Goal: Task Accomplishment & Management: Complete application form

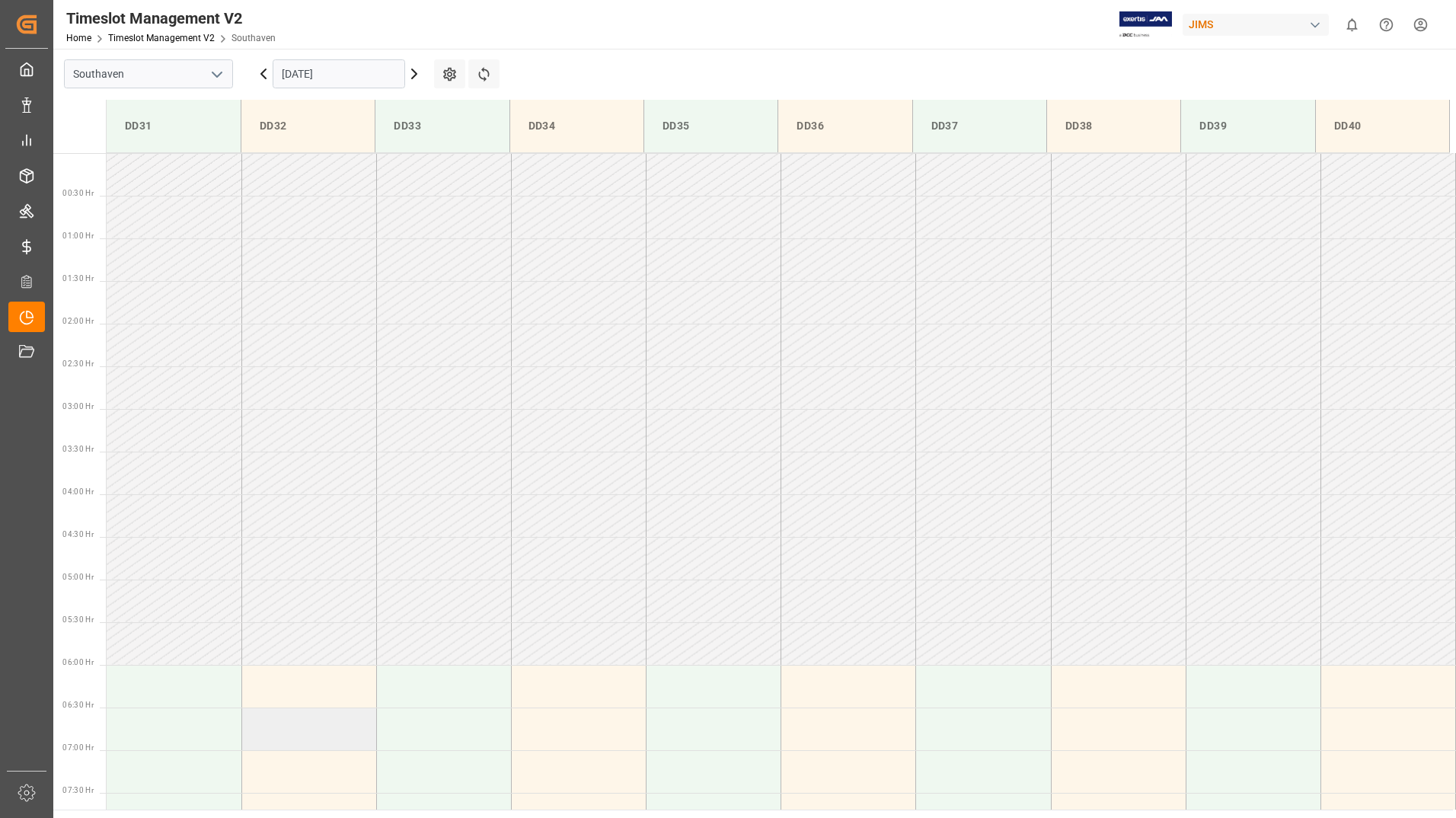
scroll to position [471, 0]
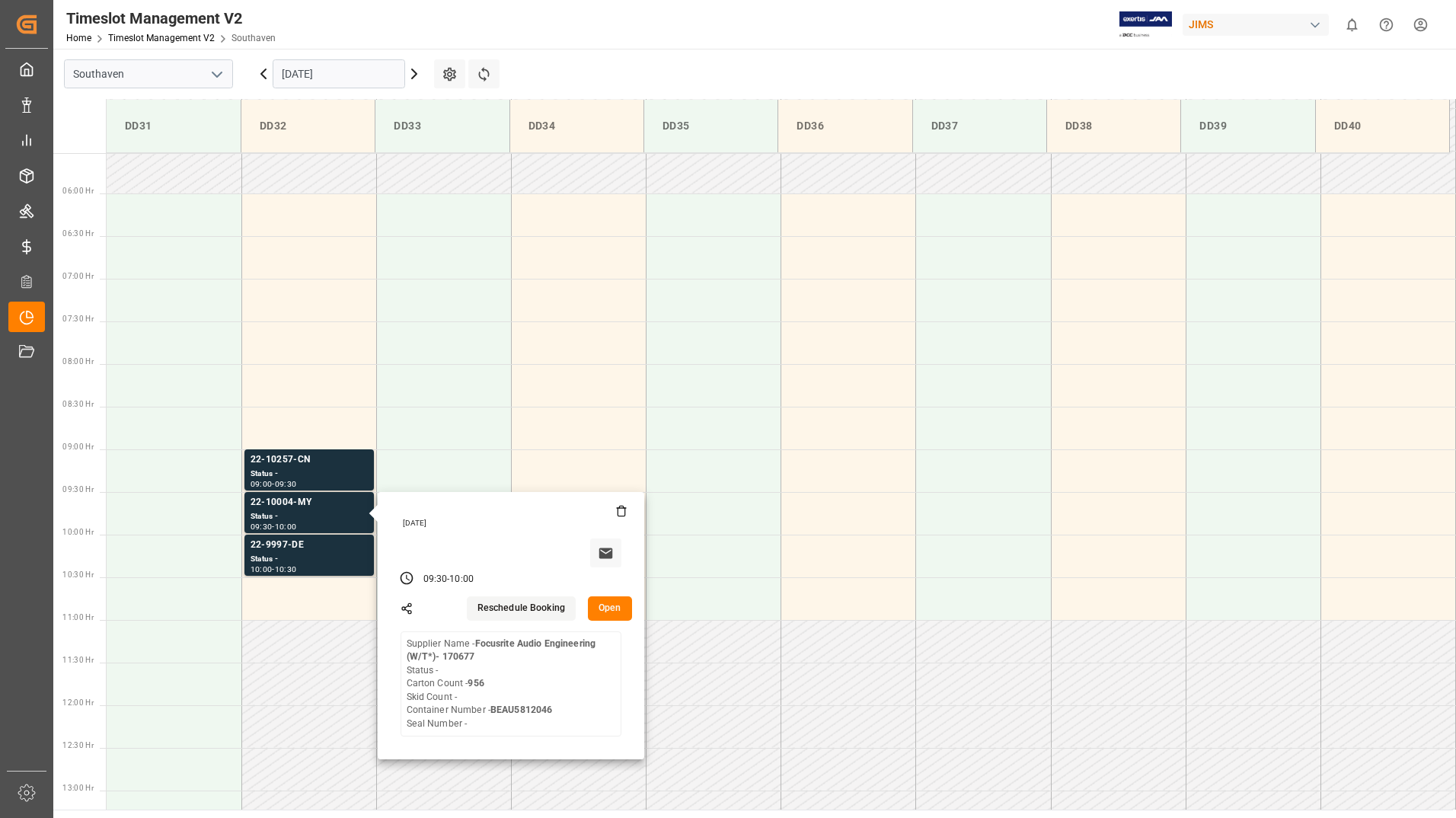
click at [360, 74] on input "[DATE]" at bounding box center [338, 73] width 132 height 29
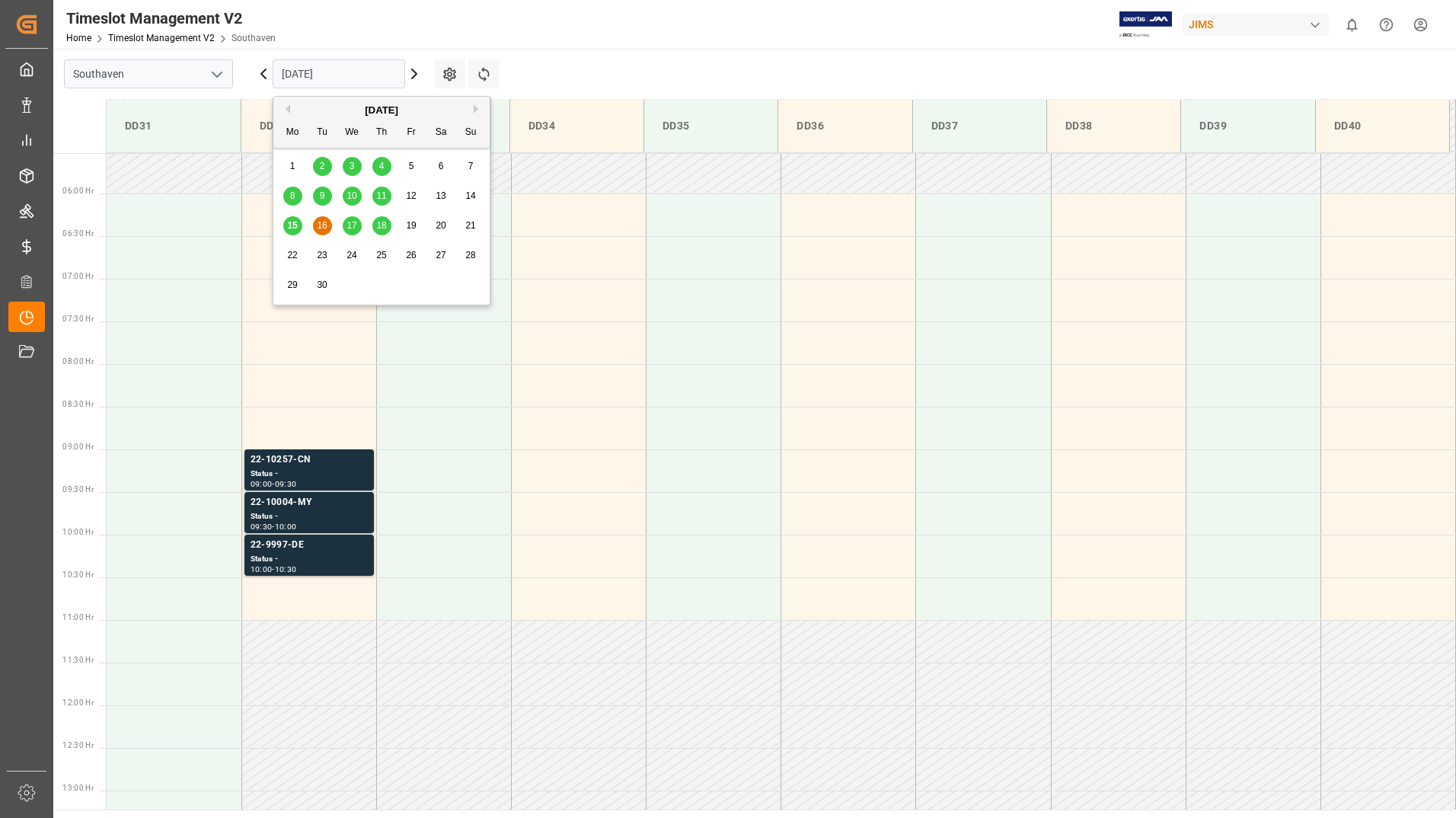
click at [295, 230] on span "15" at bounding box center [291, 225] width 10 height 10
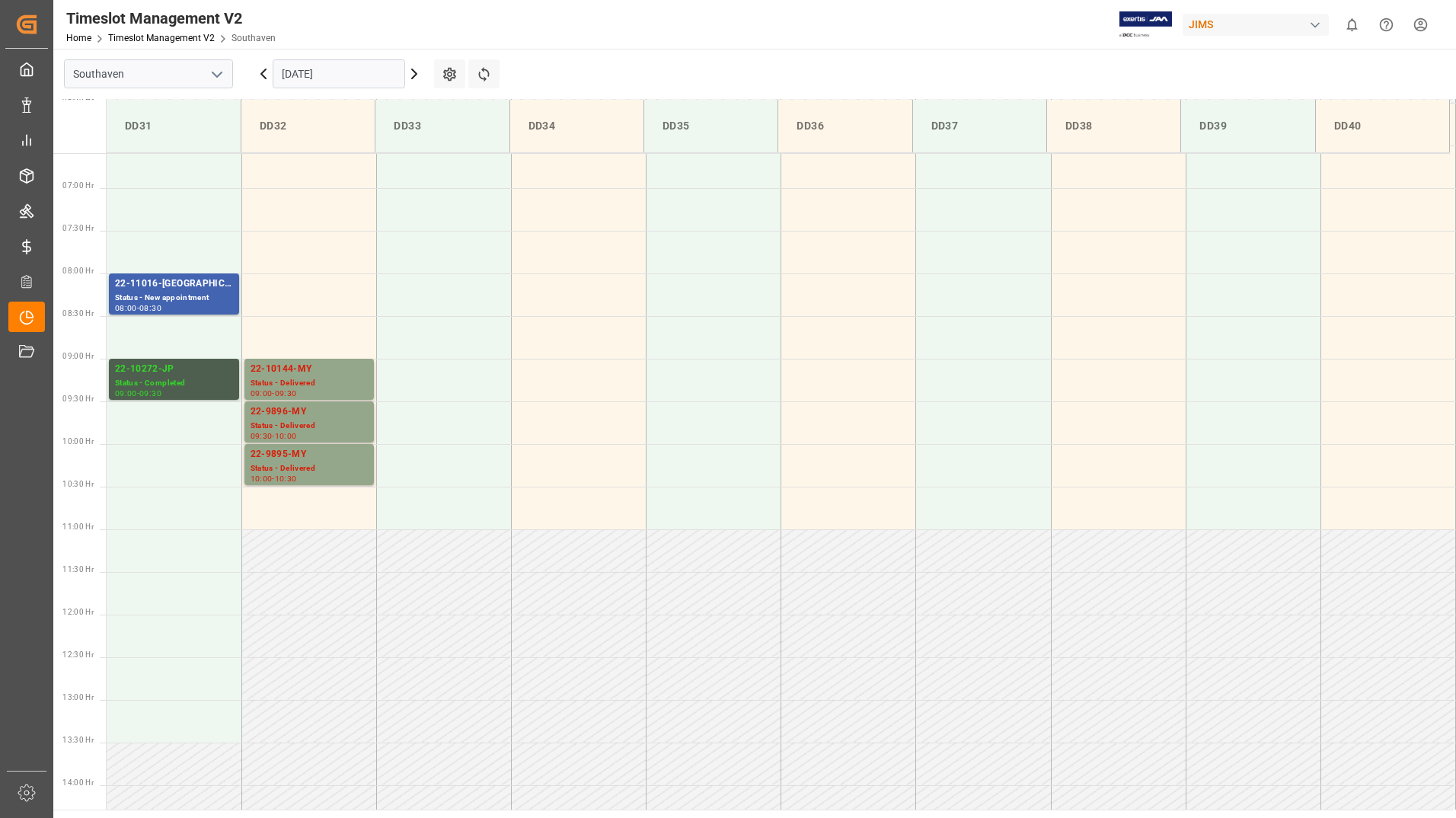
scroll to position [556, 0]
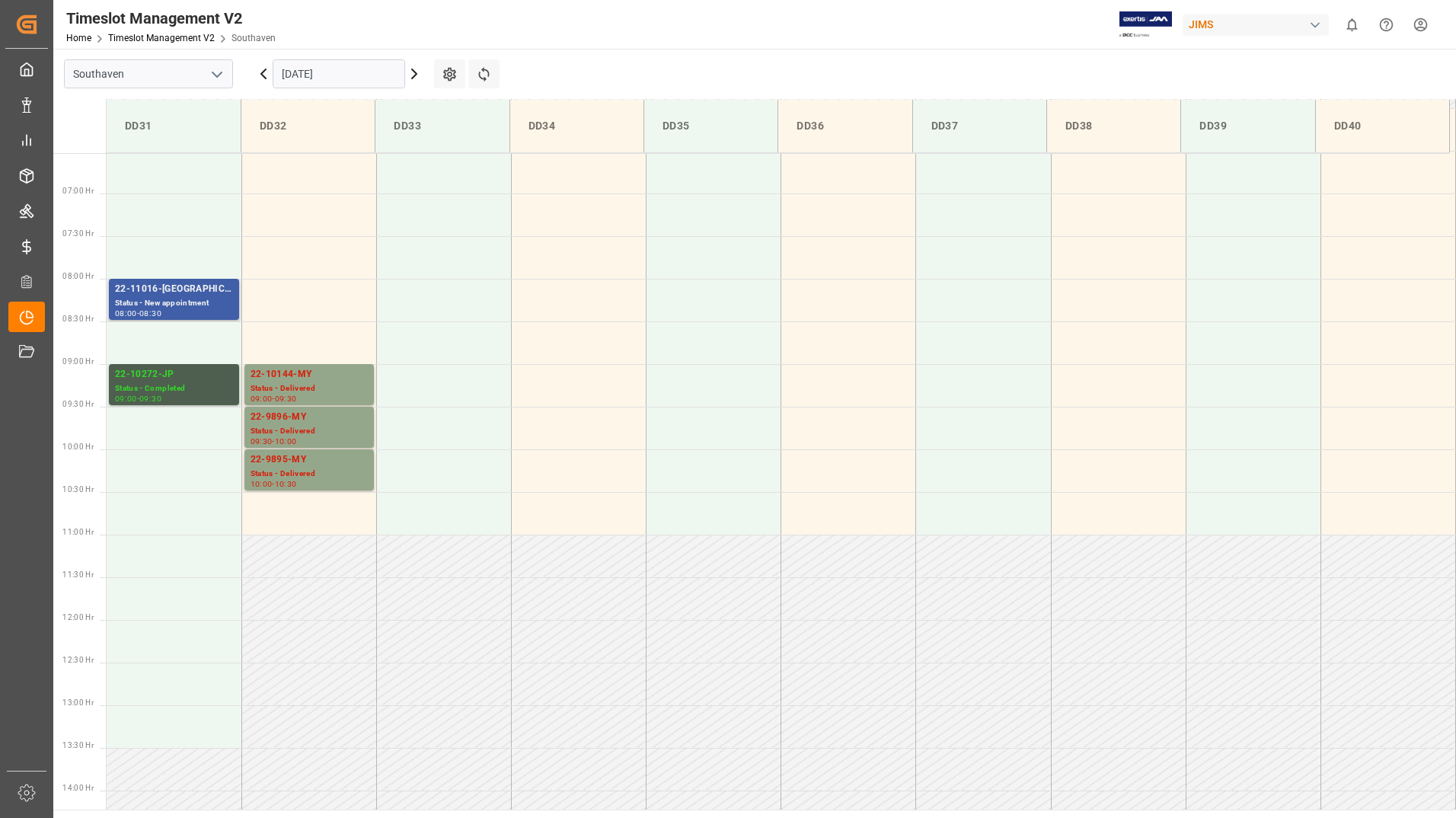
click at [198, 299] on div "Status - New appointment" at bounding box center [174, 304] width 118 height 13
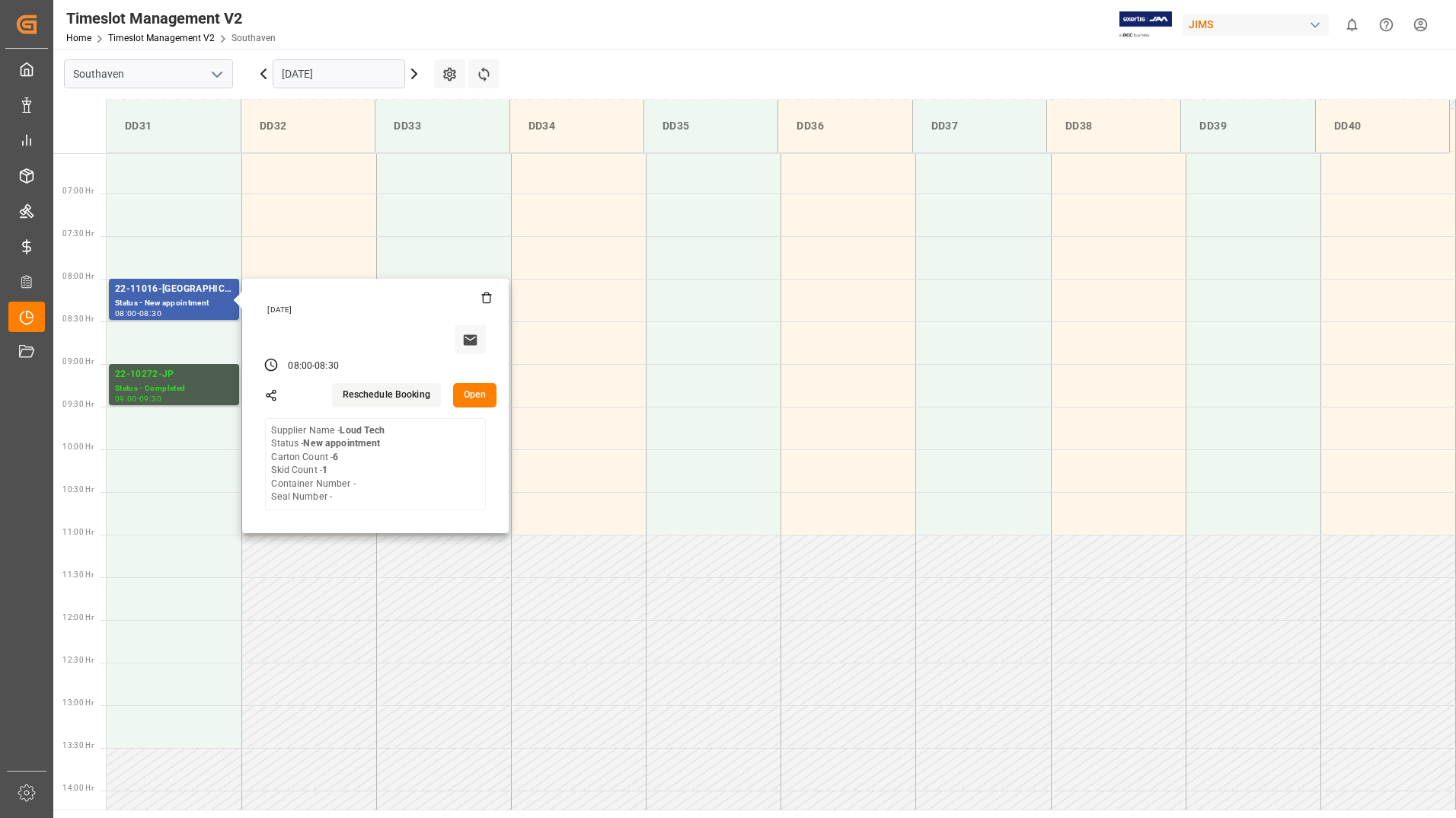
click at [762, 70] on main "Southaven 15-09-2025 Settings Refresh Time Slots DD31 DD32 DD33 DD34 DD35 DD36 …" at bounding box center [753, 429] width 1400 height 761
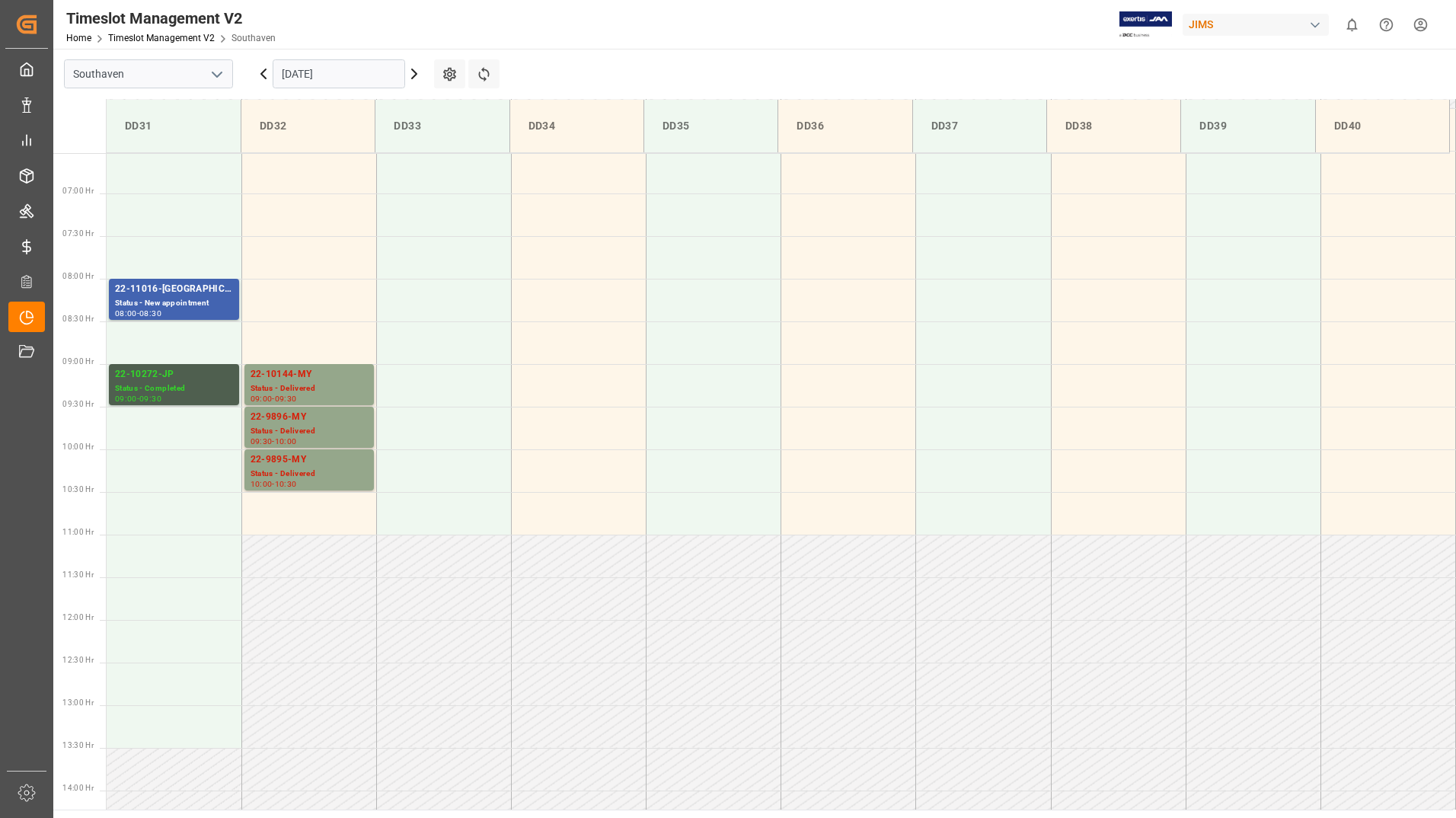
click at [612, 74] on main "Southaven 15-09-2025 Settings Refresh Time Slots DD31 DD32 DD33 DD34 DD35 DD36 …" at bounding box center [753, 429] width 1400 height 761
click at [174, 422] on td at bounding box center [174, 428] width 135 height 43
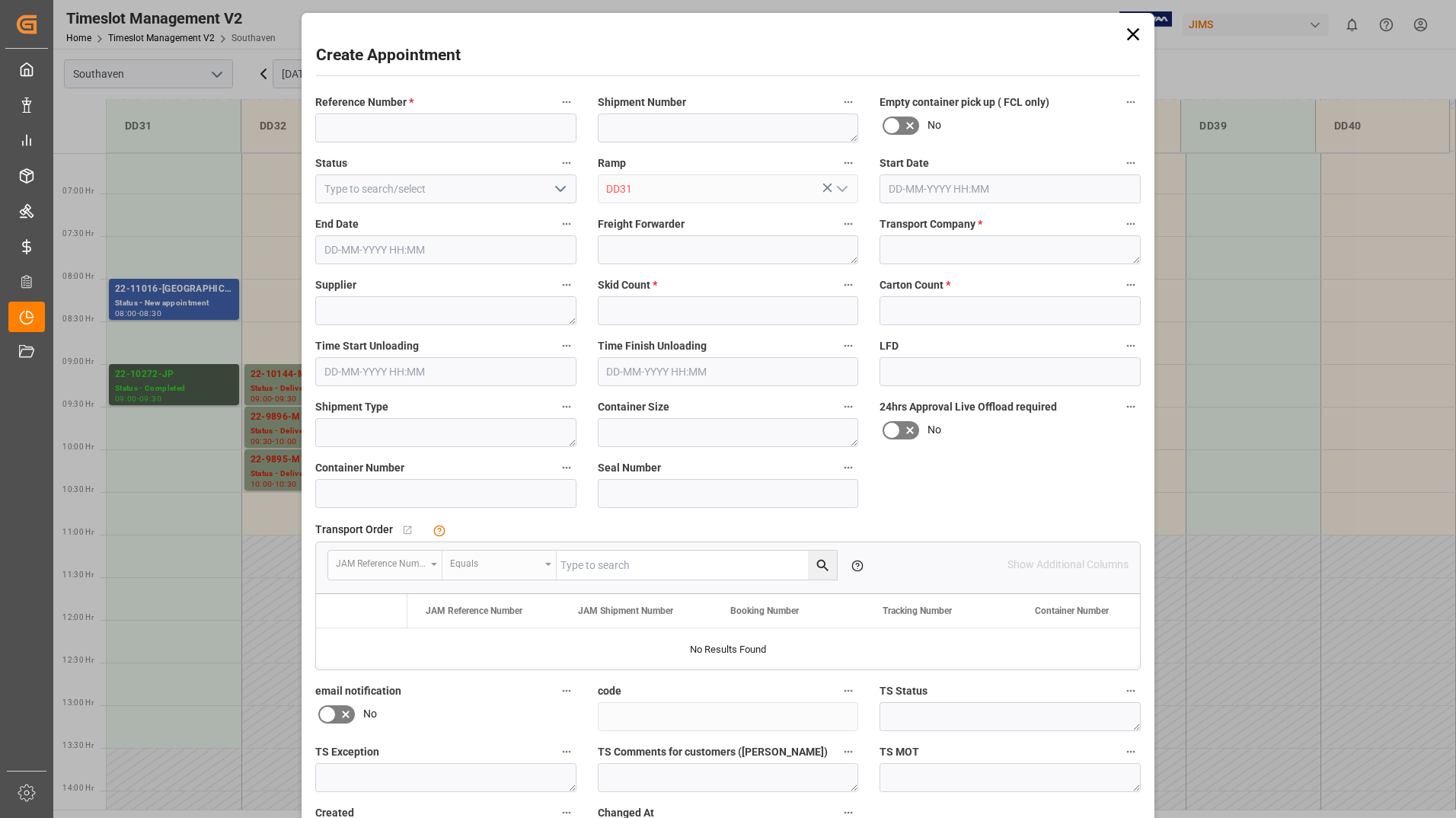
type input "15-09-2025 09:30"
type input "15-09-2025 10:00"
click at [1128, 30] on icon at bounding box center [1133, 34] width 21 height 21
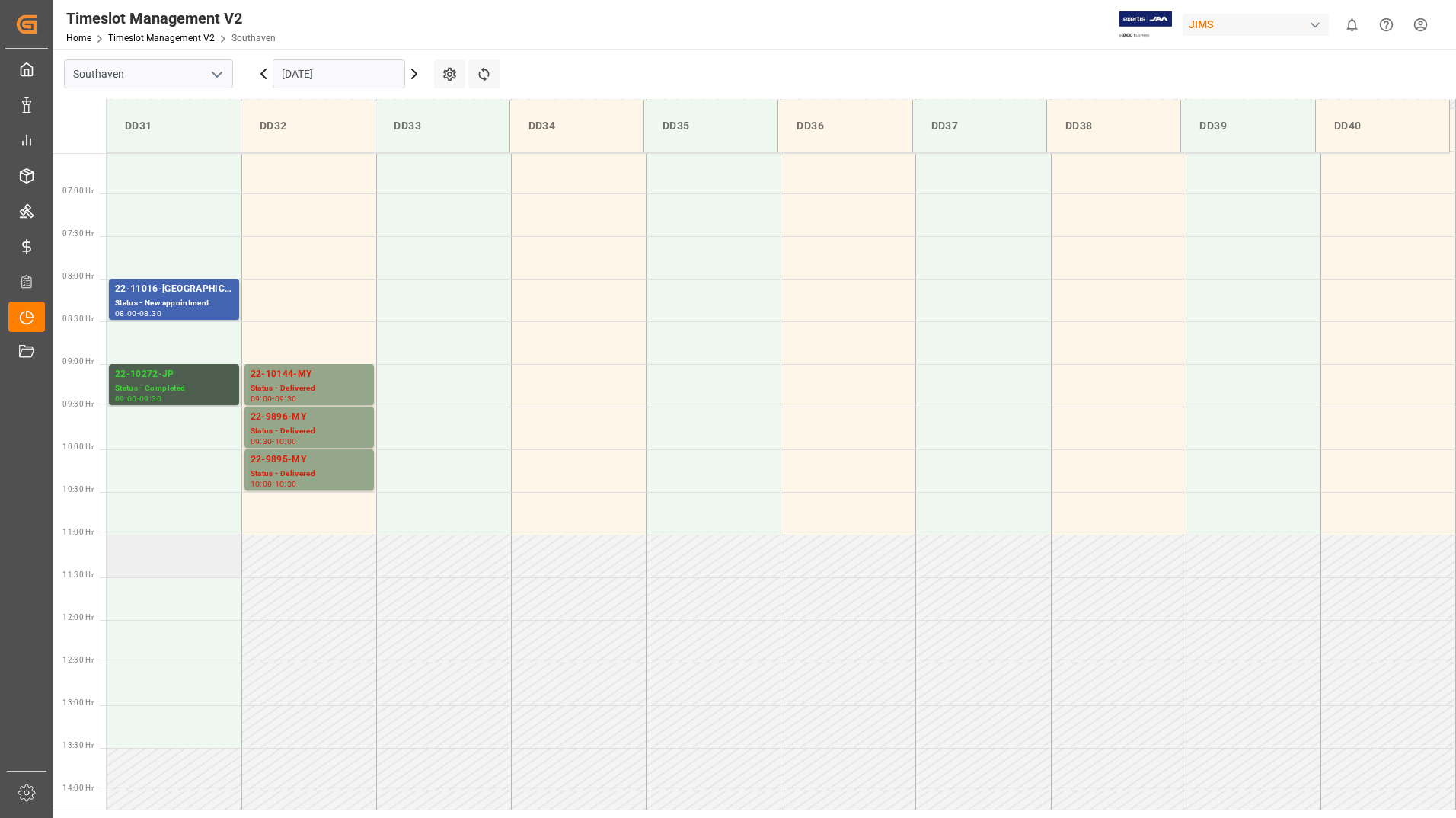
click at [143, 573] on td at bounding box center [174, 555] width 135 height 43
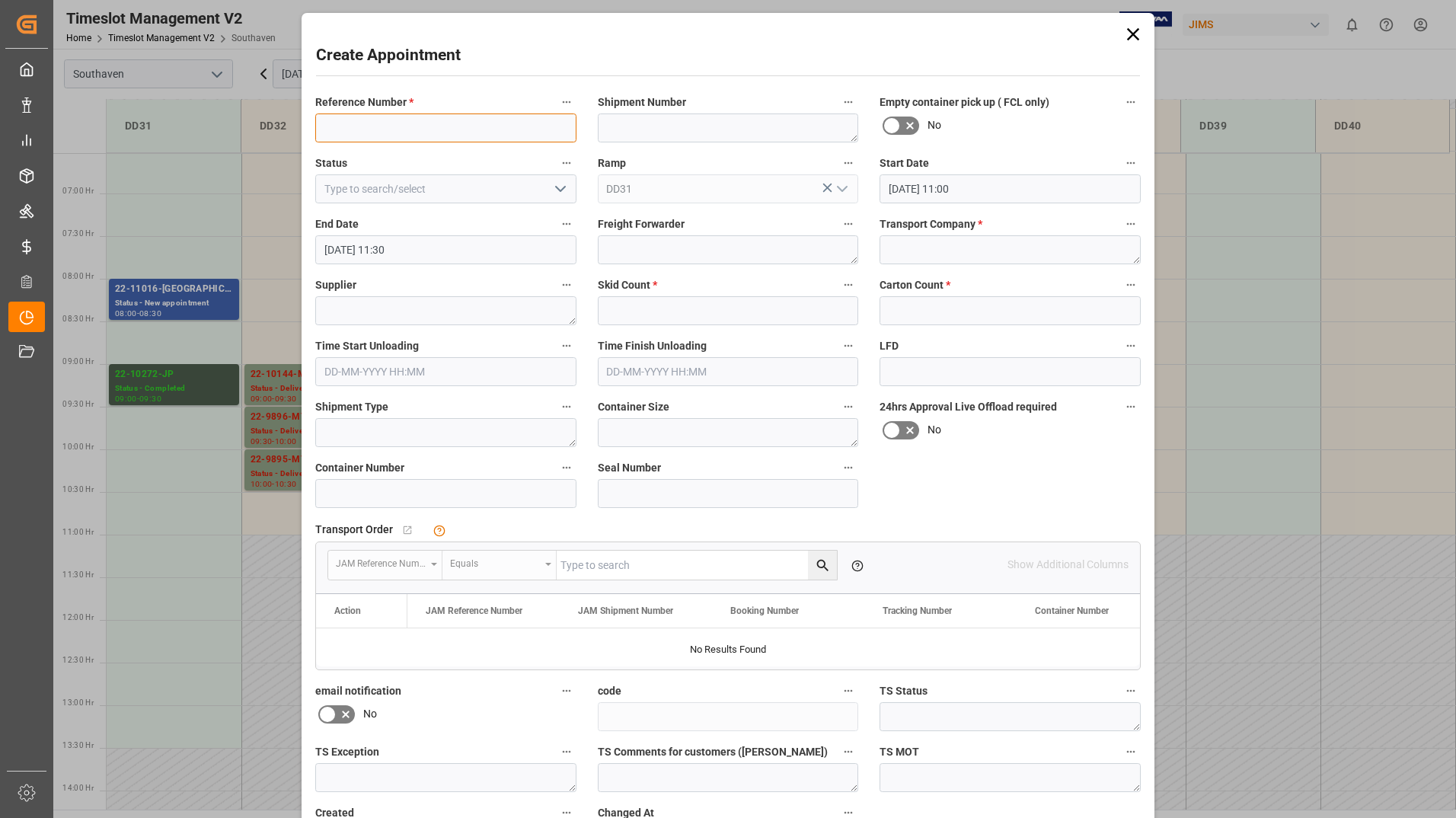
click at [408, 129] on input at bounding box center [446, 128] width 261 height 29
type input "22-10577-MY"
click at [726, 140] on textarea at bounding box center [728, 128] width 261 height 29
type textarea "72808"
click at [395, 192] on input at bounding box center [446, 189] width 261 height 29
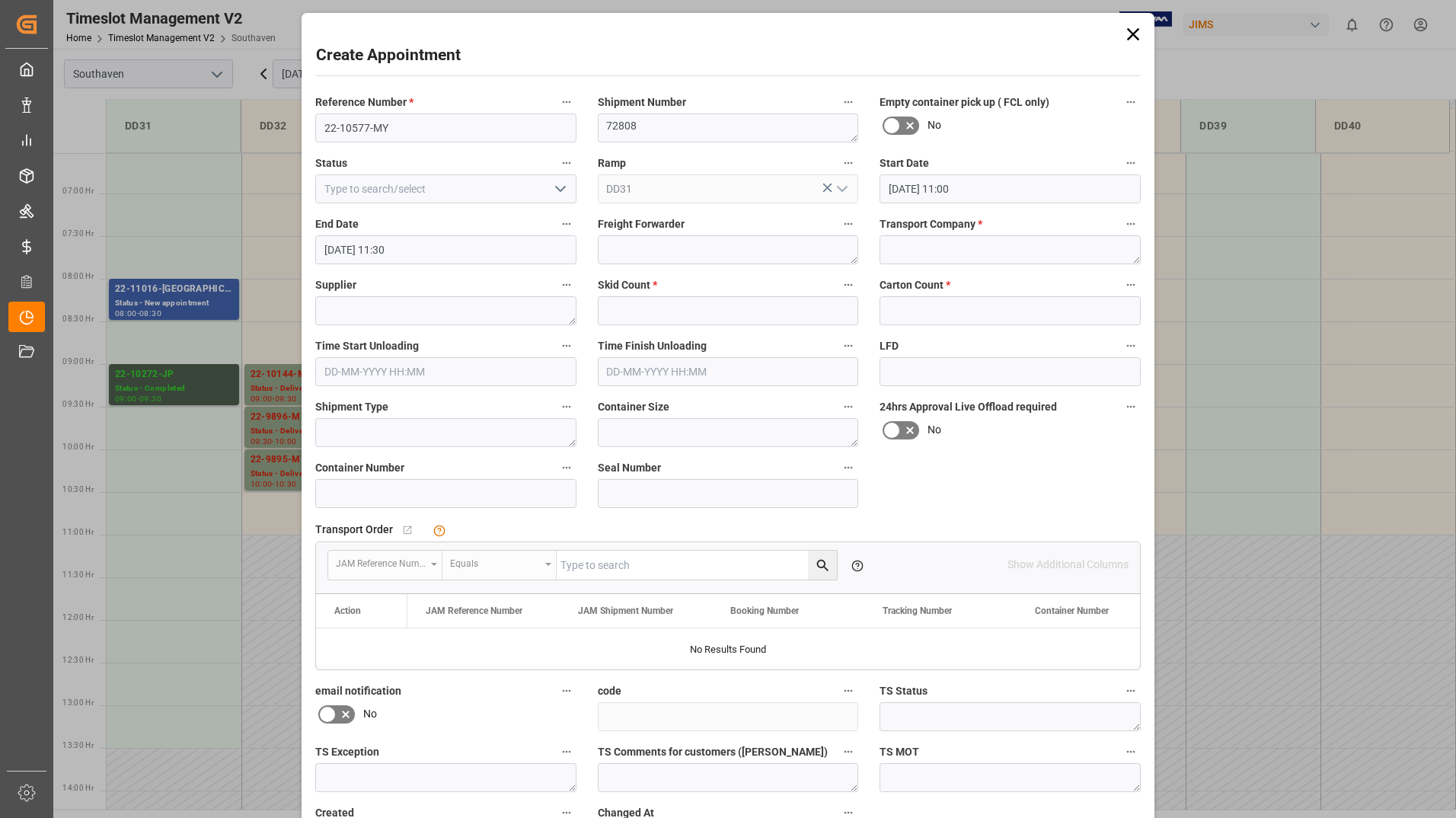
click at [552, 188] on icon "open menu" at bounding box center [560, 189] width 18 height 18
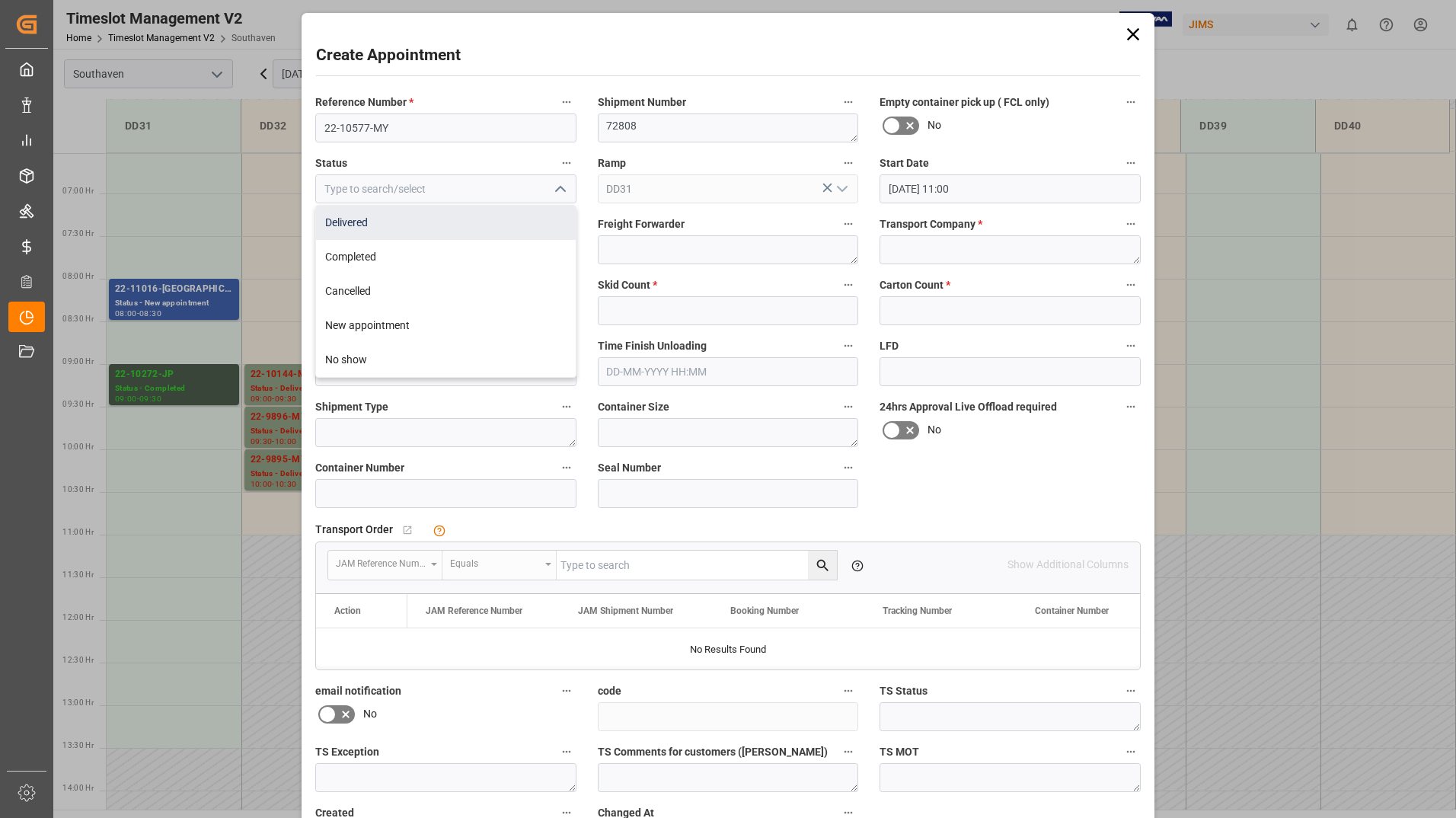
click at [518, 229] on div "Delivered" at bounding box center [446, 223] width 260 height 34
type input "Delivered"
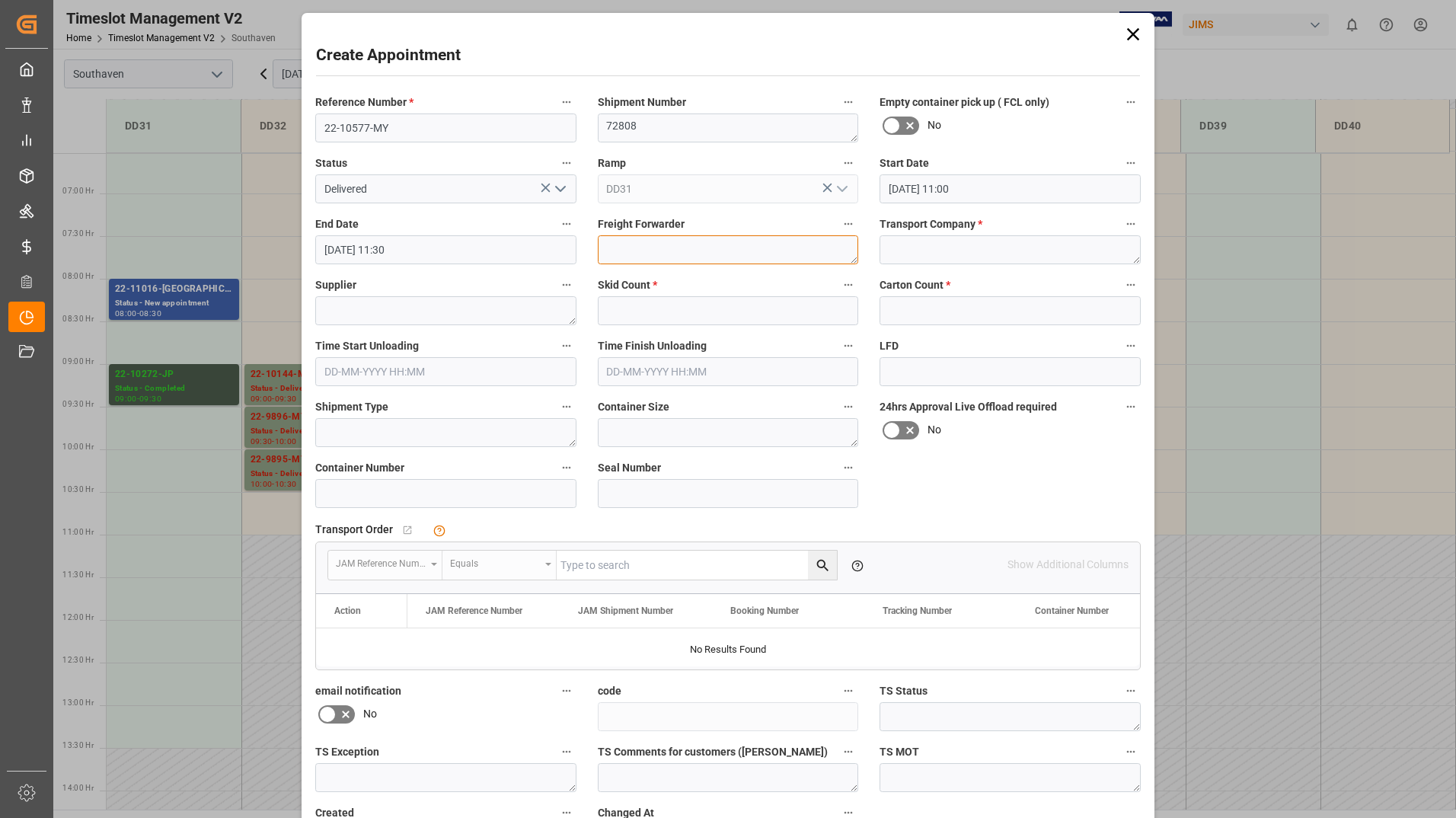
click at [784, 249] on textarea at bounding box center [728, 249] width 261 height 29
click at [921, 250] on textarea at bounding box center [1009, 249] width 261 height 29
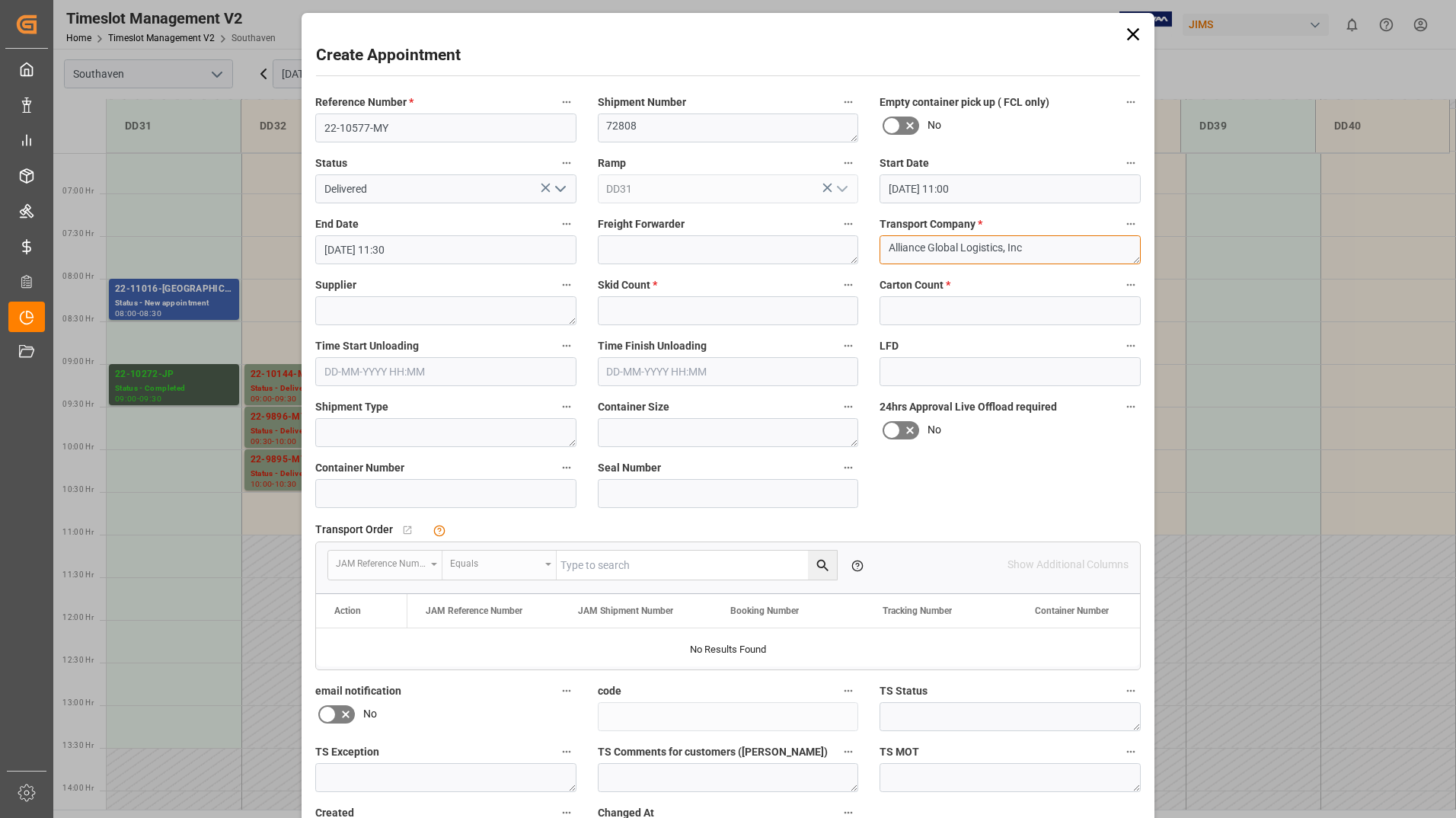
type textarea "Alliance Global Logistics, Inc"
click at [505, 317] on textarea at bounding box center [446, 310] width 261 height 29
type textarea "Cortek"
click at [635, 306] on input "text" at bounding box center [728, 310] width 261 height 29
type input "4"
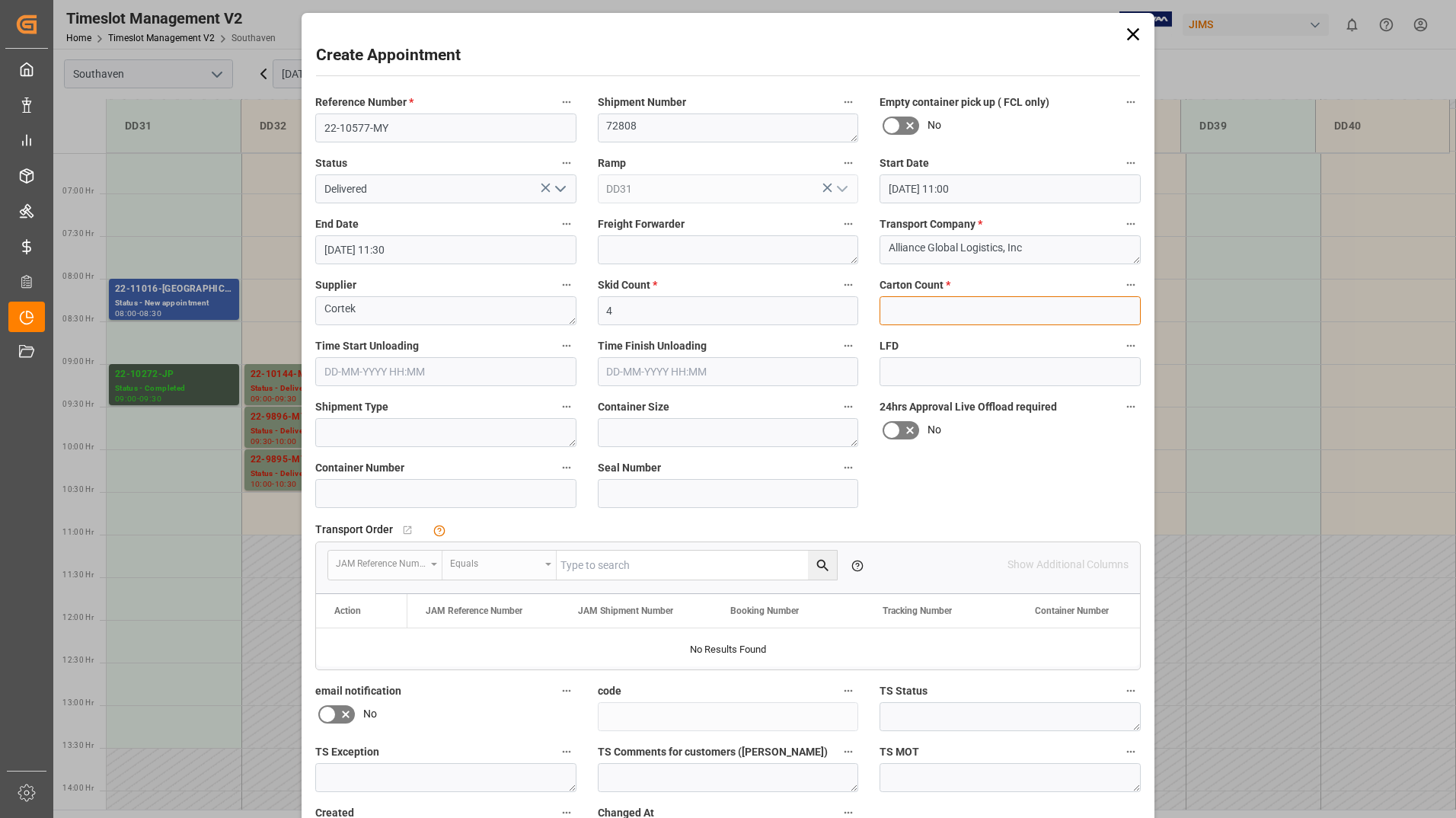
click at [899, 303] on input "text" at bounding box center [1009, 310] width 261 height 29
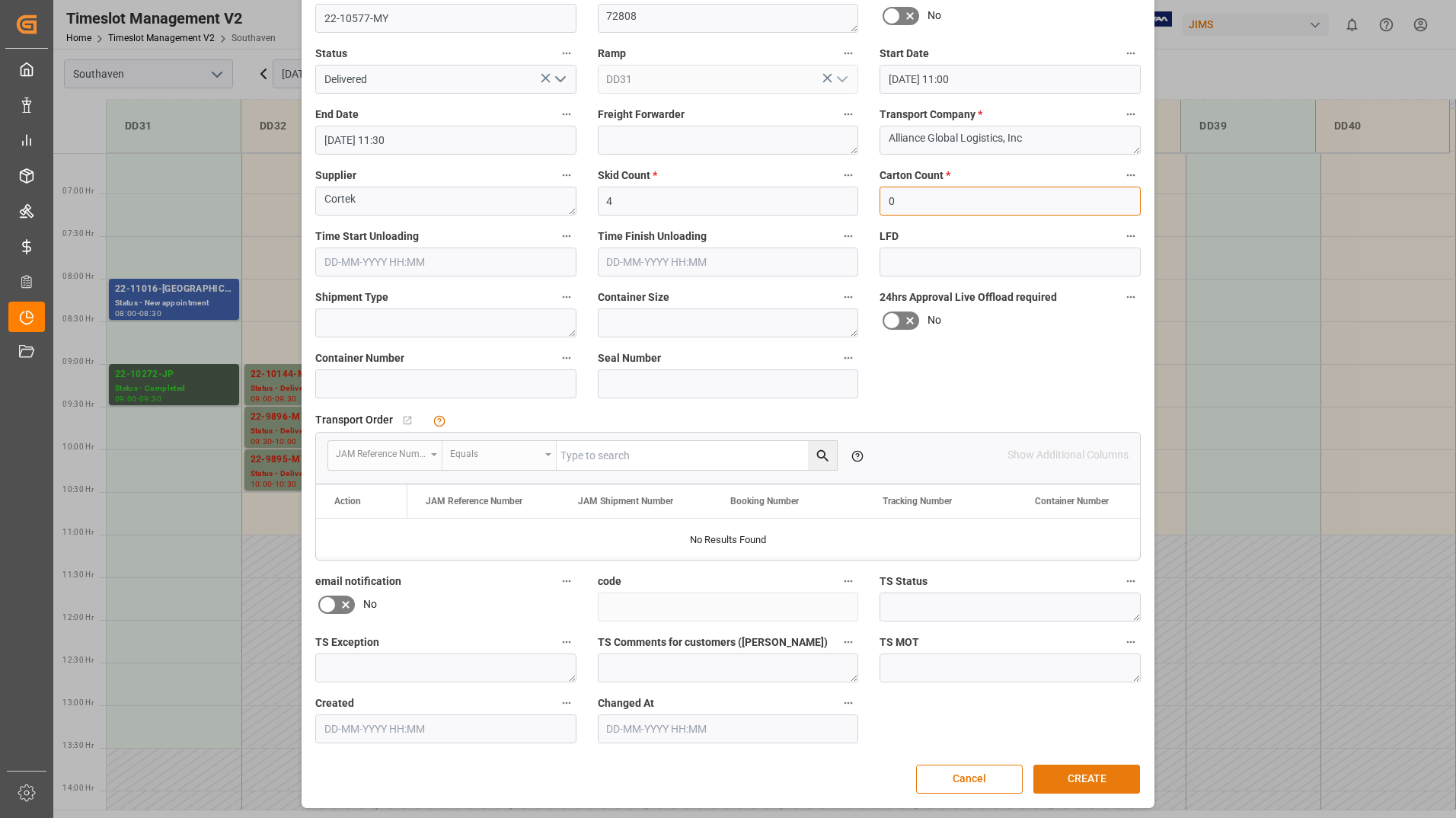
scroll to position [112, 0]
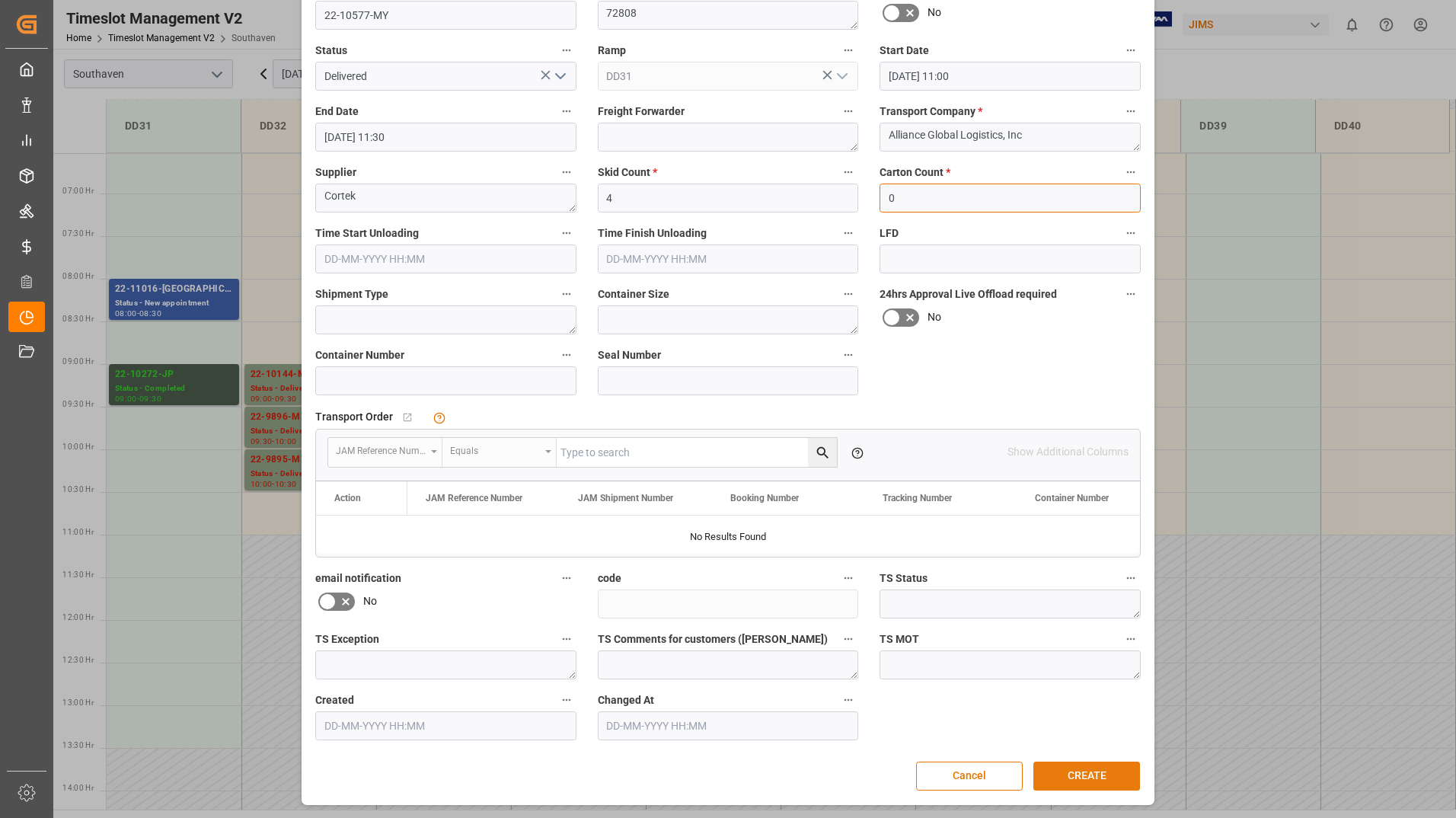
type input "0"
click at [1068, 764] on button "CREATE" at bounding box center [1087, 776] width 107 height 29
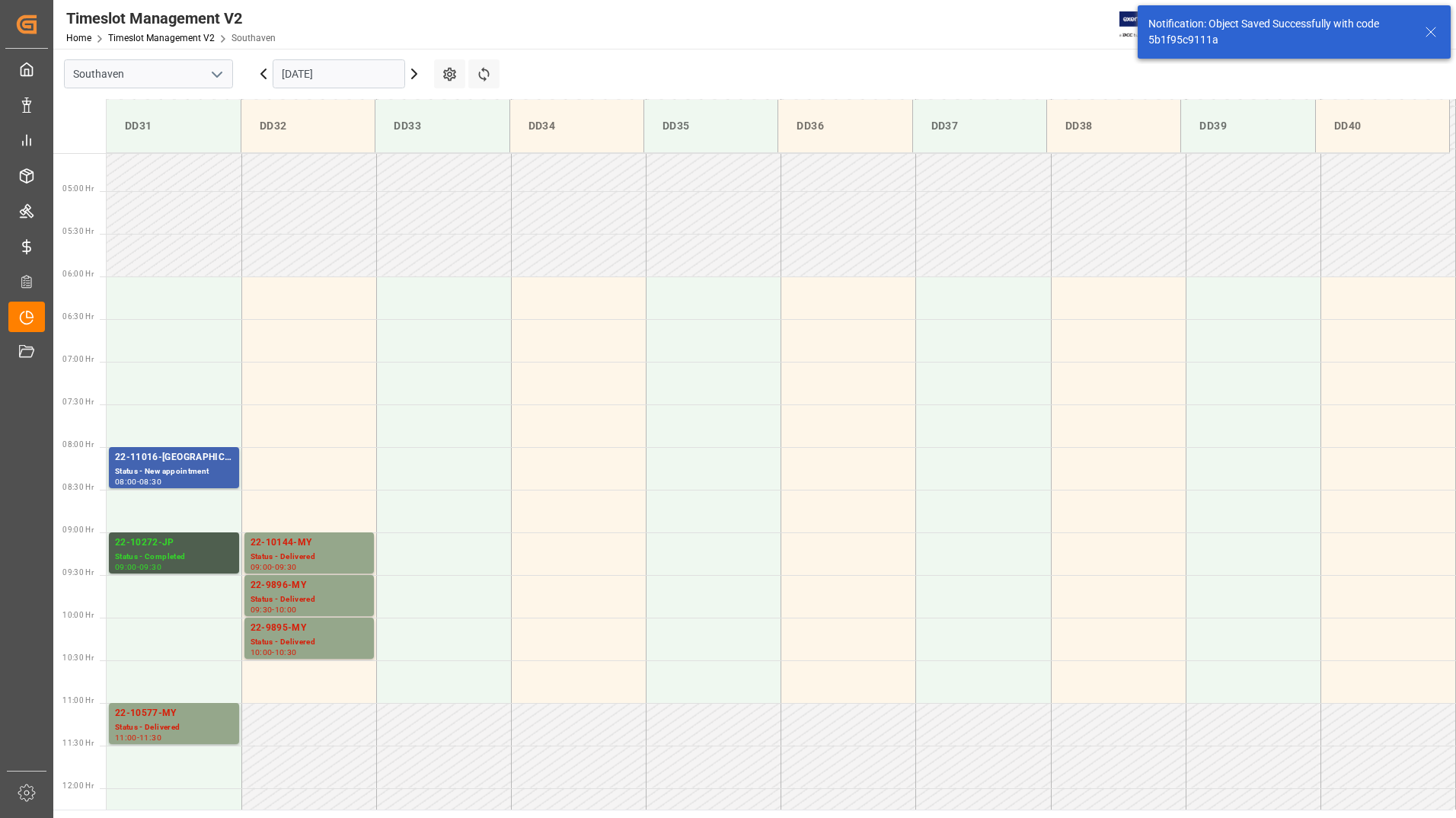
scroll to position [386, 0]
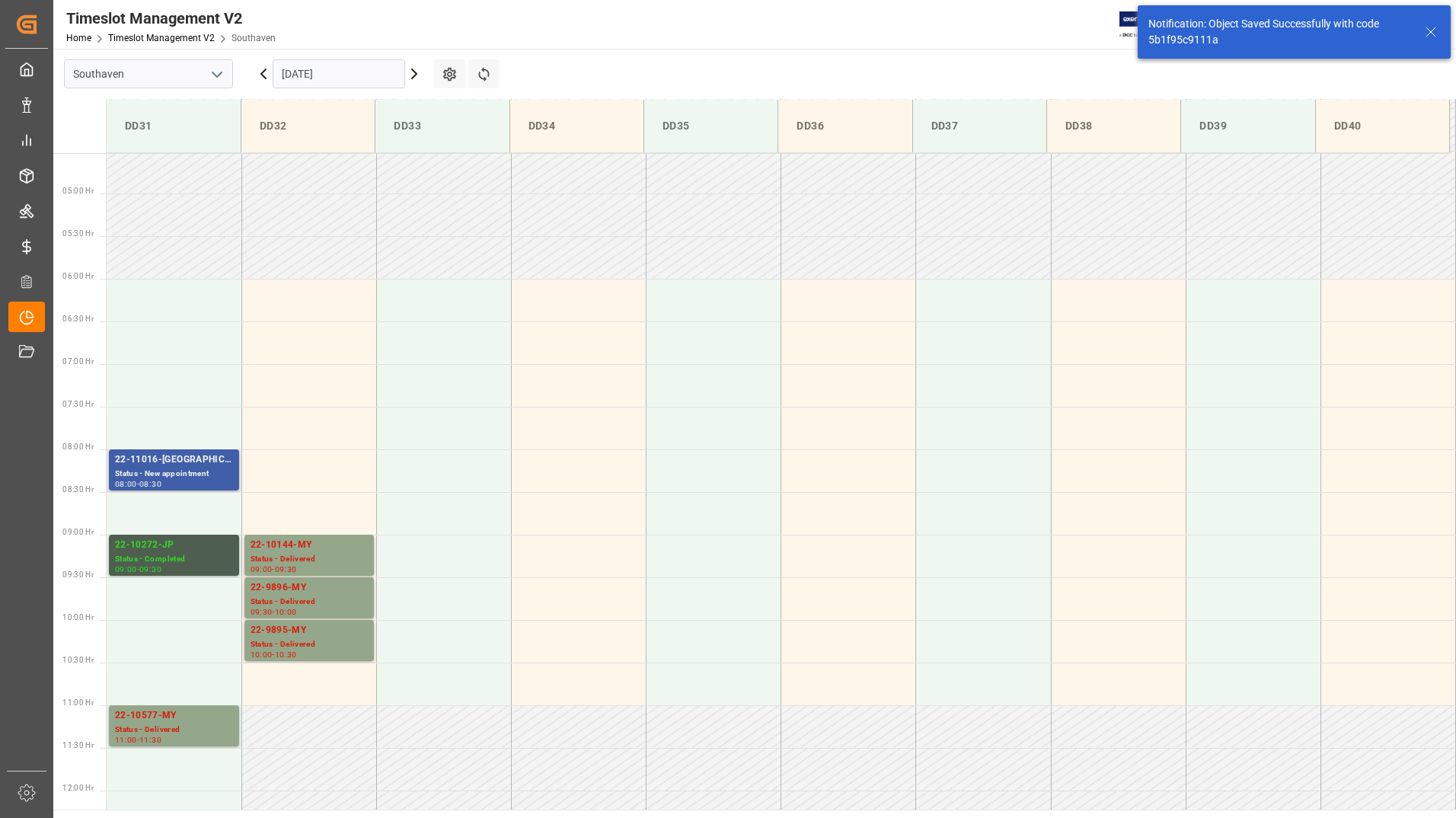
click at [163, 467] on div "22-11016-[GEOGRAPHIC_DATA]" at bounding box center [174, 460] width 118 height 15
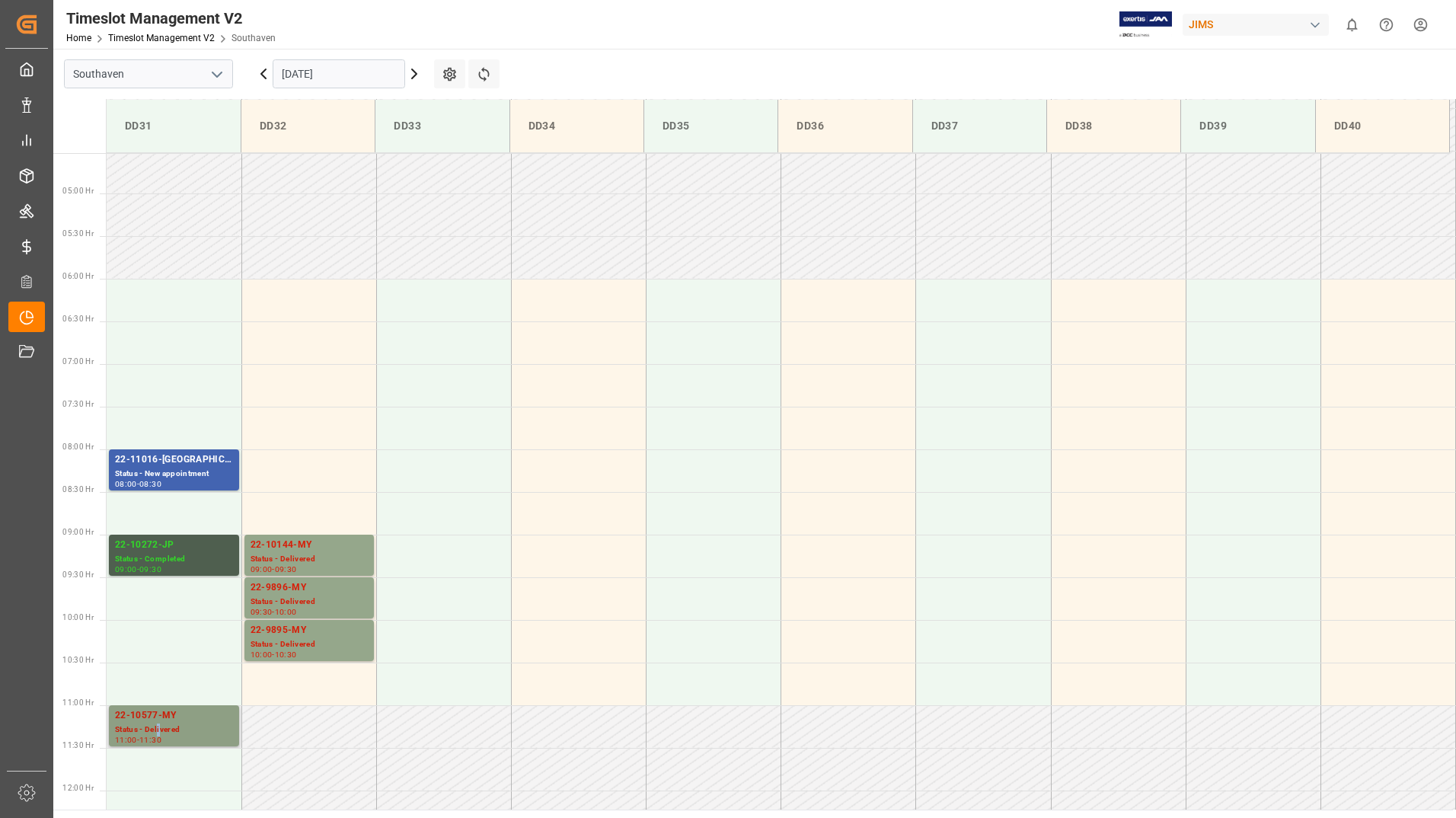
click at [159, 730] on div "Status - Delivered" at bounding box center [174, 730] width 118 height 13
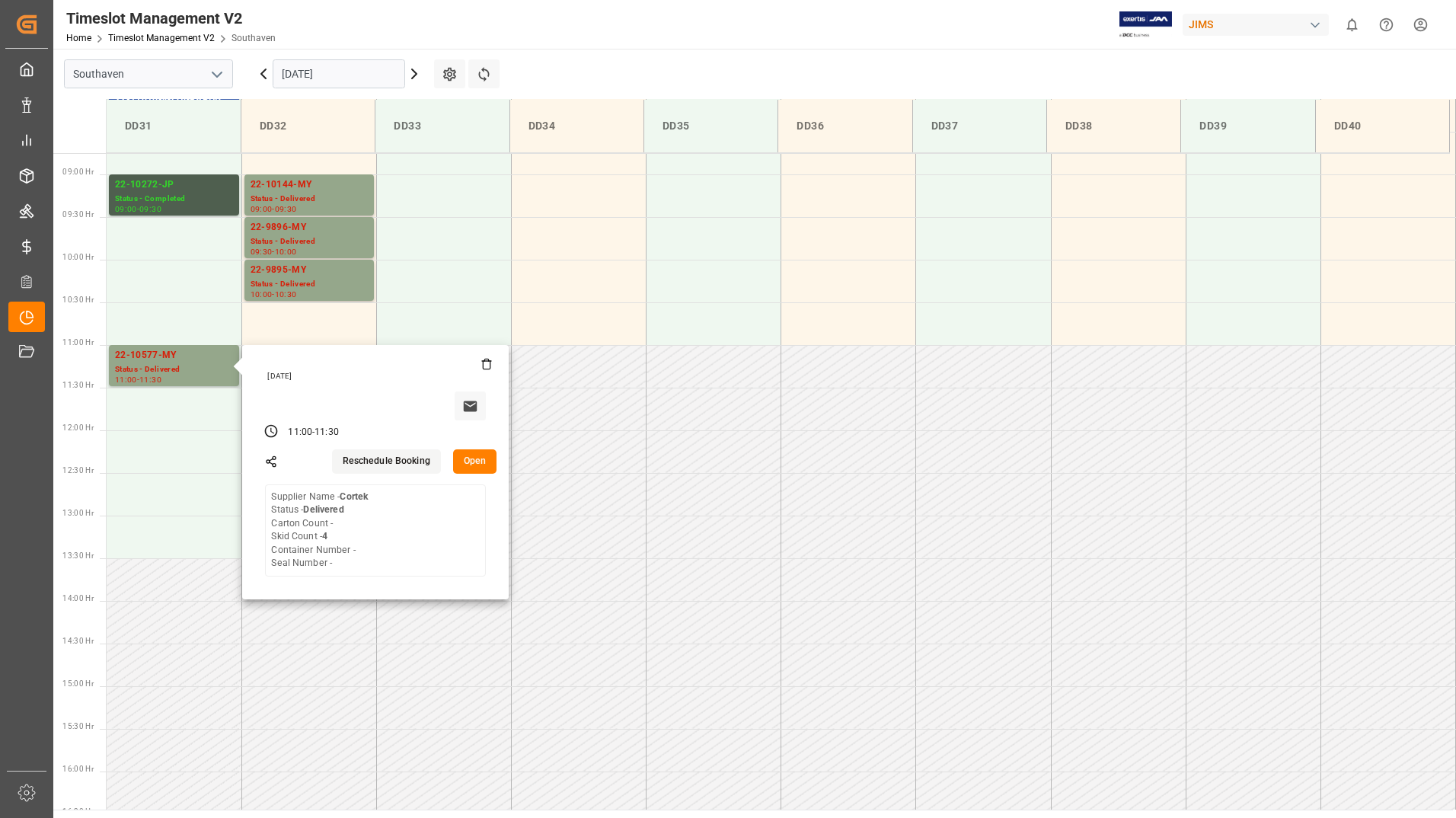
scroll to position [767, 0]
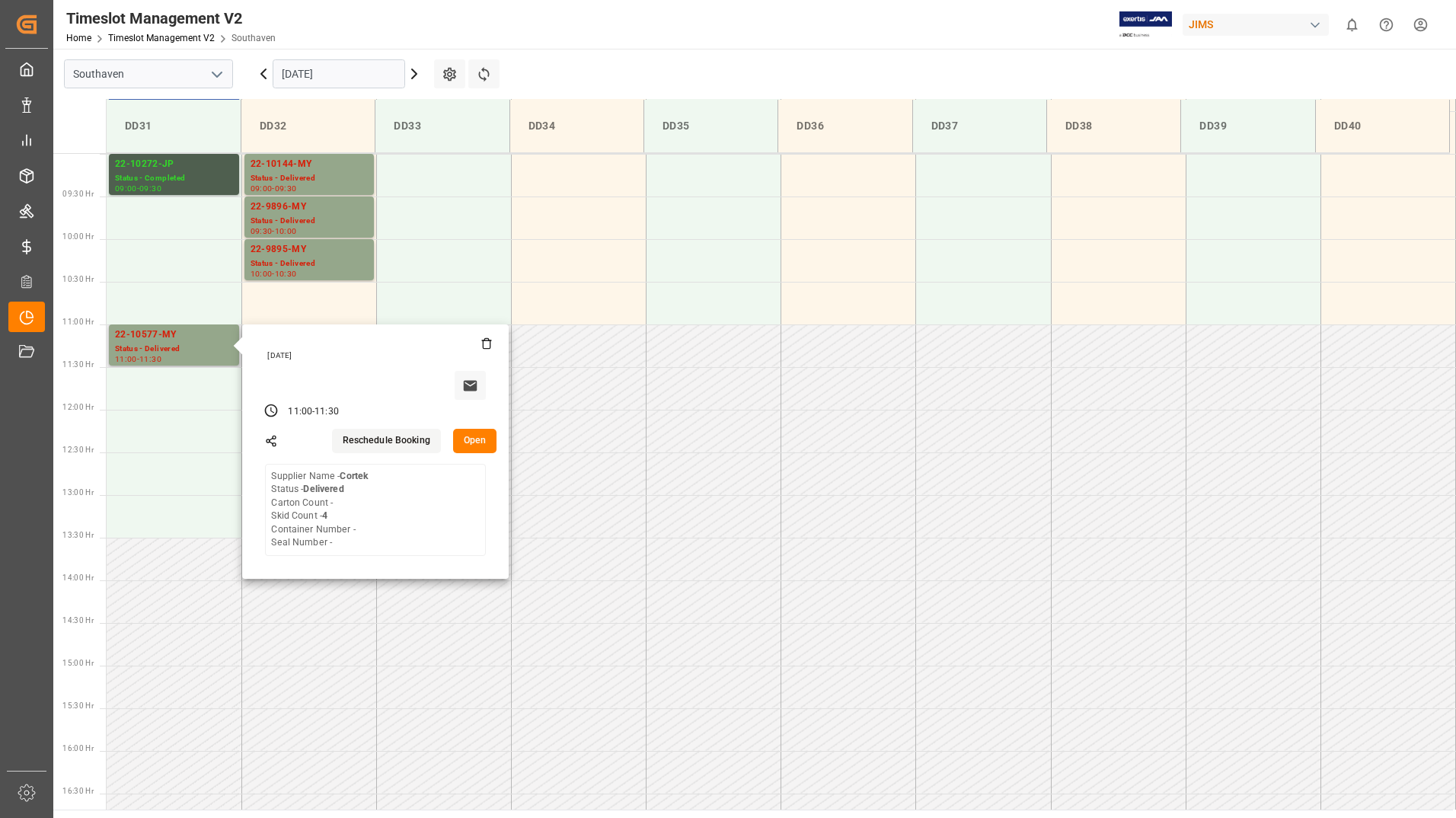
click at [479, 441] on button "Open" at bounding box center [475, 441] width 44 height 25
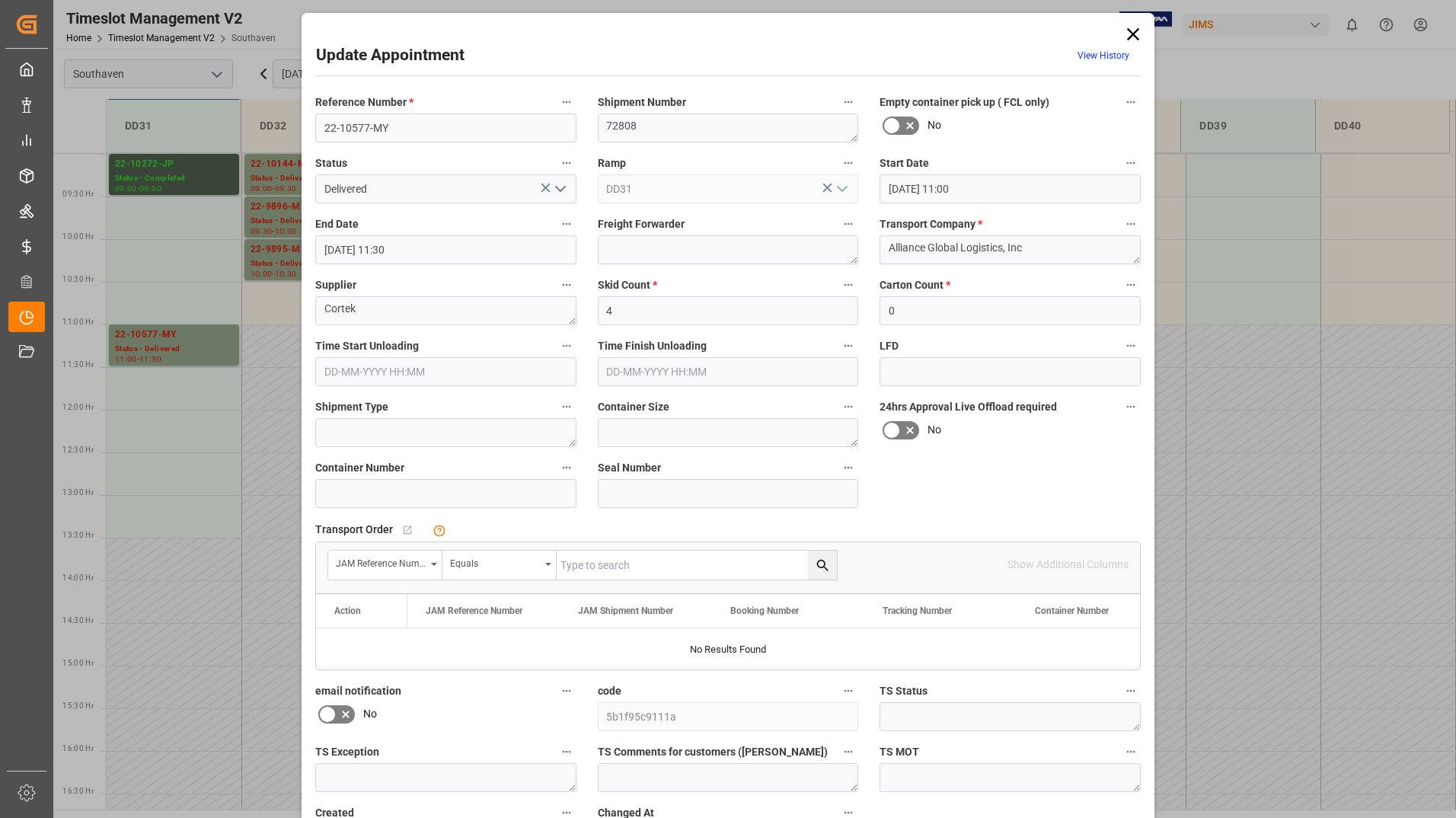
click at [668, 569] on input "text" at bounding box center [696, 565] width 280 height 29
type input "22-10577-my"
click at [815, 563] on icon "search button" at bounding box center [823, 565] width 16 height 16
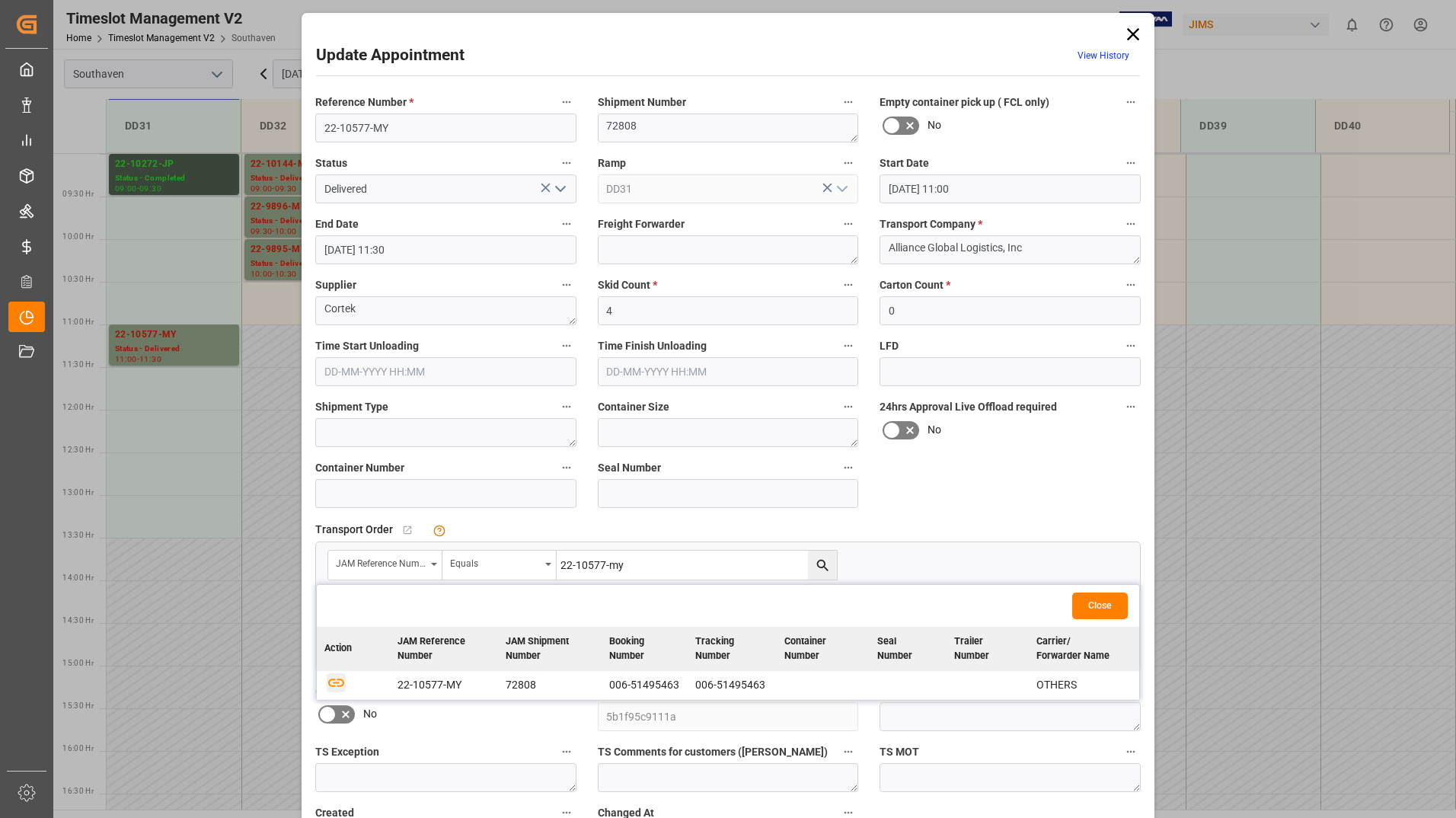
click at [340, 688] on icon "button" at bounding box center [336, 682] width 19 height 19
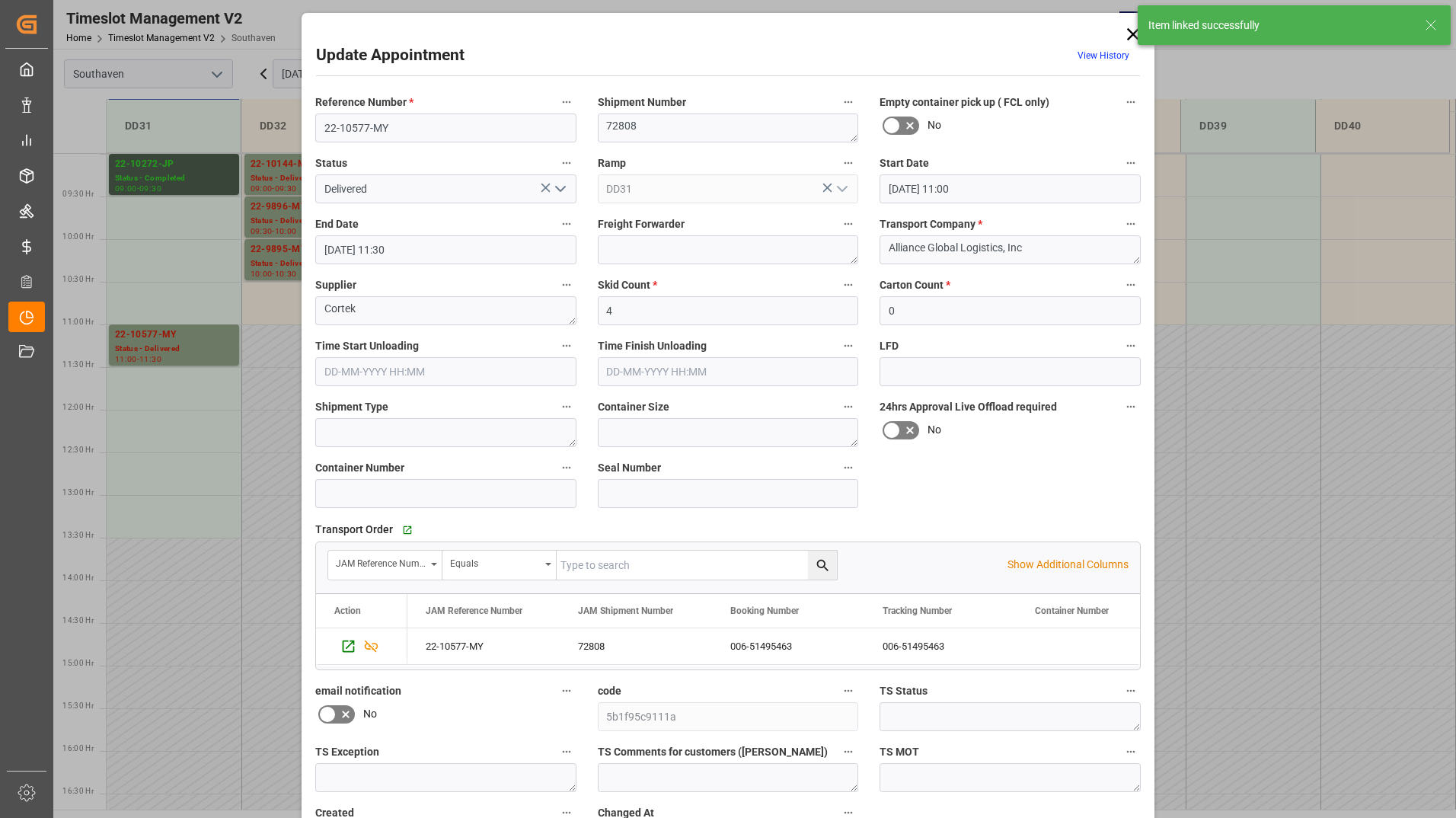
scroll to position [112, 0]
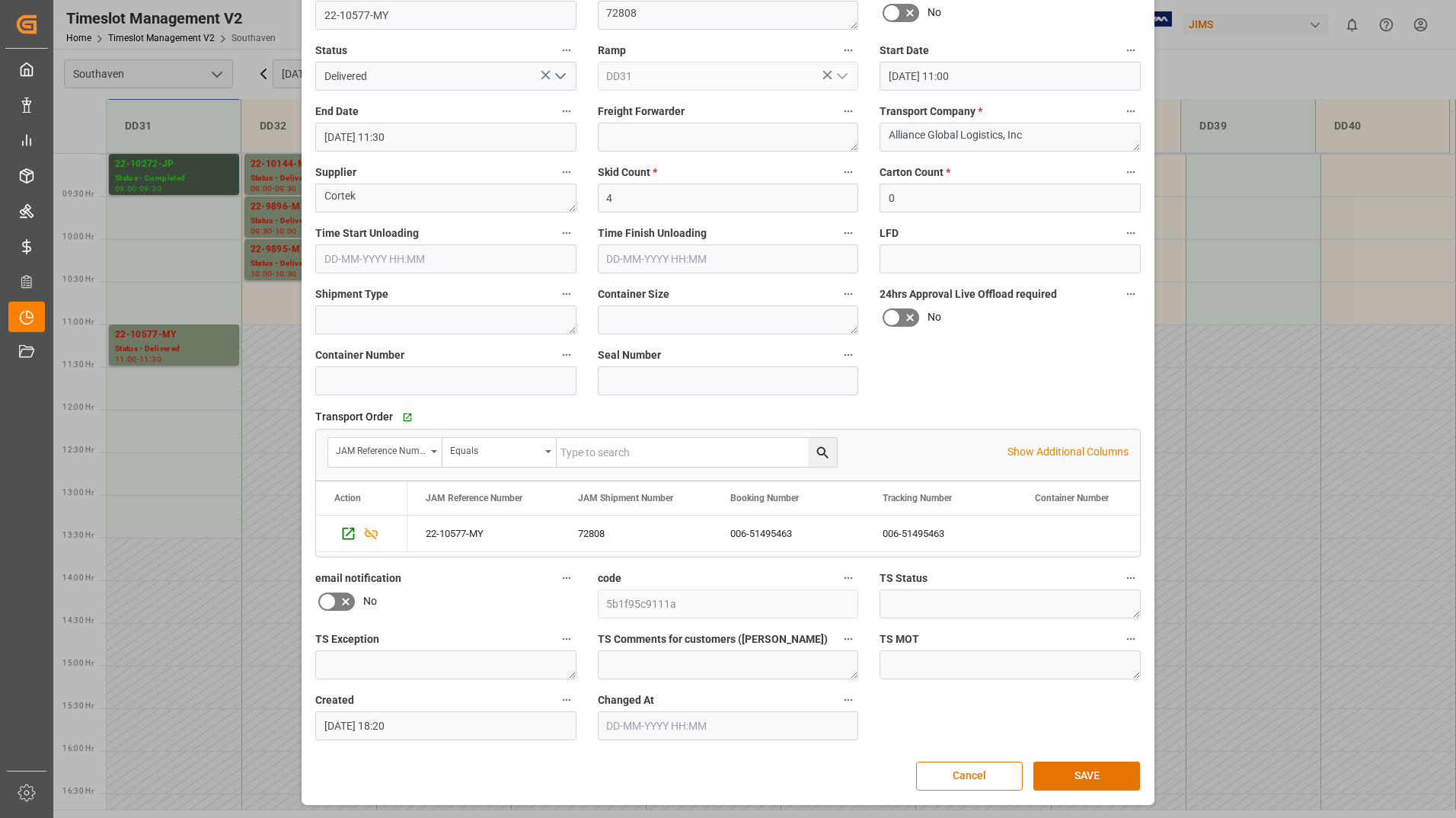
click at [555, 73] on icon "open menu" at bounding box center [560, 75] width 18 height 18
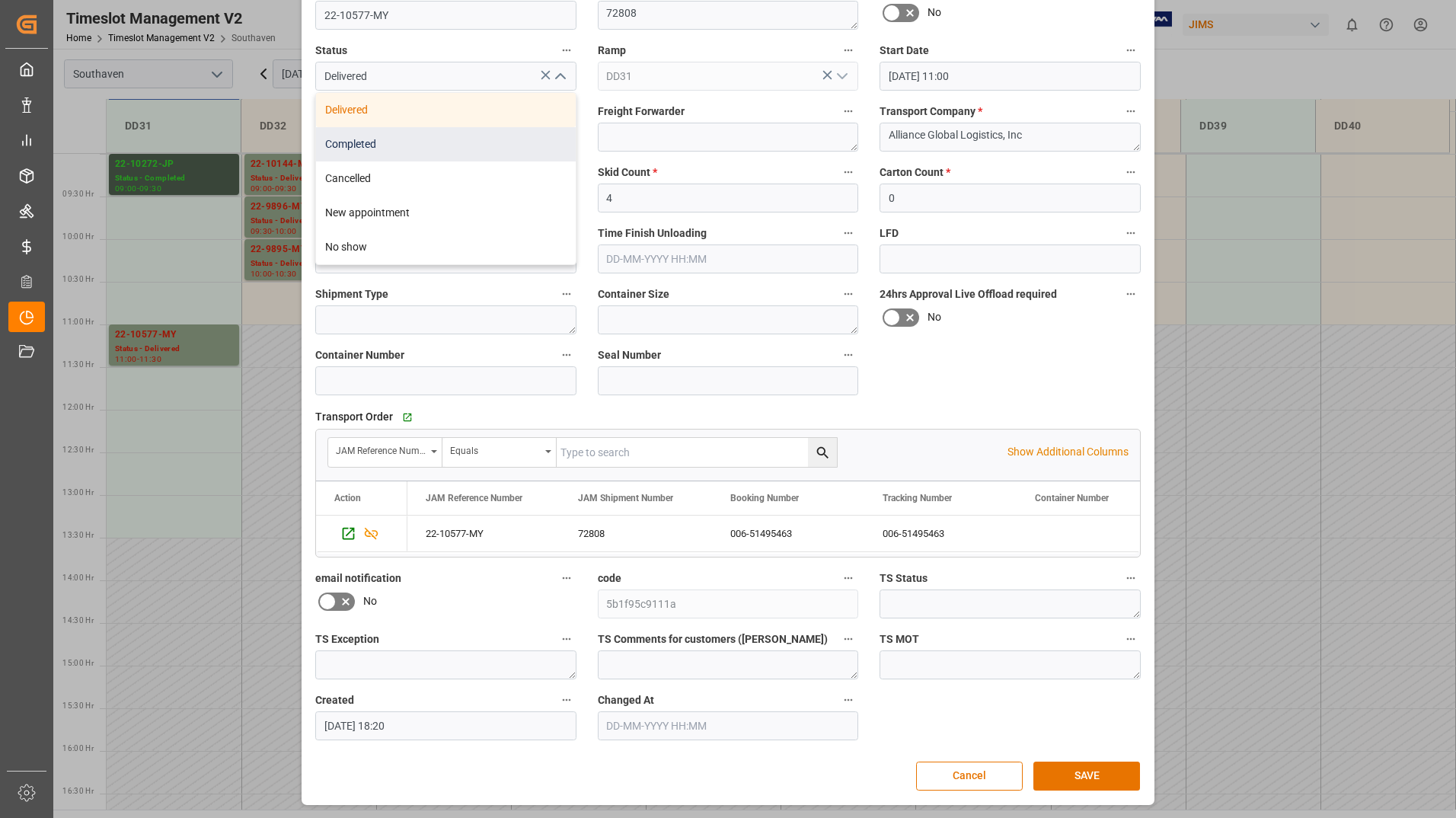
click at [489, 131] on div "Completed" at bounding box center [446, 145] width 260 height 34
type input "Completed"
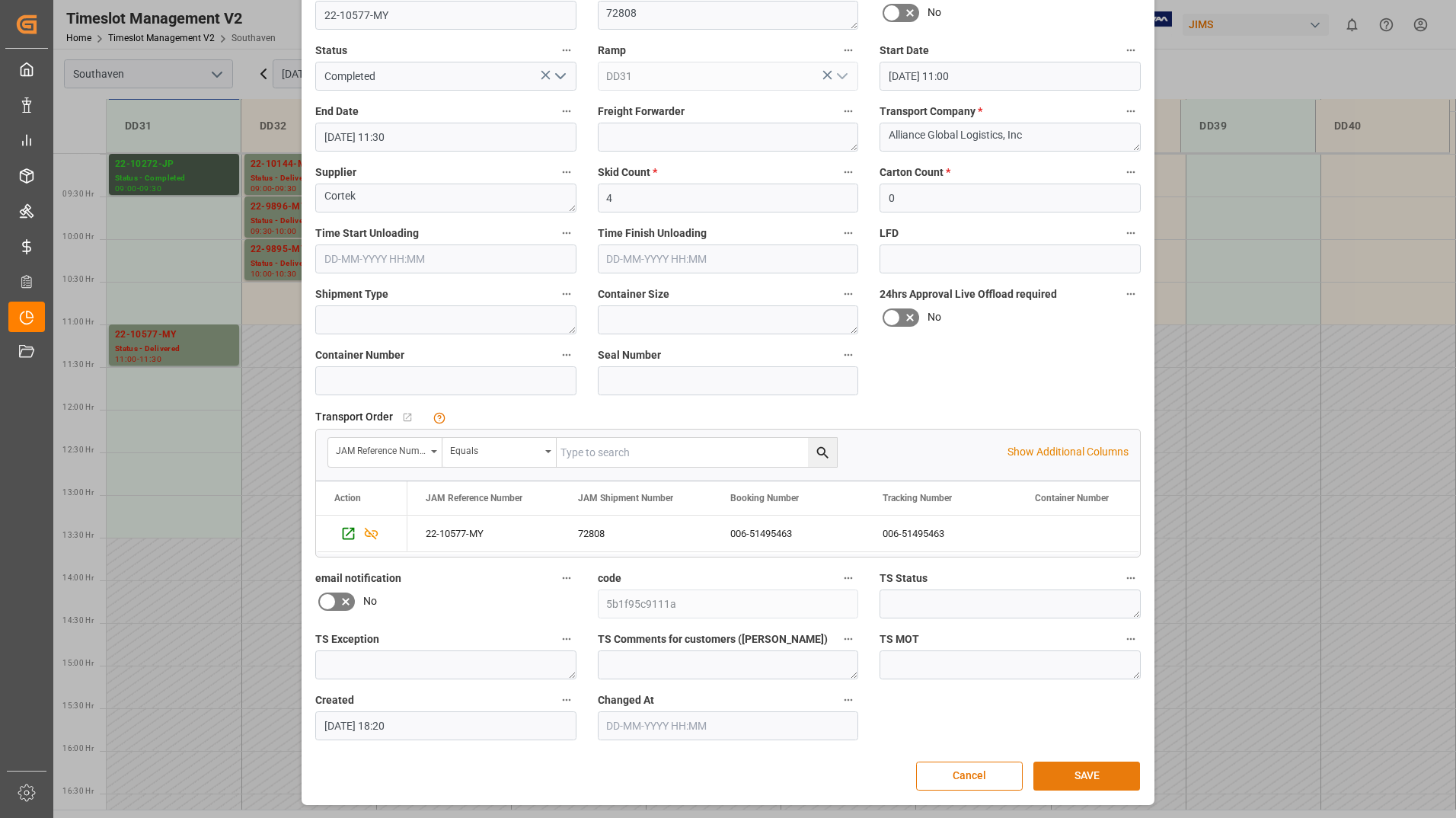
click at [1061, 764] on button "SAVE" at bounding box center [1087, 776] width 107 height 29
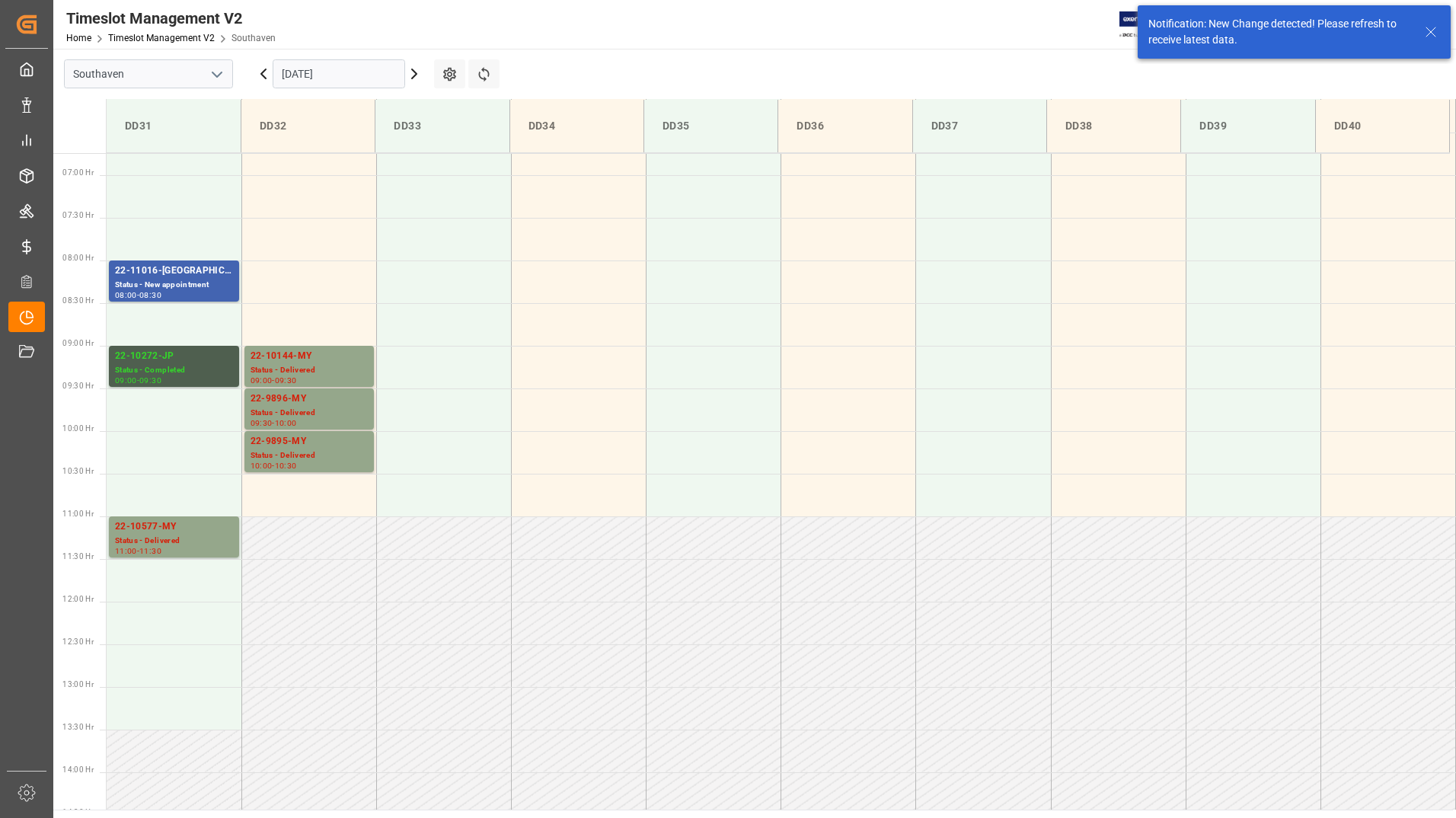
scroll to position [538, 0]
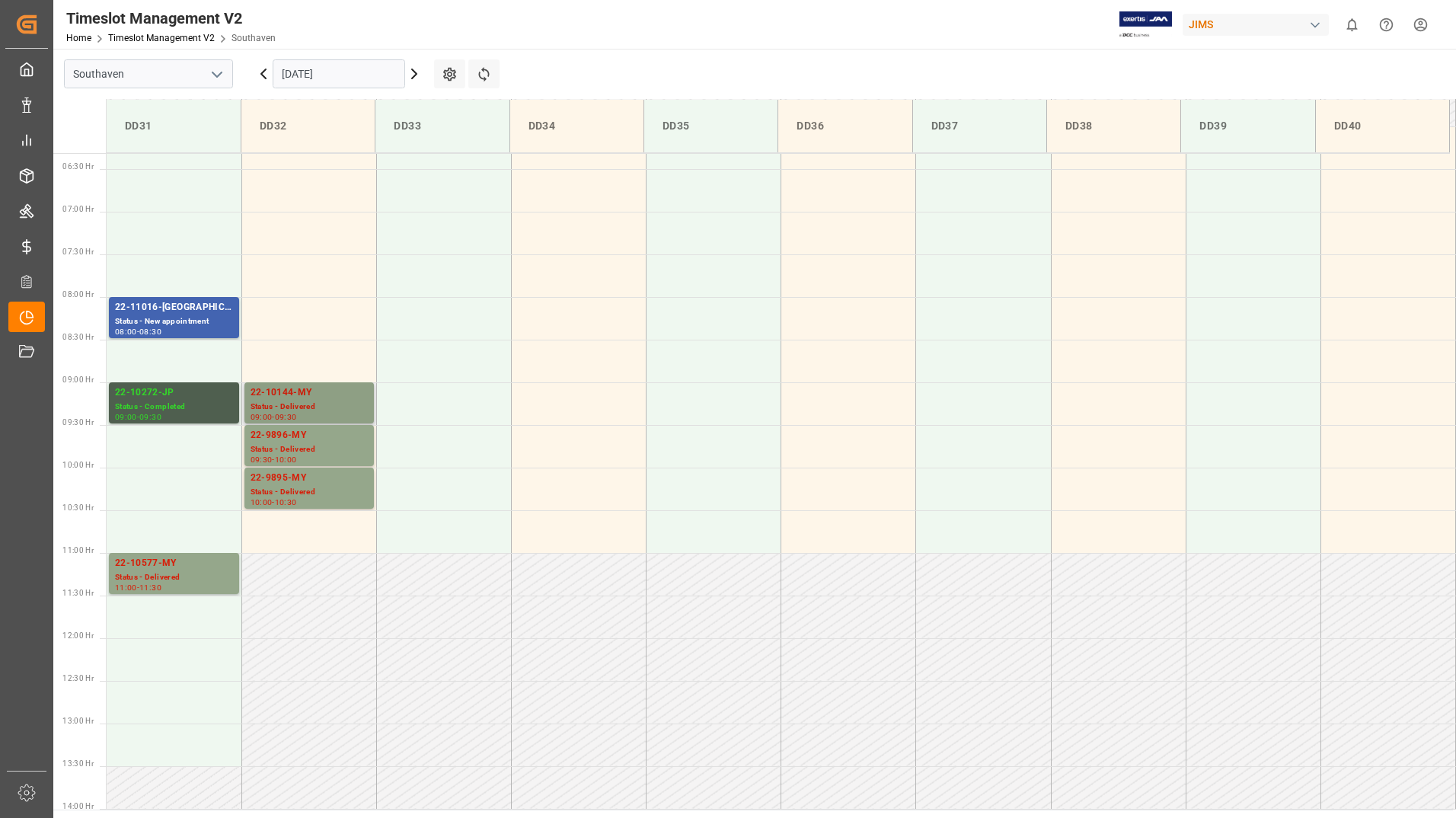
click at [290, 391] on div "22-10144-MY" at bounding box center [309, 393] width 117 height 15
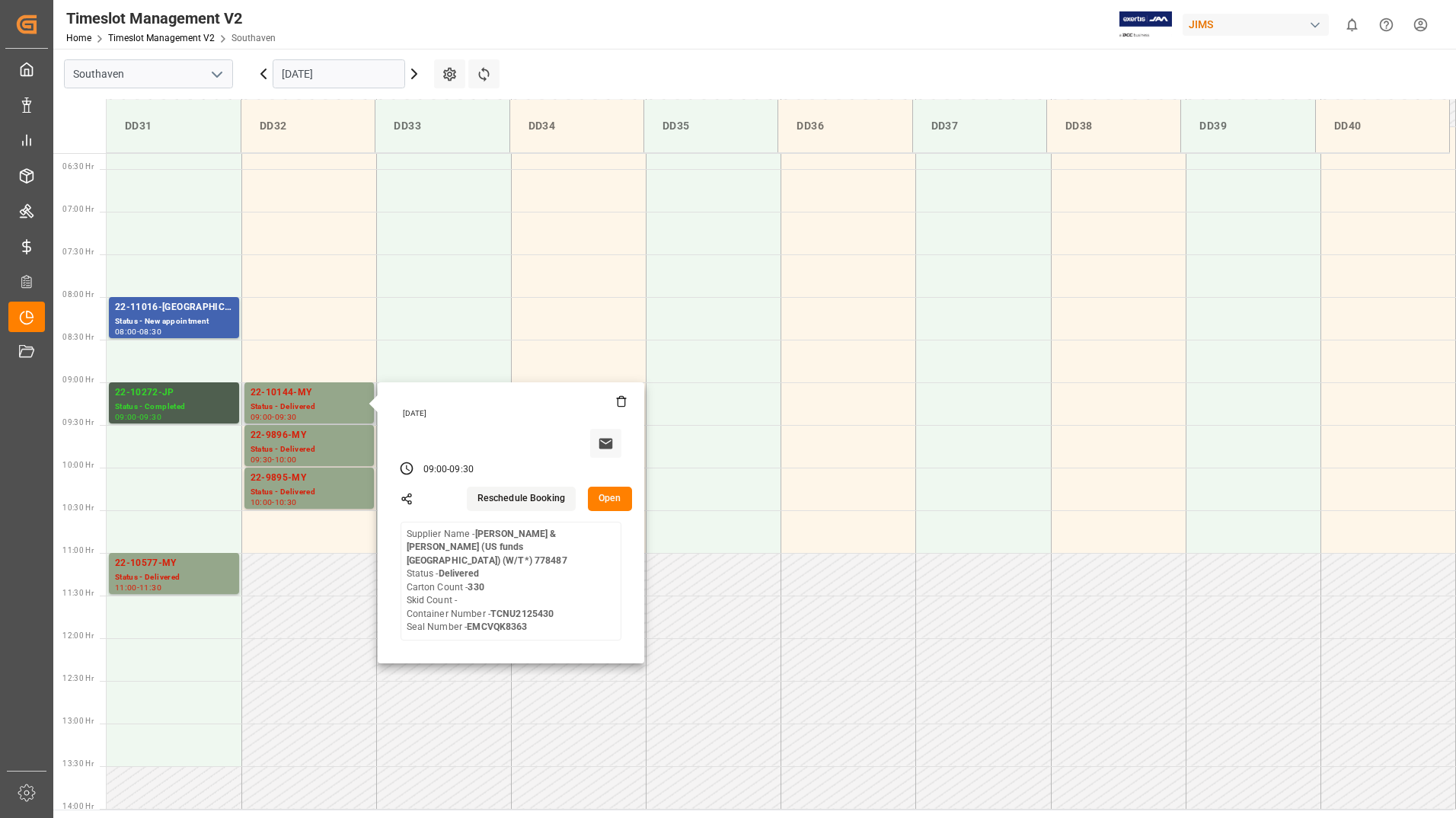
click at [599, 504] on button "Open" at bounding box center [609, 499] width 44 height 25
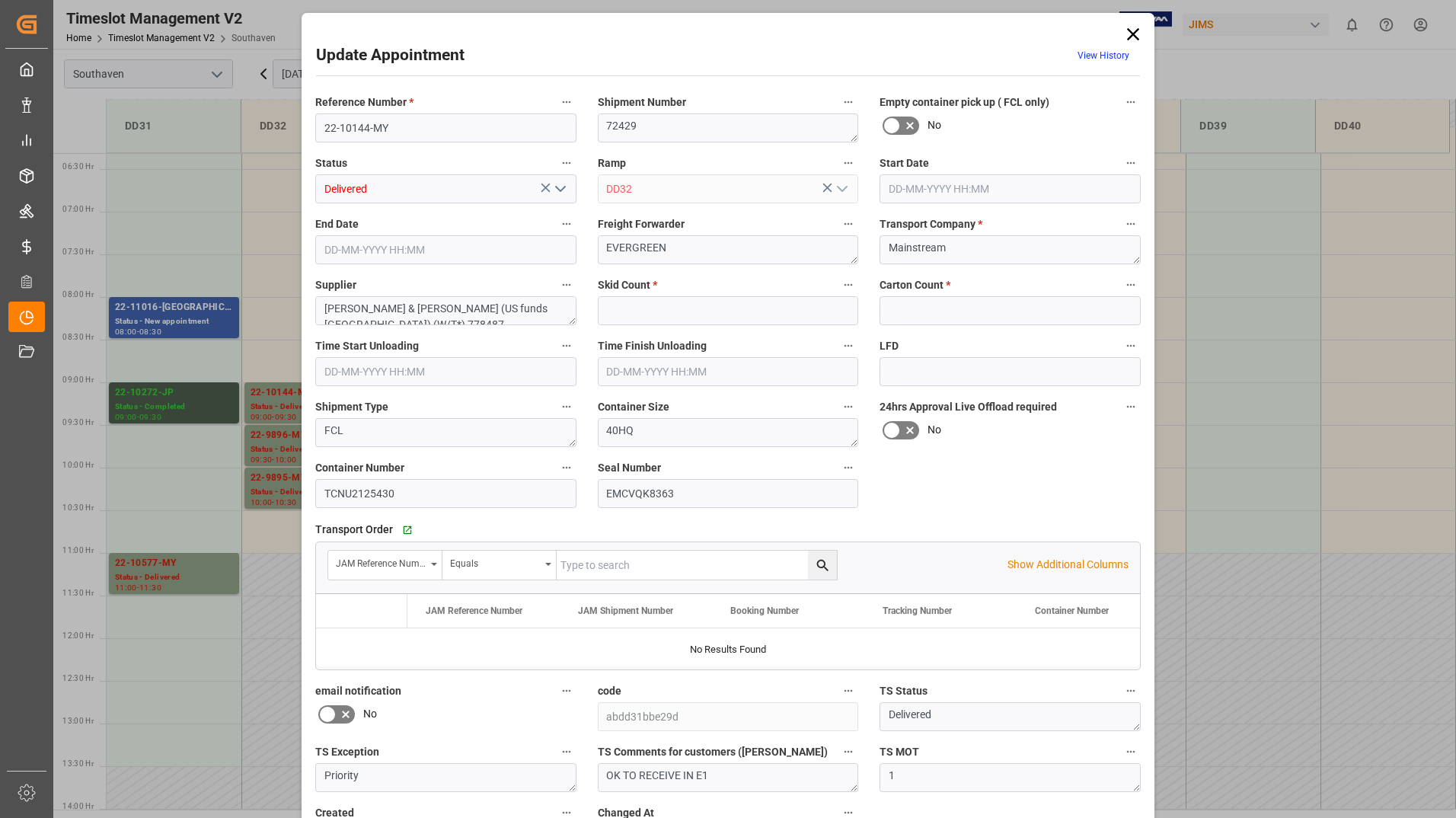
type input "0"
type input "330"
type input "15-09-2025 09:00"
type input "15-09-2025 09:30"
type input "11-09-2025 14:55"
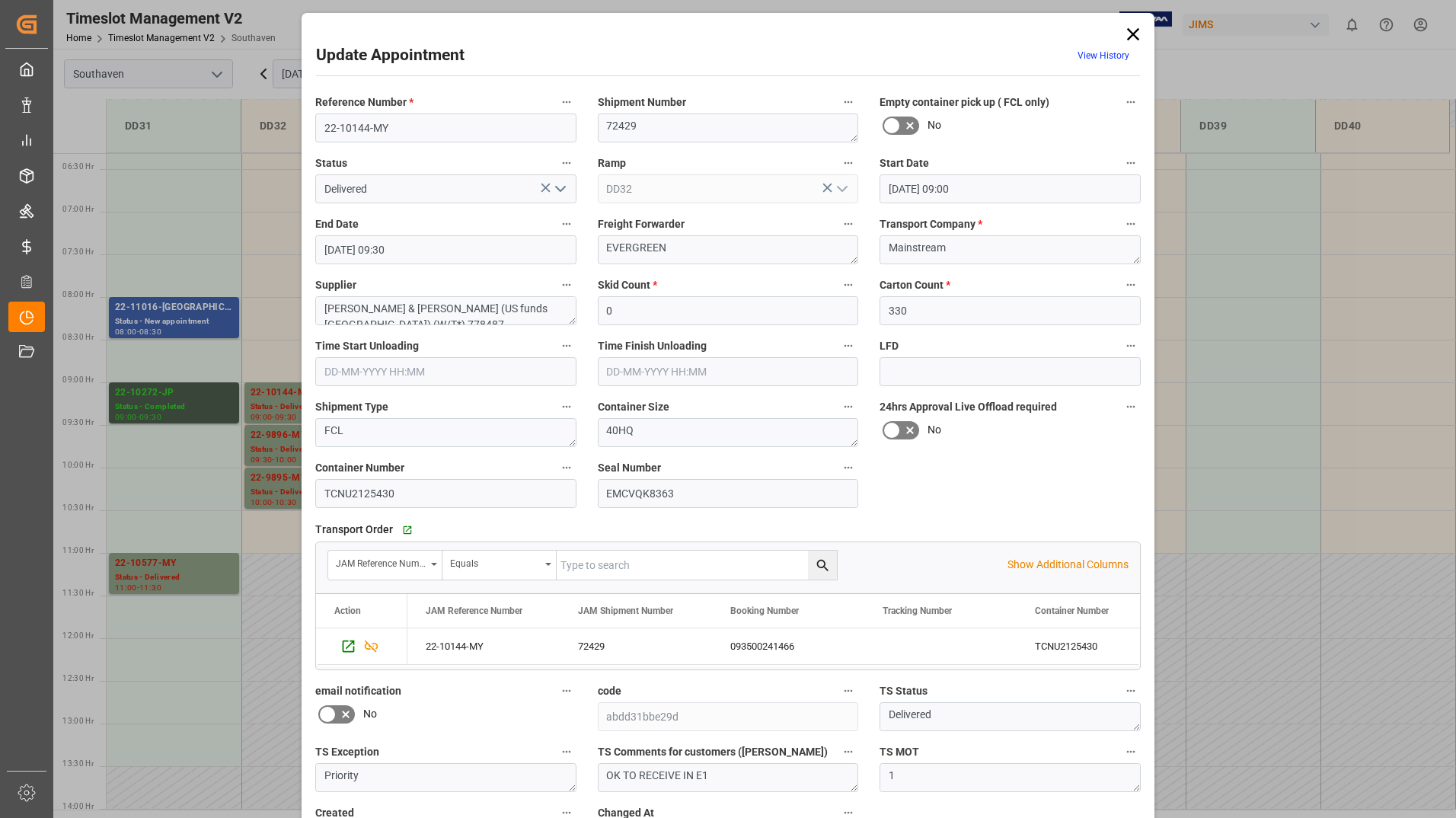
click at [556, 189] on polyline "open menu" at bounding box center [561, 189] width 10 height 5
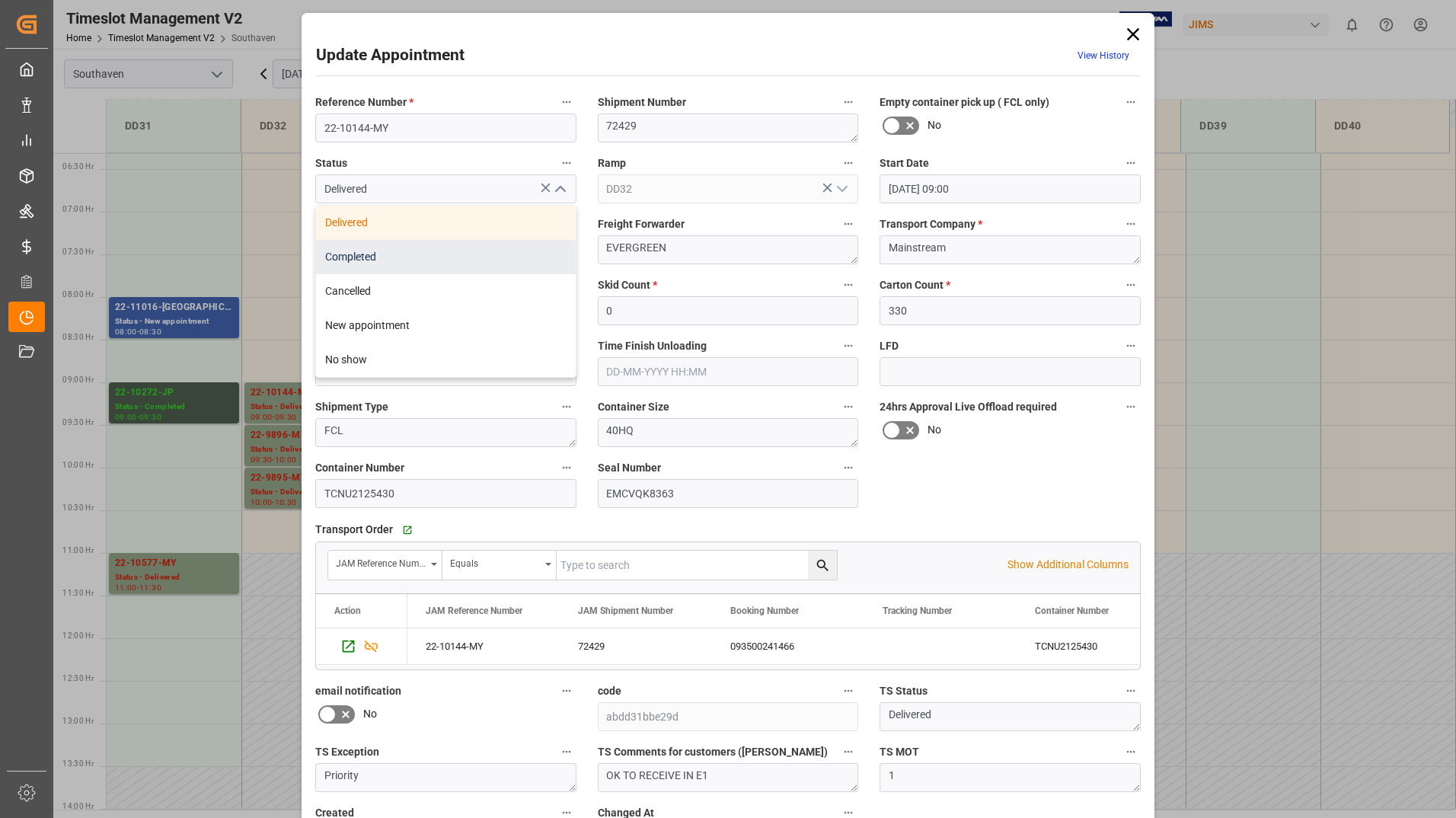
click at [510, 256] on div "Completed" at bounding box center [446, 257] width 260 height 34
type input "Completed"
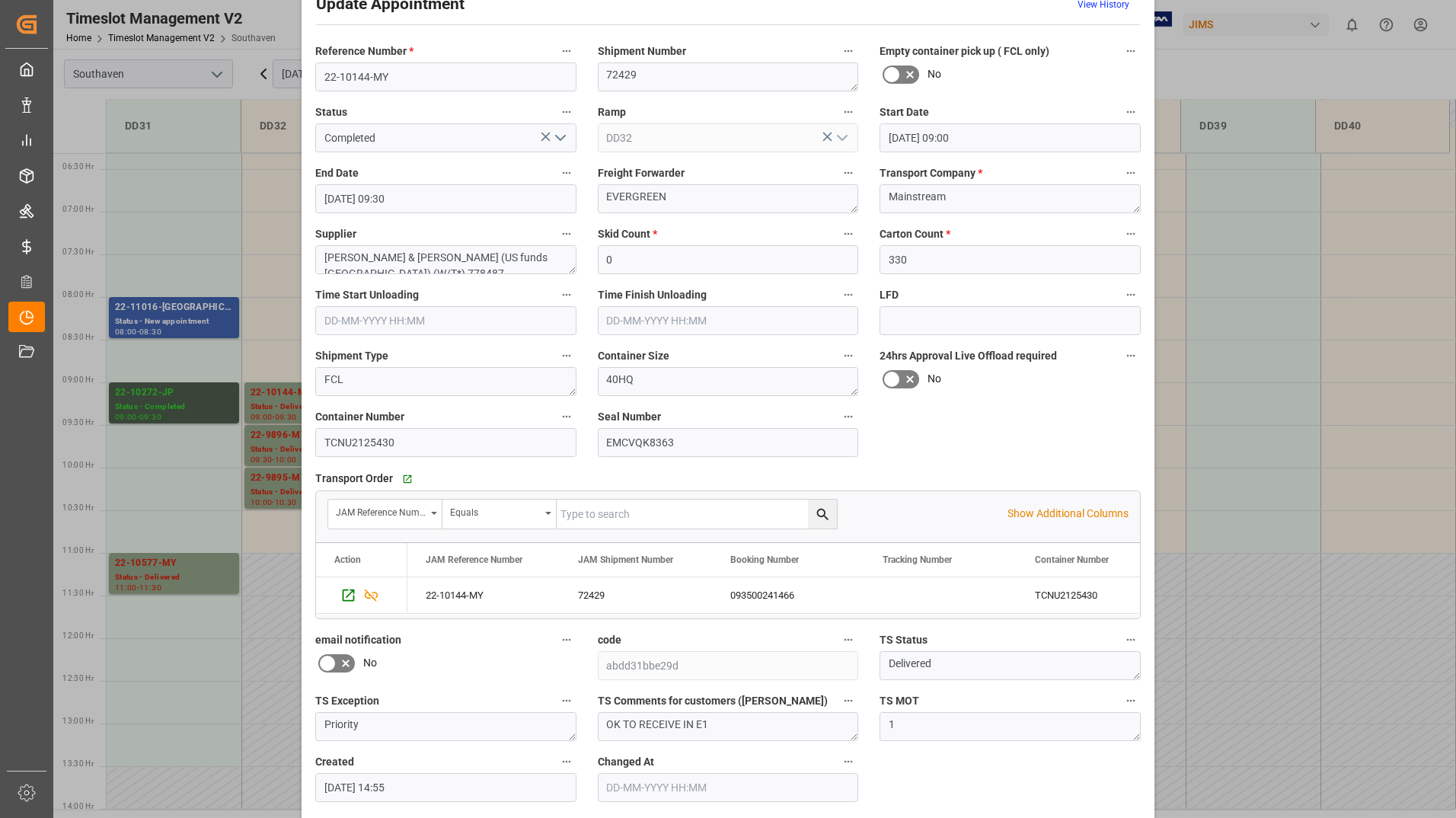
scroll to position [112, 0]
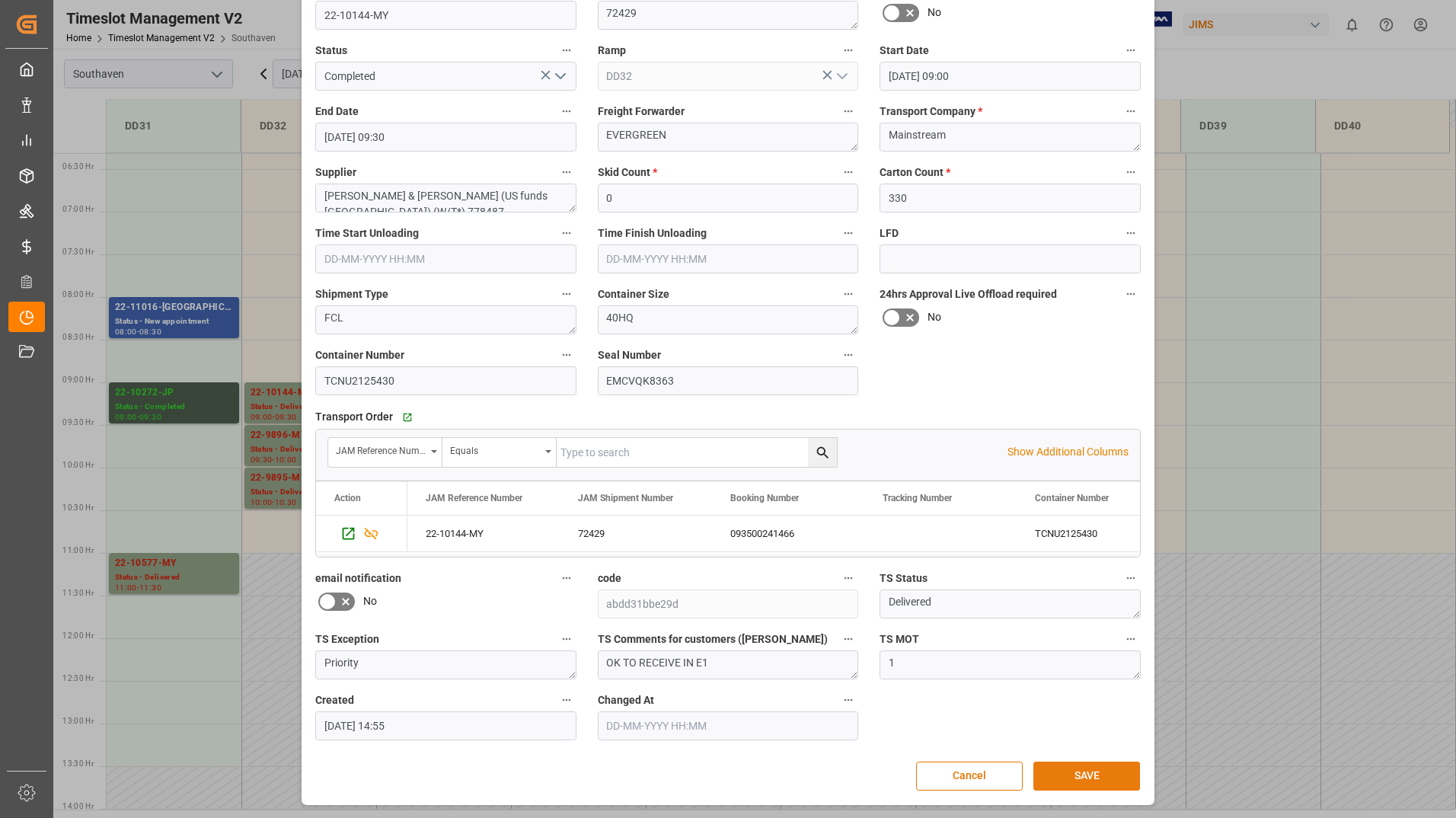
click at [1053, 768] on button "SAVE" at bounding box center [1087, 776] width 107 height 29
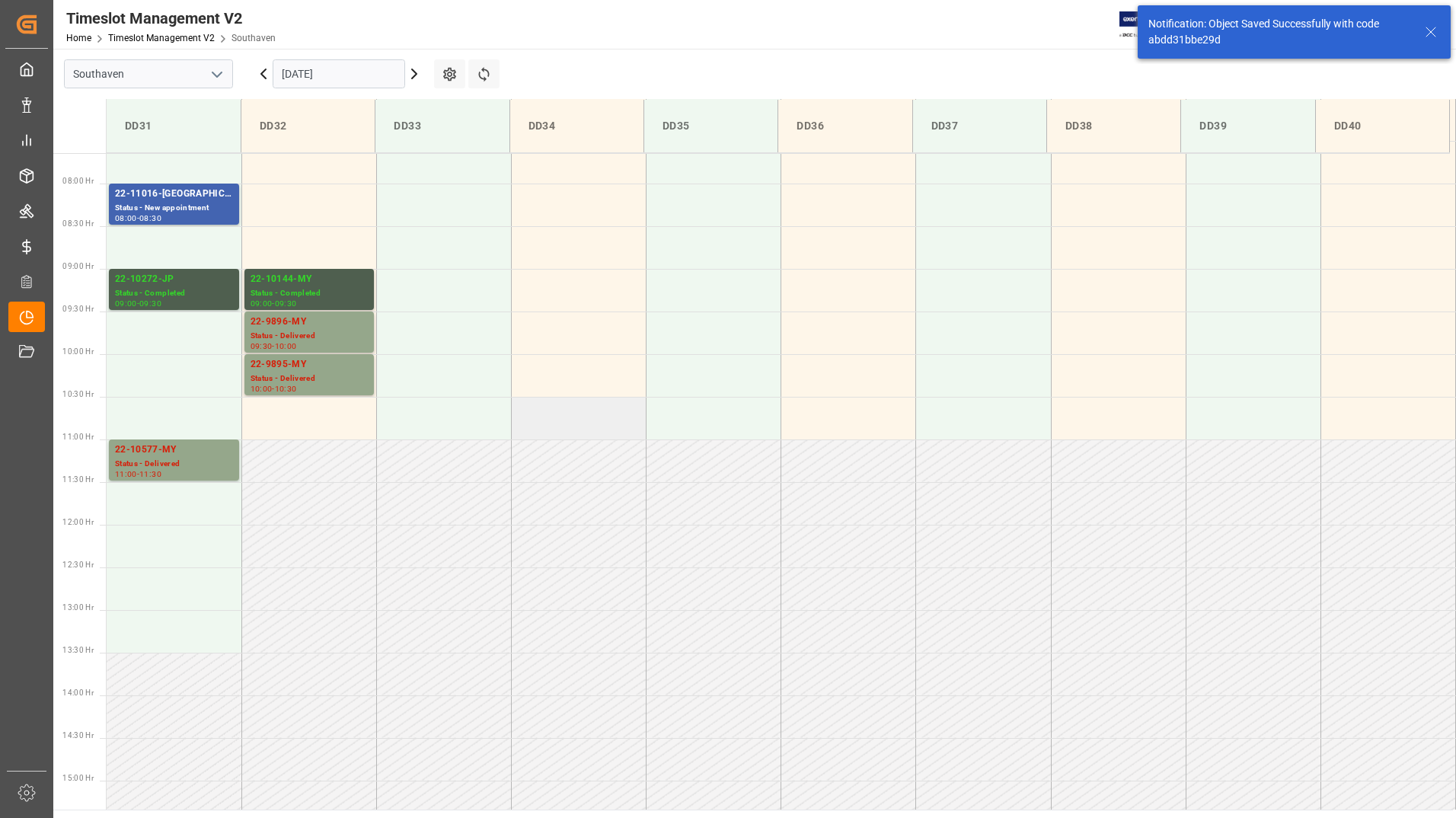
scroll to position [672, 0]
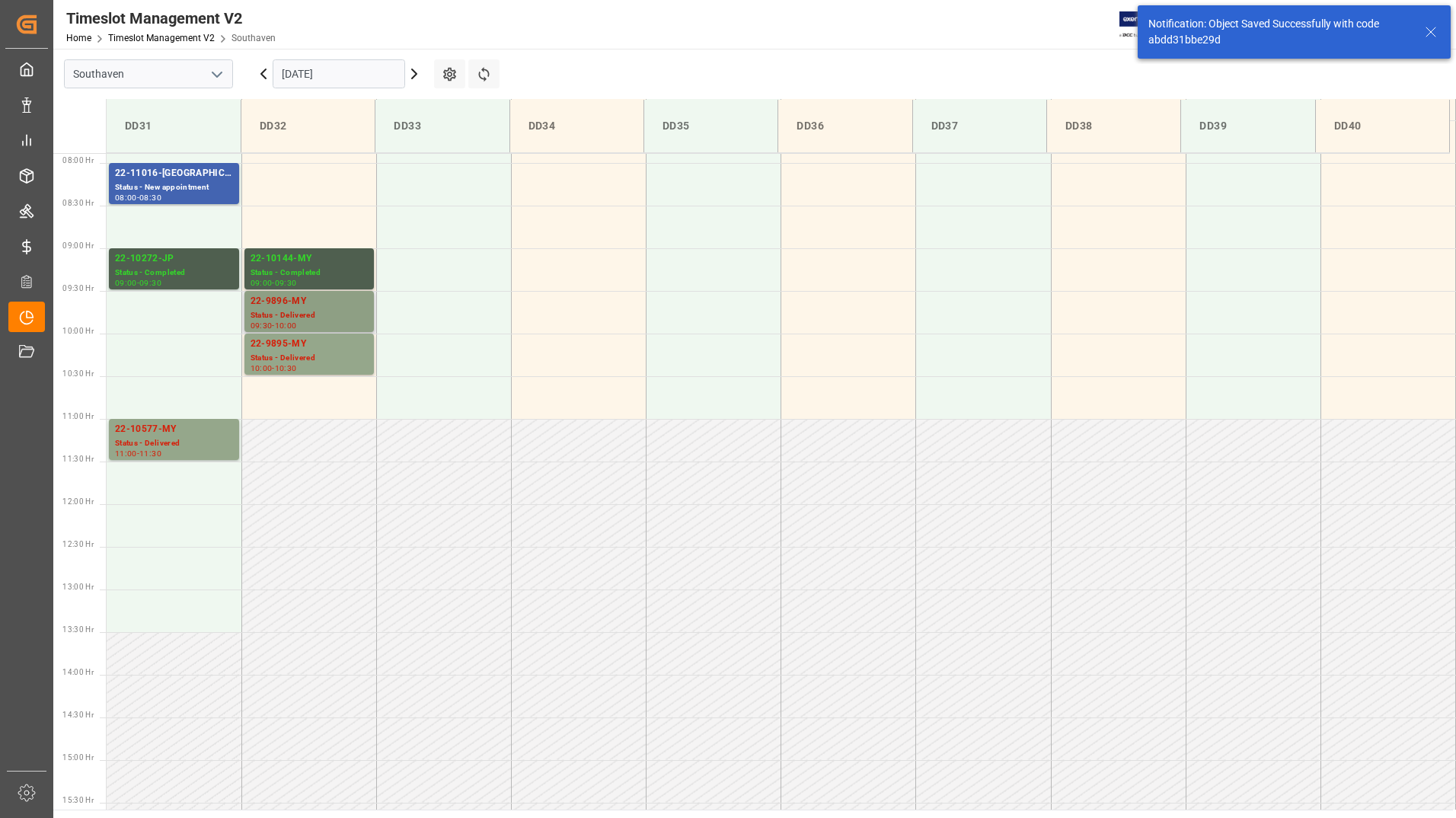
click at [320, 305] on div "22-9896-MY" at bounding box center [309, 302] width 117 height 15
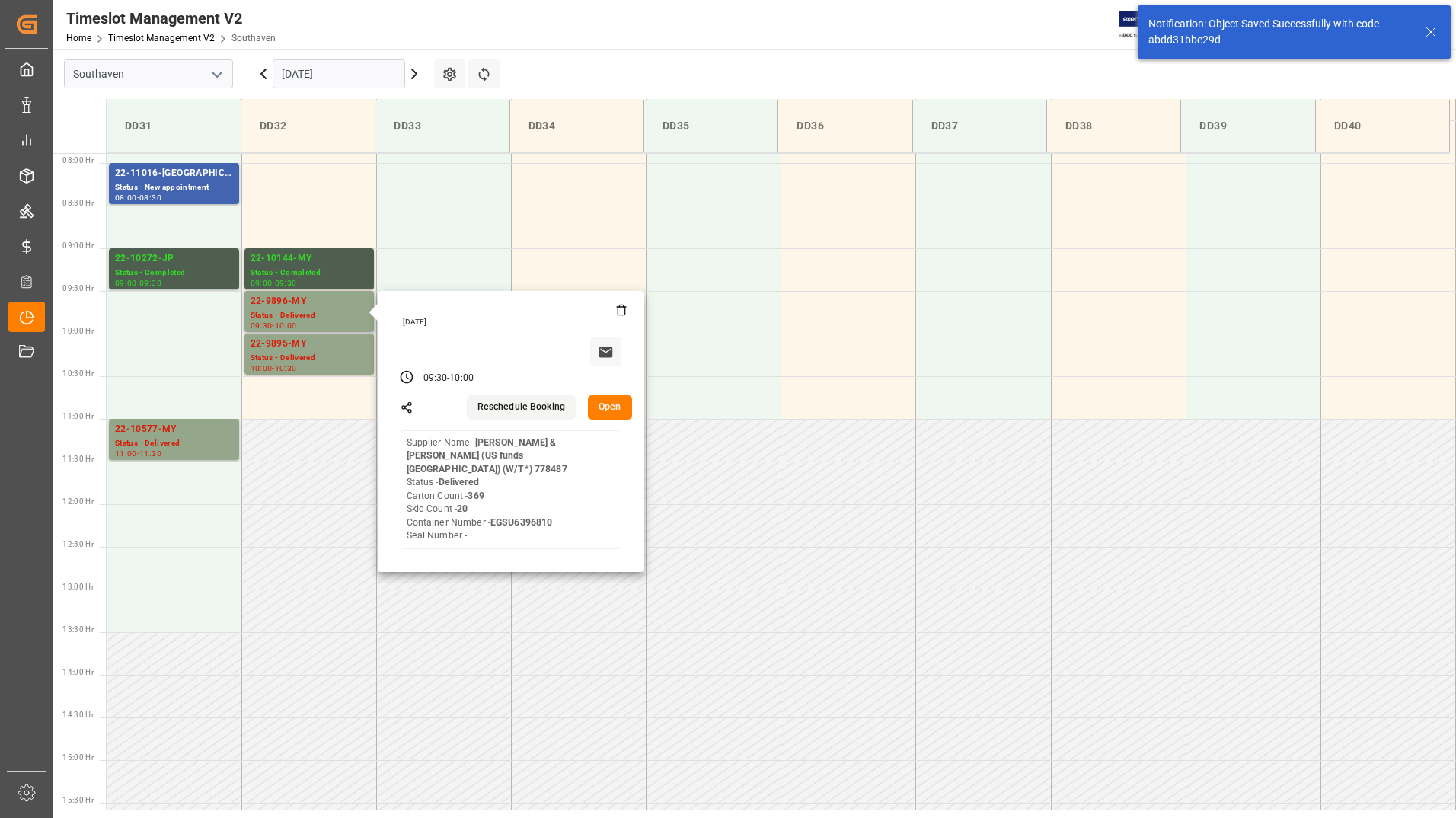
click at [607, 410] on button "Open" at bounding box center [609, 408] width 44 height 25
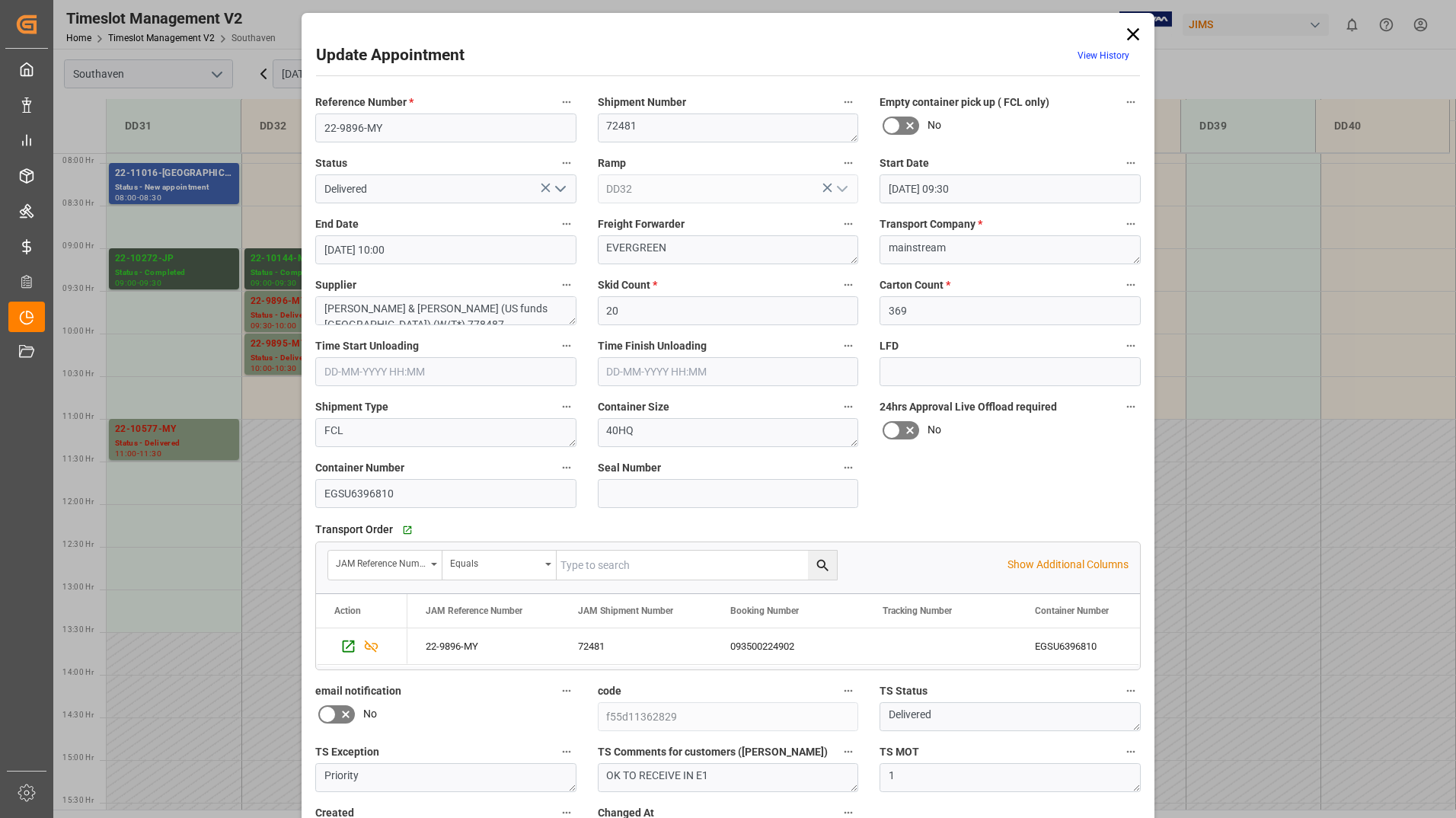
click at [563, 189] on icon "open menu" at bounding box center [560, 189] width 18 height 18
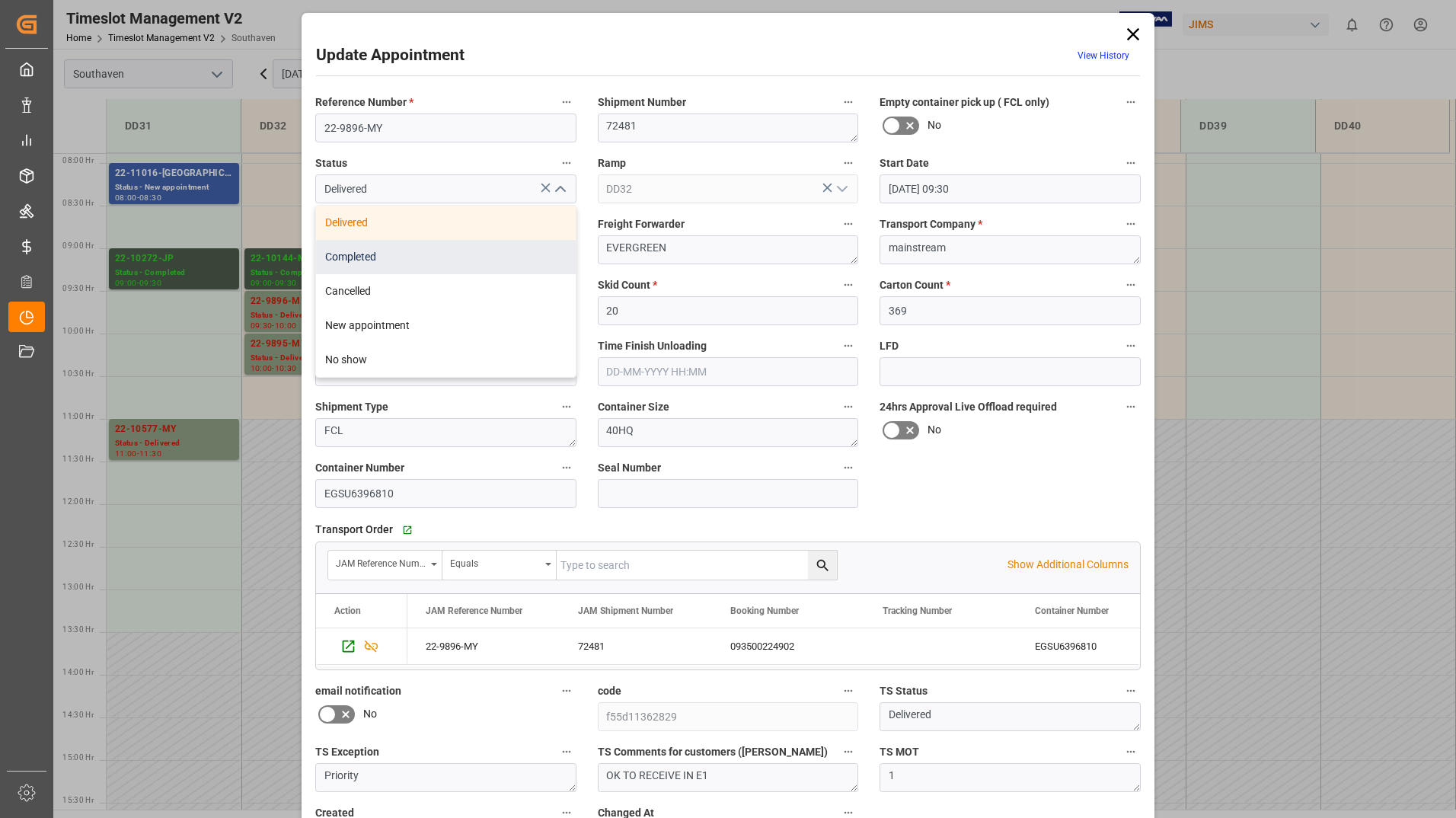
click at [508, 252] on div "Completed" at bounding box center [446, 257] width 260 height 34
type input "Completed"
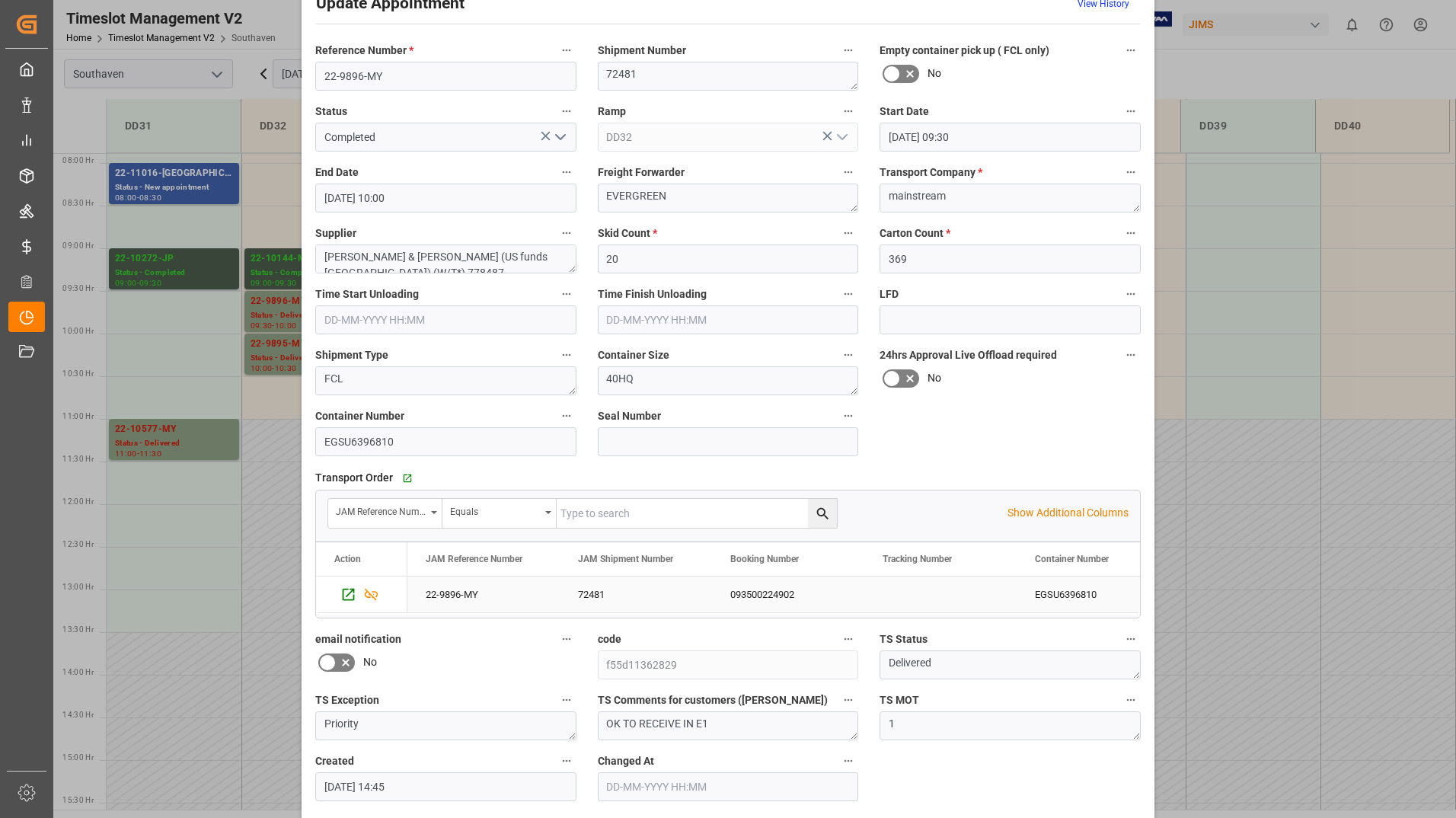
scroll to position [112, 0]
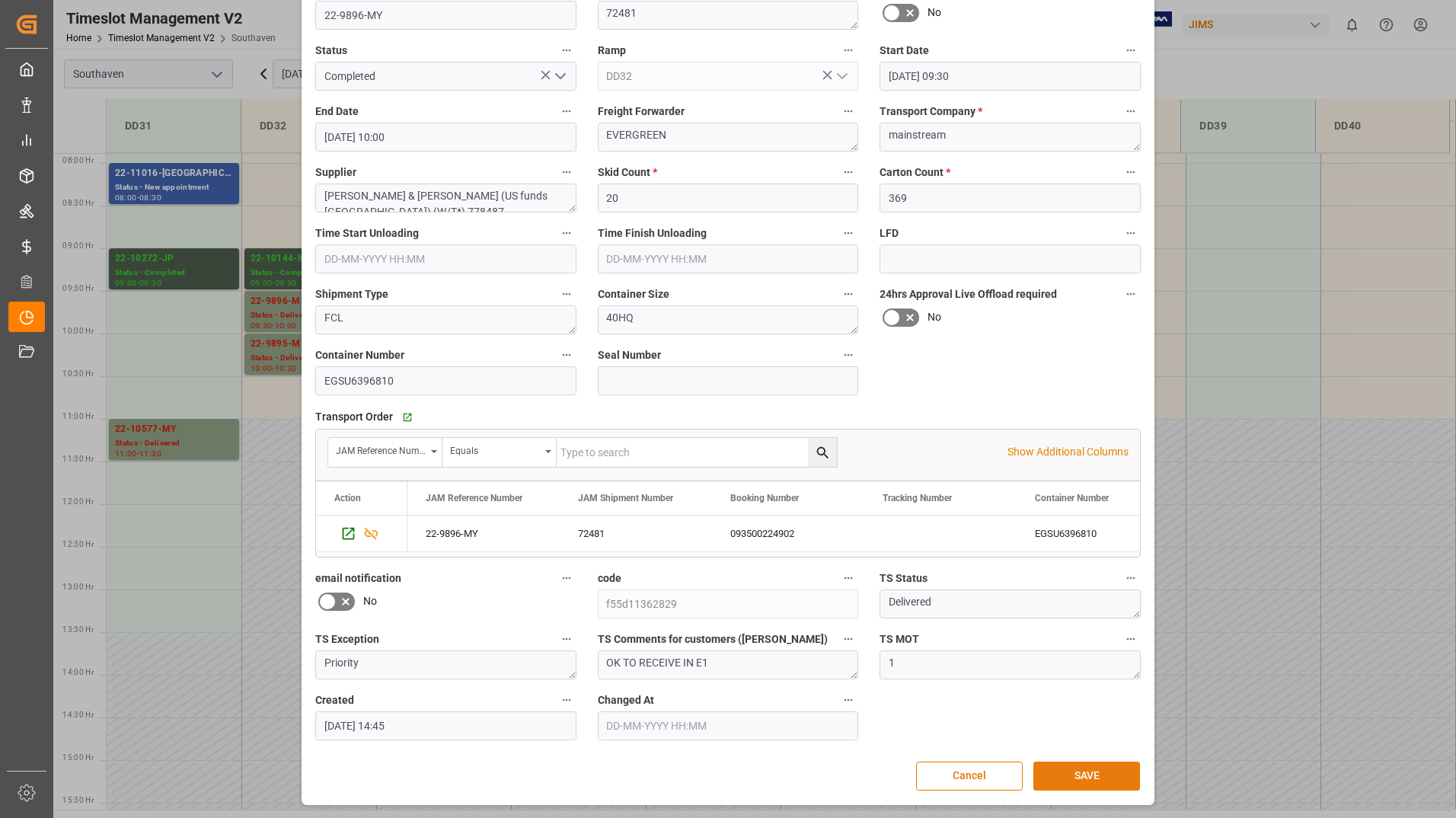
click at [1051, 776] on button "SAVE" at bounding box center [1087, 776] width 107 height 29
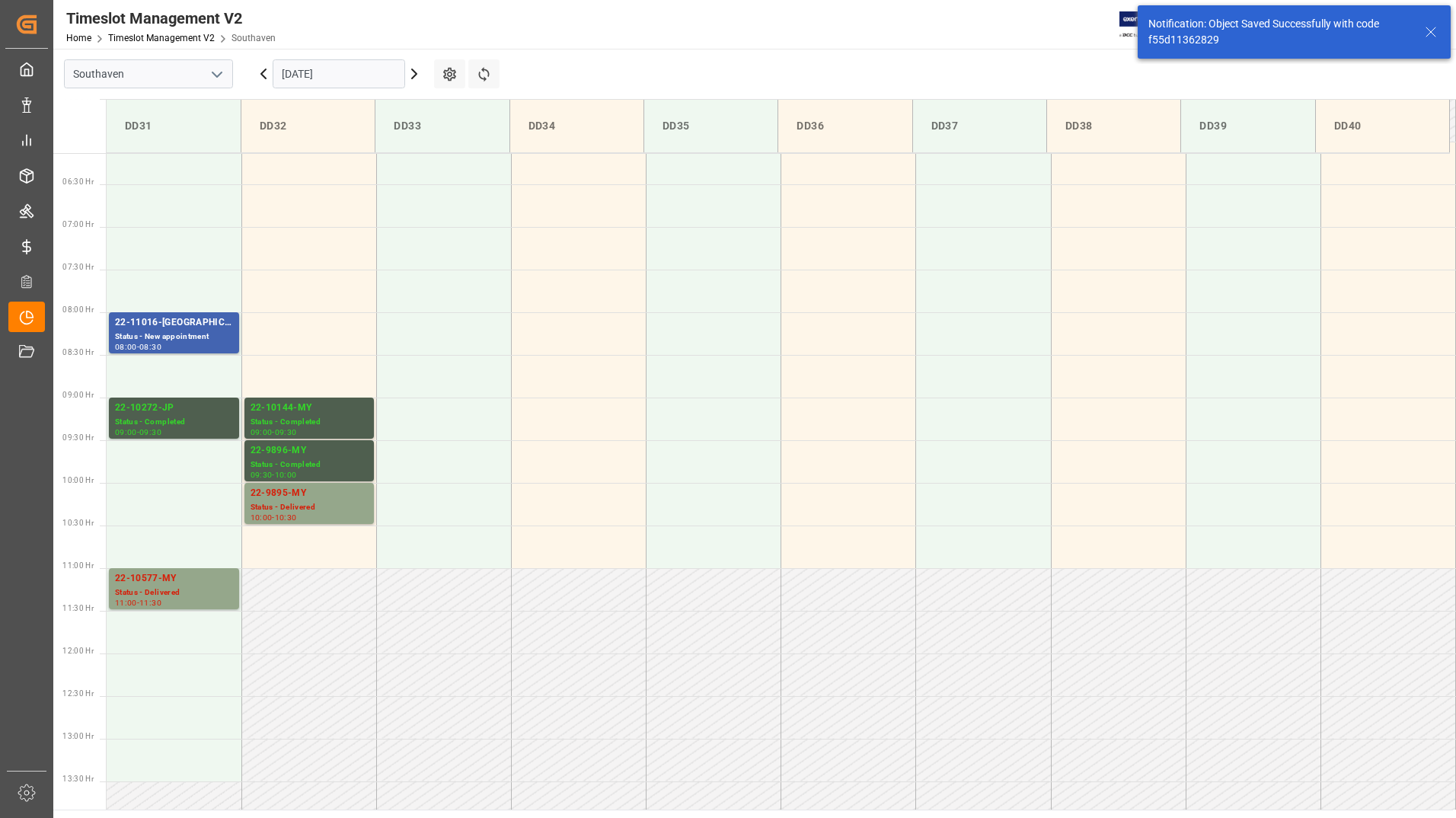
scroll to position [672, 0]
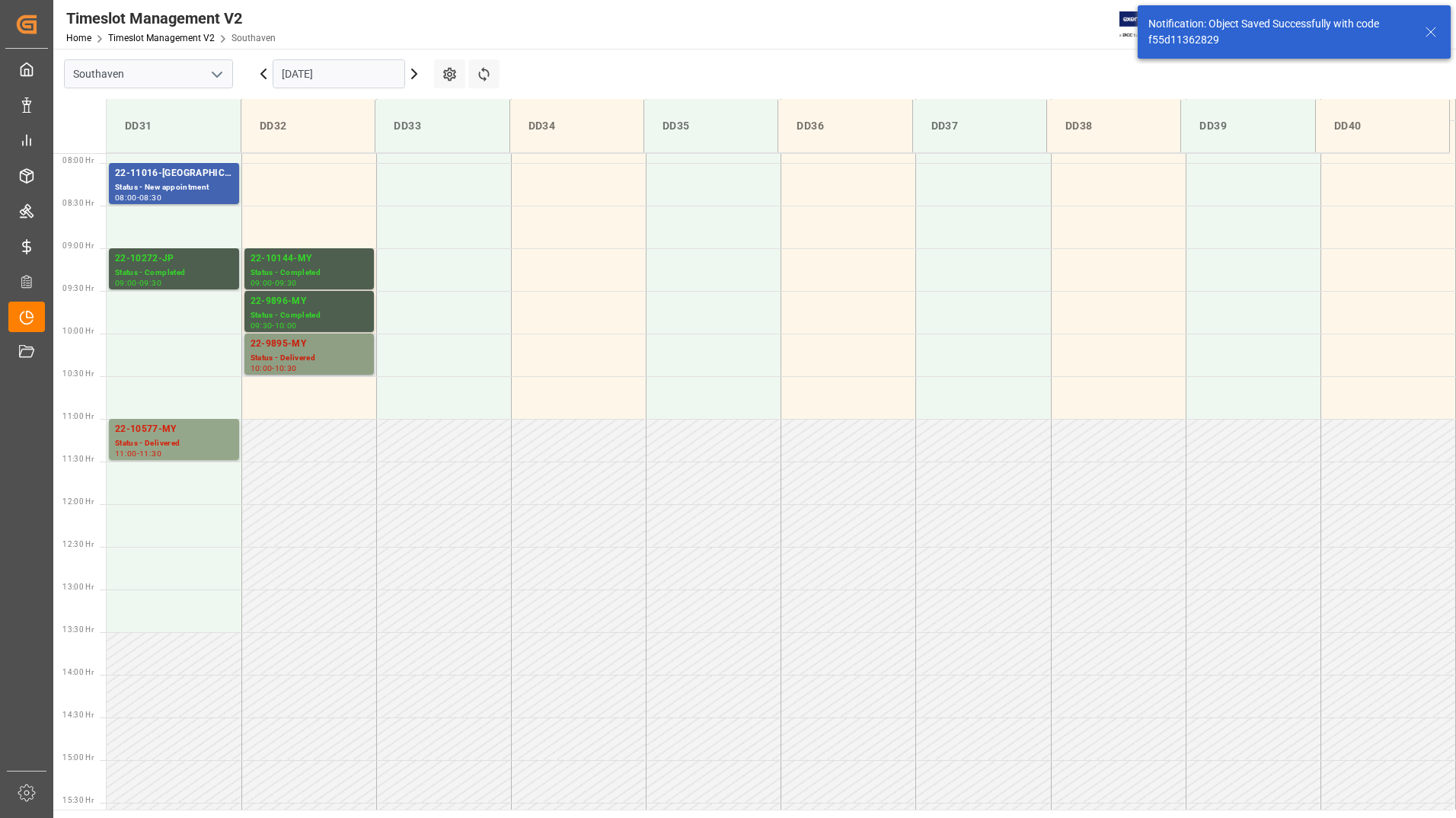
click at [336, 344] on div "22-9895-MY" at bounding box center [309, 344] width 117 height 15
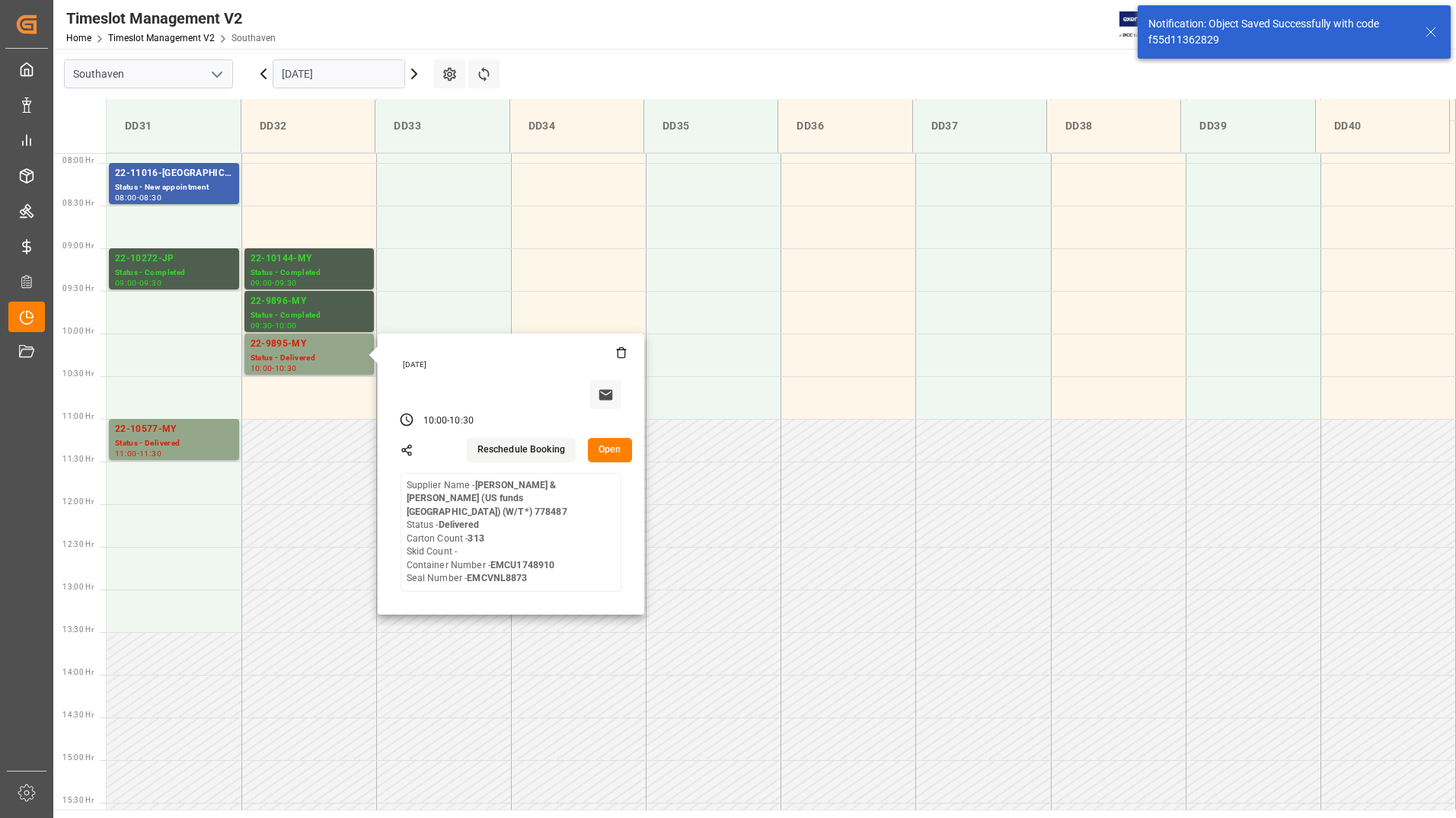
click at [614, 449] on button "Open" at bounding box center [609, 450] width 44 height 25
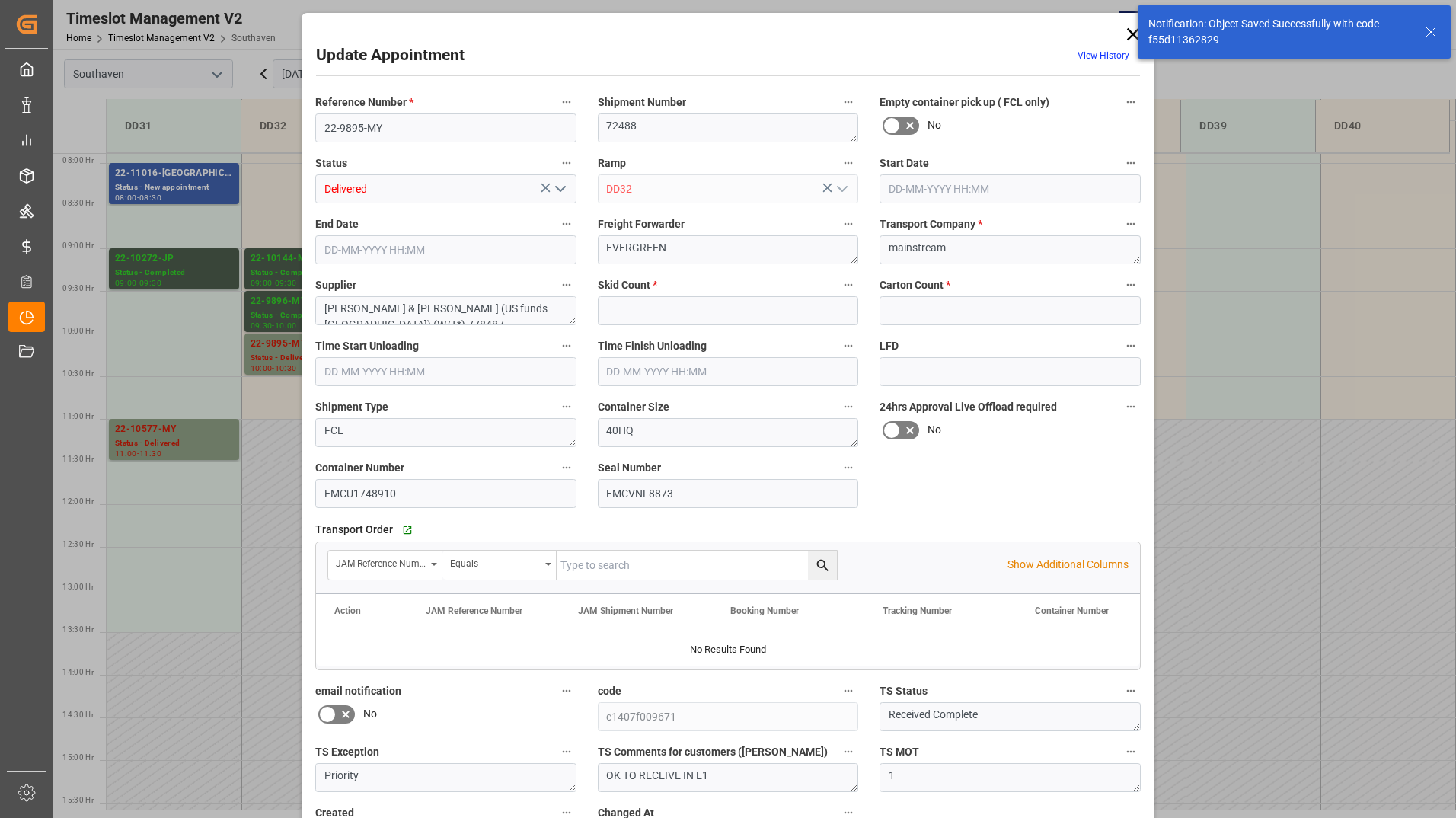
type input "0"
type input "313"
type input "15-09-2025 10:00"
type input "15-09-2025 10:30"
type input "11-09-2025 14:42"
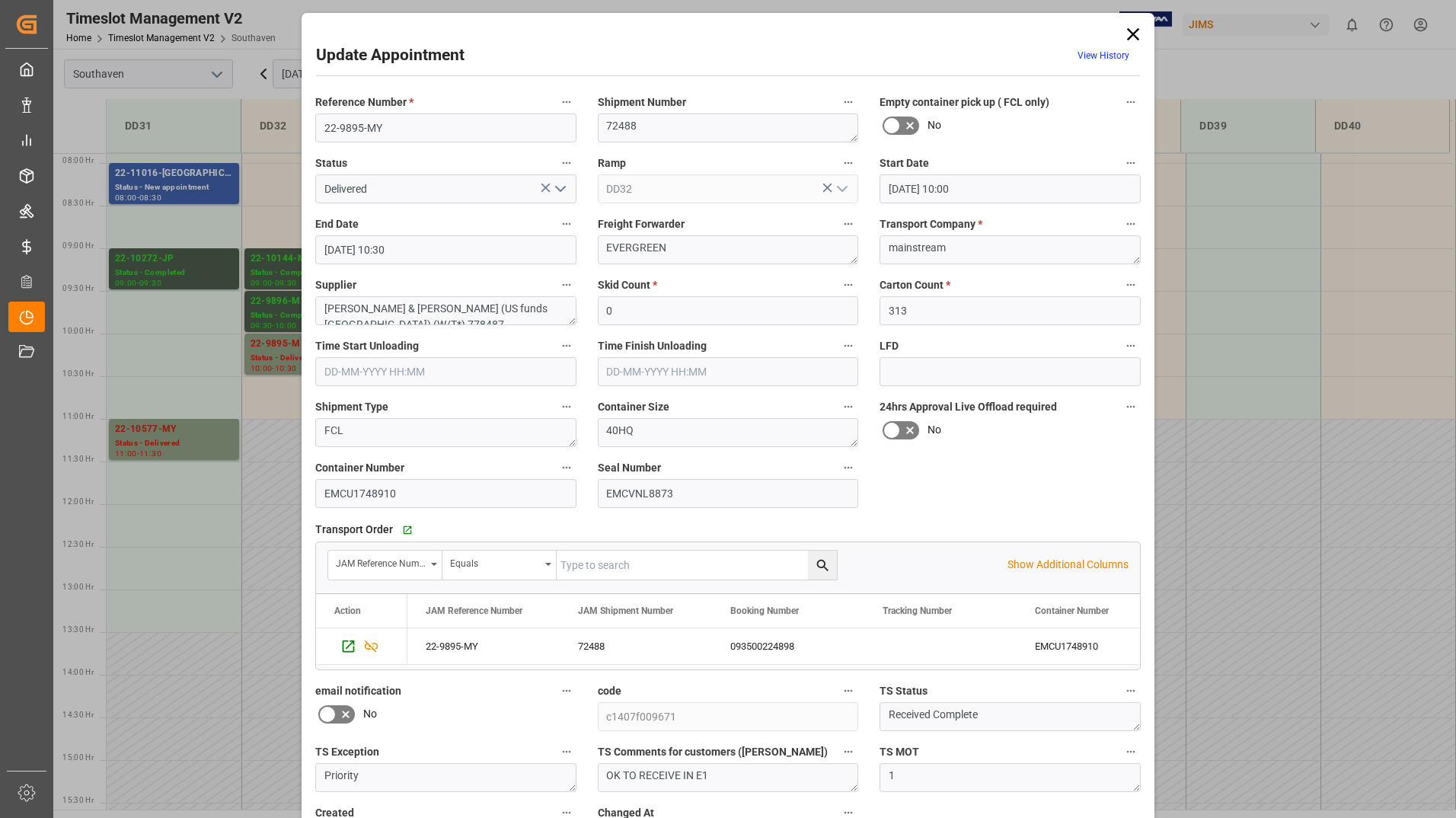
click at [552, 190] on icon "open menu" at bounding box center [560, 189] width 18 height 18
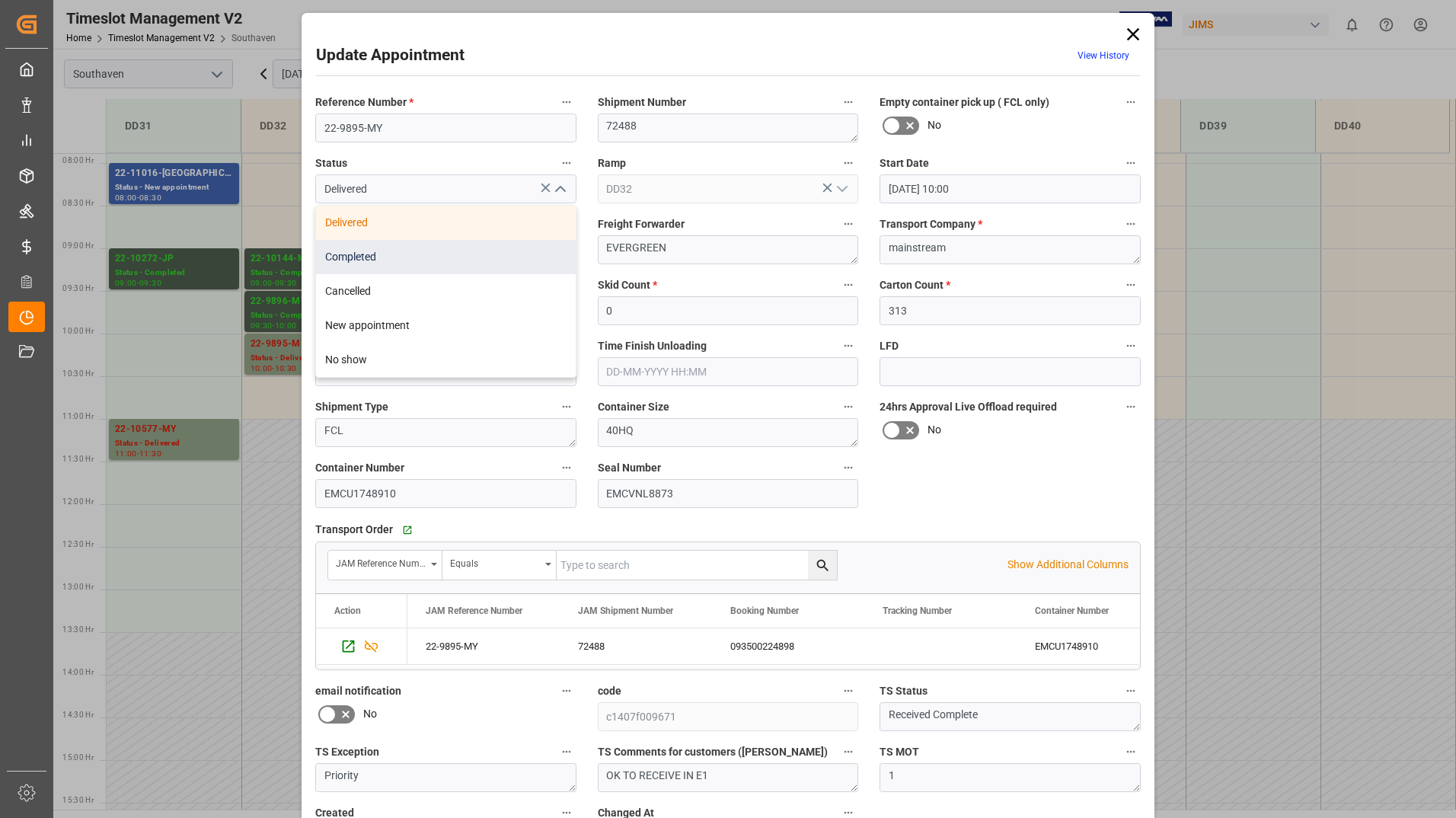
click at [513, 253] on div "Completed" at bounding box center [446, 257] width 260 height 34
type input "Completed"
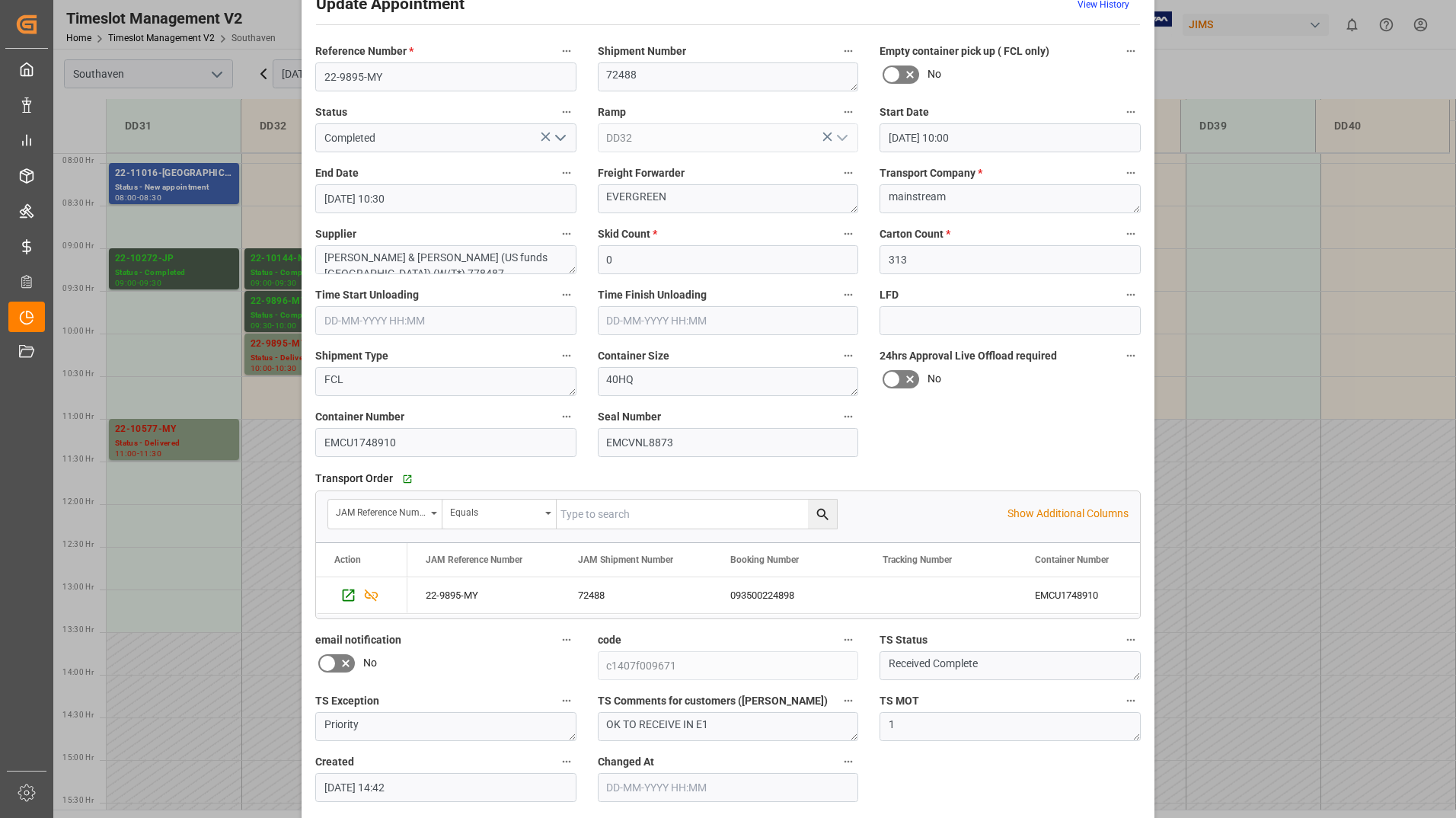
scroll to position [112, 0]
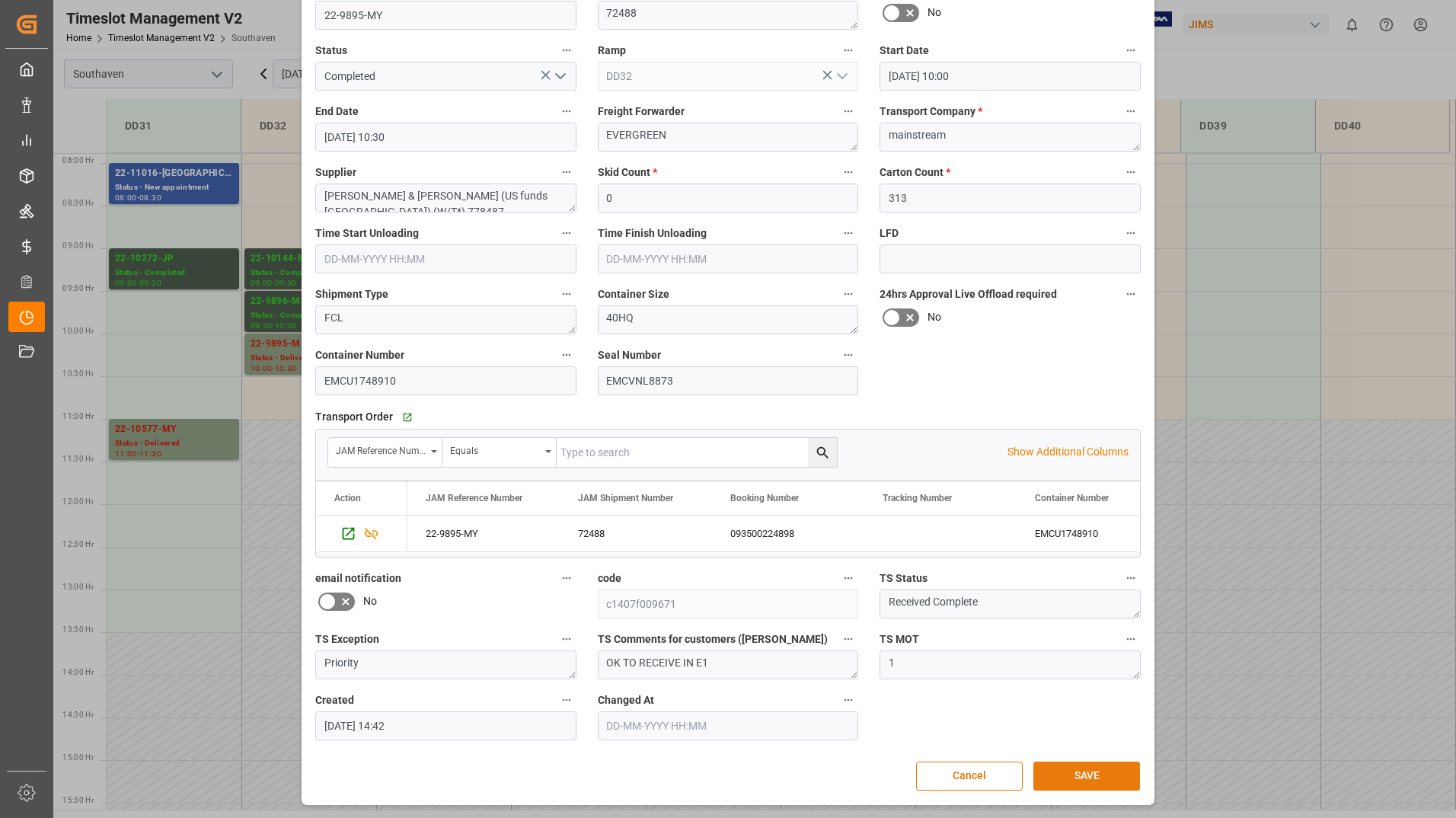
click at [1066, 776] on button "SAVE" at bounding box center [1087, 776] width 107 height 29
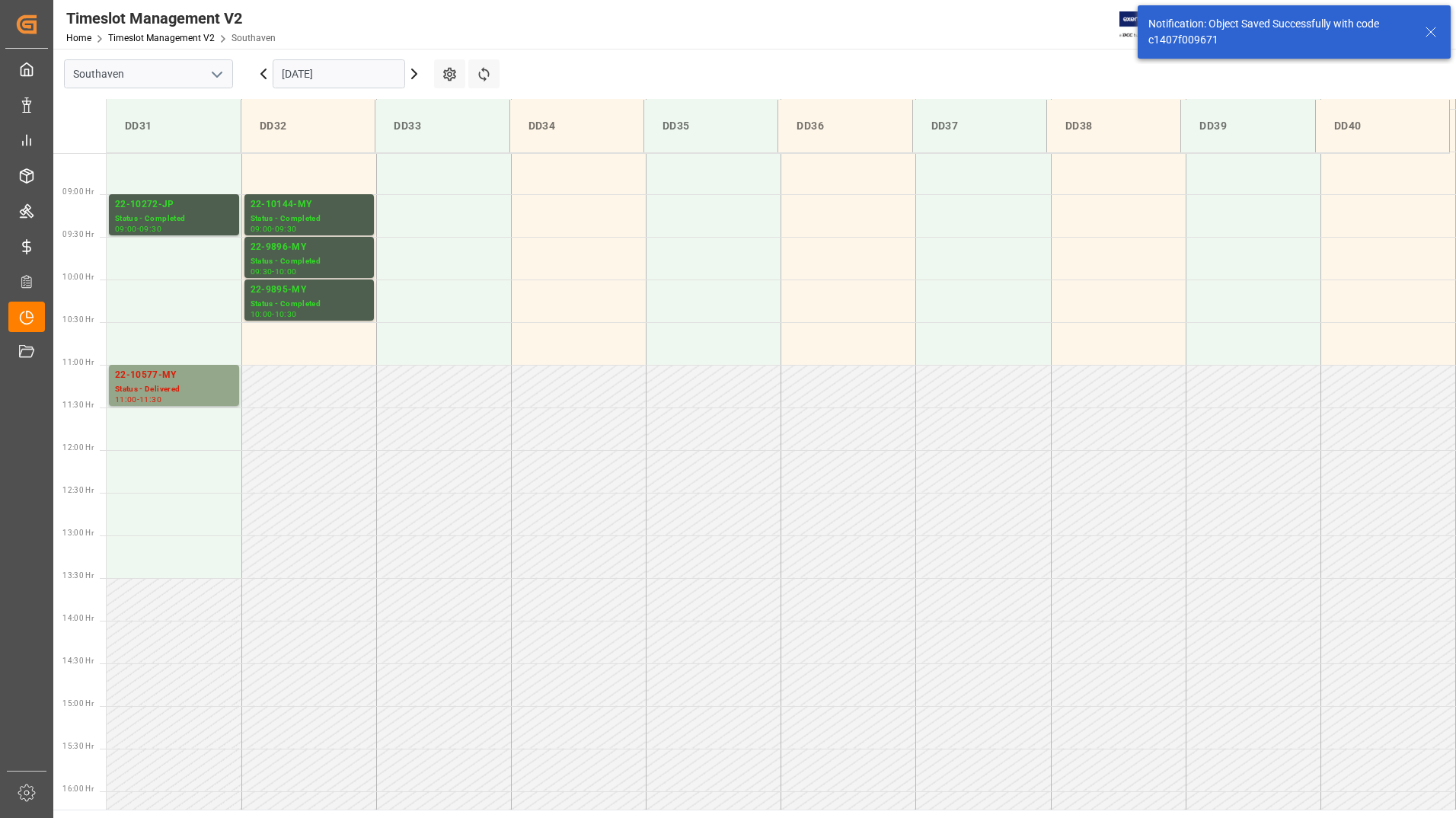
scroll to position [758, 0]
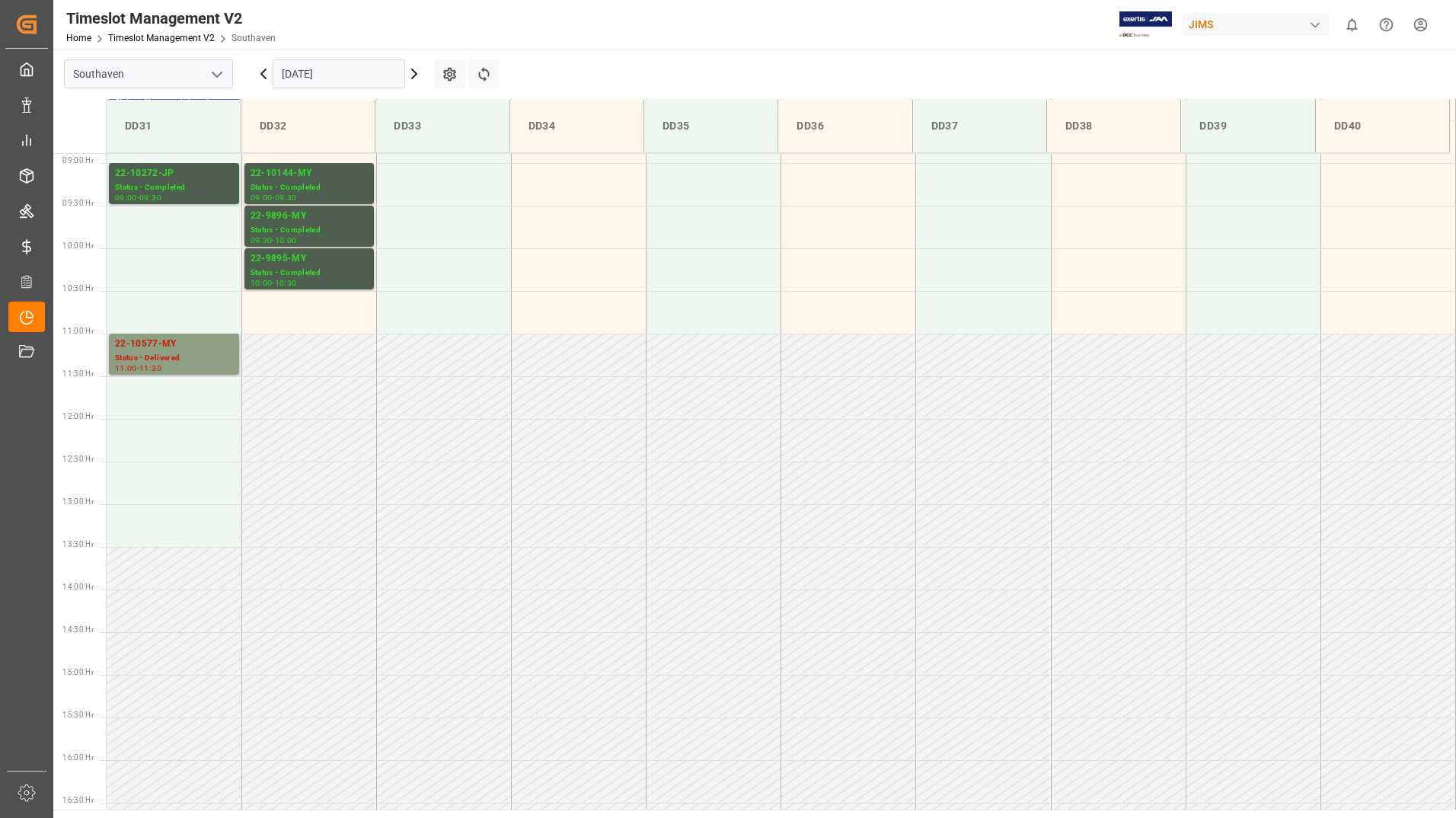
click at [189, 357] on div "Status - Delivered" at bounding box center [174, 358] width 118 height 13
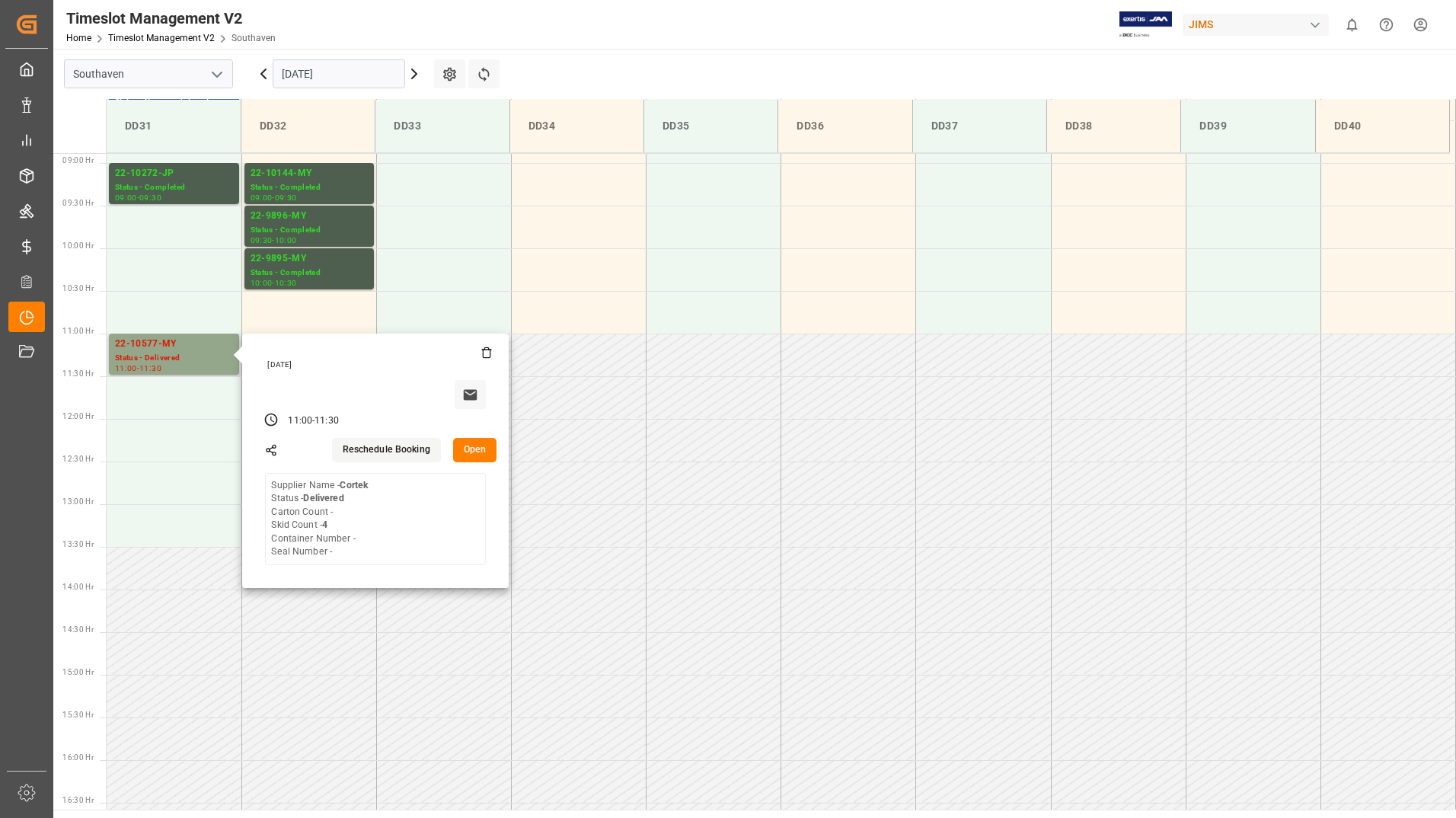
click at [469, 448] on button "Open" at bounding box center [475, 450] width 44 height 25
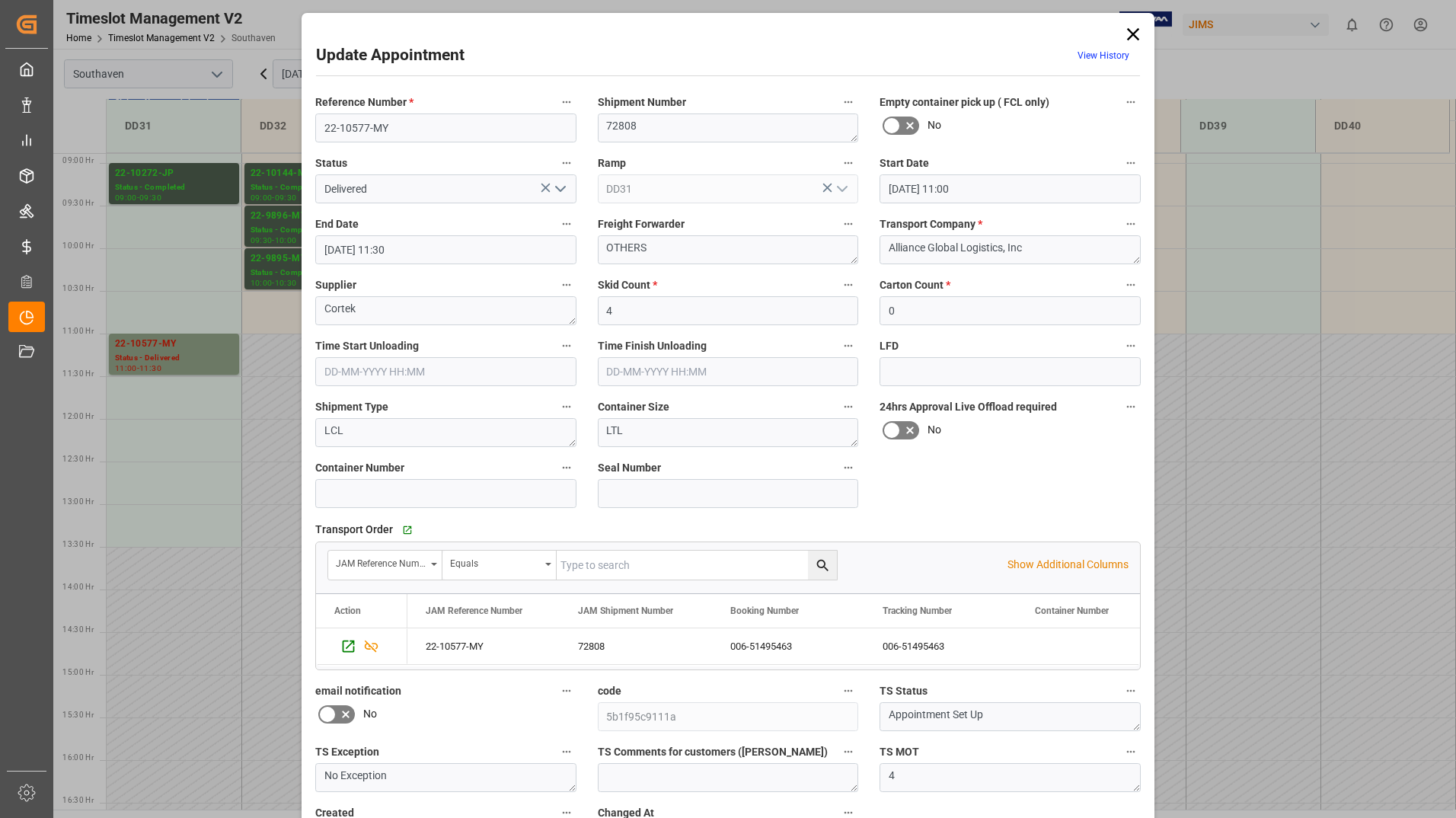
click at [562, 191] on icon "open menu" at bounding box center [560, 189] width 18 height 18
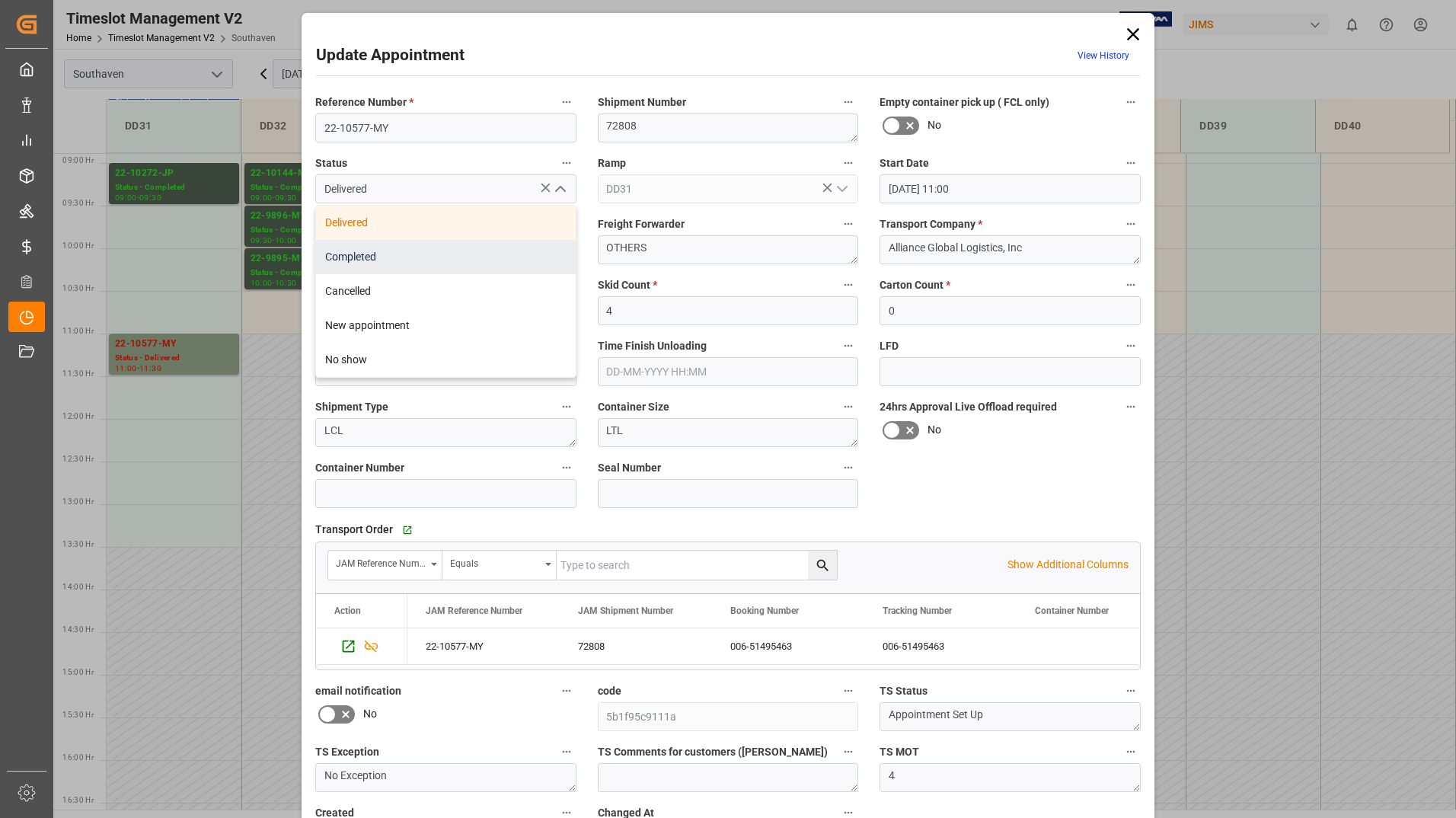
click at [529, 251] on div "Completed" at bounding box center [446, 257] width 260 height 34
type input "Completed"
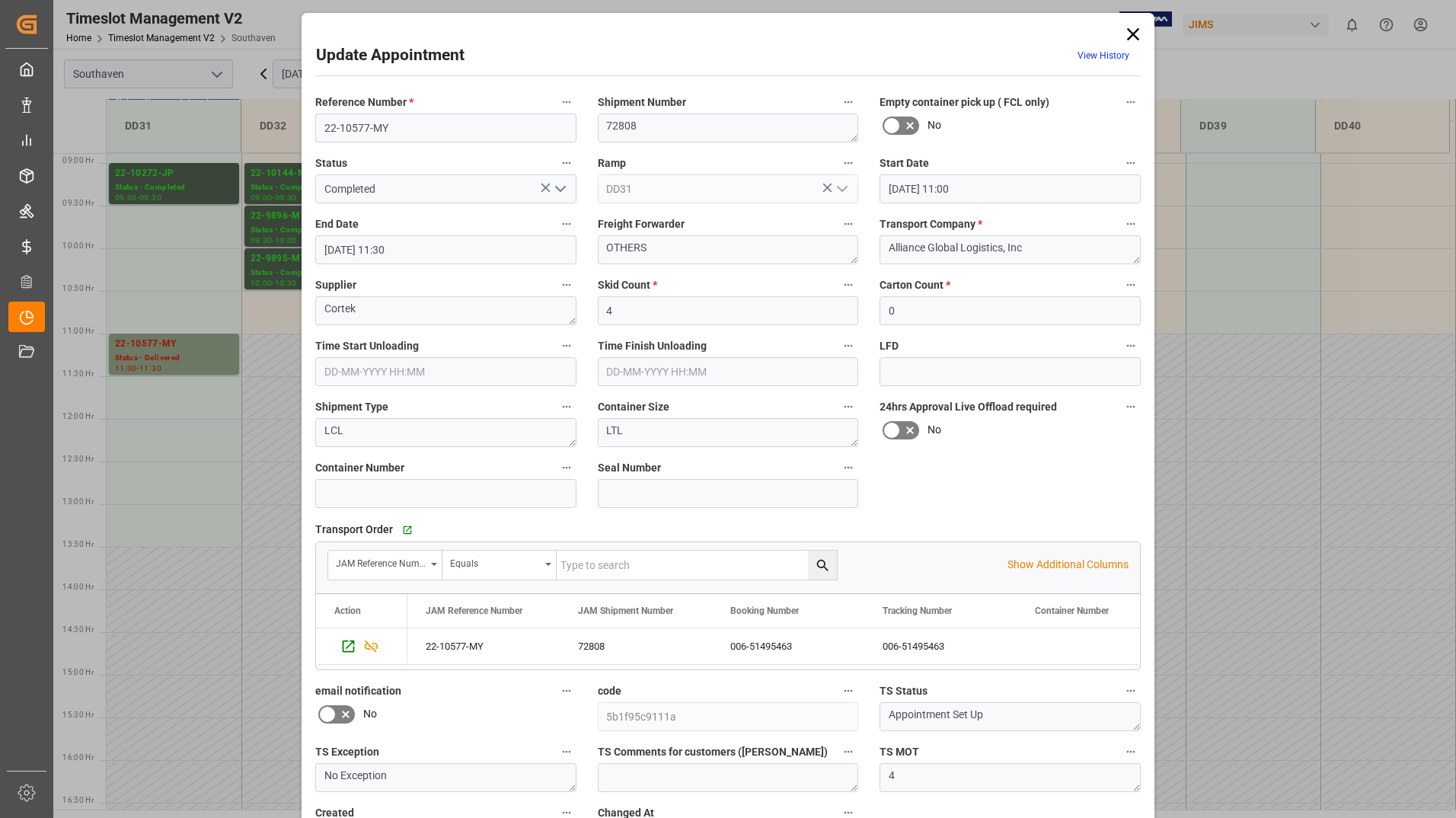
scroll to position [112, 0]
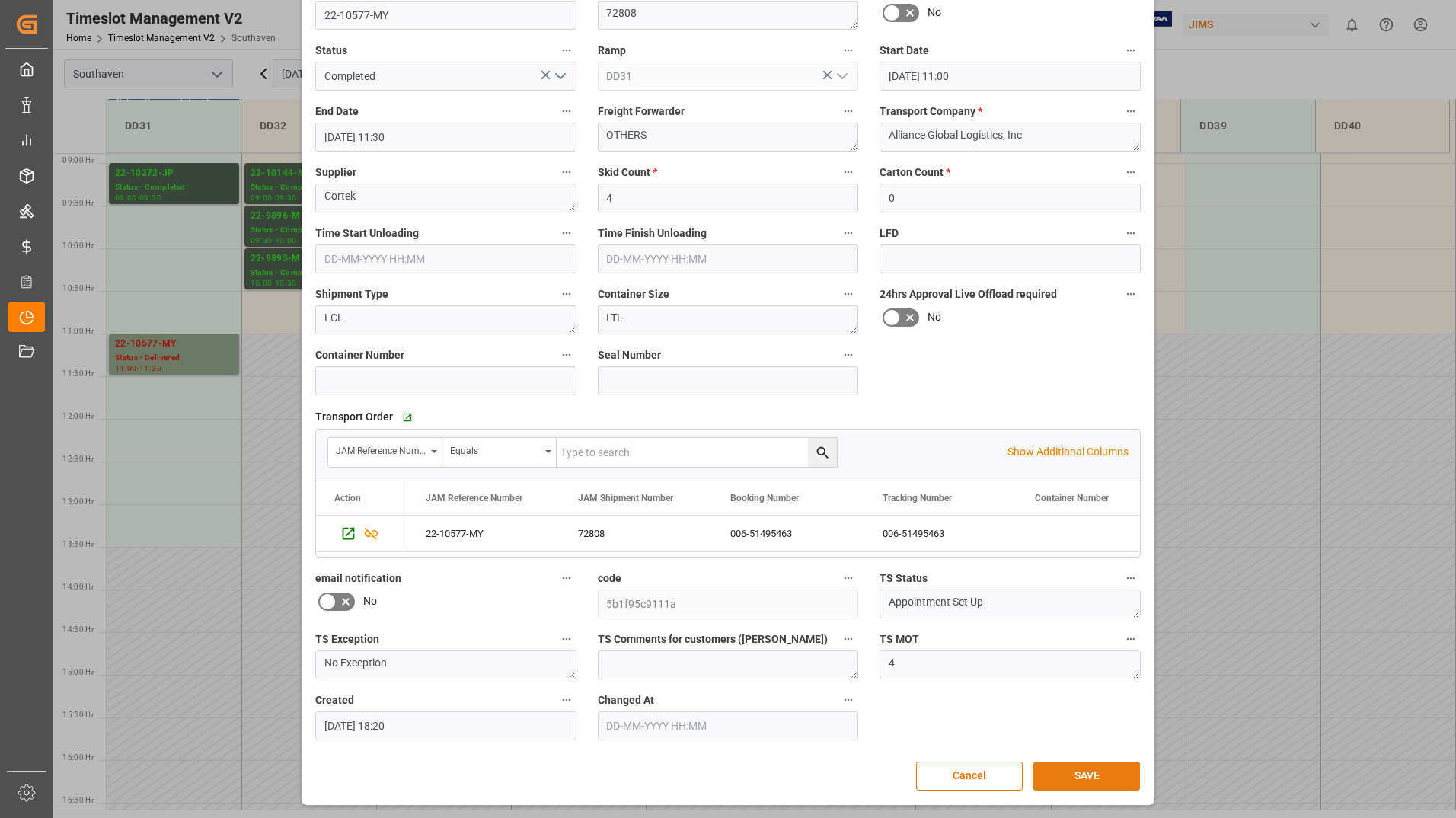
click at [1101, 779] on button "SAVE" at bounding box center [1087, 776] width 107 height 29
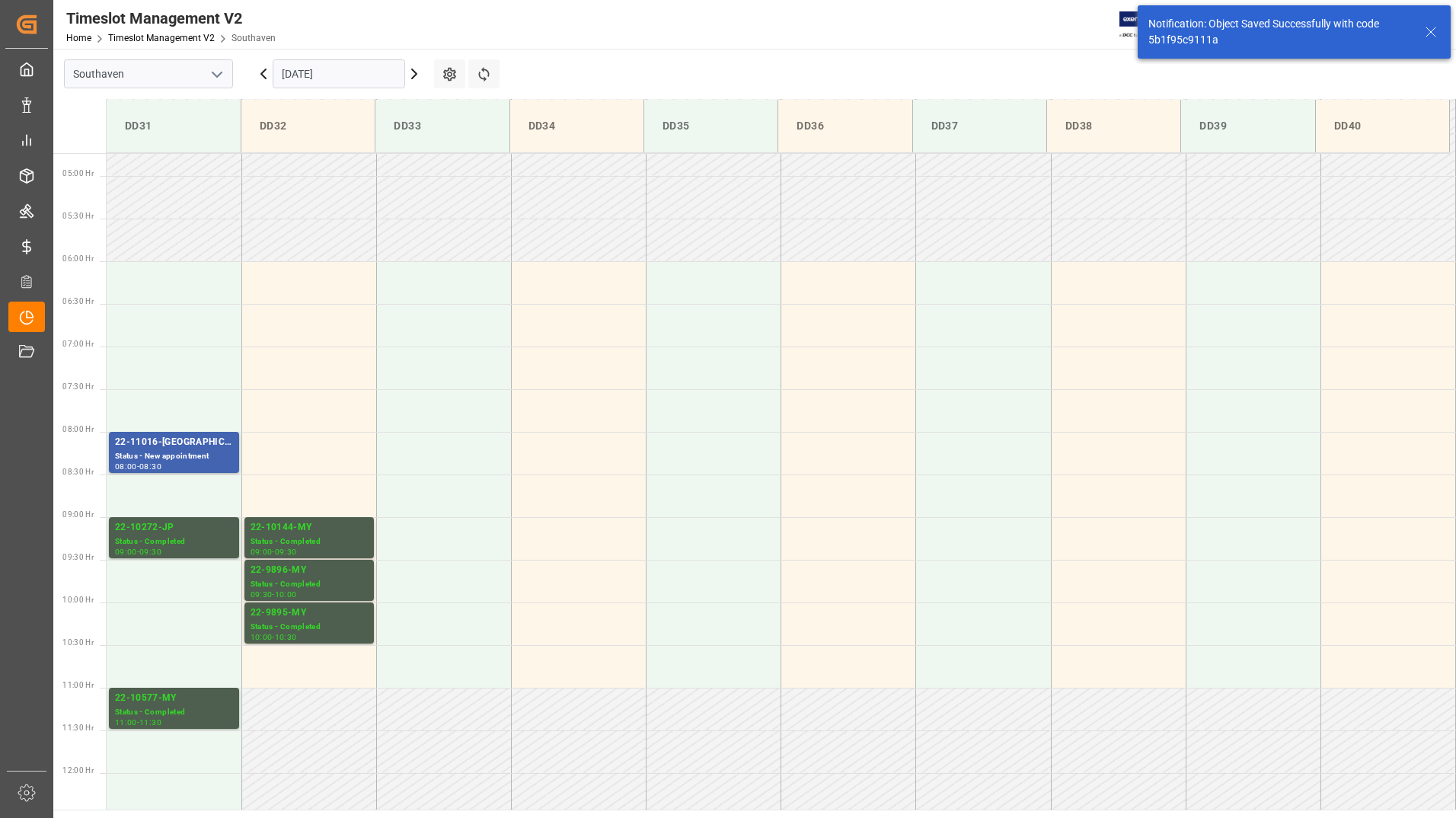
scroll to position [386, 0]
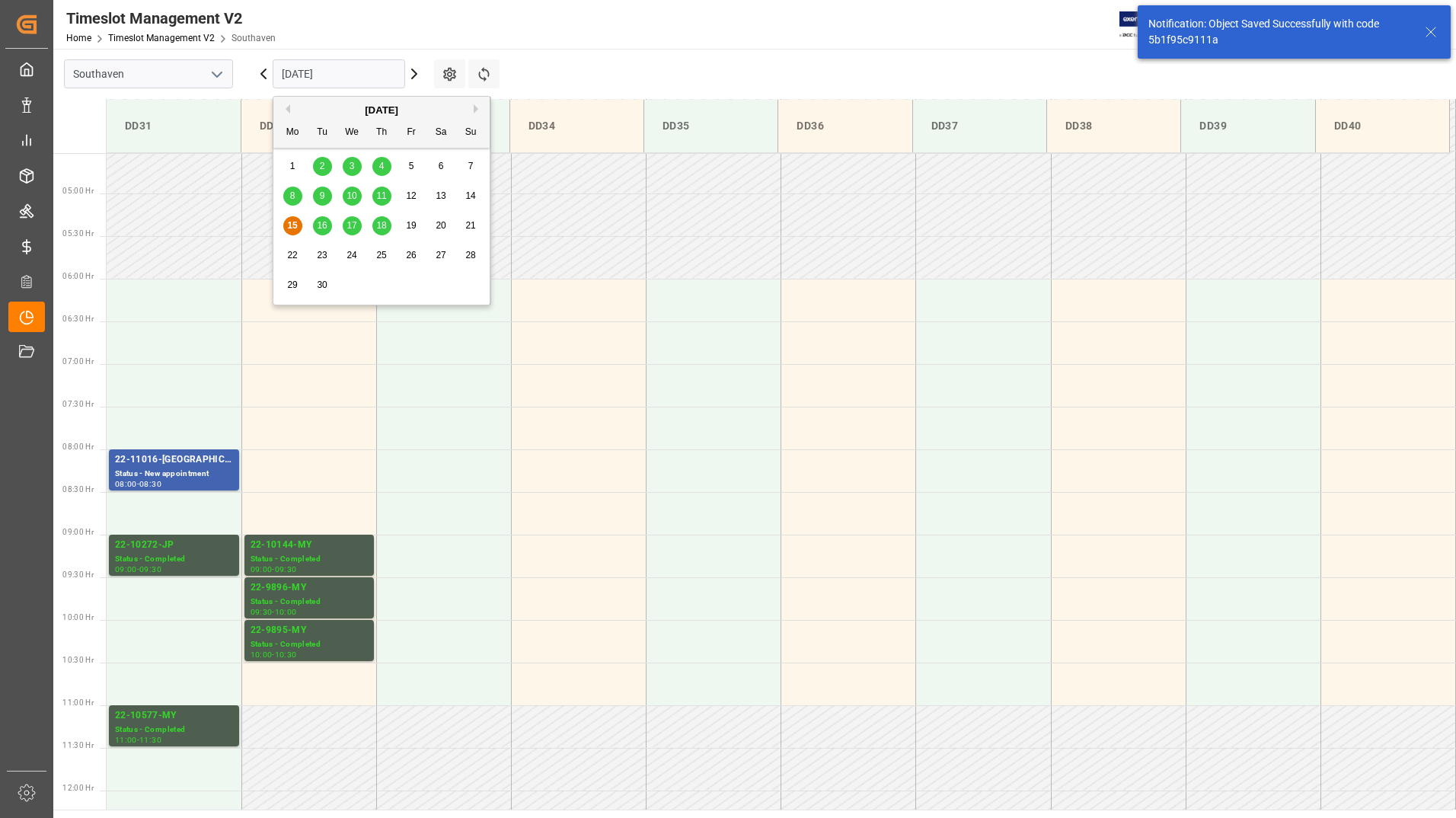
click at [374, 74] on input "[DATE]" at bounding box center [338, 73] width 132 height 29
click at [324, 221] on span "16" at bounding box center [322, 225] width 10 height 10
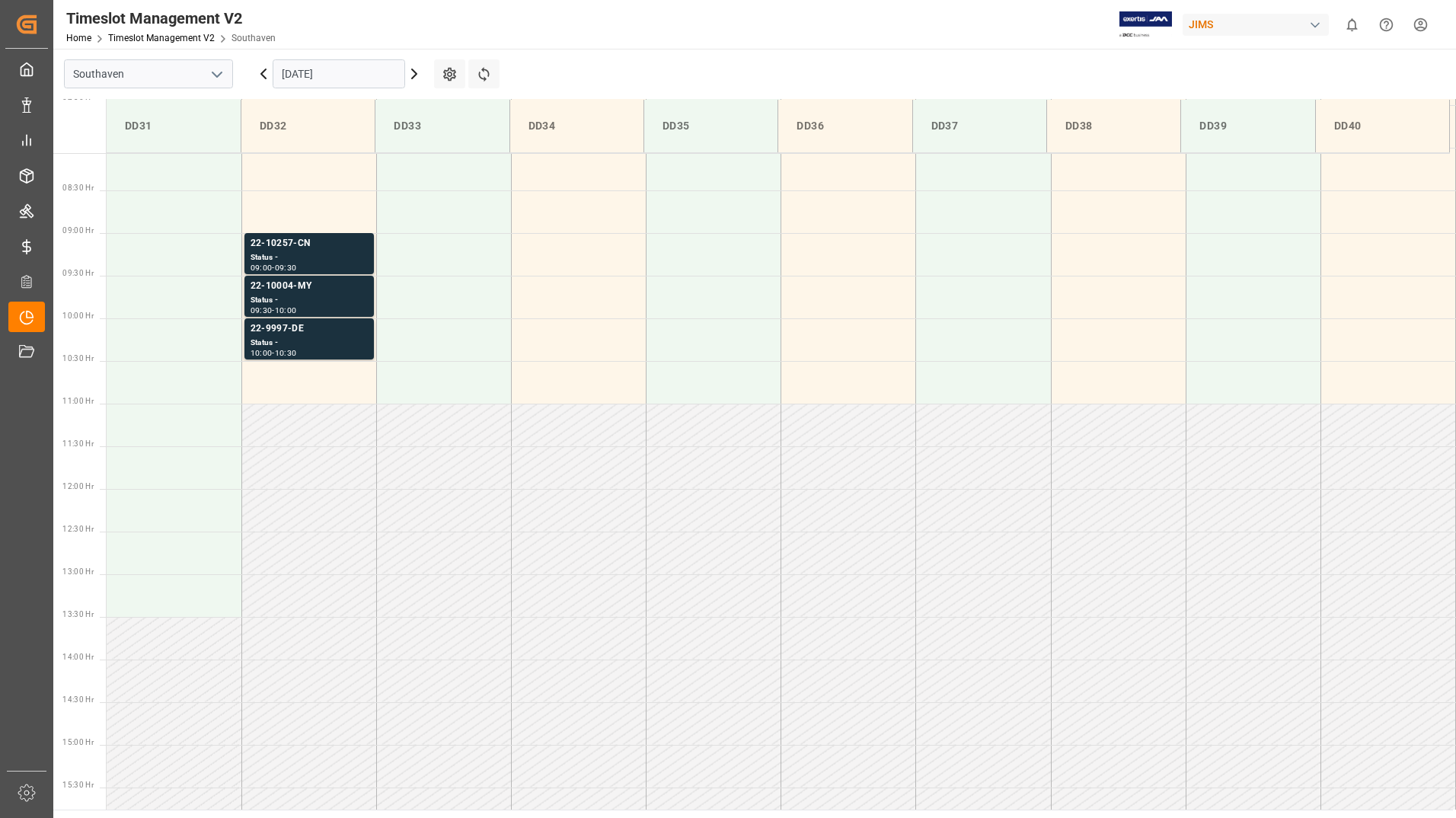
scroll to position [632, 0]
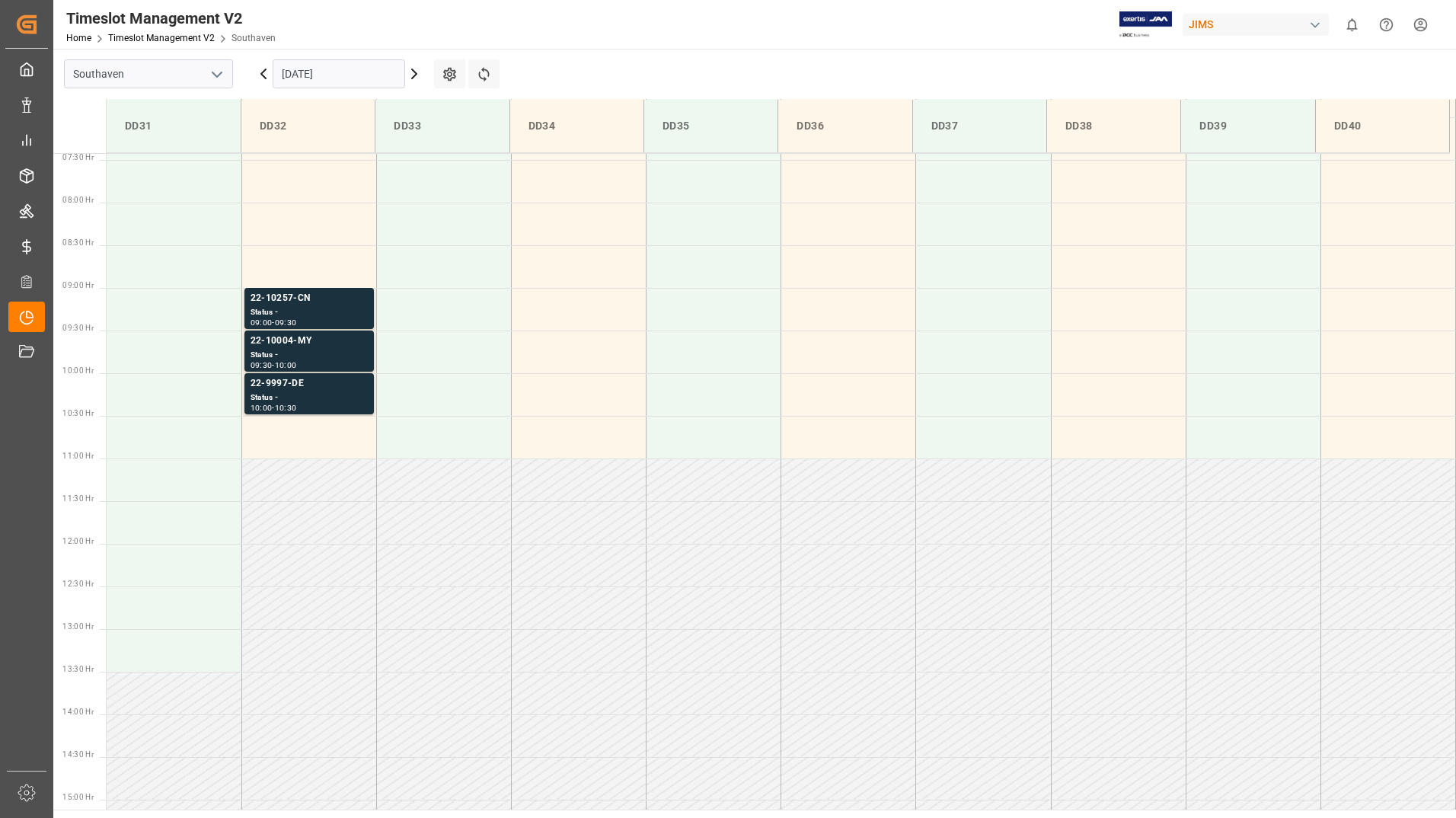
drag, startPoint x: 943, startPoint y: 699, endPoint x: 993, endPoint y: 77, distance: 624.0
click at [993, 77] on main "Southaven 16-09-2025 Settings Refresh Time Slots DD31 DD32 DD33 DD34 DD35 DD36 …" at bounding box center [753, 429] width 1400 height 761
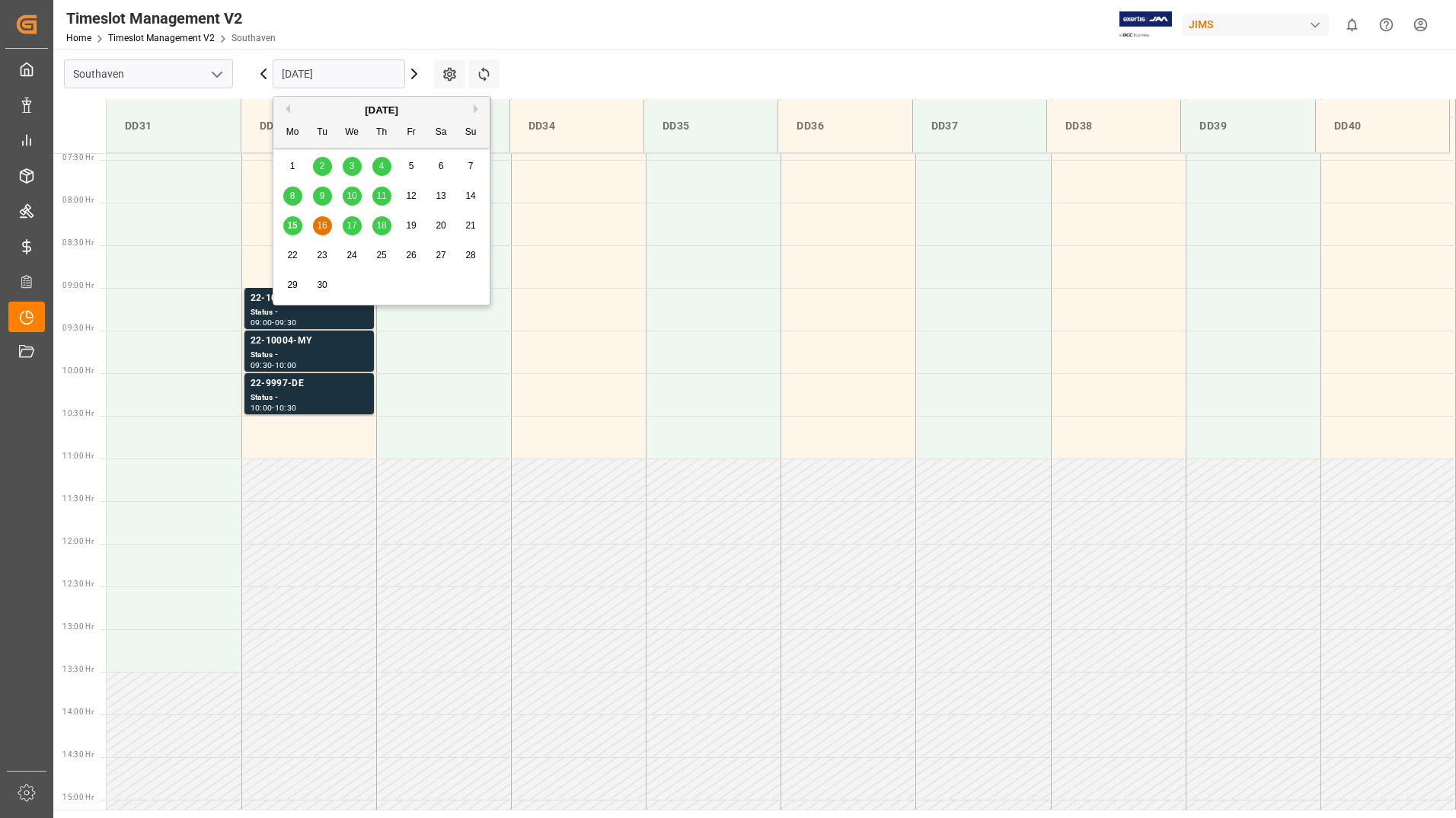
click at [340, 70] on input "[DATE]" at bounding box center [338, 73] width 132 height 29
click at [290, 225] on span "15" at bounding box center [291, 225] width 10 height 10
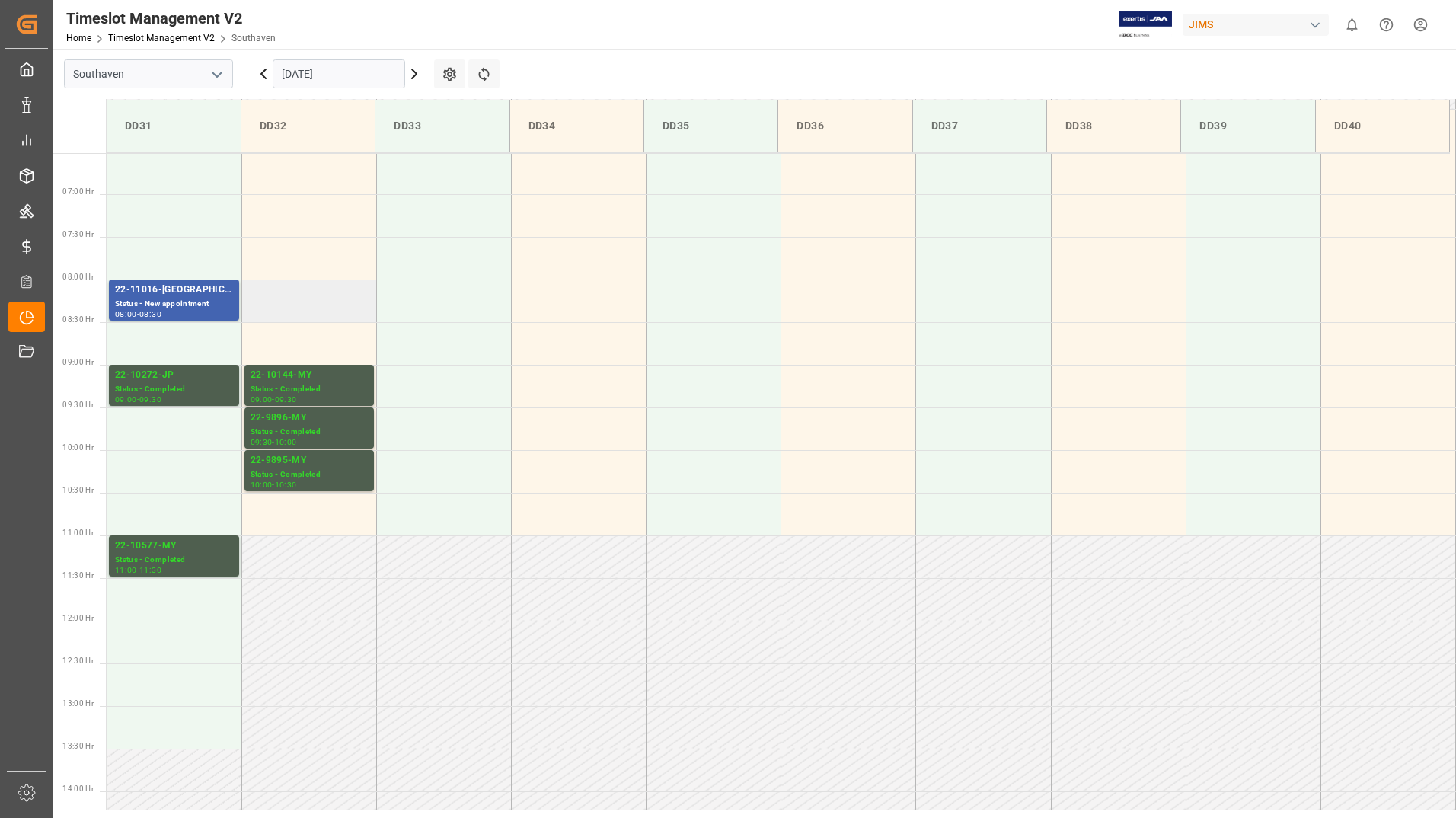
scroll to position [413, 0]
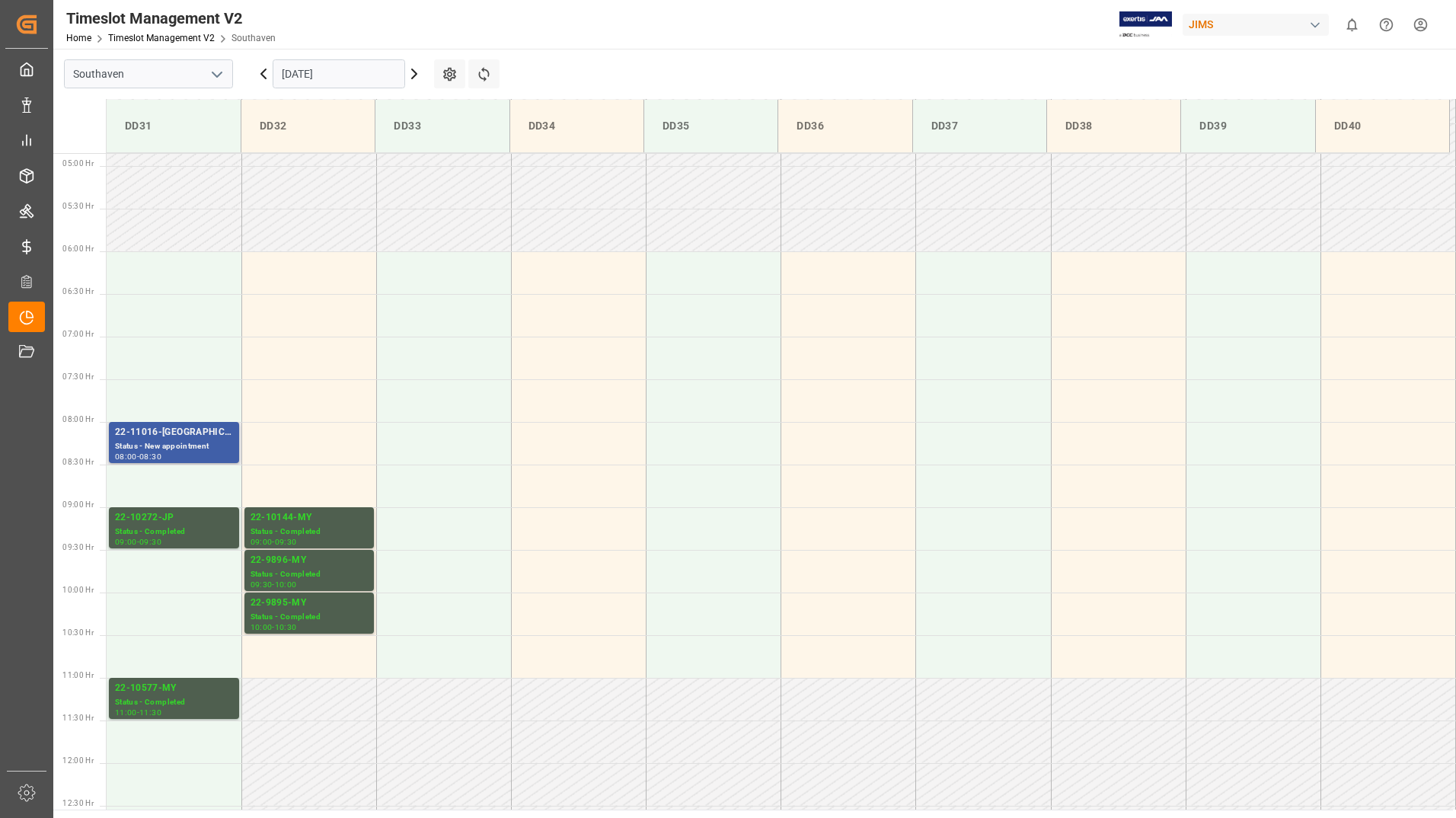
click at [183, 429] on div "22-11016-[GEOGRAPHIC_DATA]" at bounding box center [174, 432] width 118 height 15
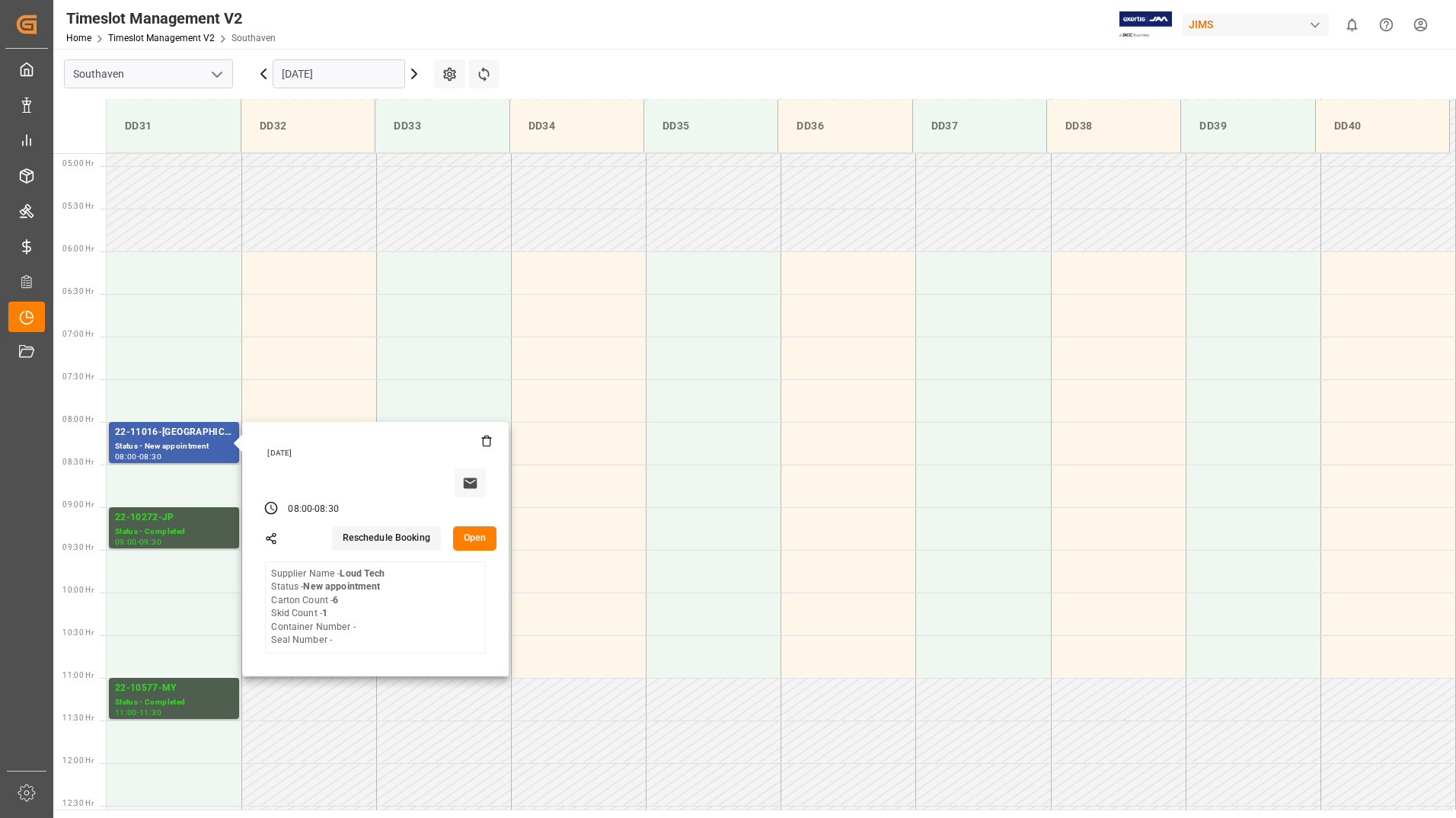
click at [473, 539] on button "Open" at bounding box center [475, 538] width 44 height 25
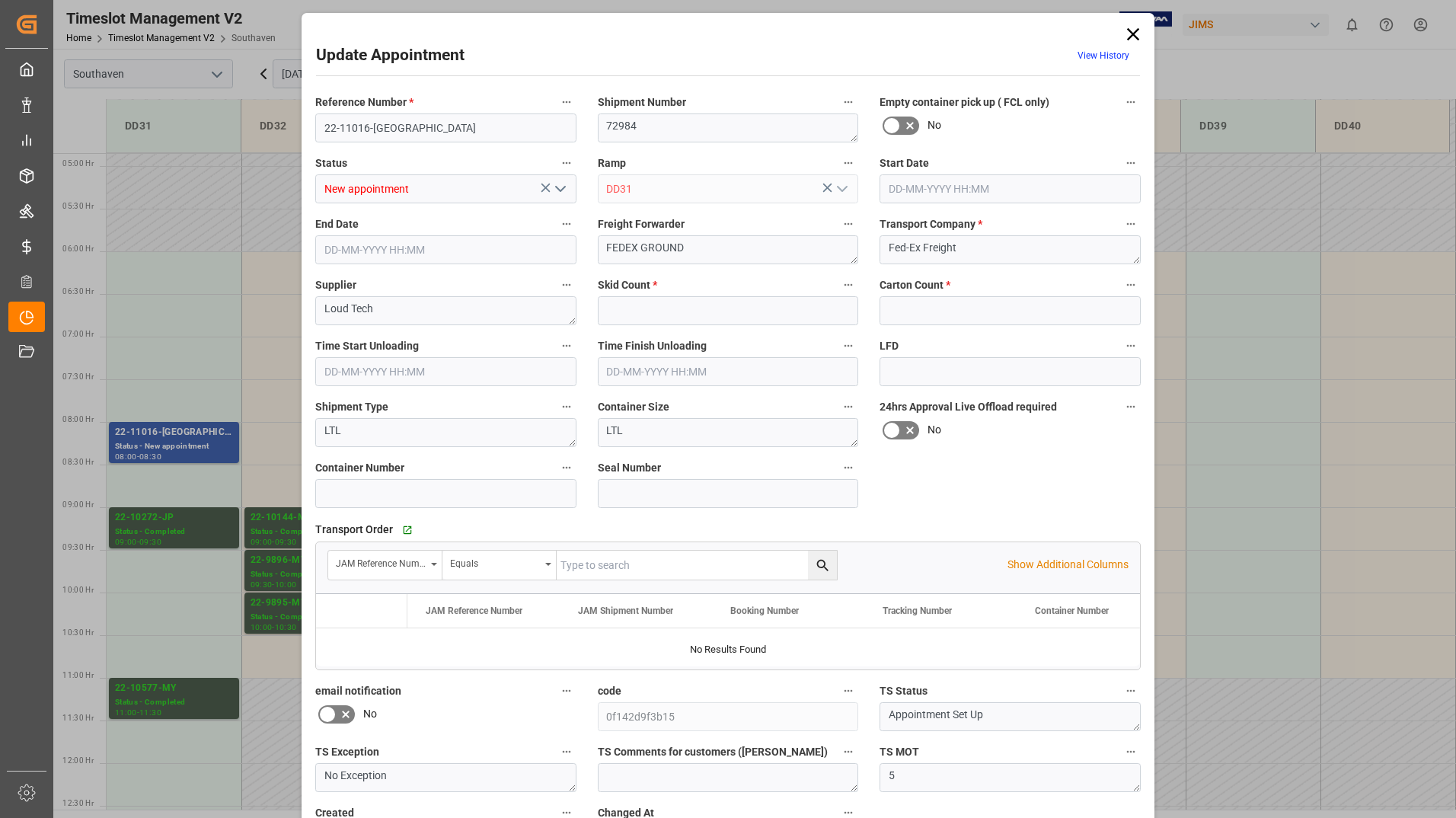
type input "1"
type input "6"
type input "15-09-2025 08:00"
type input "15-09-2025 08:30"
type input "15-09-2025 11:48"
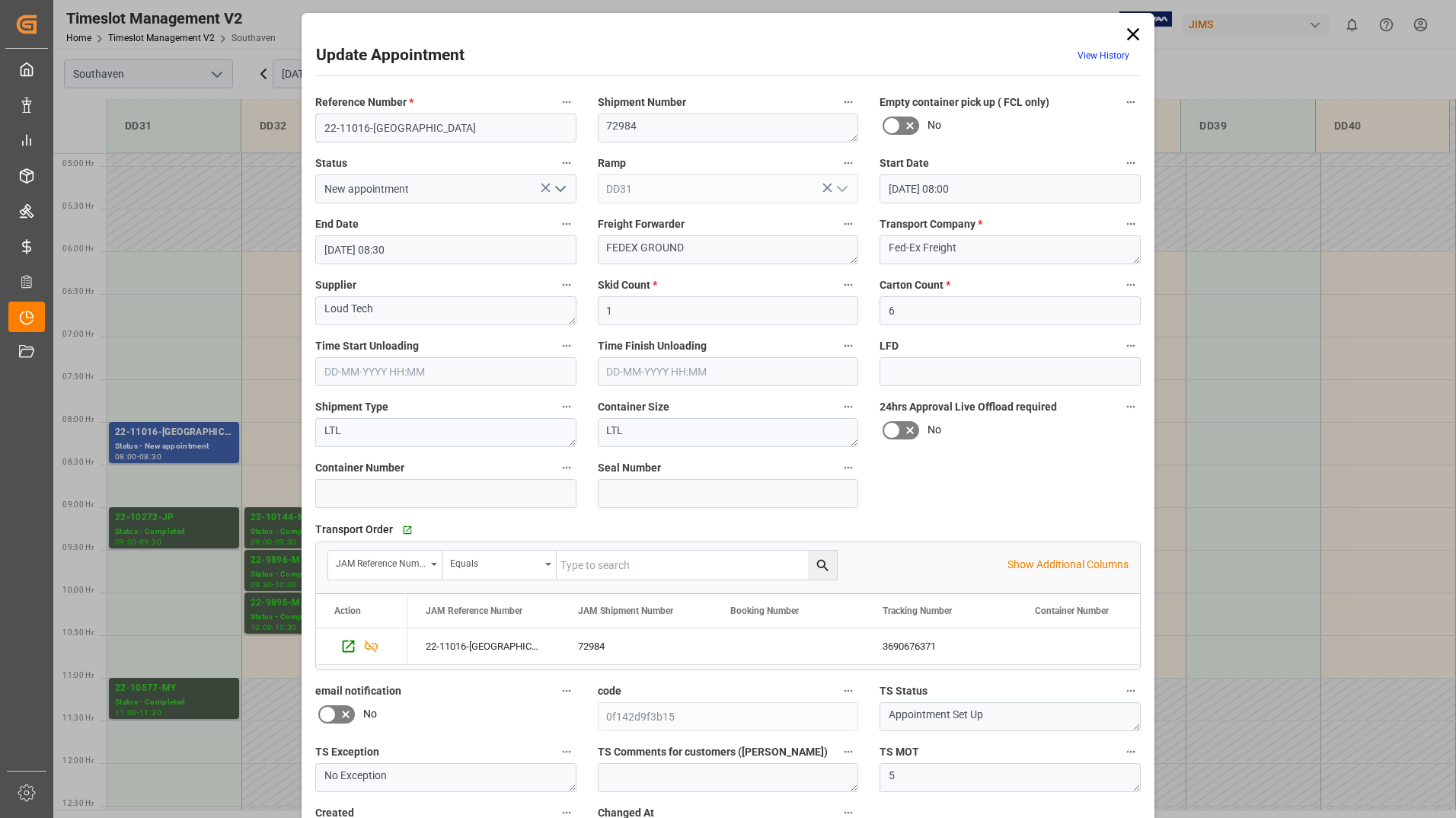
click at [500, 245] on input "15-09-2025 08:30" at bounding box center [446, 249] width 261 height 29
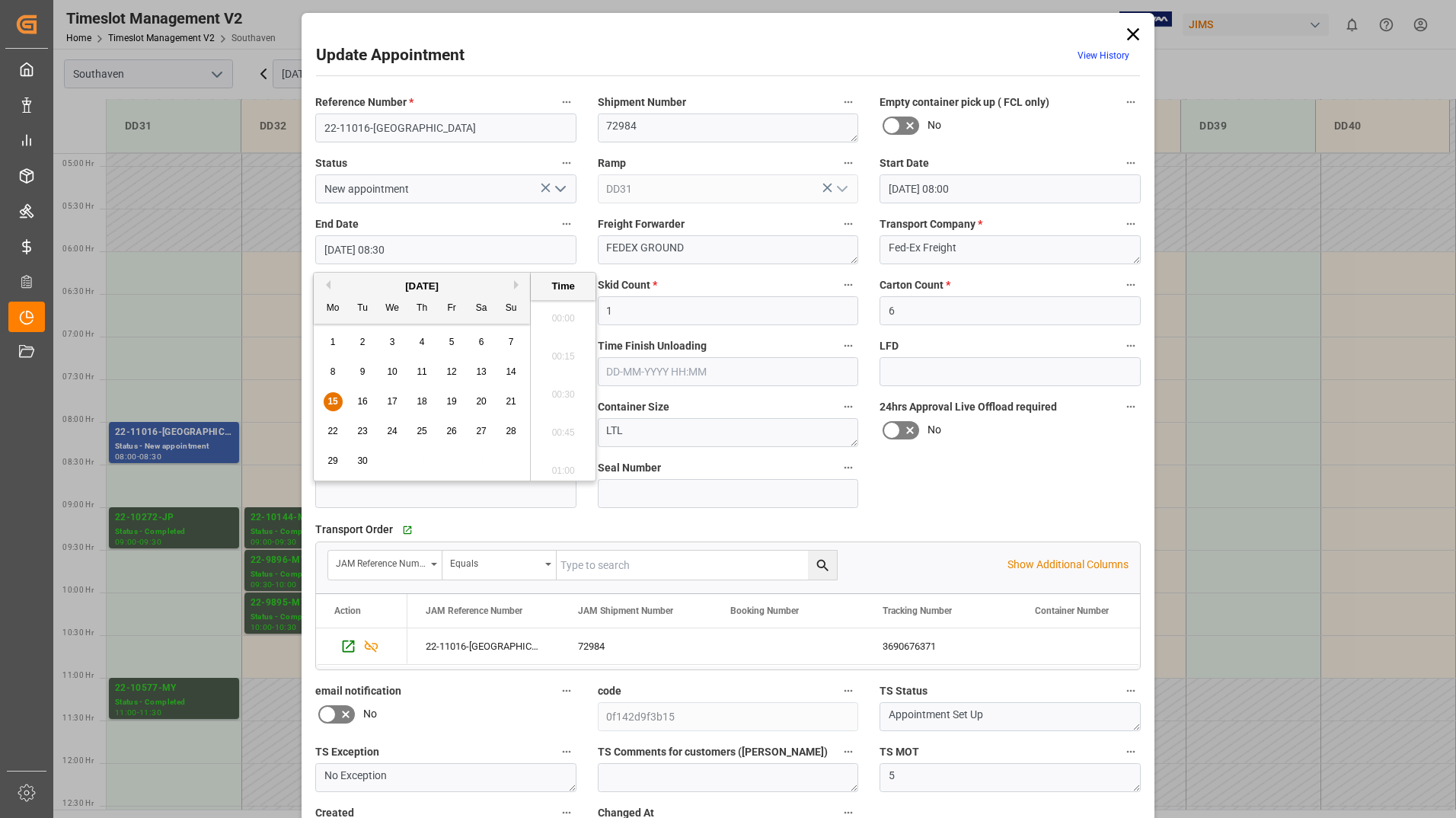
scroll to position [1224, 0]
click at [927, 190] on input "15-09-2025 08:00" at bounding box center [1009, 189] width 261 height 29
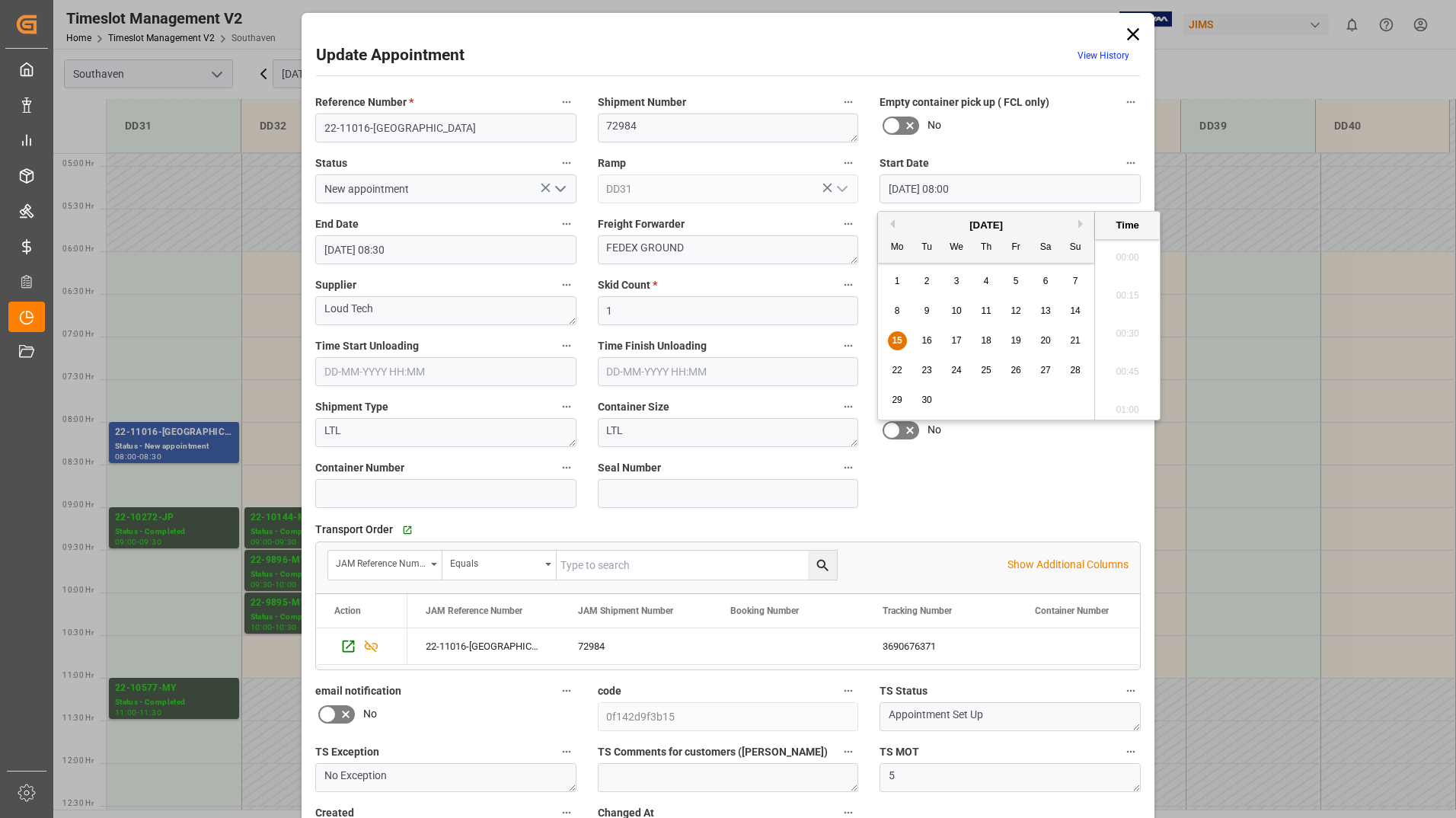
scroll to position [1147, 0]
click at [922, 337] on span "16" at bounding box center [926, 340] width 10 height 10
click at [1121, 407] on li "08:30" at bounding box center [1127, 405] width 65 height 38
type input "16-09-2025 08:30"
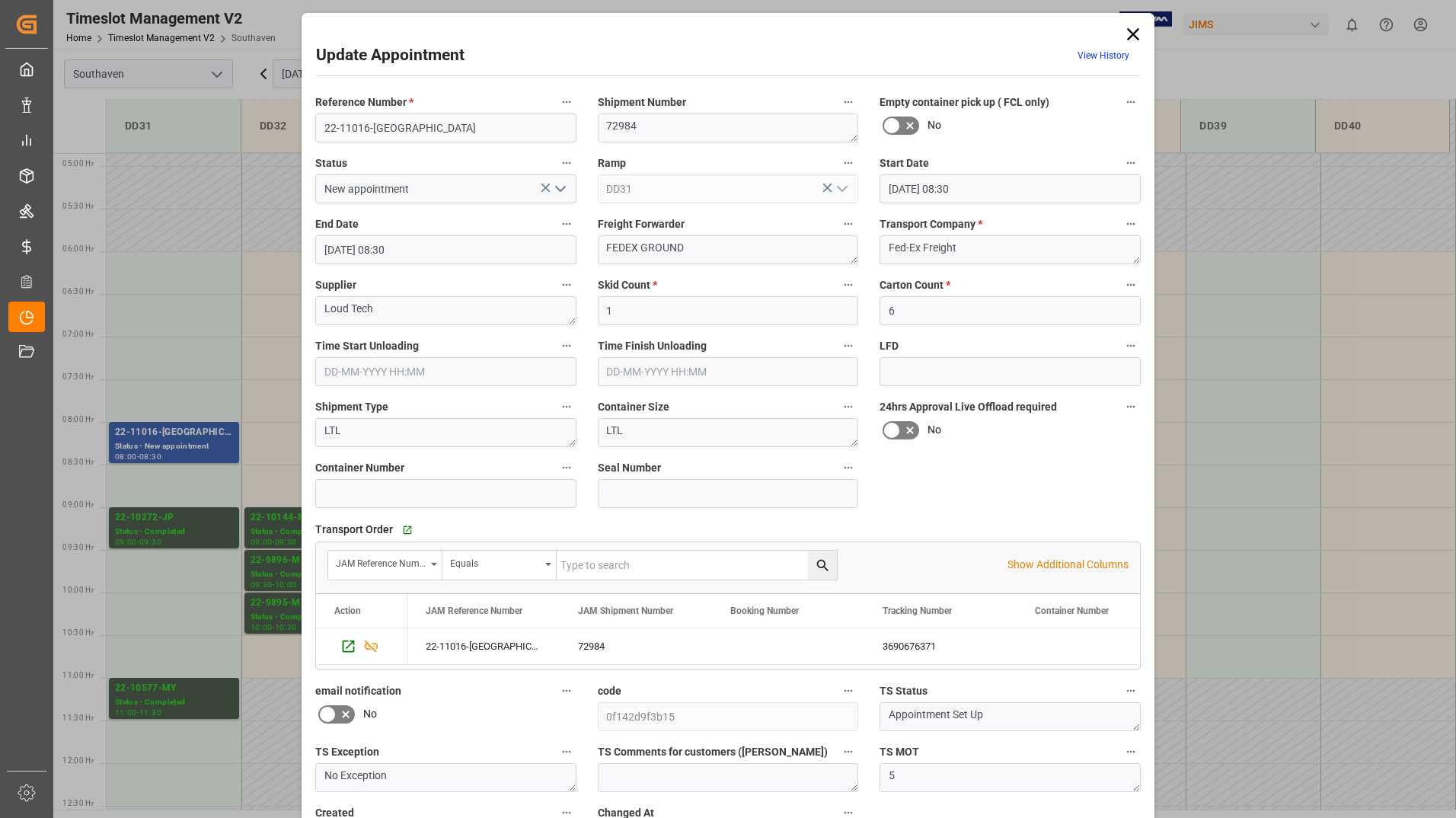
click at [492, 250] on input "15-09-2025 08:30" at bounding box center [446, 249] width 261 height 29
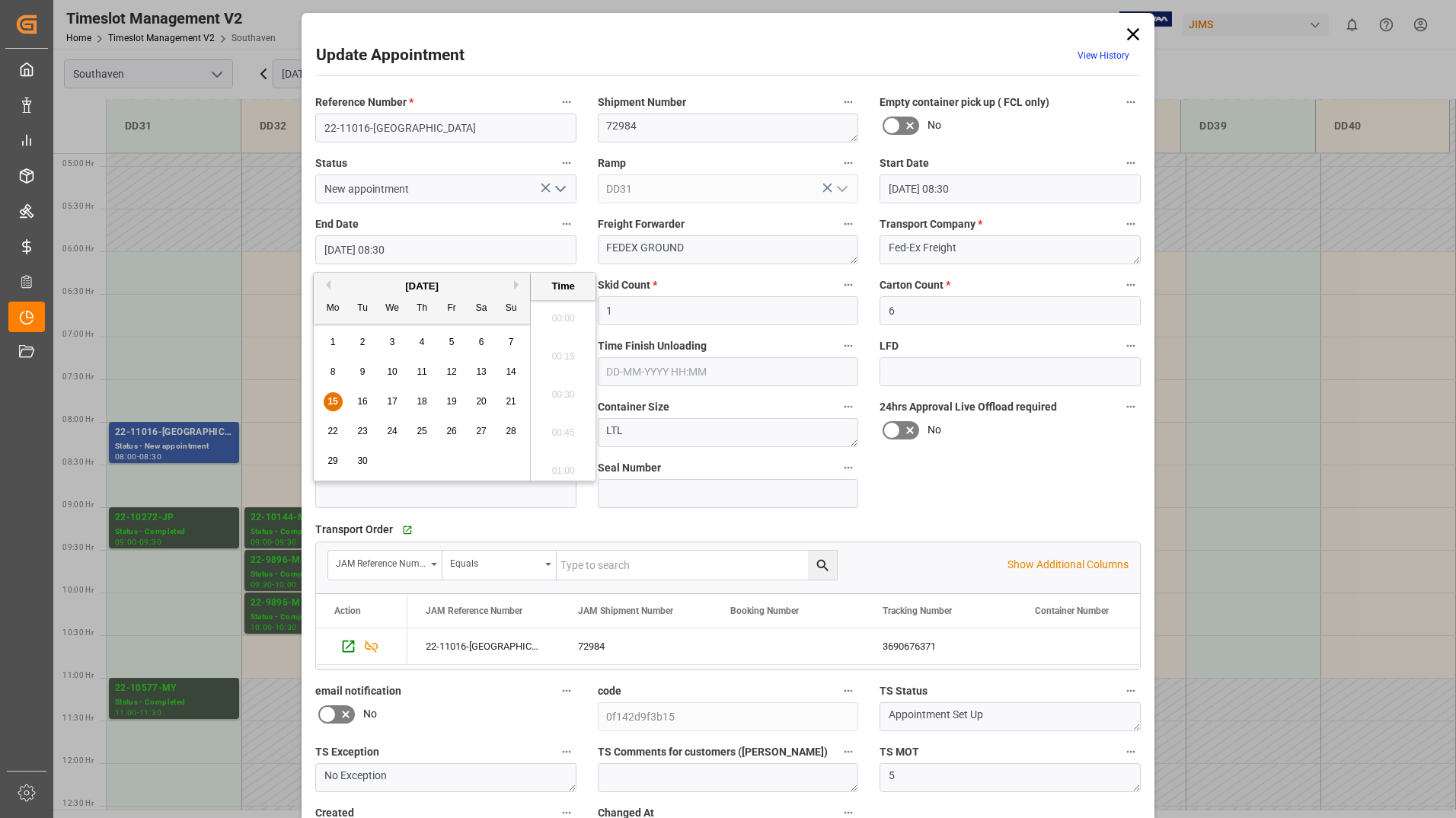
scroll to position [1224, 0]
click at [360, 399] on span "16" at bounding box center [362, 401] width 10 height 10
click at [556, 386] on li "11:30" at bounding box center [563, 389] width 65 height 38
type input "16-09-2025 11:30"
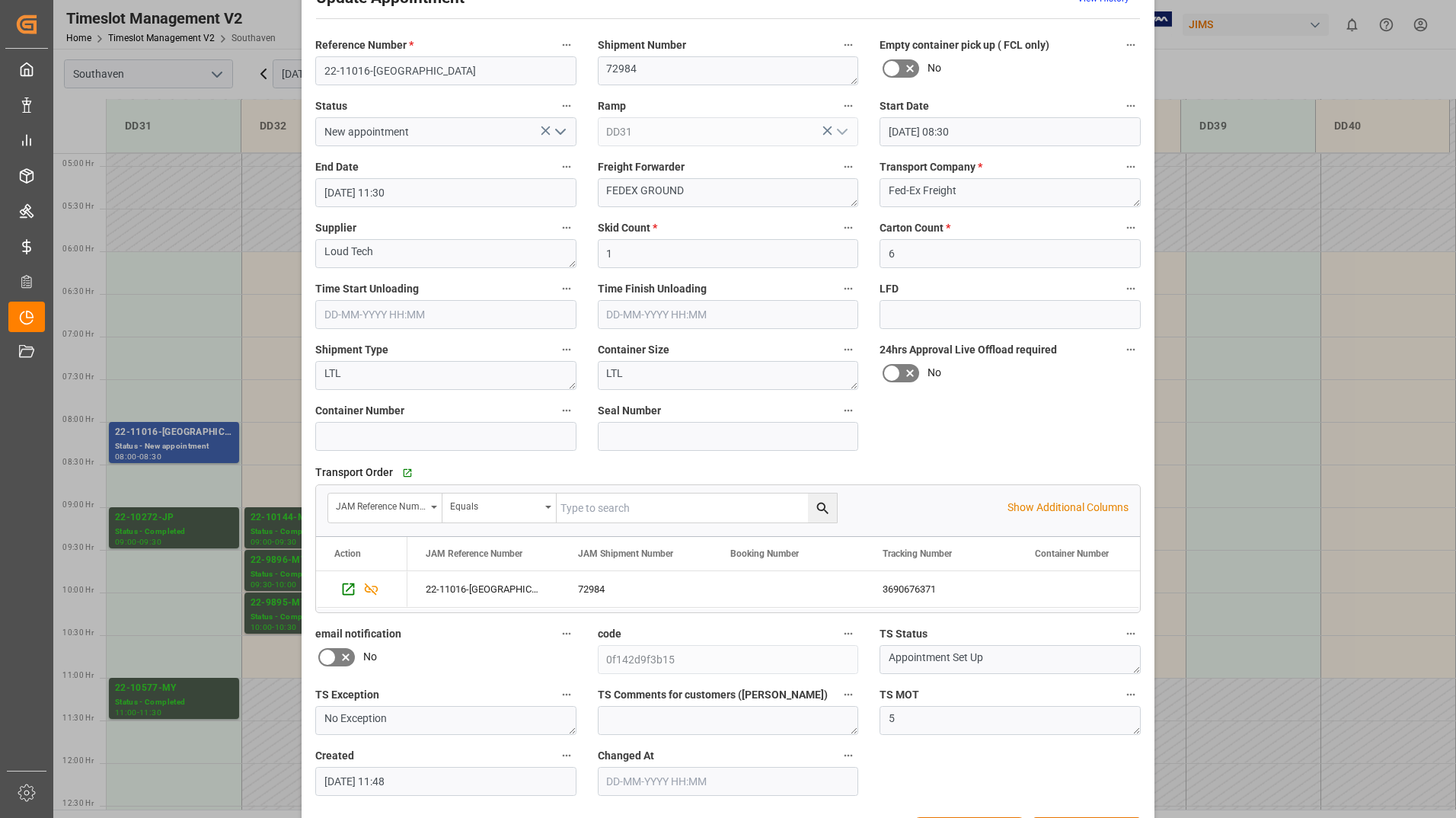
scroll to position [112, 0]
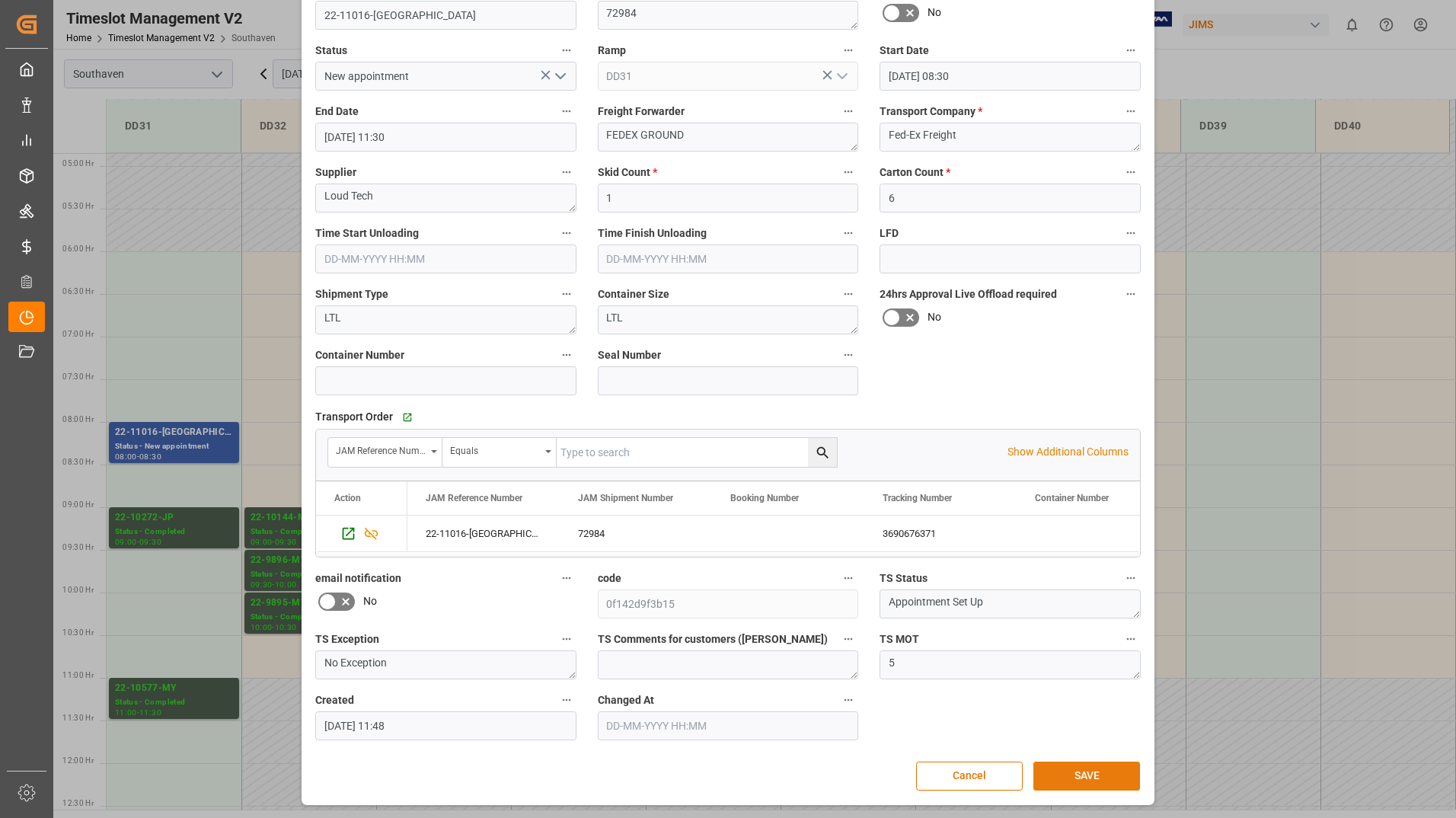
click at [1044, 769] on button "SAVE" at bounding box center [1087, 776] width 107 height 29
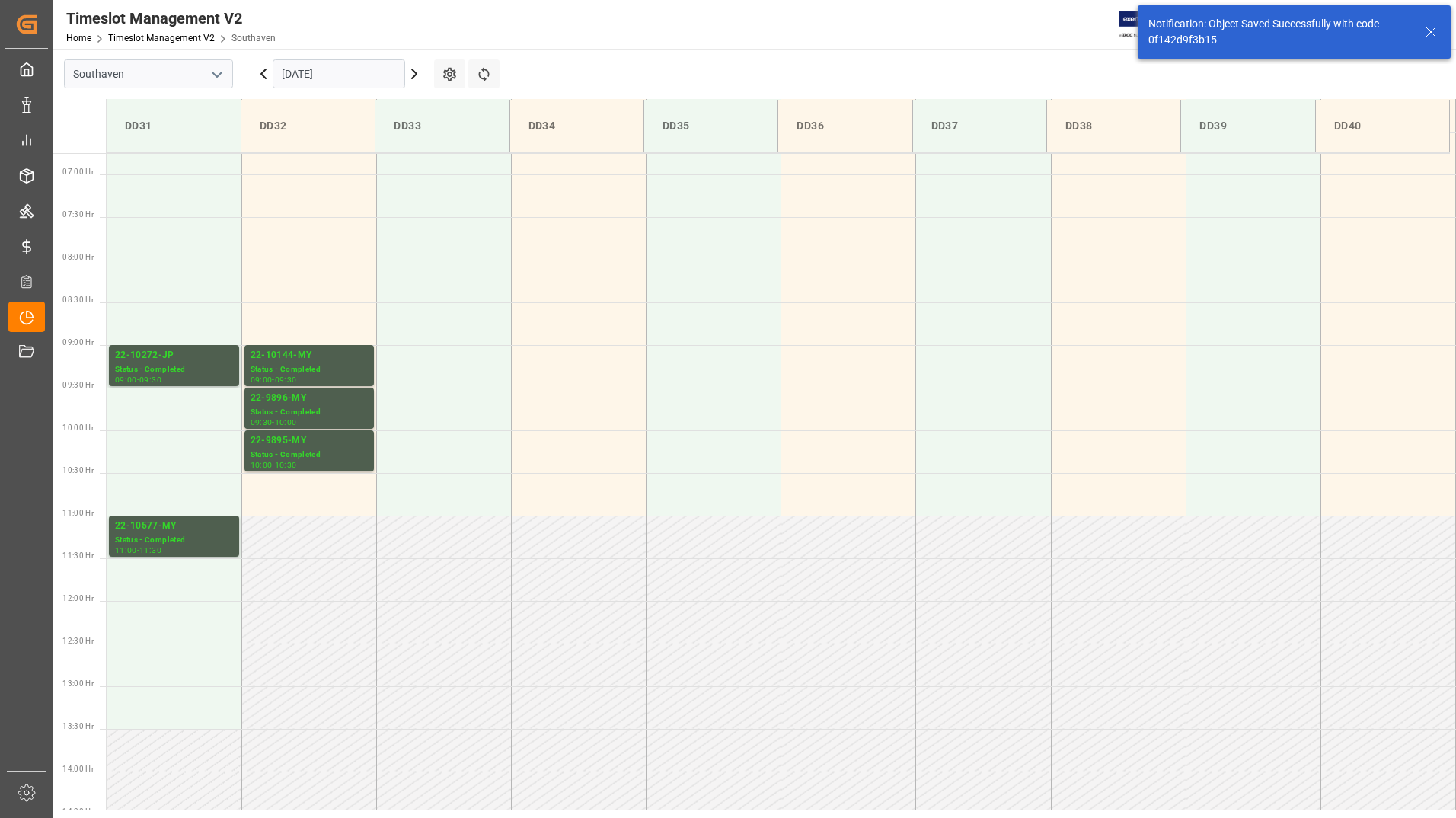
scroll to position [587, 0]
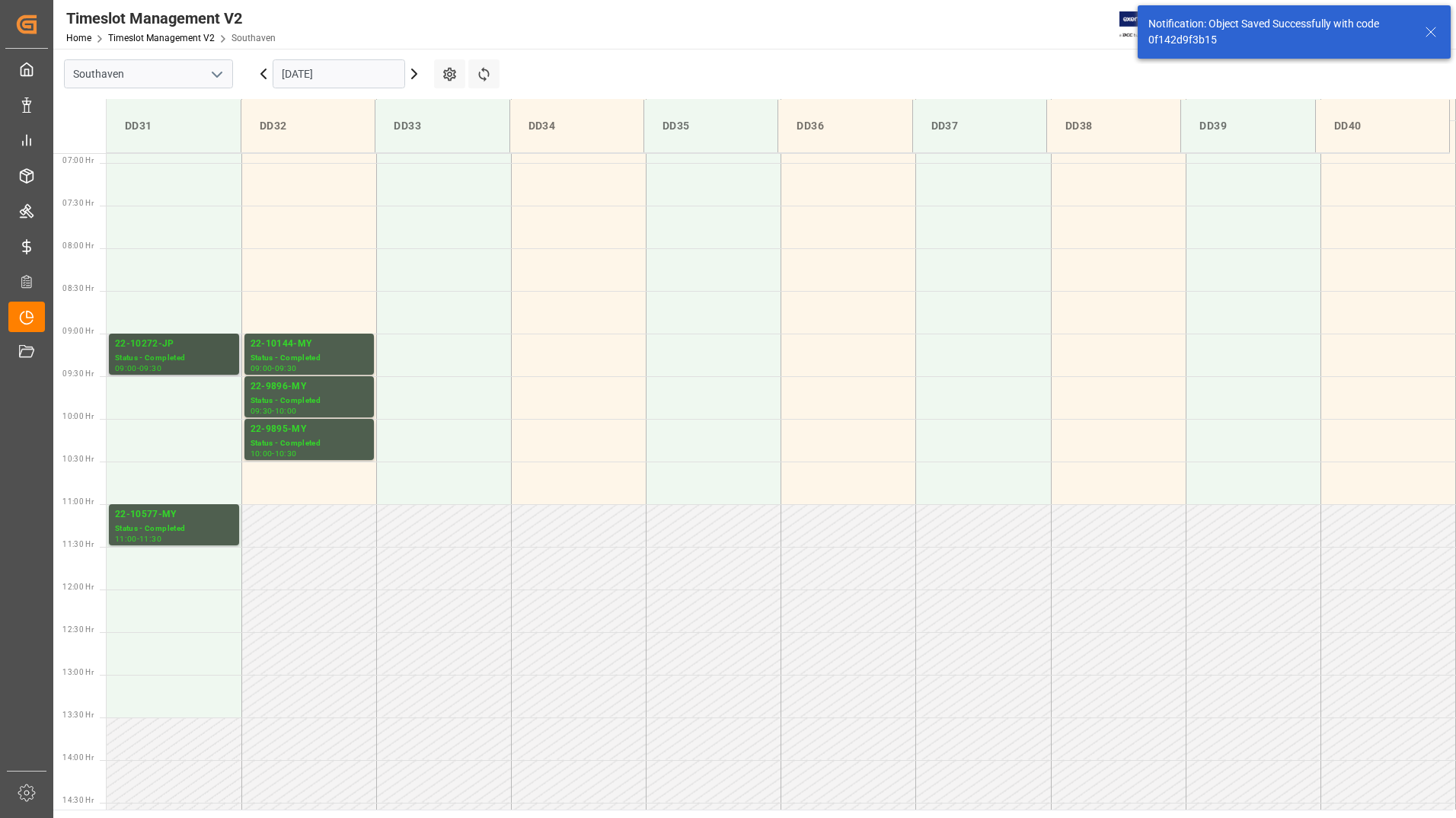
click at [188, 346] on div "22-10272-JP" at bounding box center [174, 344] width 118 height 15
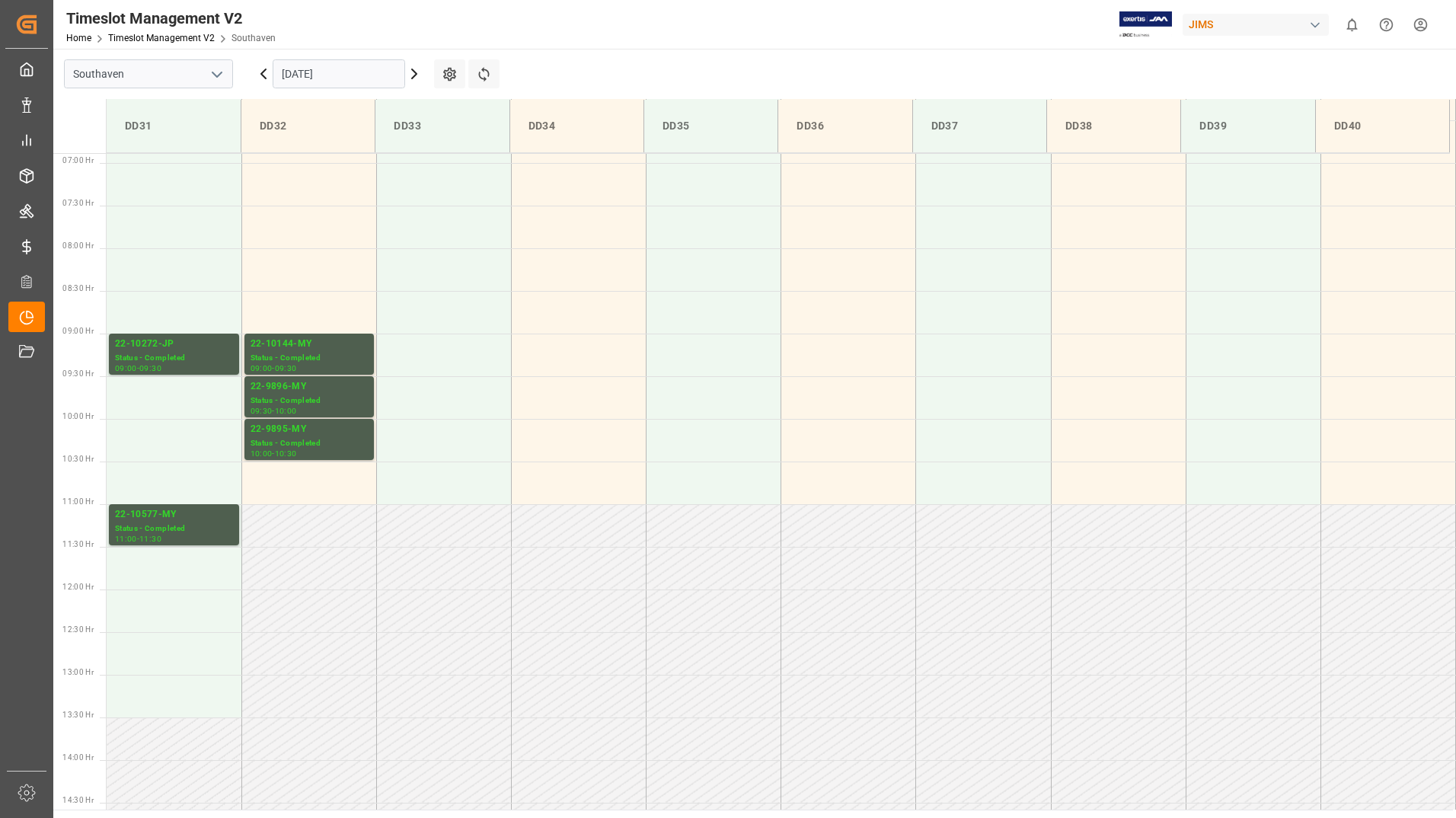
click at [162, 535] on div "11:30" at bounding box center [150, 538] width 22 height 7
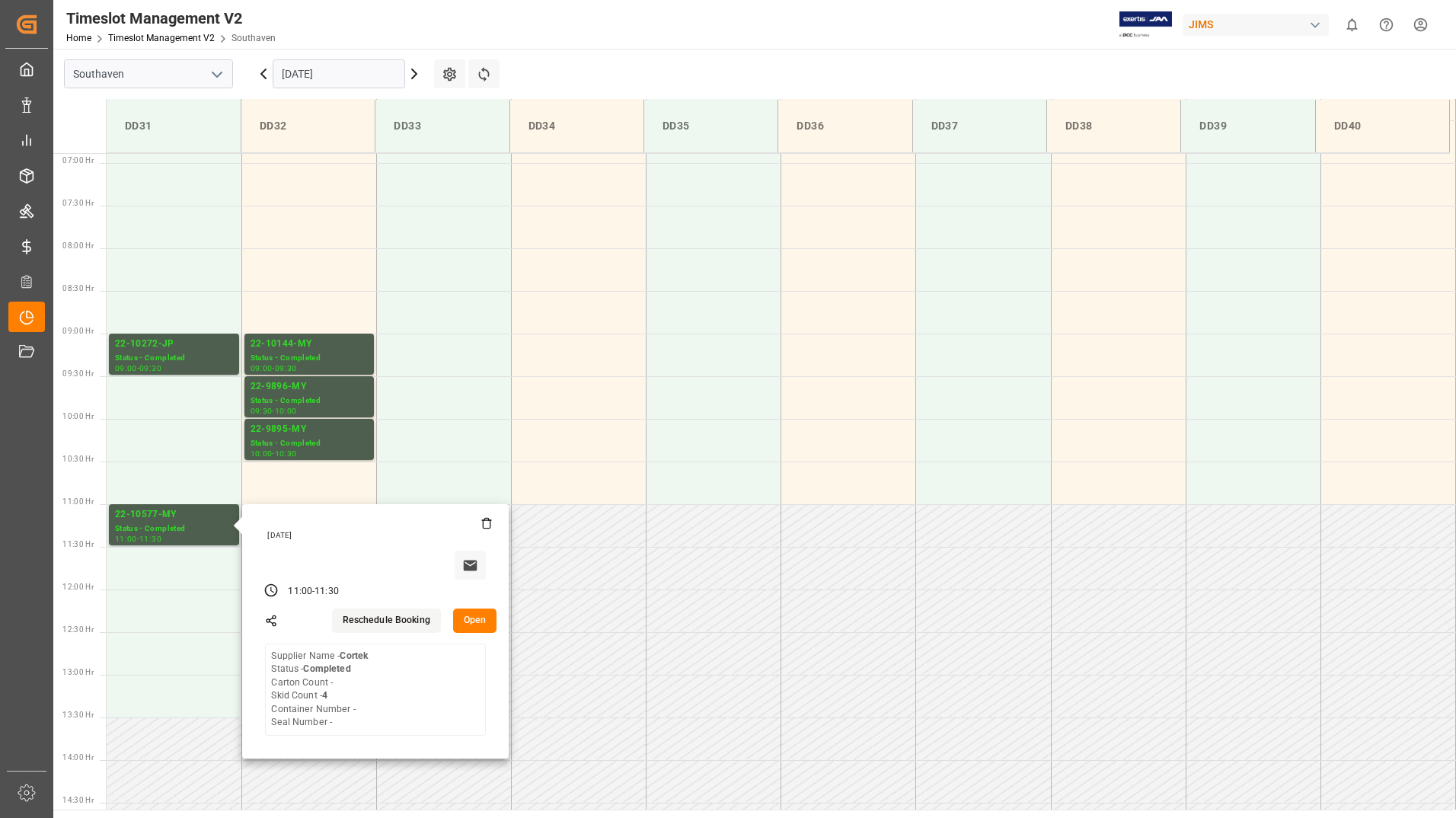
click at [358, 73] on input "[DATE]" at bounding box center [338, 73] width 132 height 29
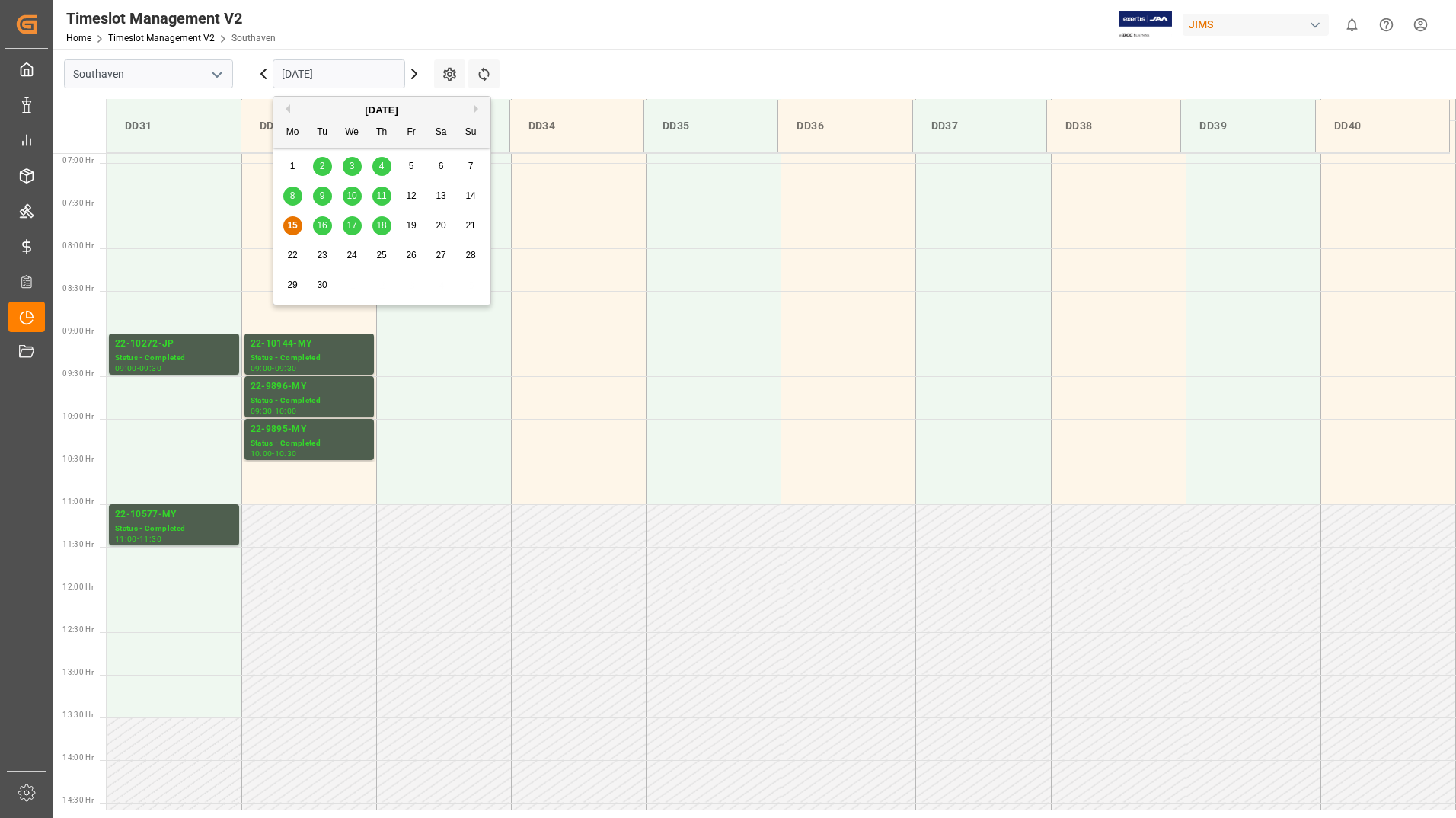
click at [321, 222] on span "16" at bounding box center [322, 225] width 10 height 10
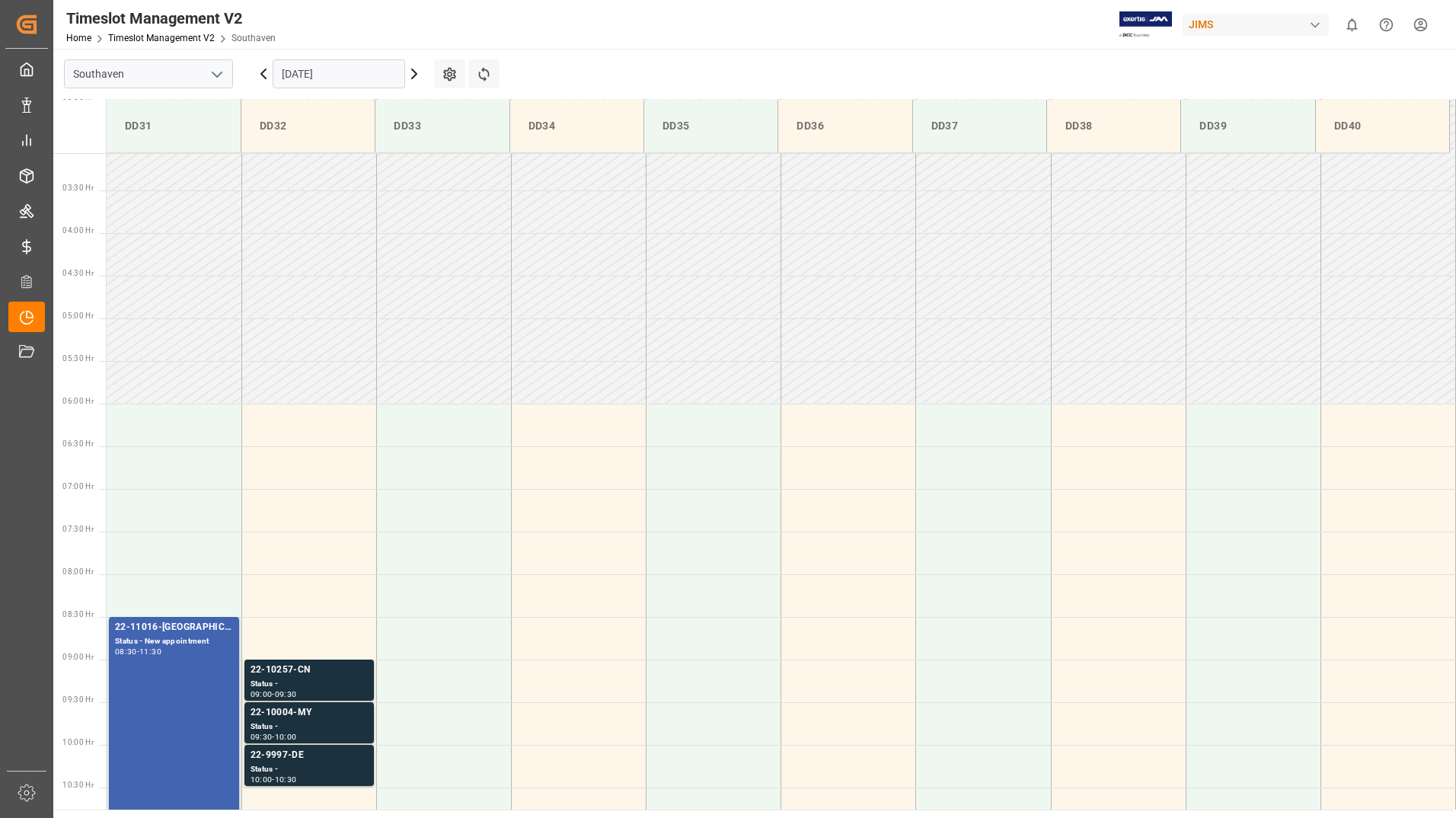
scroll to position [413, 0]
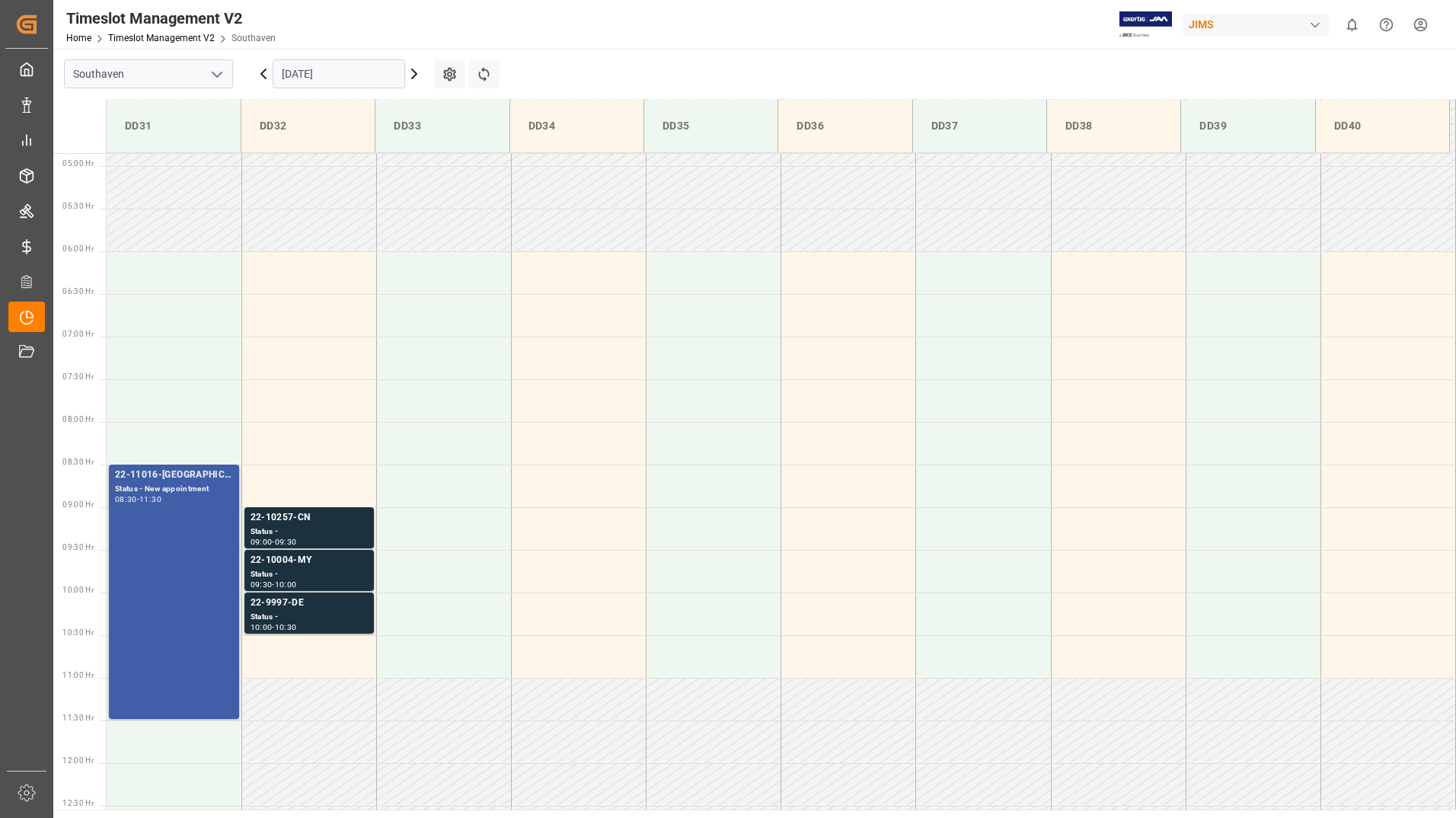
click at [209, 491] on div "Status - New appointment" at bounding box center [174, 489] width 118 height 13
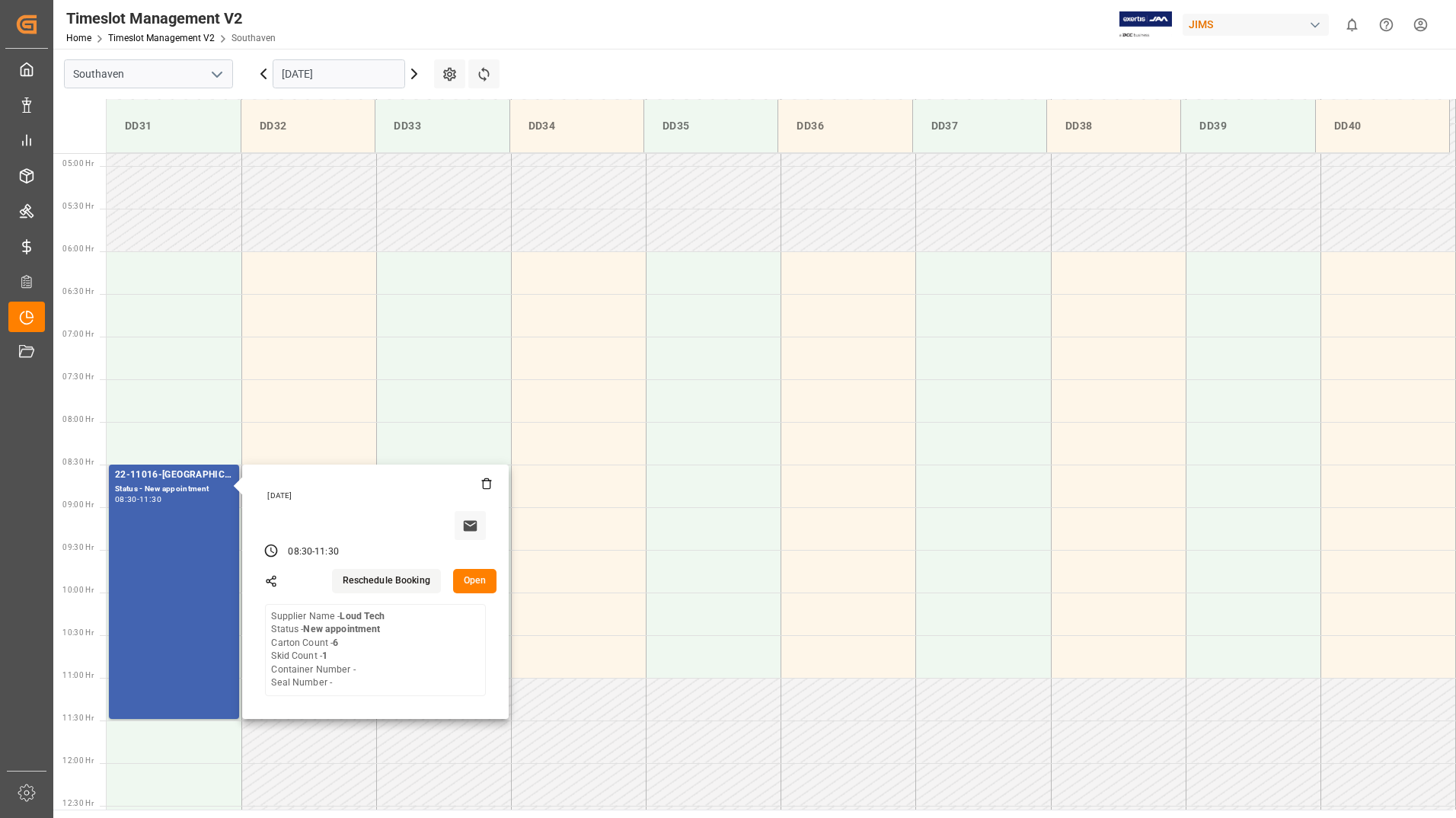
click at [467, 581] on button "Open" at bounding box center [475, 581] width 44 height 25
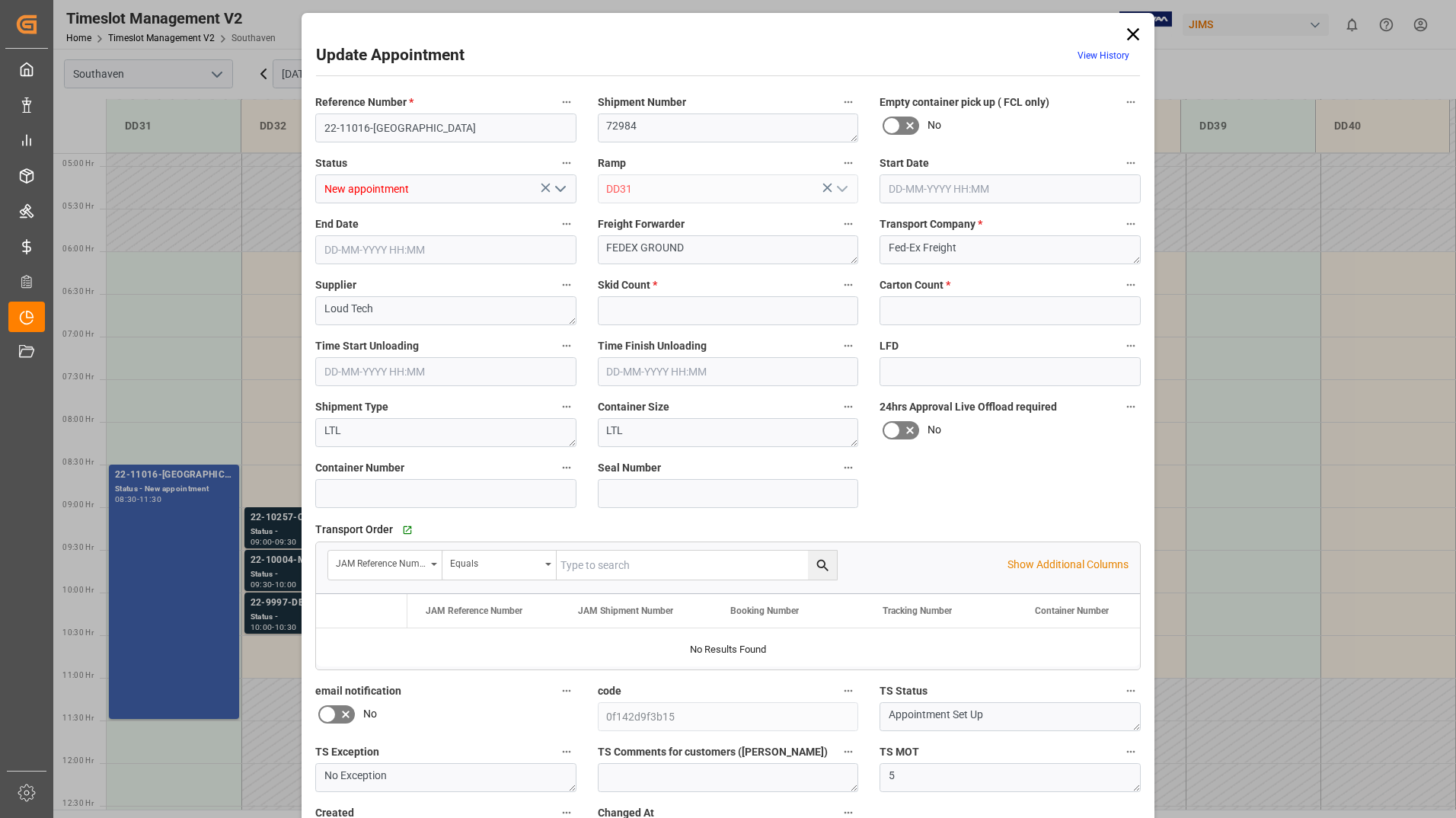
type input "1"
type input "6"
type input "16-09-2025 08:30"
type input "16-09-2025 11:30"
type input "15-09-2025 11:48"
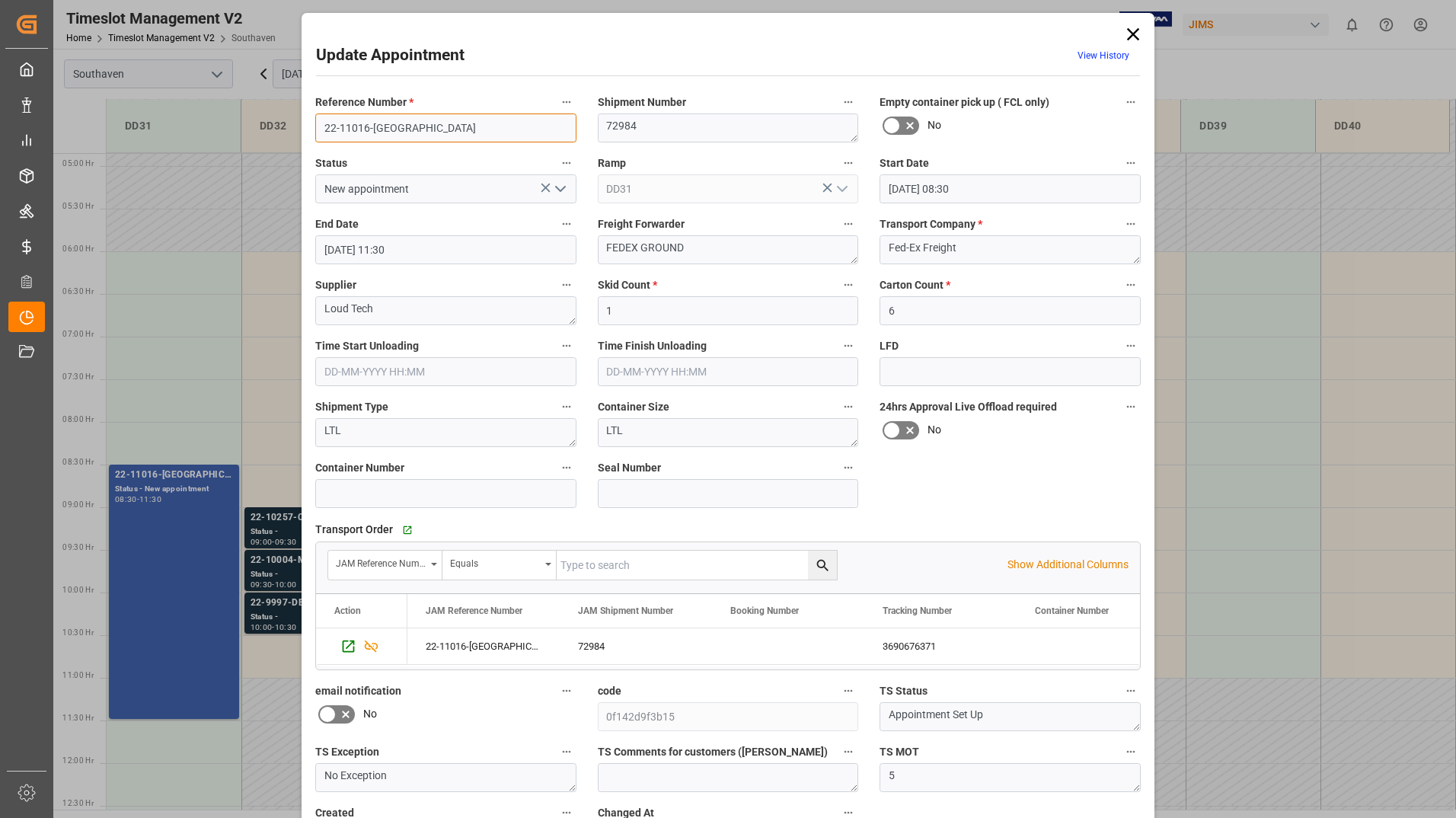
click at [412, 129] on input "22-11016-[GEOGRAPHIC_DATA]" at bounding box center [446, 128] width 261 height 29
click at [392, 314] on textarea "Loud Tech" at bounding box center [446, 310] width 261 height 29
type textarea "Loud Tech/EVETS"
click at [422, 134] on input "22-11016-[GEOGRAPHIC_DATA]" at bounding box center [446, 128] width 261 height 29
type input "22-11016-[GEOGRAPHIC_DATA]"
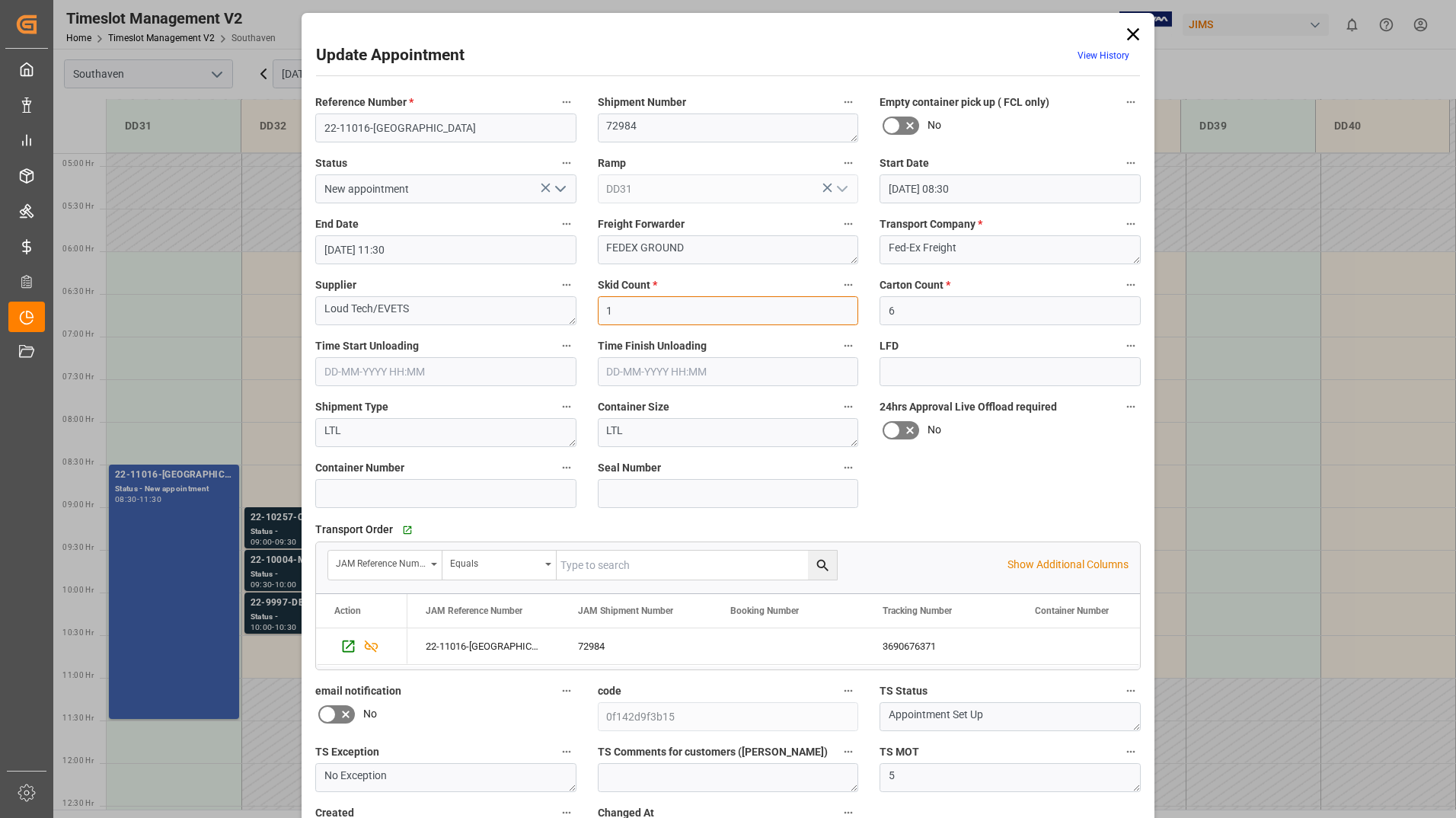
click at [640, 308] on input "1" at bounding box center [728, 310] width 261 height 29
type input "0"
type input "2"
click at [913, 309] on input "6" at bounding box center [1009, 310] width 261 height 29
type input "1"
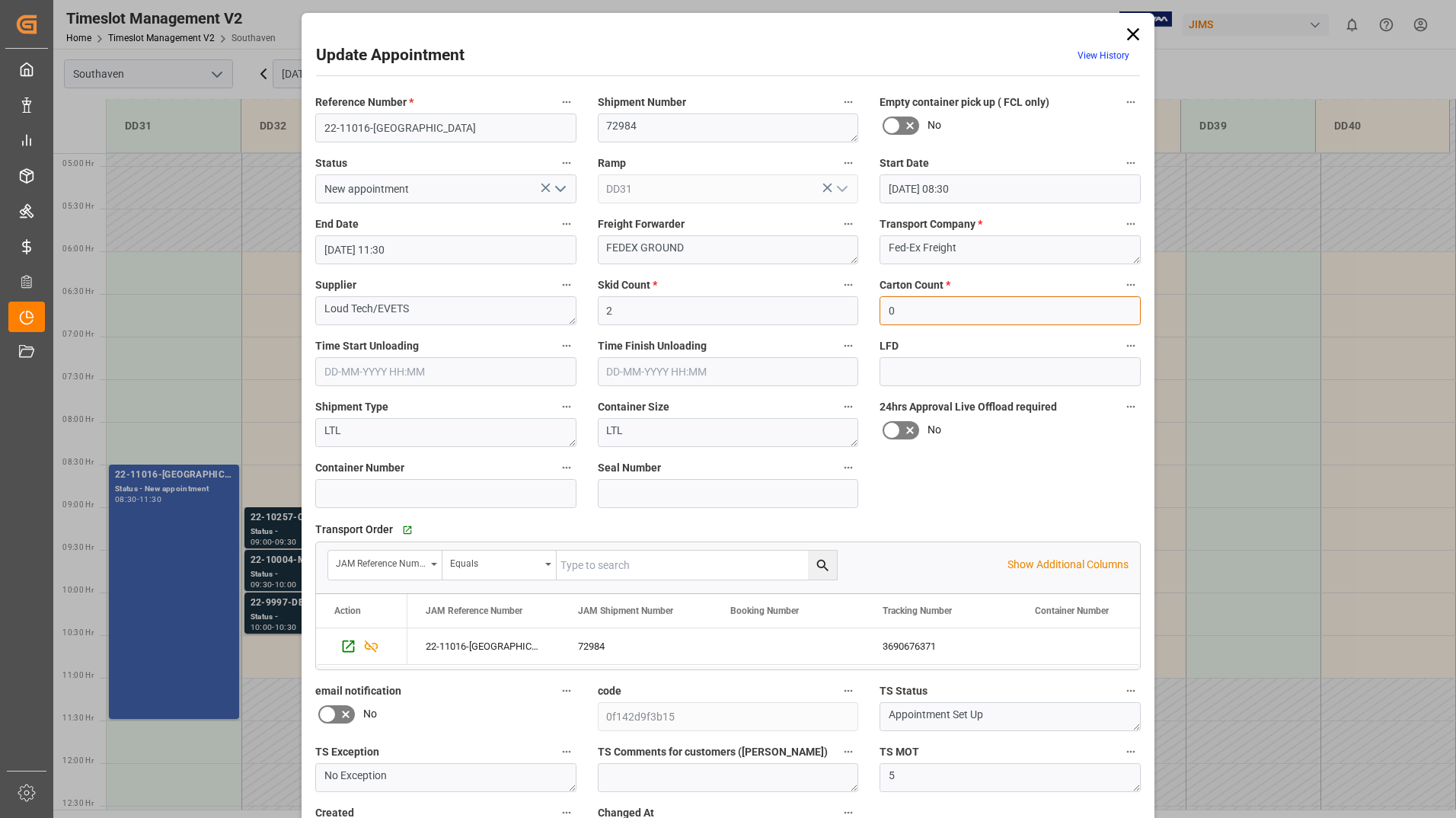
scroll to position [112, 0]
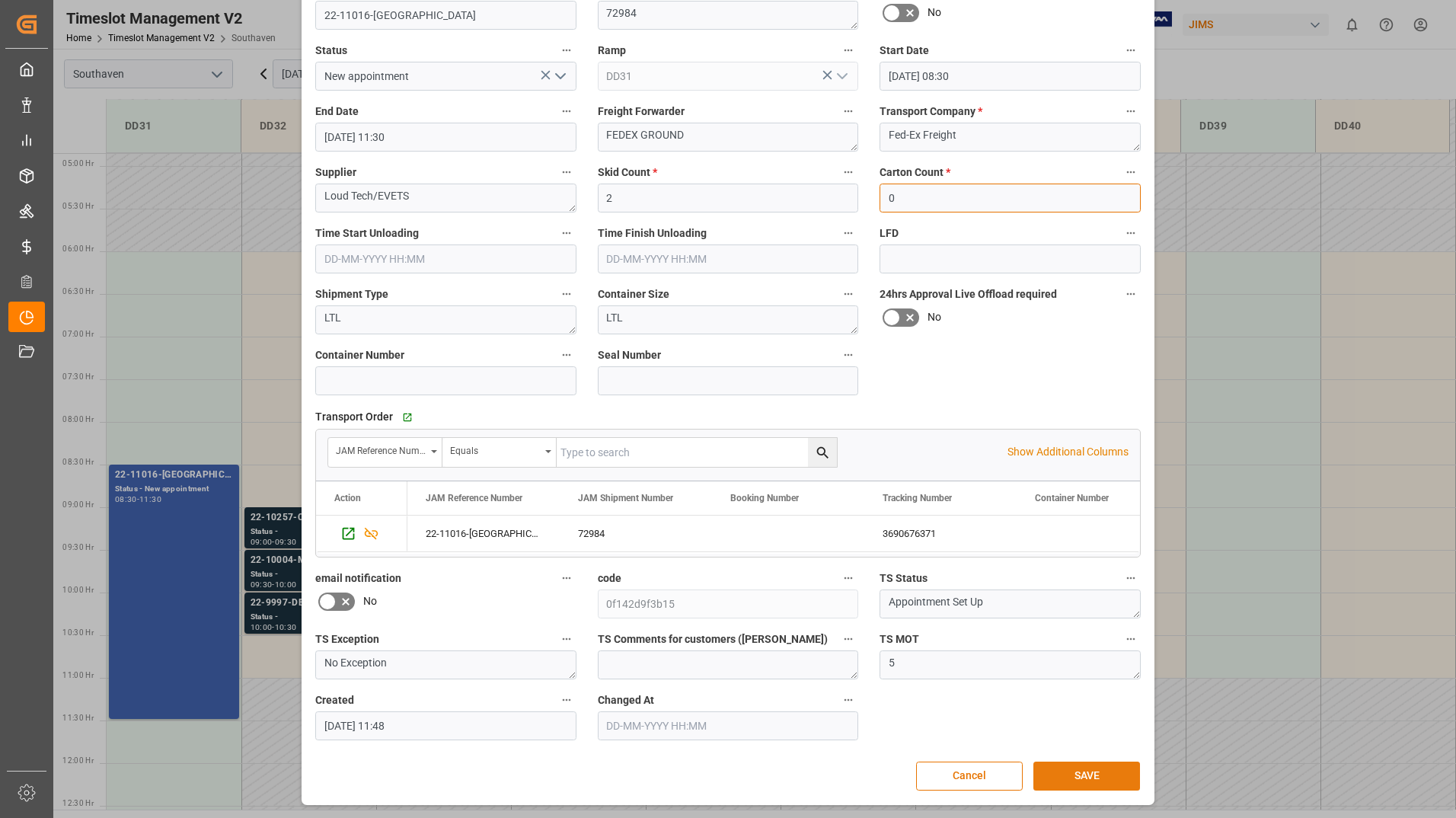
type input "0"
click at [1065, 772] on button "SAVE" at bounding box center [1087, 776] width 107 height 29
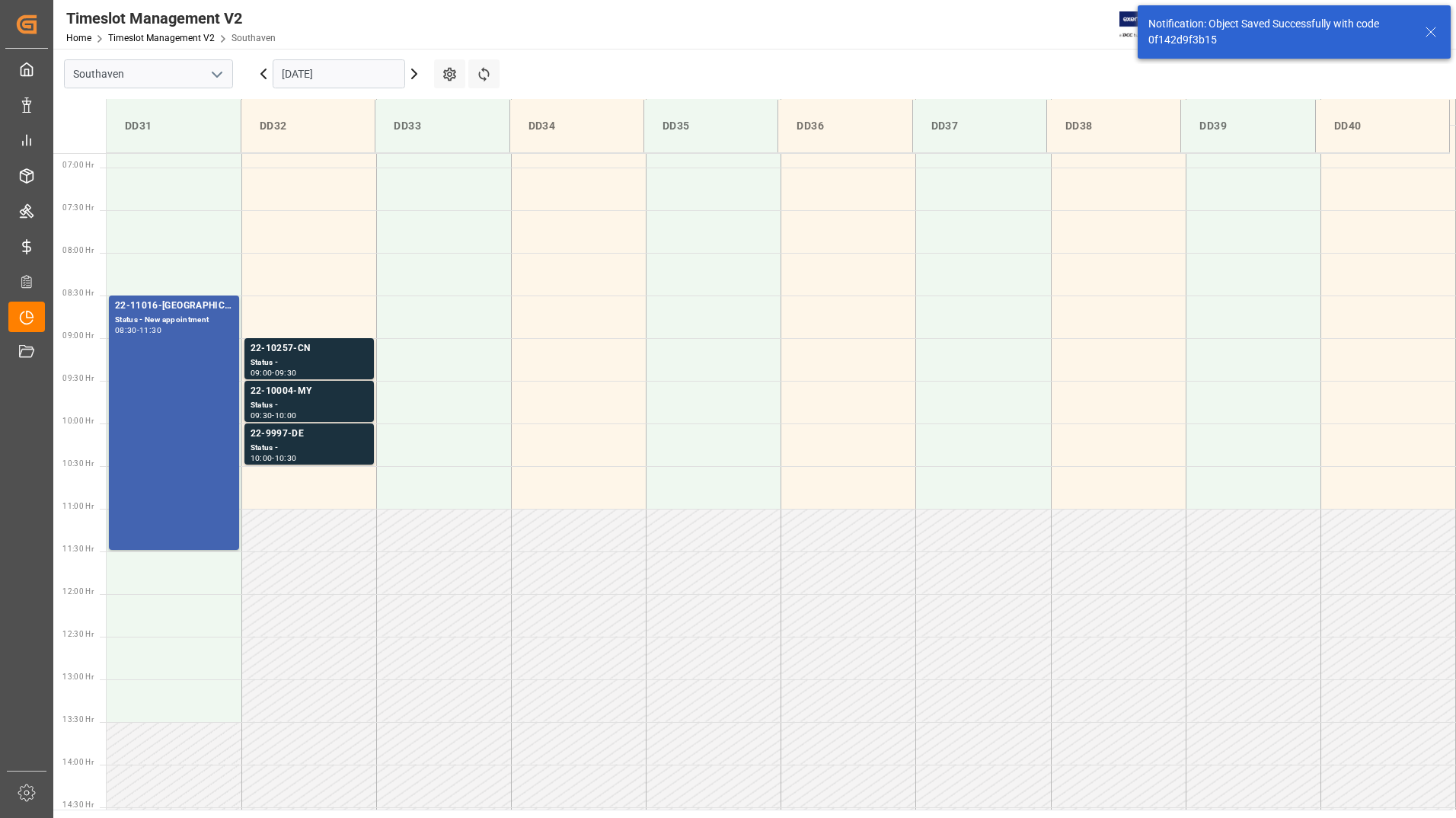
scroll to position [587, 0]
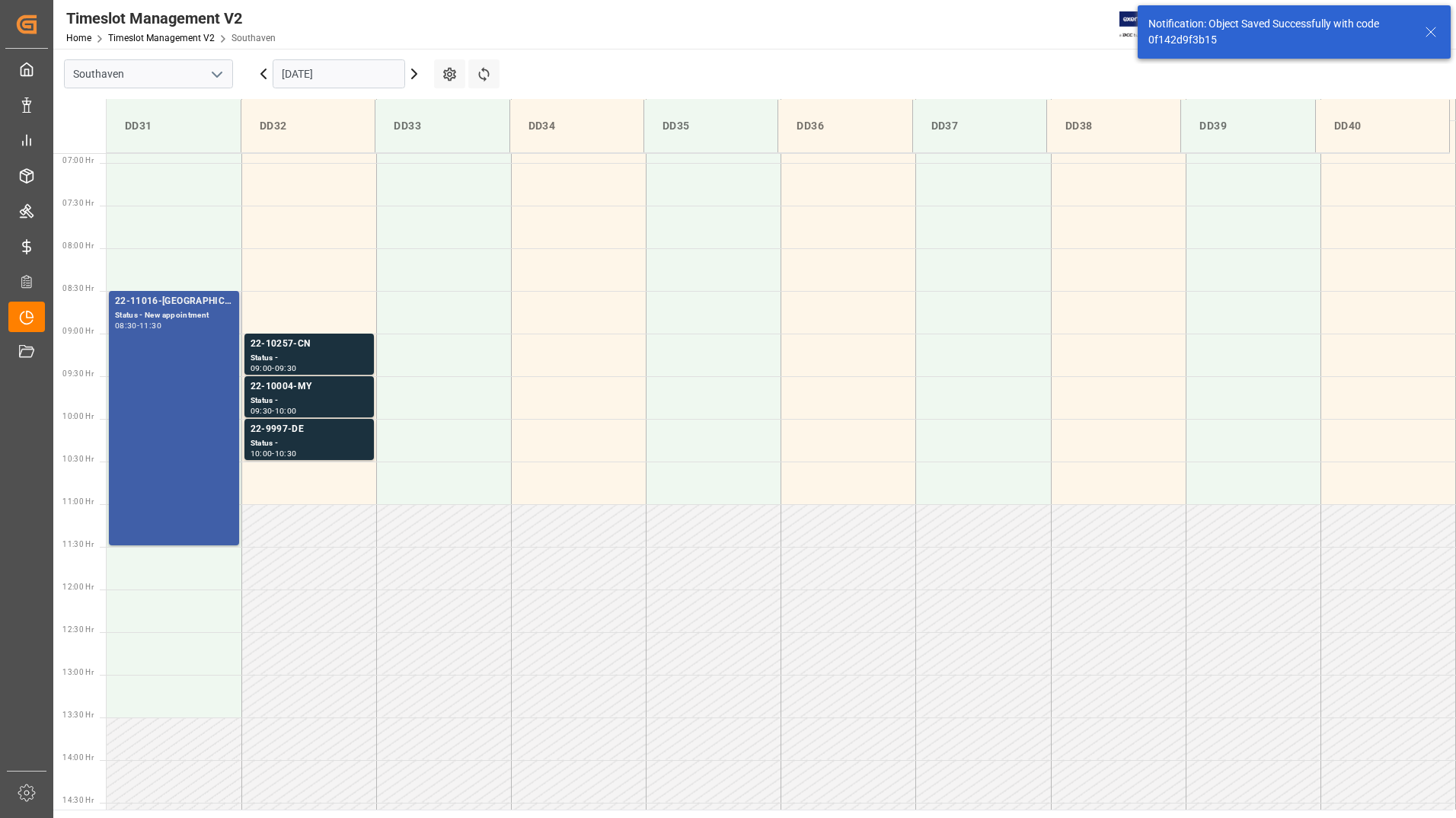
click at [201, 383] on div "22-11016-[GEOGRAPHIC_DATA] Status - New appointment 08:30 - 11:30" at bounding box center [174, 418] width 118 height 249
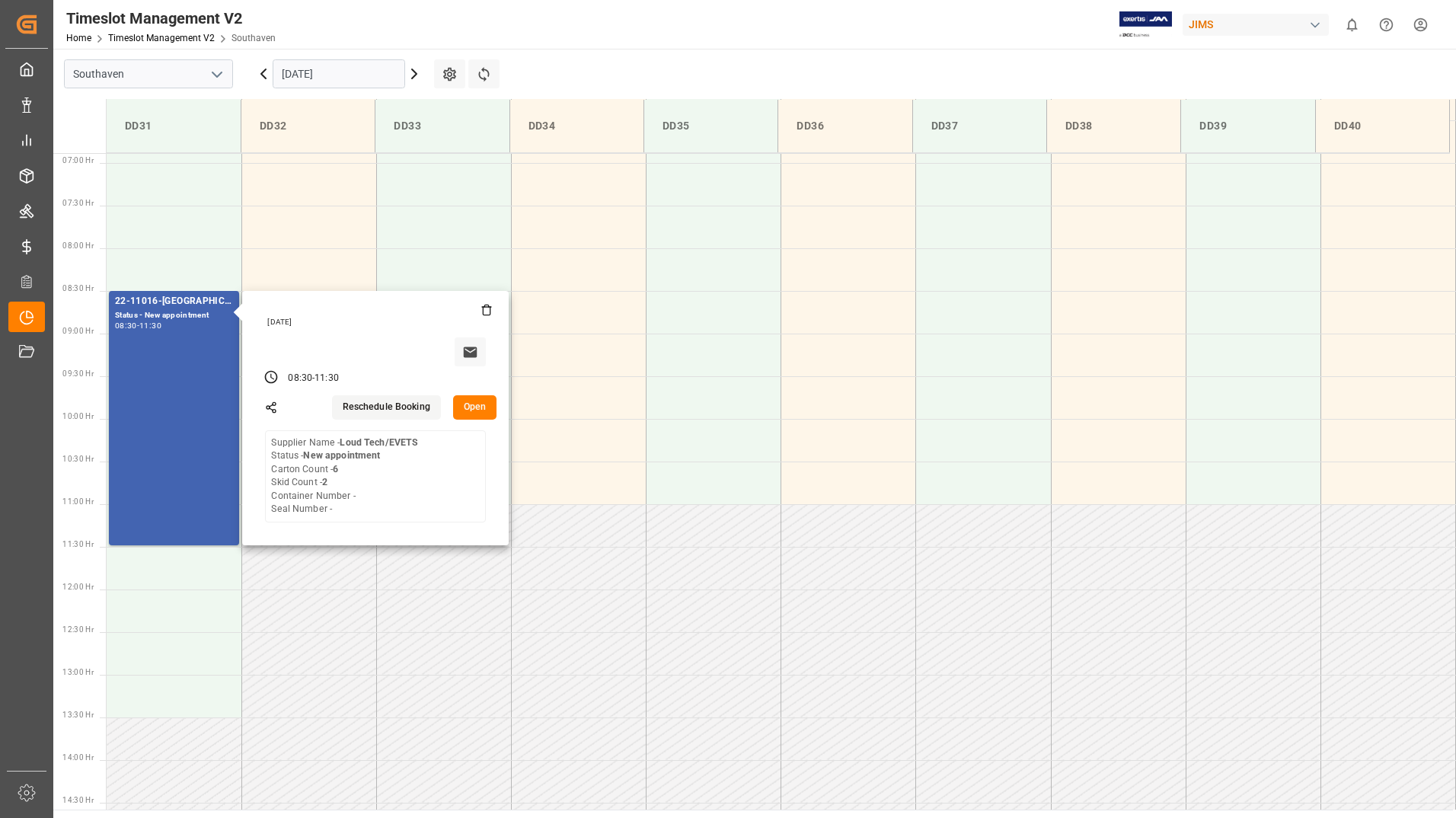
click at [365, 67] on input "[DATE]" at bounding box center [338, 73] width 132 height 29
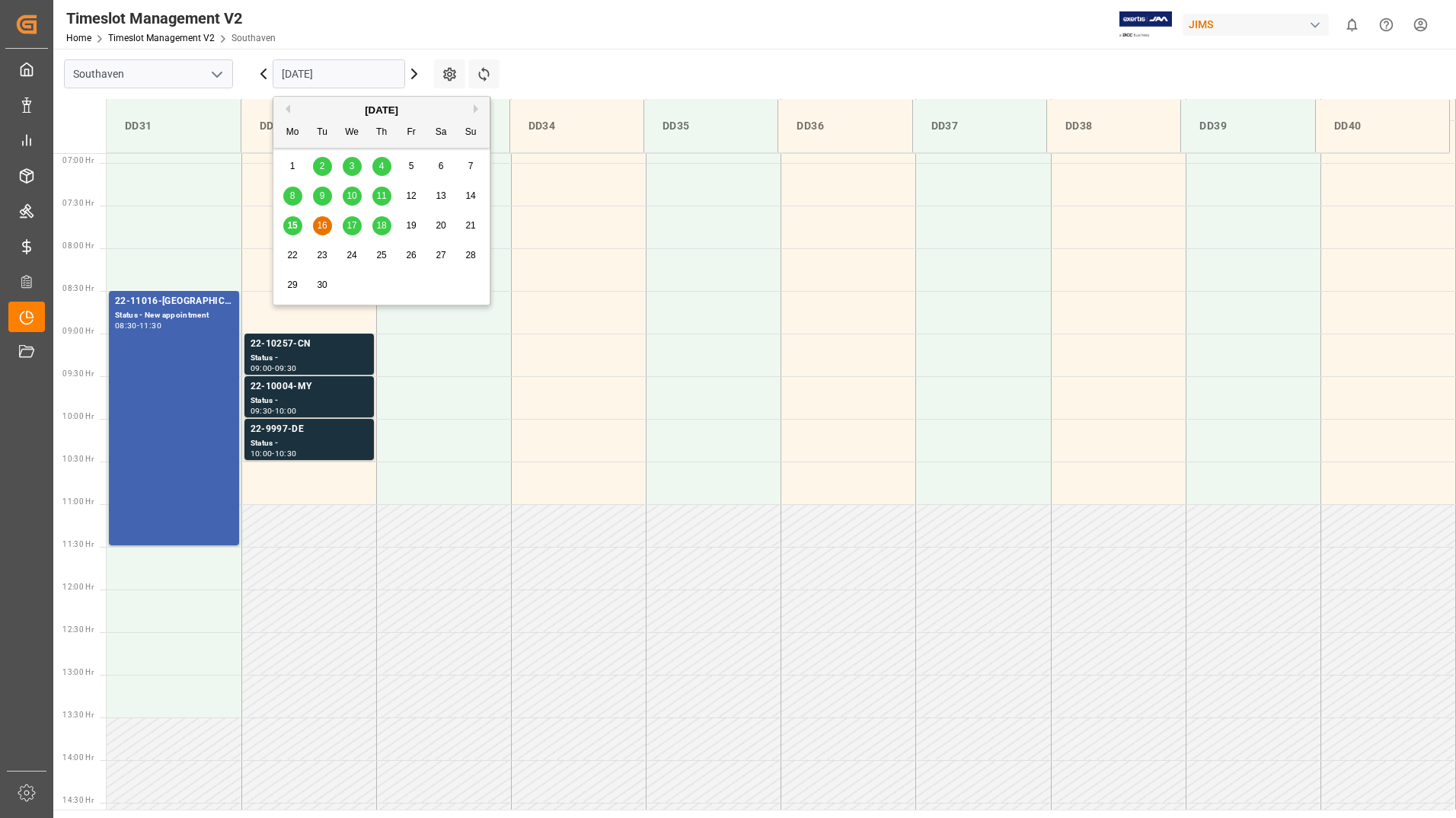
click at [289, 226] on span "15" at bounding box center [291, 225] width 10 height 10
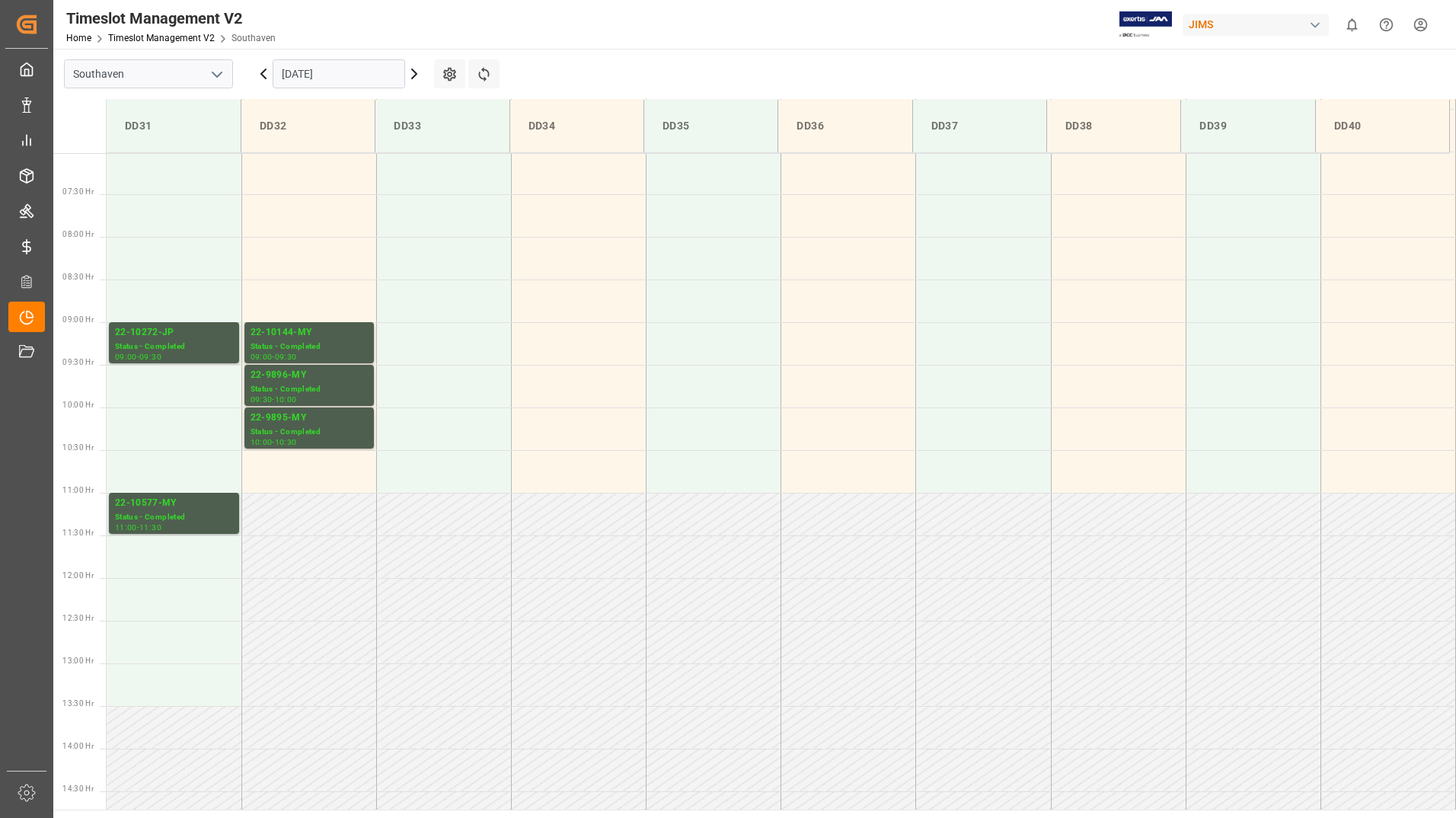
scroll to position [566, 0]
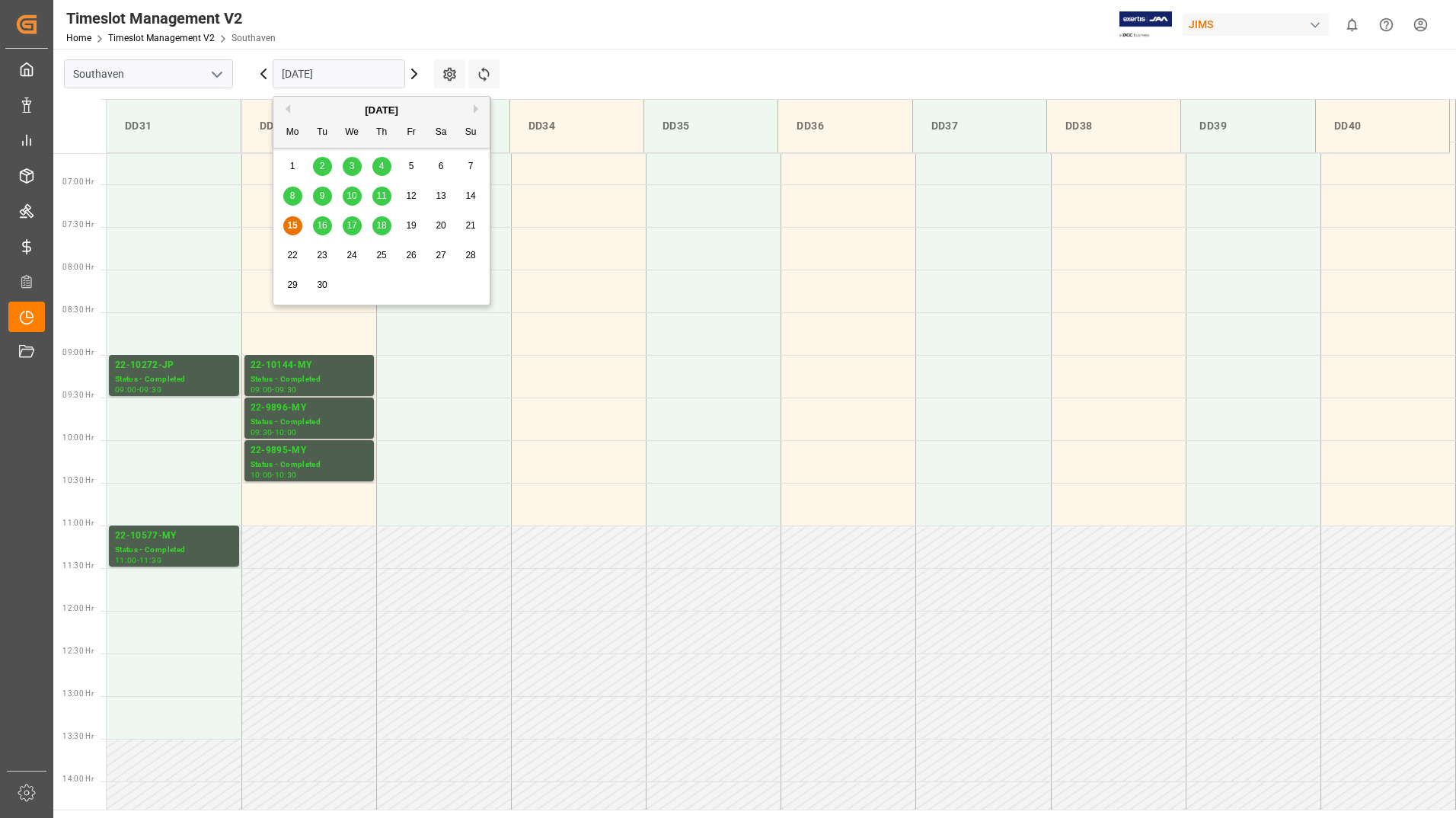
click at [376, 73] on input "[DATE]" at bounding box center [338, 73] width 132 height 29
click at [325, 222] on span "16" at bounding box center [322, 225] width 10 height 10
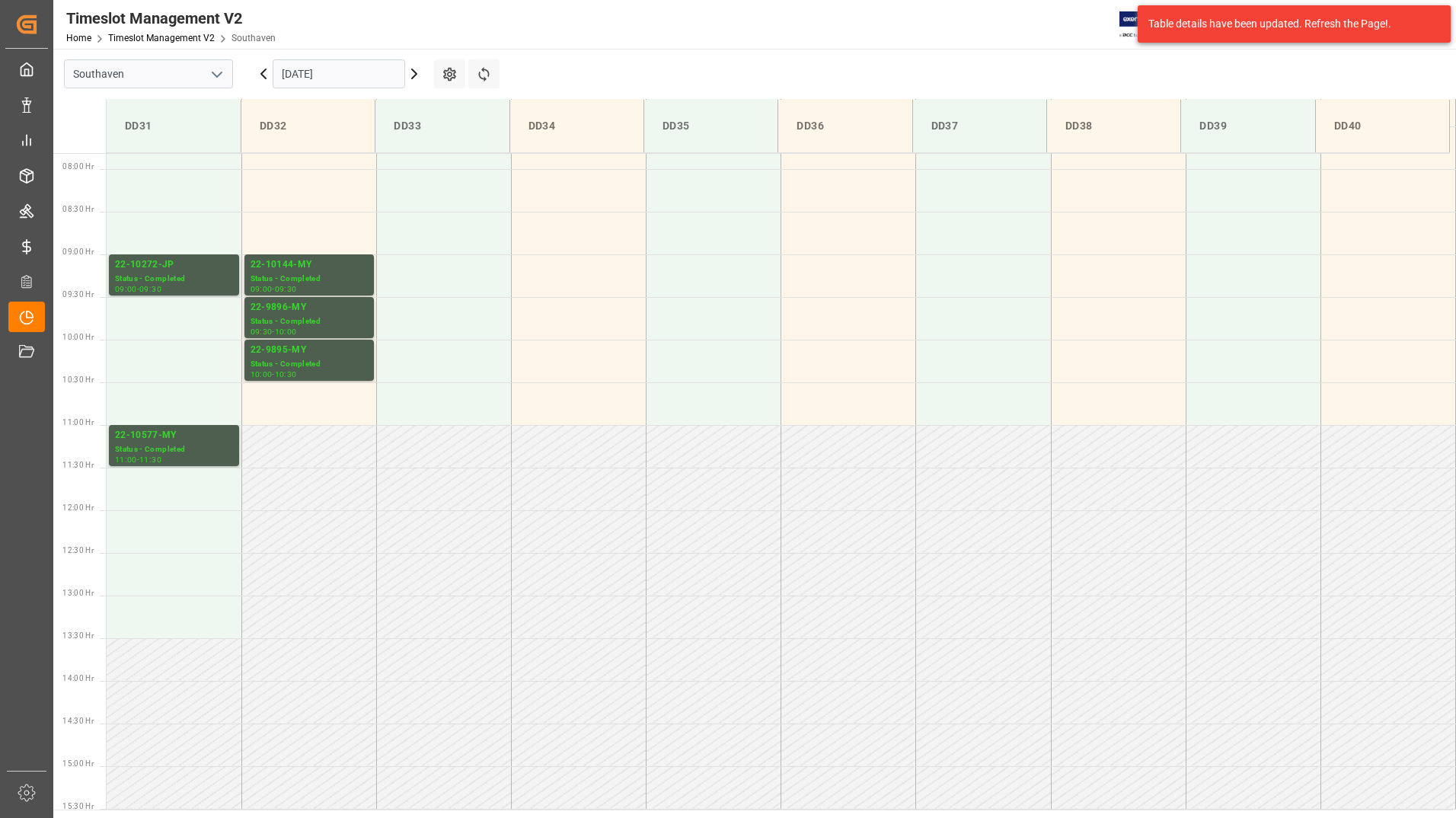
scroll to position [642, 0]
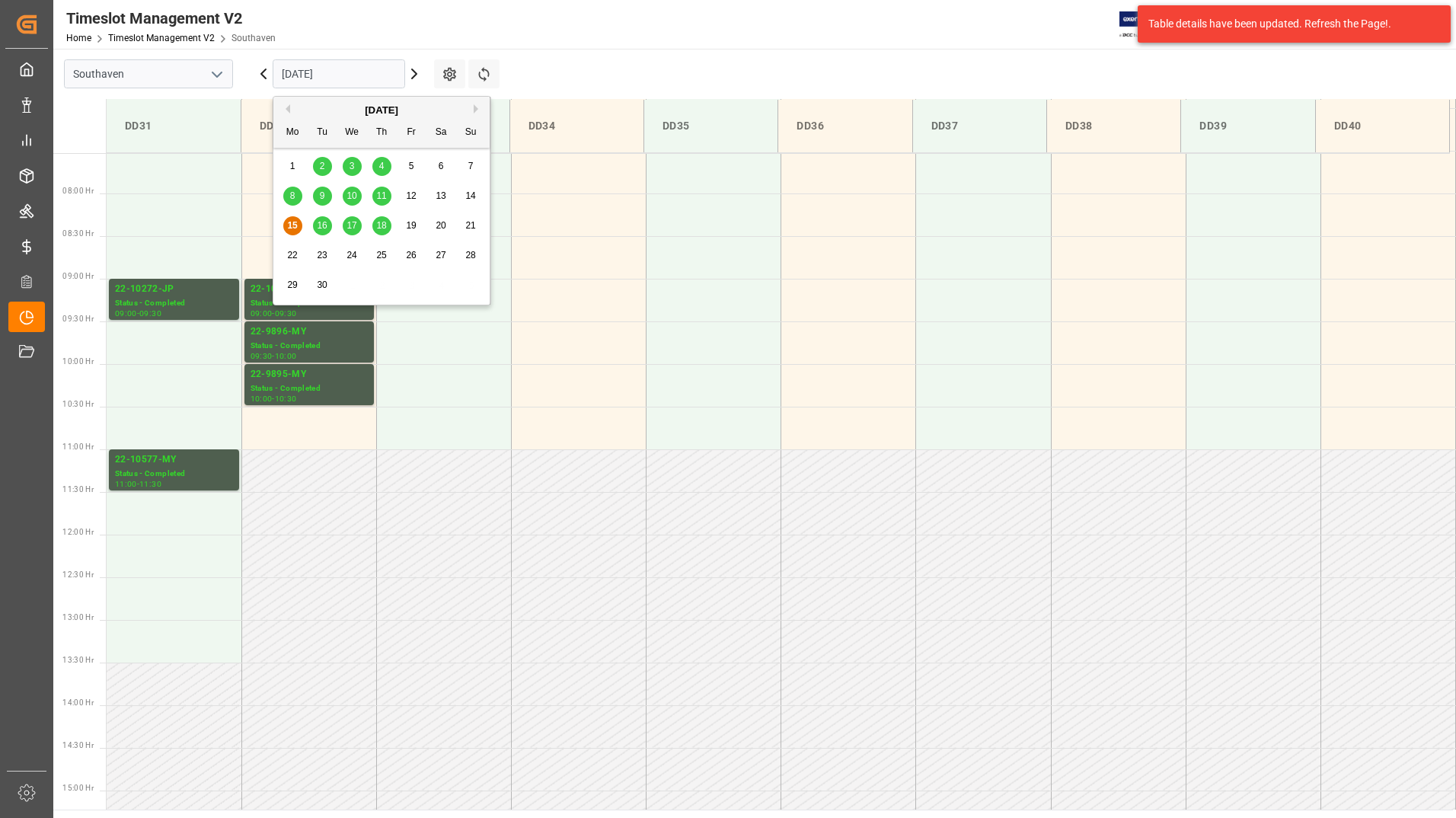
click at [349, 72] on input "[DATE]" at bounding box center [338, 73] width 132 height 29
click at [329, 226] on div "16" at bounding box center [323, 226] width 19 height 18
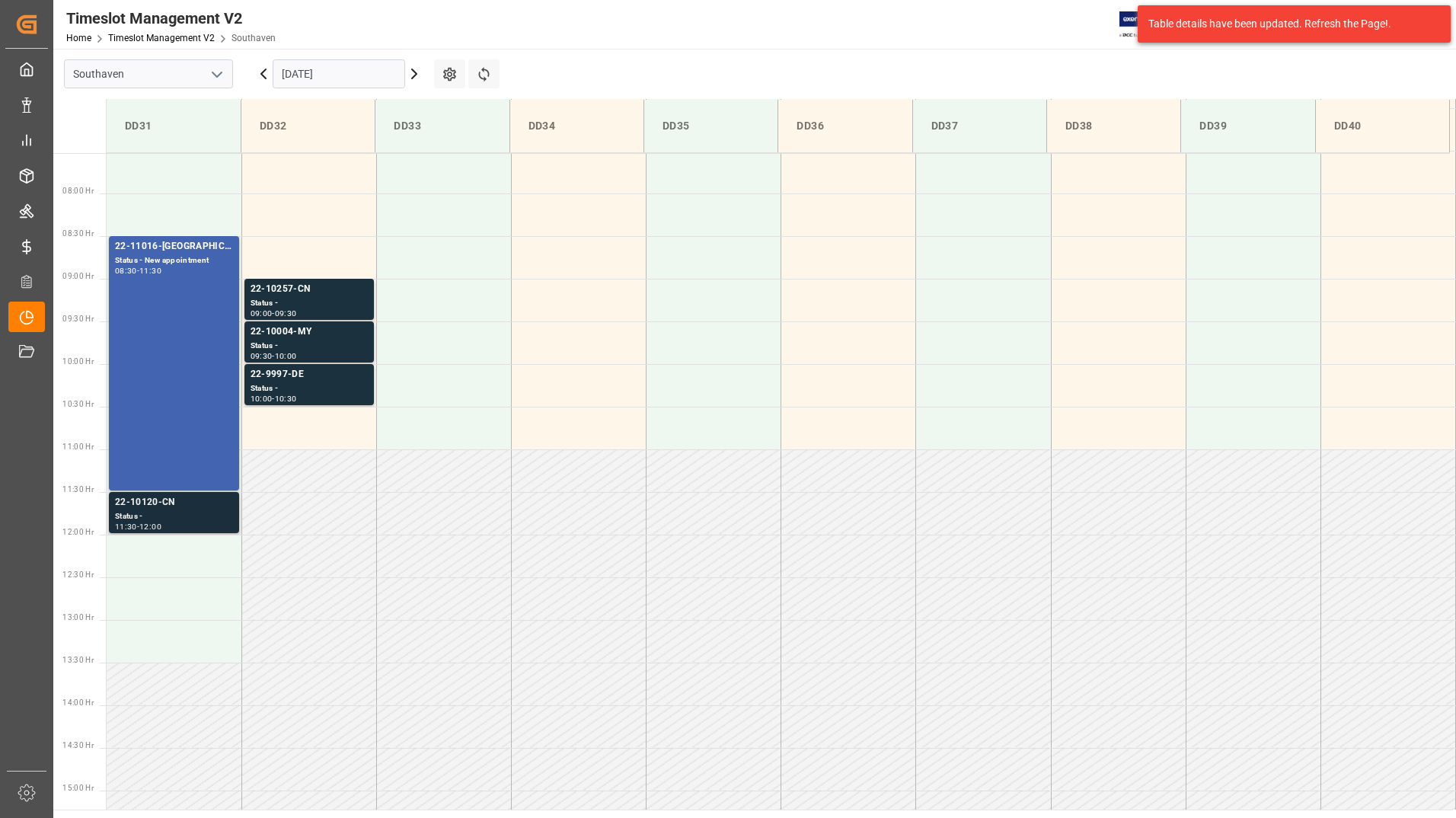
click at [208, 503] on div "22-10120-CN" at bounding box center [174, 503] width 118 height 15
click at [339, 302] on div "Status -" at bounding box center [309, 304] width 117 height 13
click at [309, 345] on div "Status -" at bounding box center [309, 347] width 117 height 13
click at [309, 397] on div "10:00 - 10:30" at bounding box center [309, 399] width 117 height 9
click at [207, 536] on td at bounding box center [174, 555] width 135 height 43
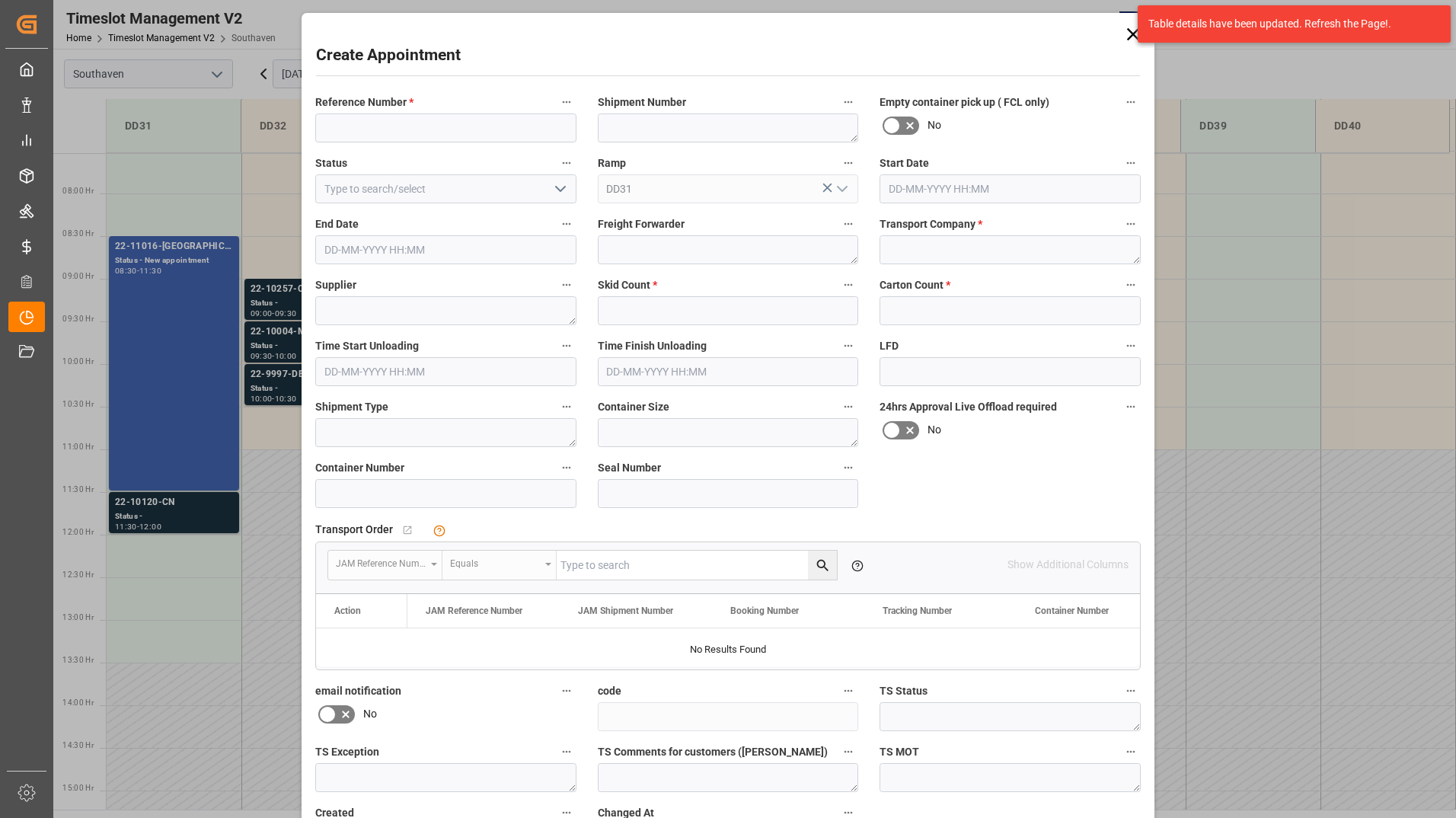
type input "[DATE] 12:00"
type input "[DATE] 12:30"
click at [207, 531] on div "Create Appointment Reference Number * Shipment Number Empty container pick up (…" at bounding box center [728, 409] width 1456 height 818
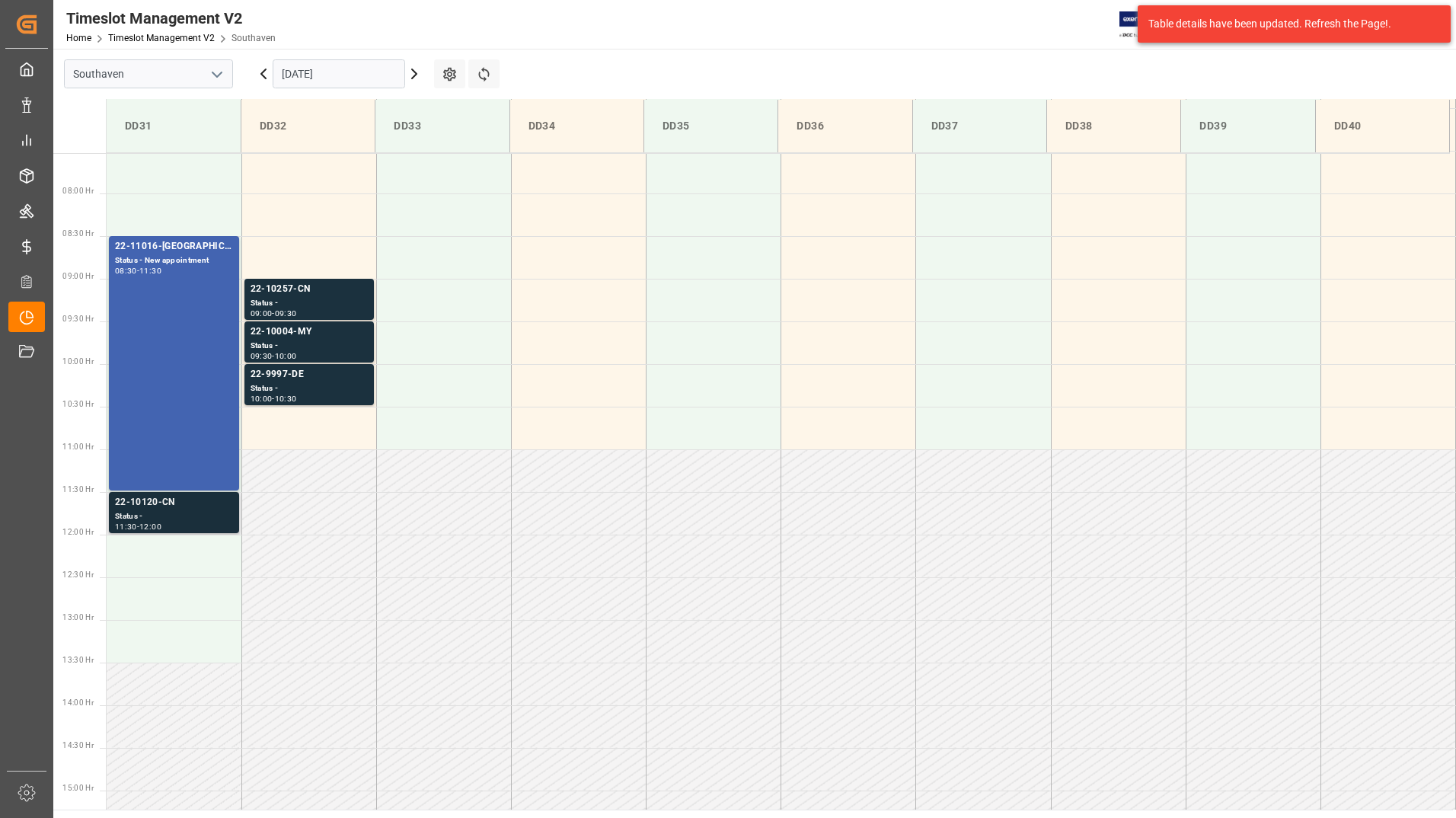
click at [136, 514] on div "Status -" at bounding box center [174, 517] width 118 height 13
click at [188, 346] on div "22-11016-[GEOGRAPHIC_DATA] Status - New appointment 08:30 - 11:30" at bounding box center [174, 363] width 118 height 249
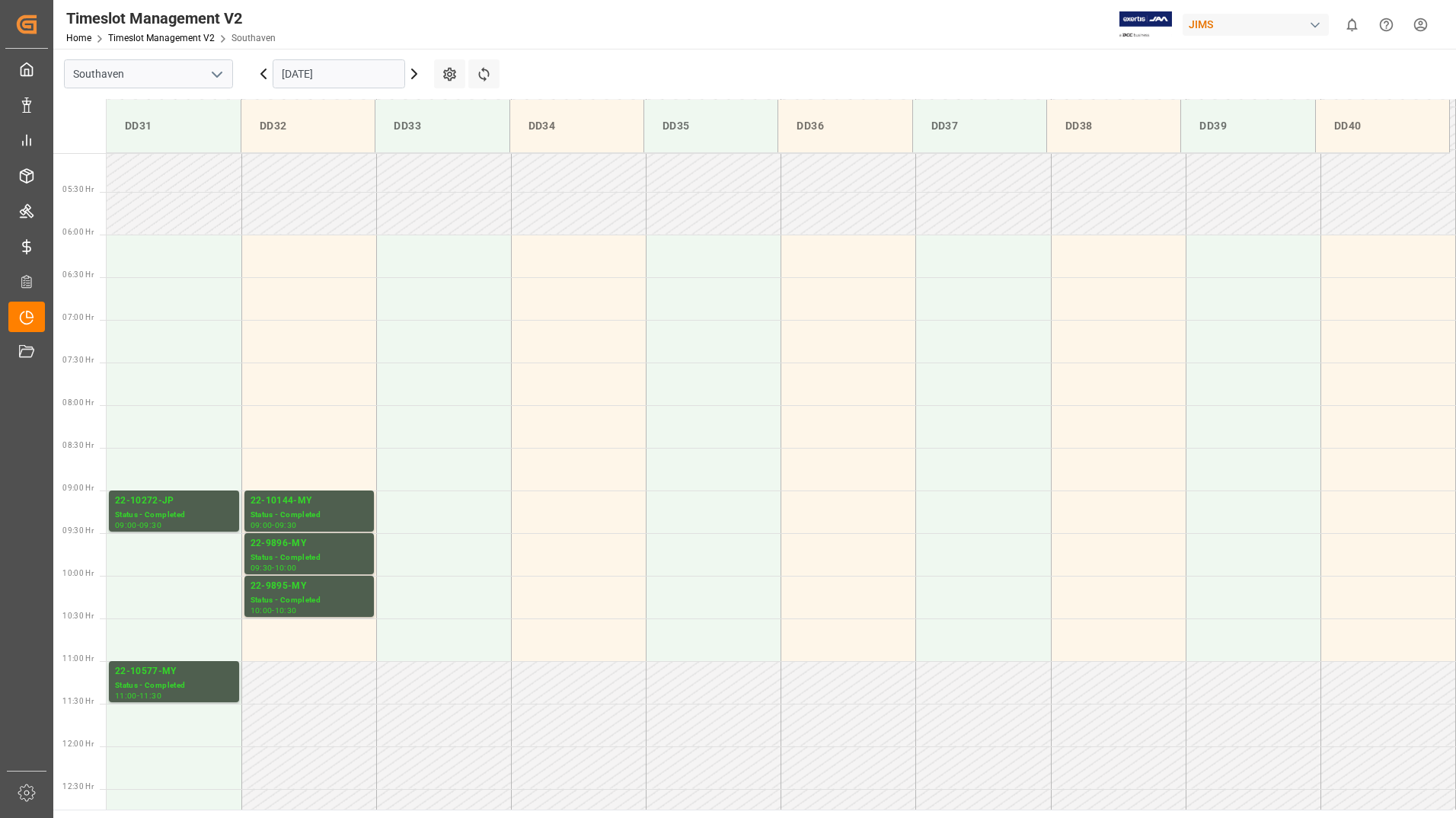
scroll to position [413, 0]
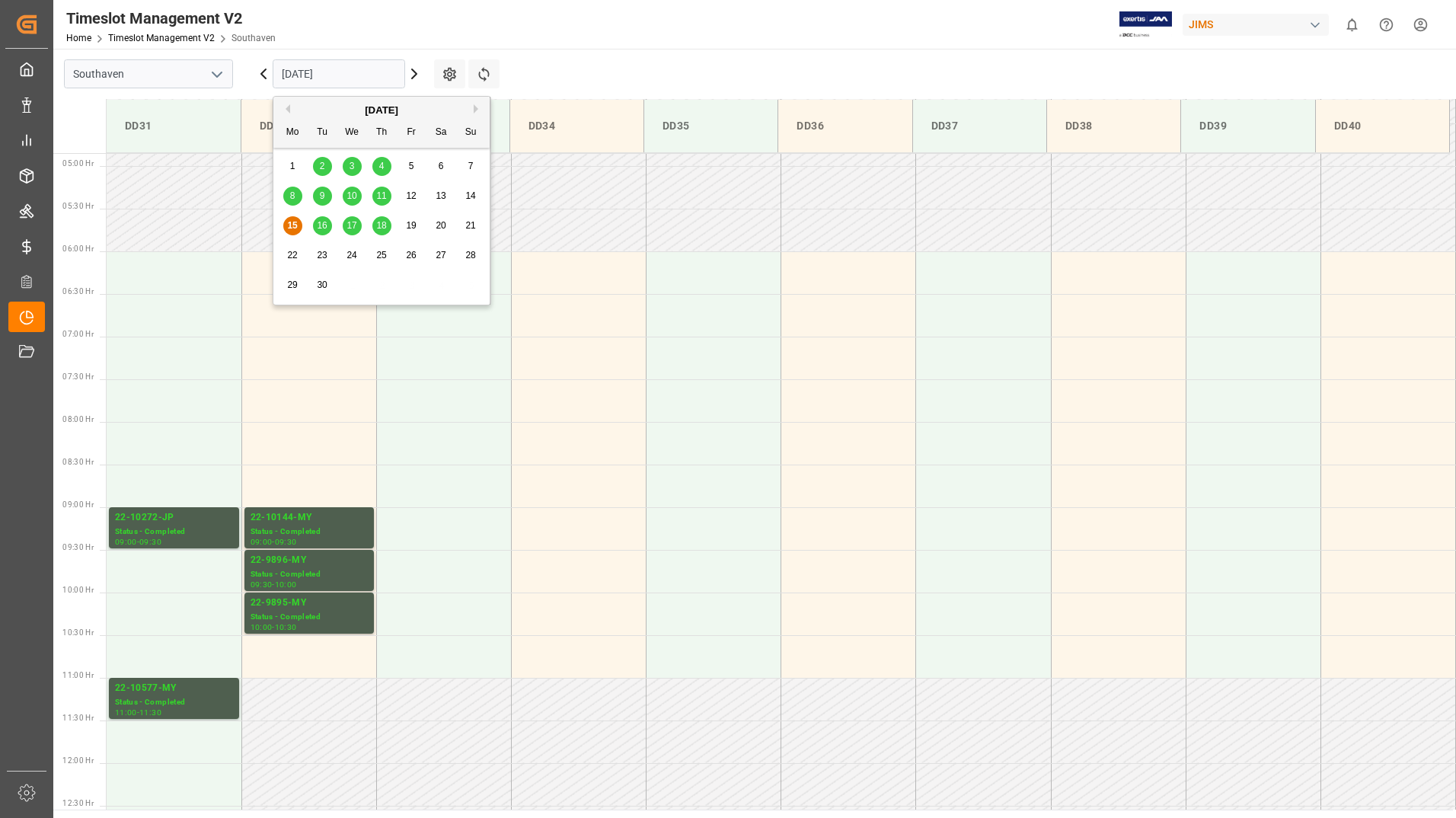
click at [349, 63] on input "[DATE]" at bounding box center [338, 73] width 132 height 29
click at [322, 227] on span "16" at bounding box center [322, 225] width 10 height 10
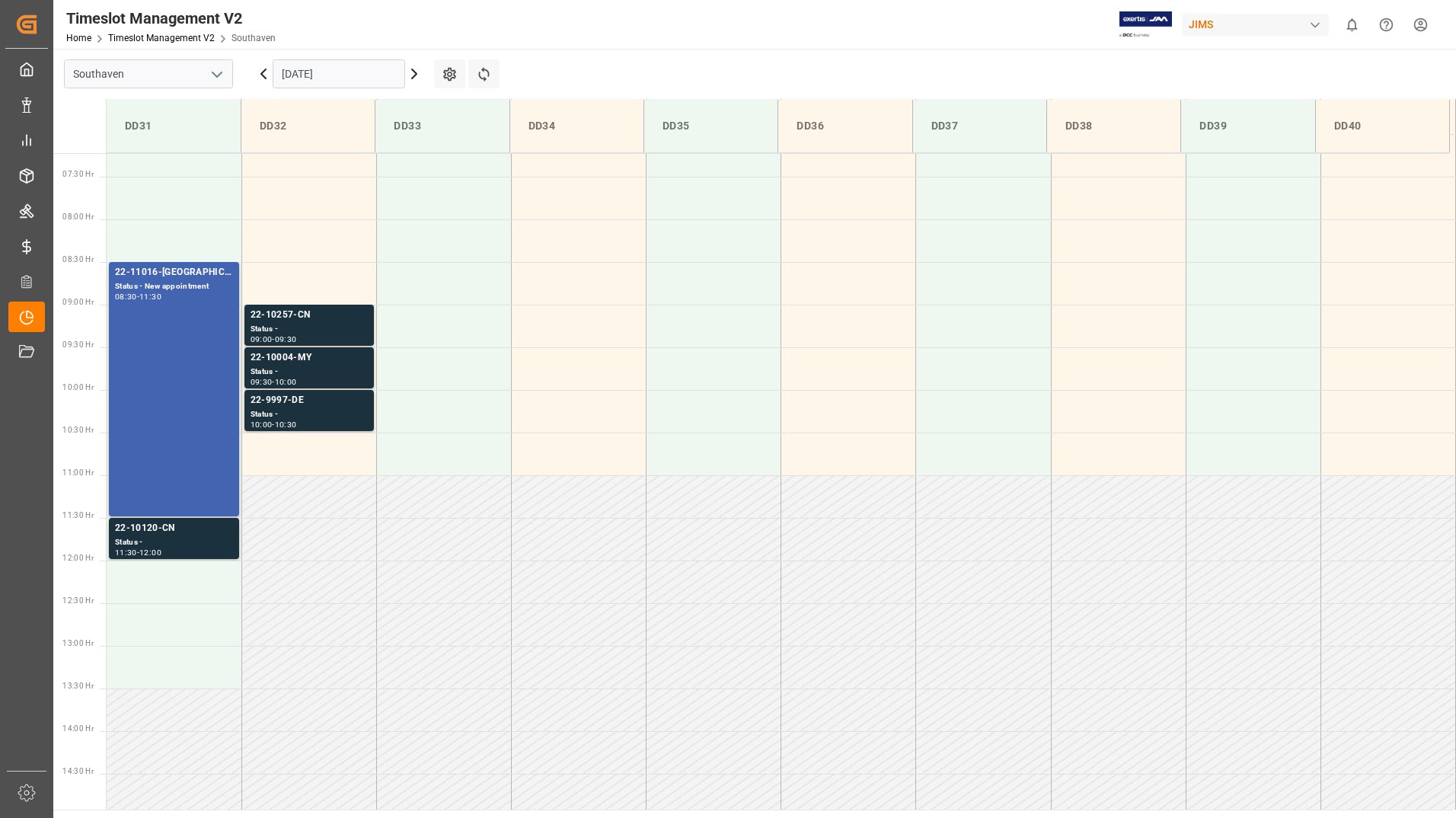
scroll to position [628, 0]
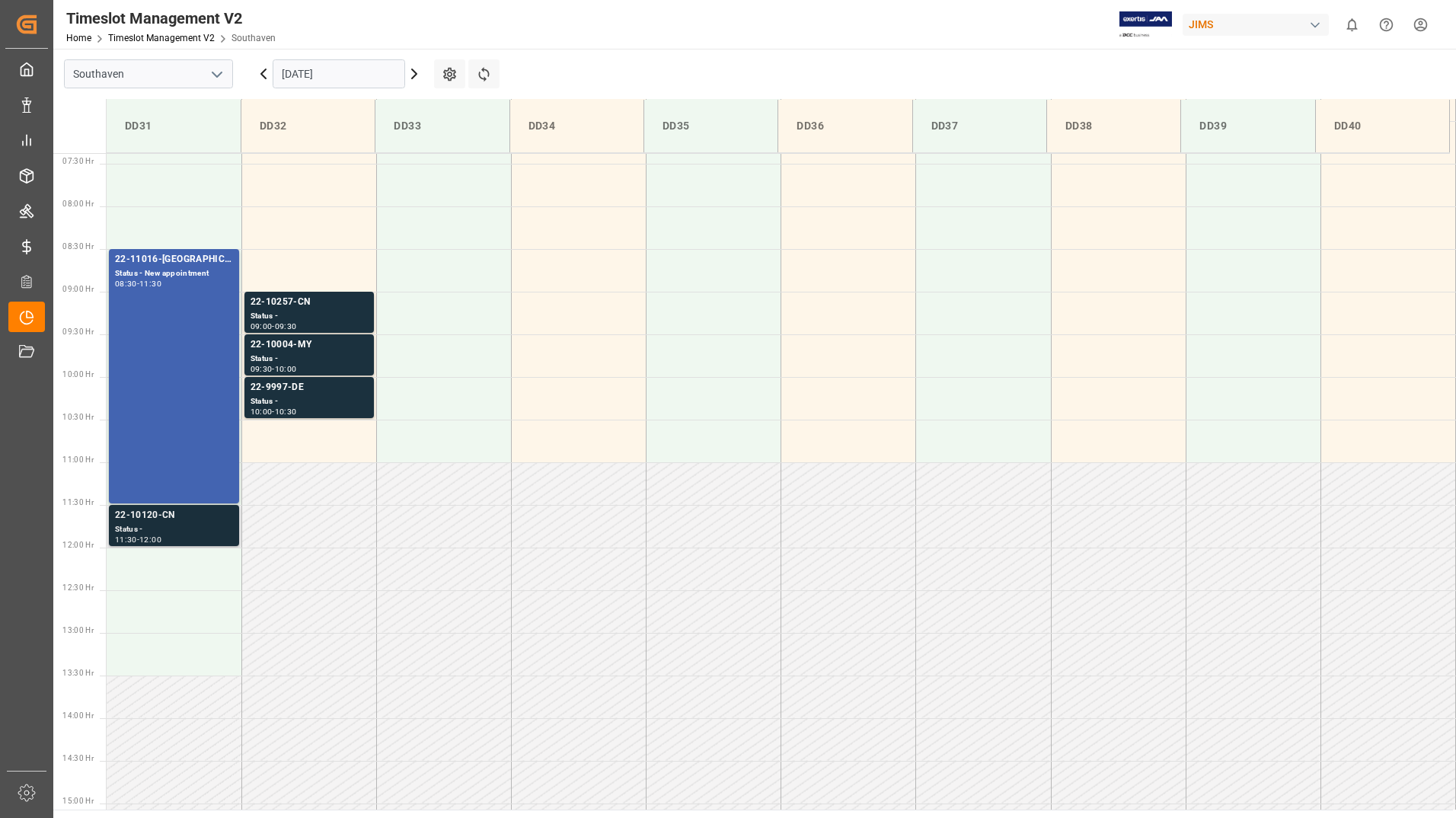
click at [162, 536] on div "12:00" at bounding box center [150, 539] width 22 height 7
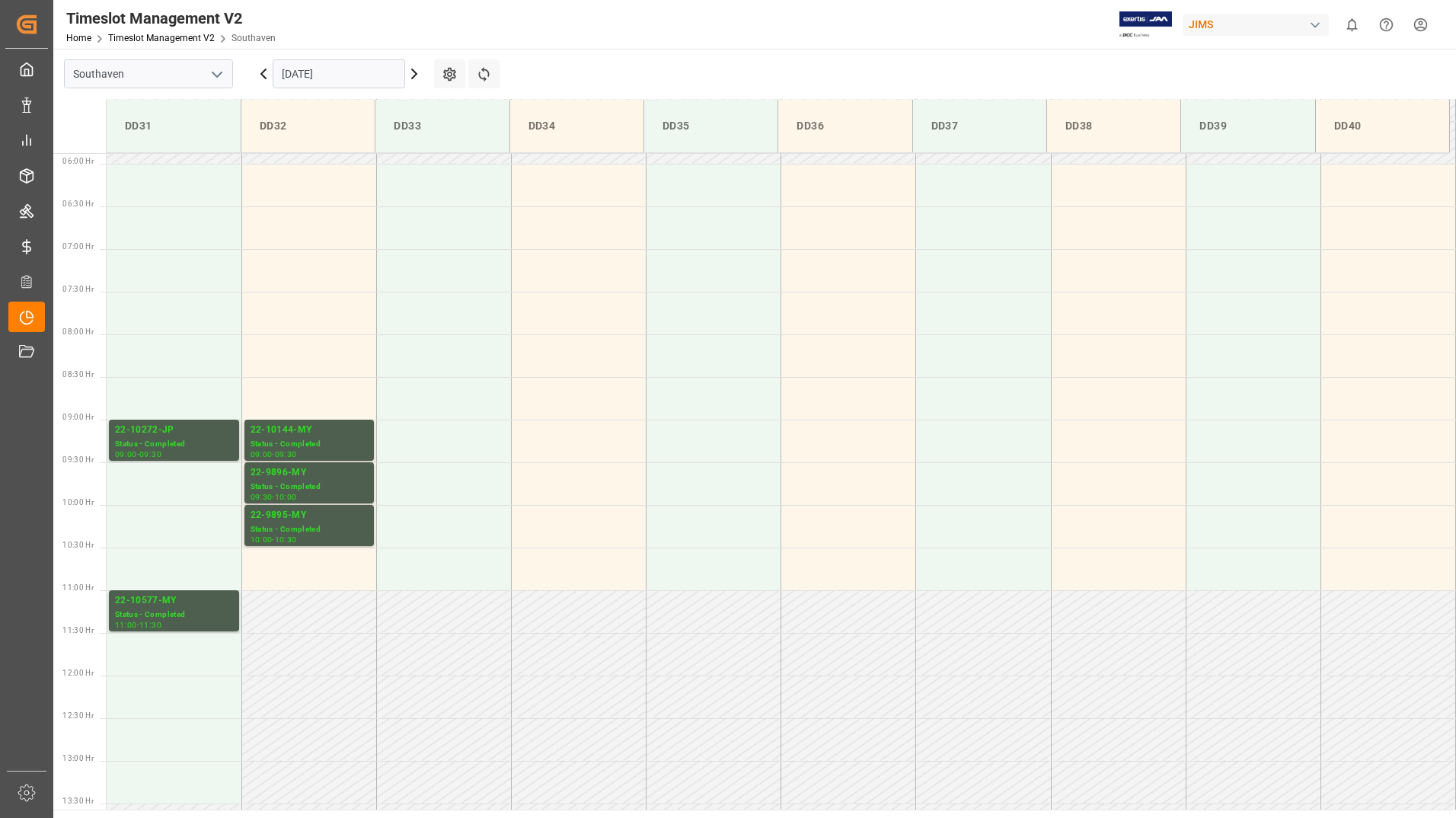
scroll to position [499, 0]
click at [370, 68] on input "[DATE]" at bounding box center [338, 73] width 132 height 29
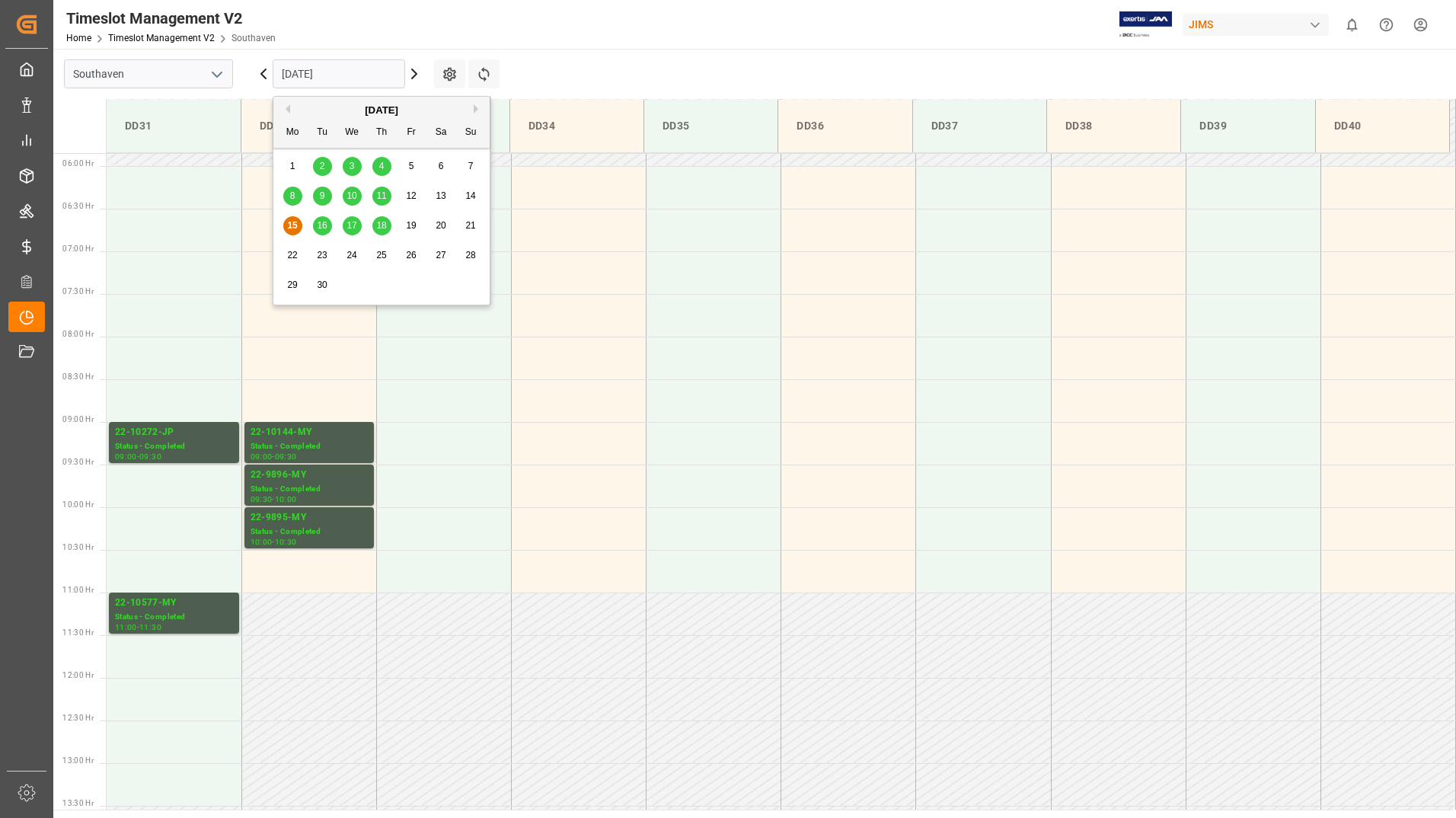
click at [317, 226] on span "16" at bounding box center [322, 225] width 10 height 10
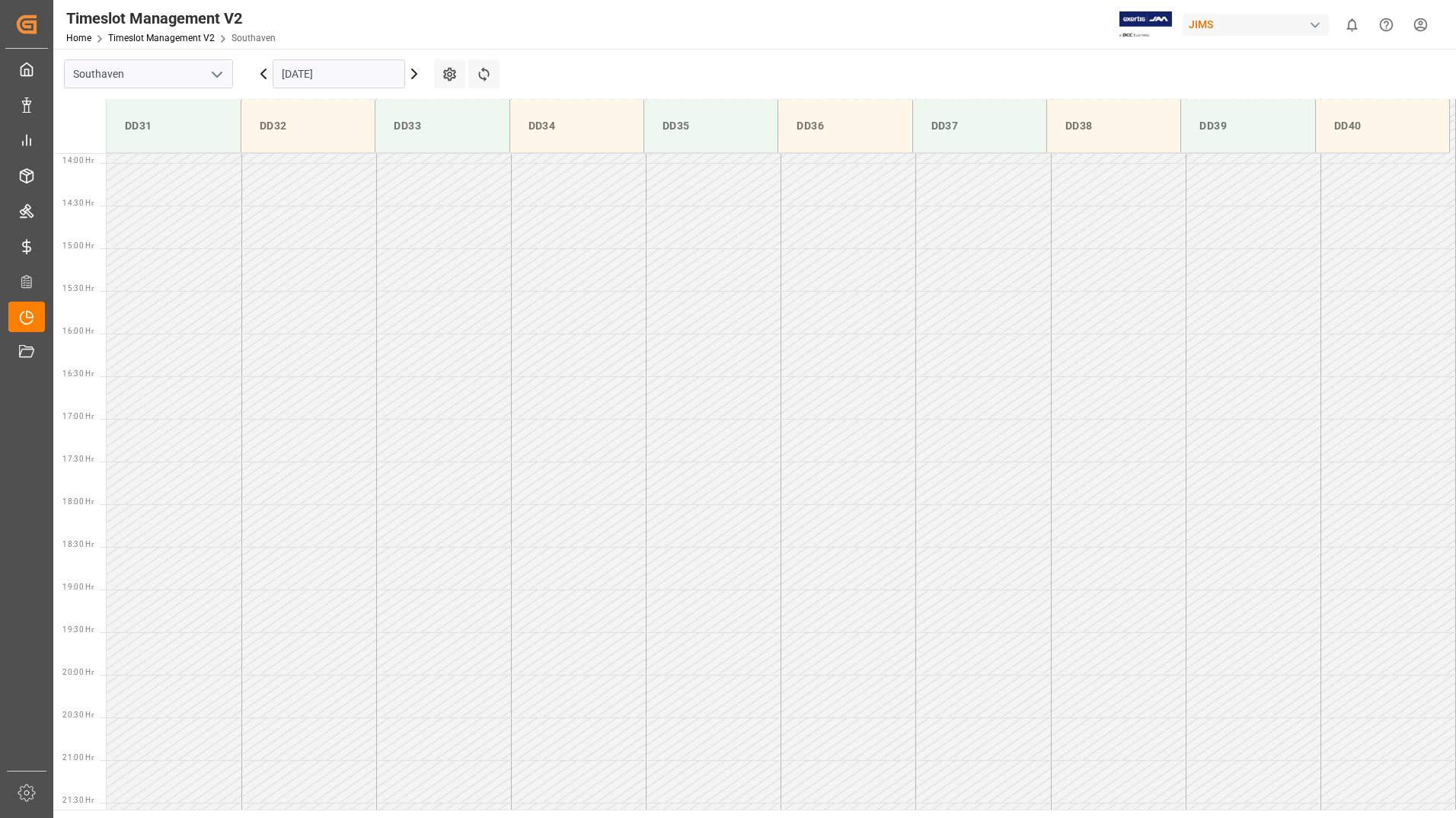
scroll to position [651, 0]
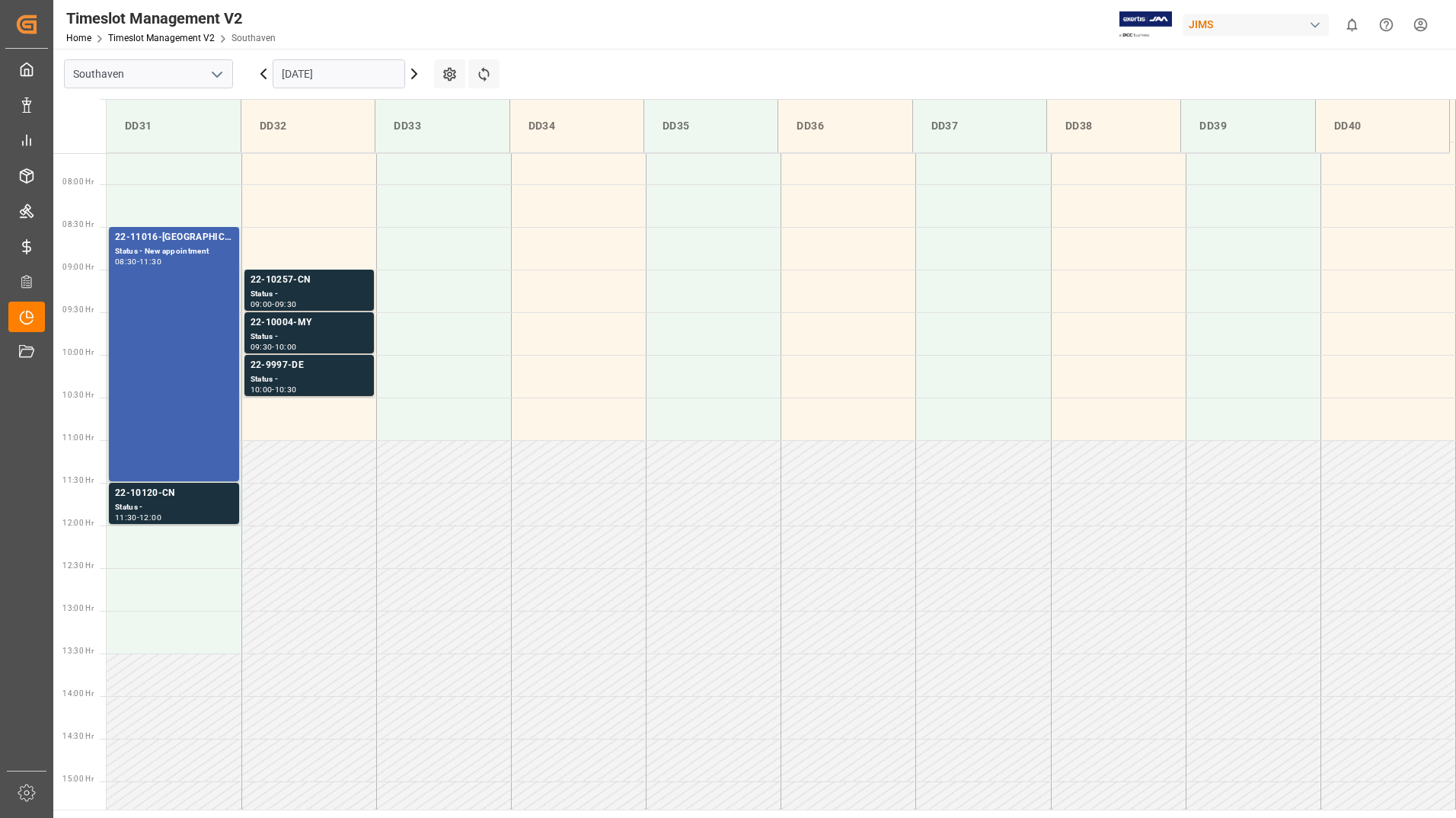
click at [361, 68] on input "[DATE]" at bounding box center [338, 73] width 132 height 29
click at [510, 461] on td at bounding box center [578, 461] width 135 height 43
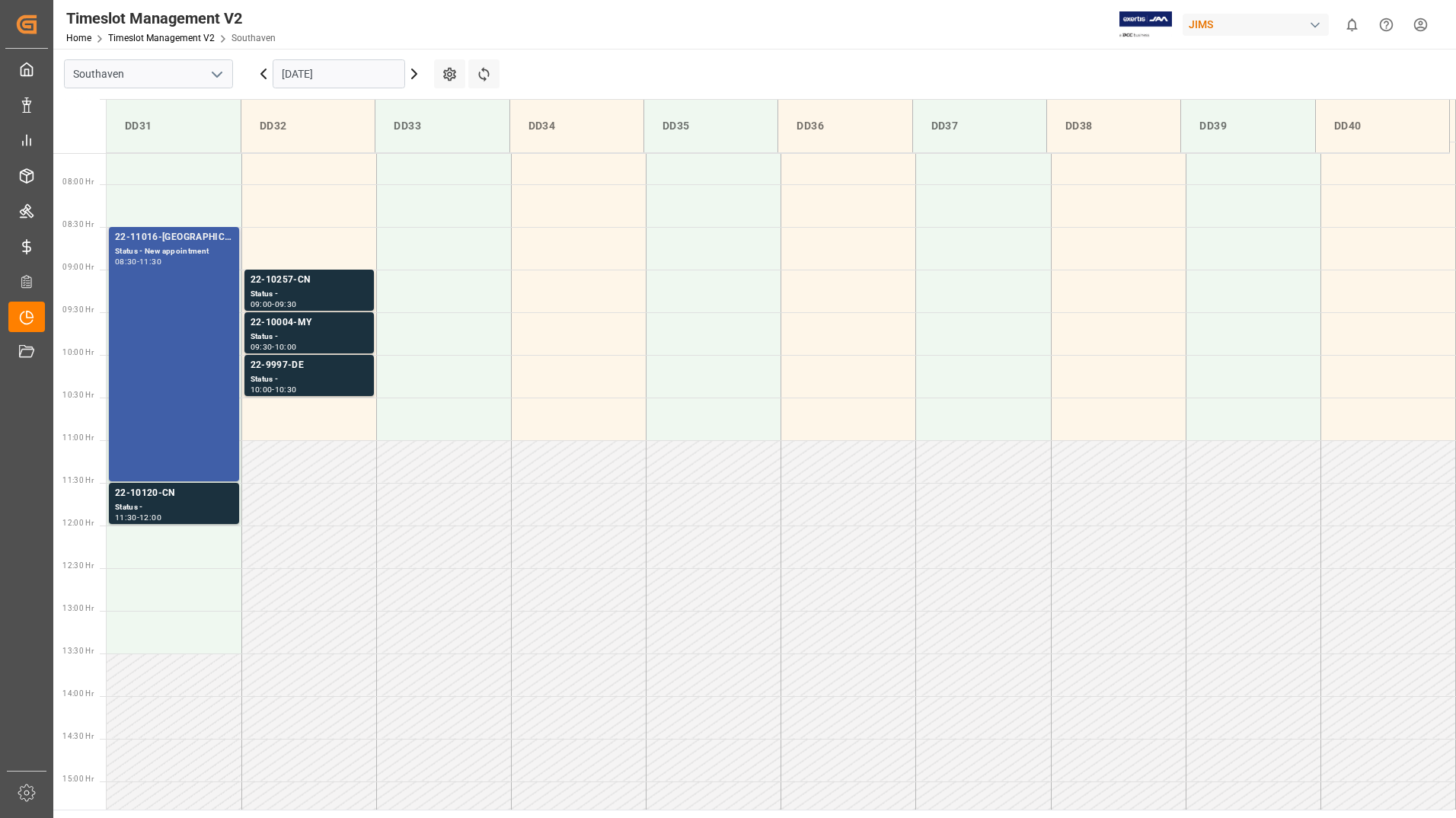
click at [190, 334] on div "22-11016-[GEOGRAPHIC_DATA] Status - New appointment 08:30 - 11:30" at bounding box center [174, 353] width 118 height 249
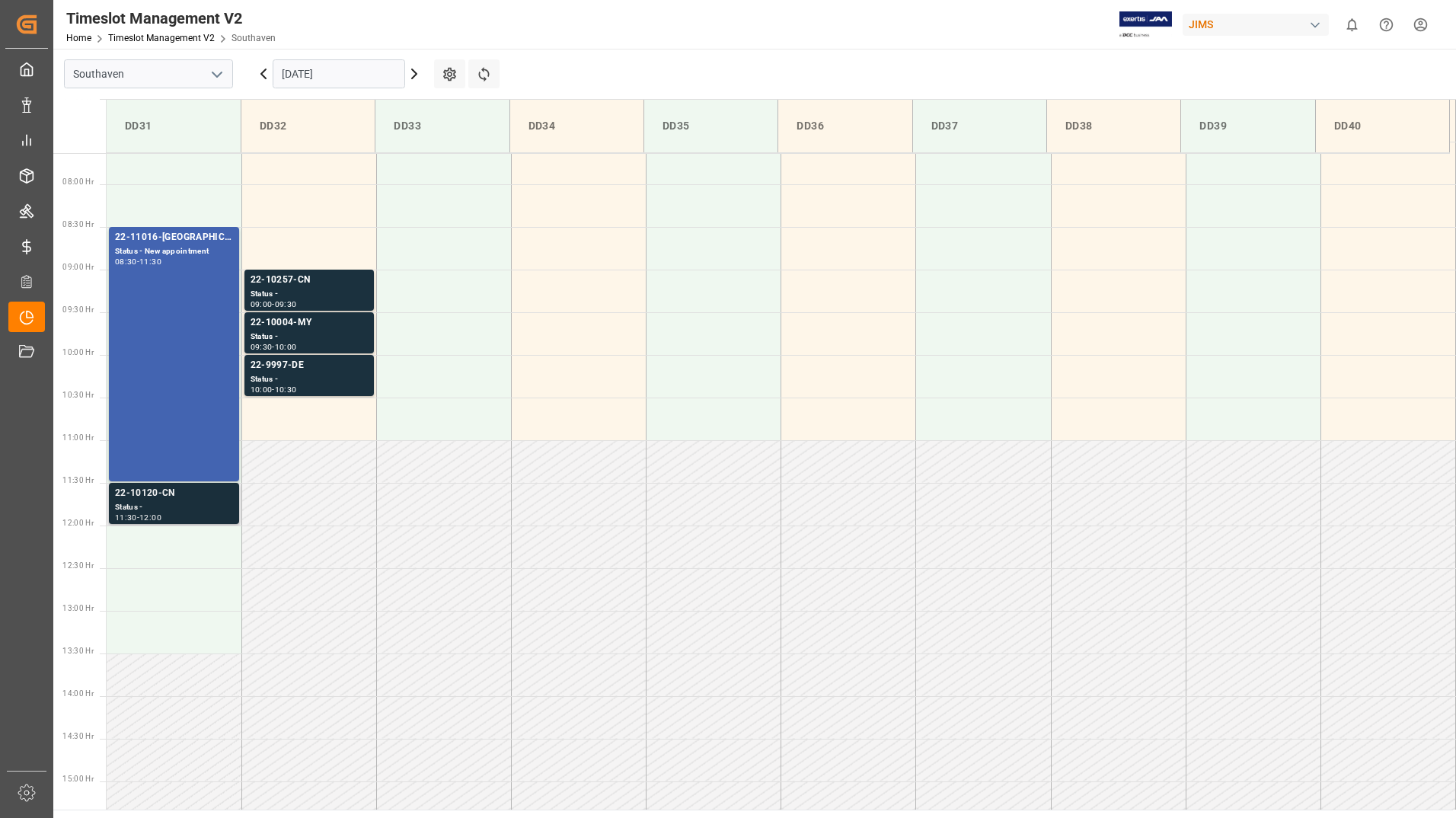
click at [195, 508] on div "Status -" at bounding box center [174, 508] width 118 height 13
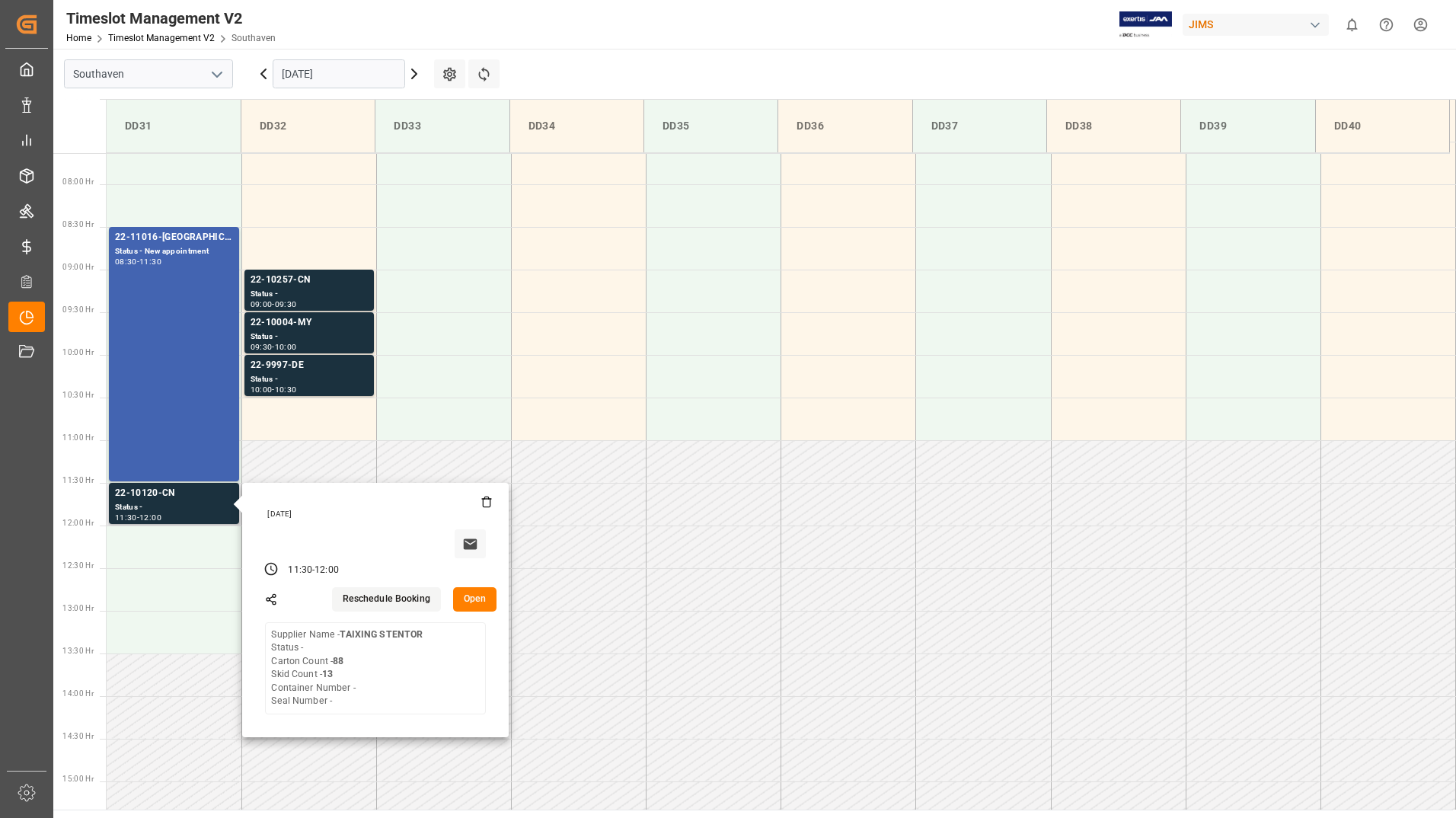
click at [477, 595] on button "Open" at bounding box center [475, 599] width 44 height 25
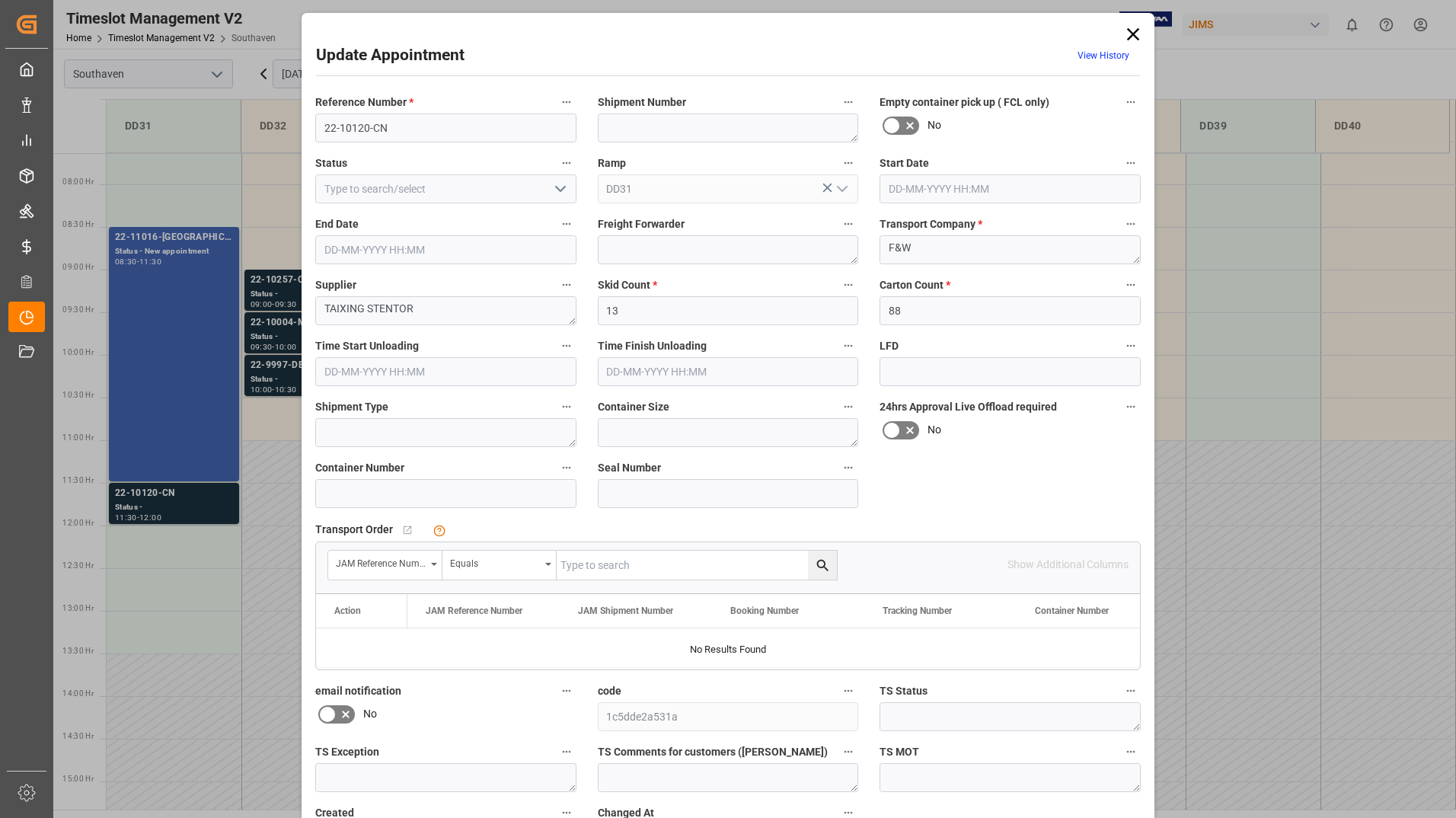
type input "16-09-2025 11:30"
type input "[DATE] 12:00"
type input "15-09-2025 19:05"
drag, startPoint x: 363, startPoint y: 305, endPoint x: 420, endPoint y: 304, distance: 57.0
click at [420, 304] on textarea "TAIXING STENTOR" at bounding box center [446, 310] width 261 height 29
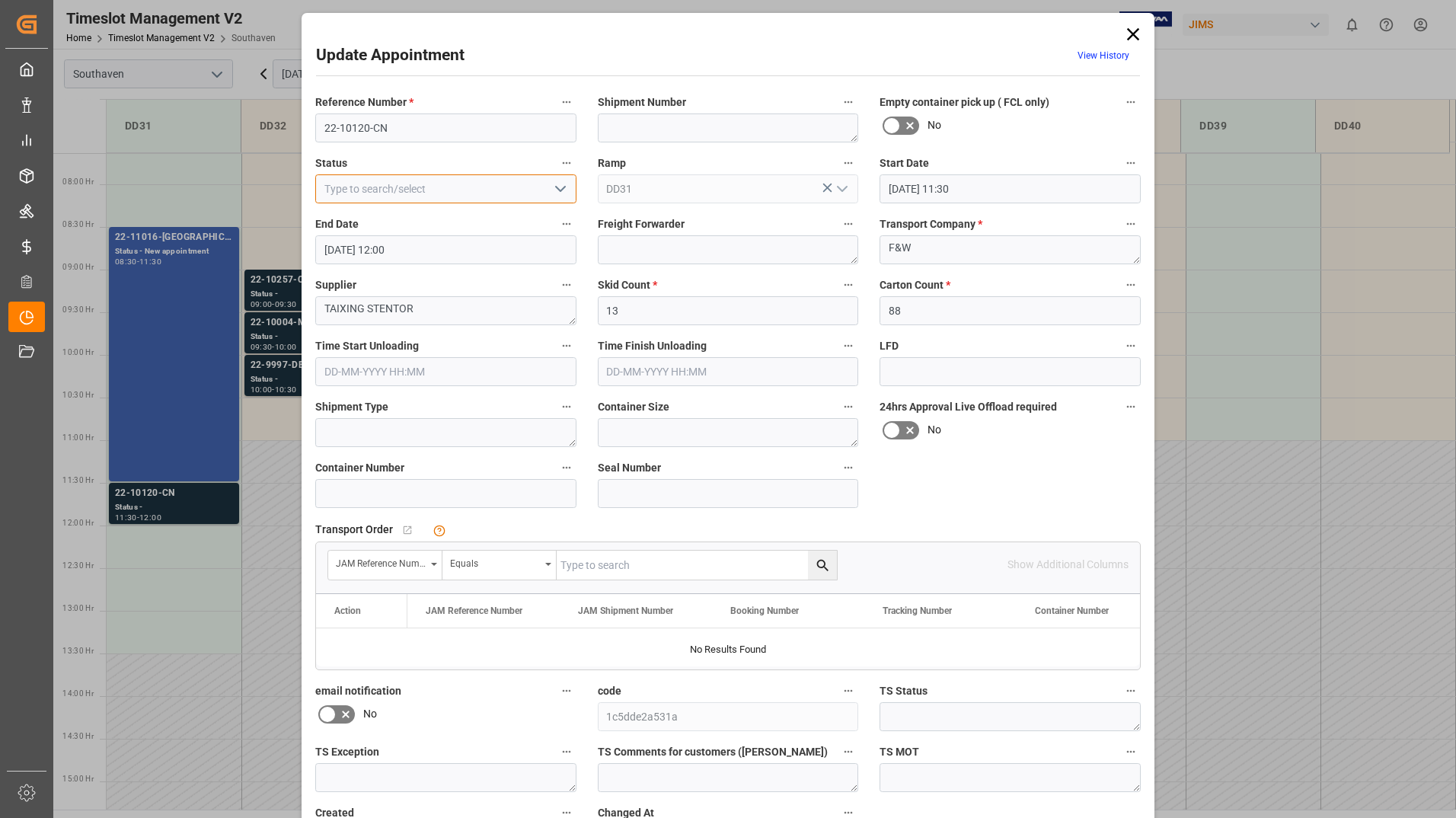
click at [442, 175] on input at bounding box center [446, 189] width 261 height 29
drag, startPoint x: 321, startPoint y: 119, endPoint x: 375, endPoint y: 127, distance: 54.6
click at [392, 120] on input "22-10120-CN" at bounding box center [446, 128] width 261 height 29
click at [167, 501] on div "Update Appointment View History Reference Number * 22-10120-CN Shipment Number …" at bounding box center [728, 409] width 1456 height 818
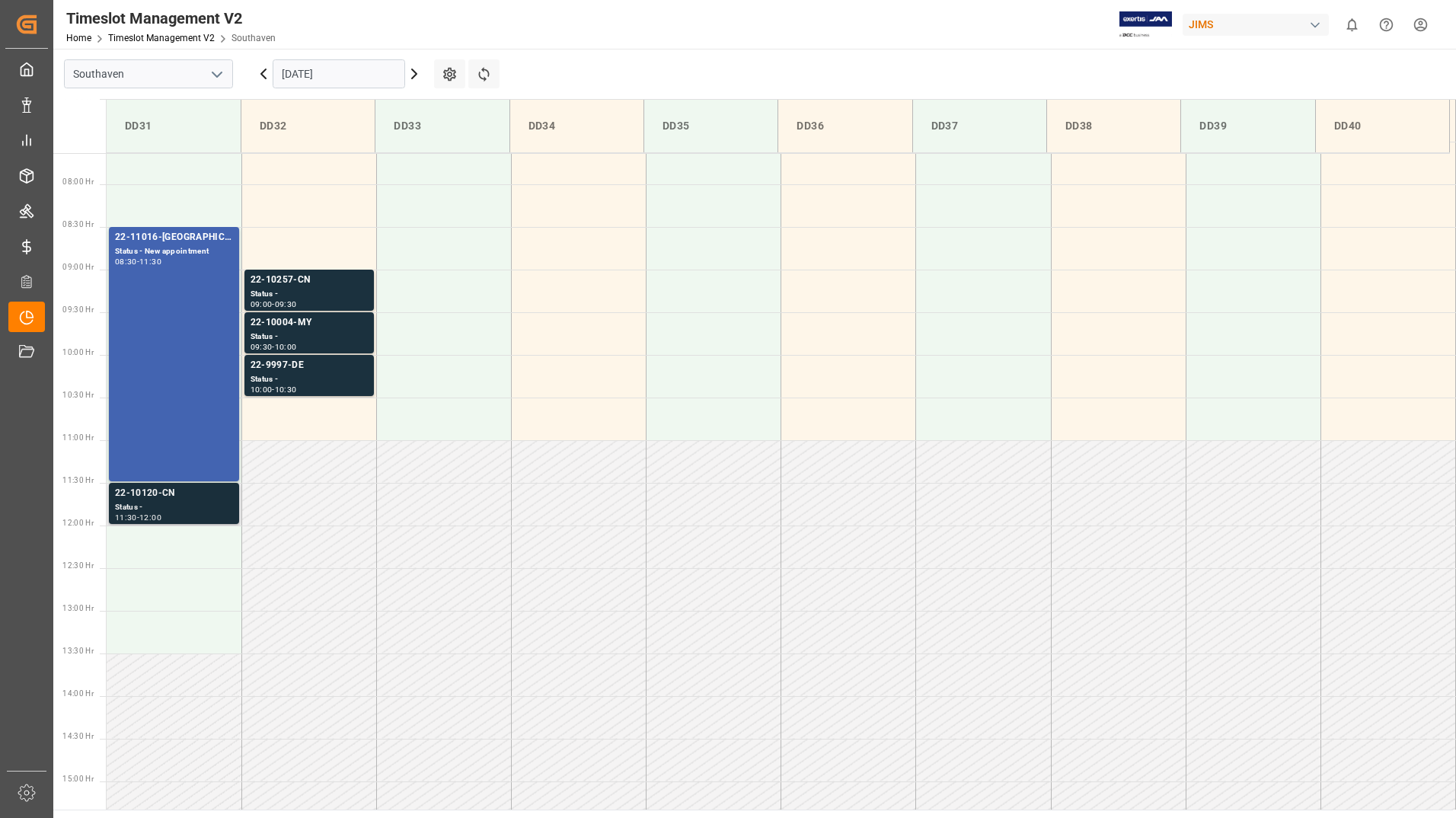
click at [226, 506] on div "Status -" at bounding box center [174, 508] width 118 height 13
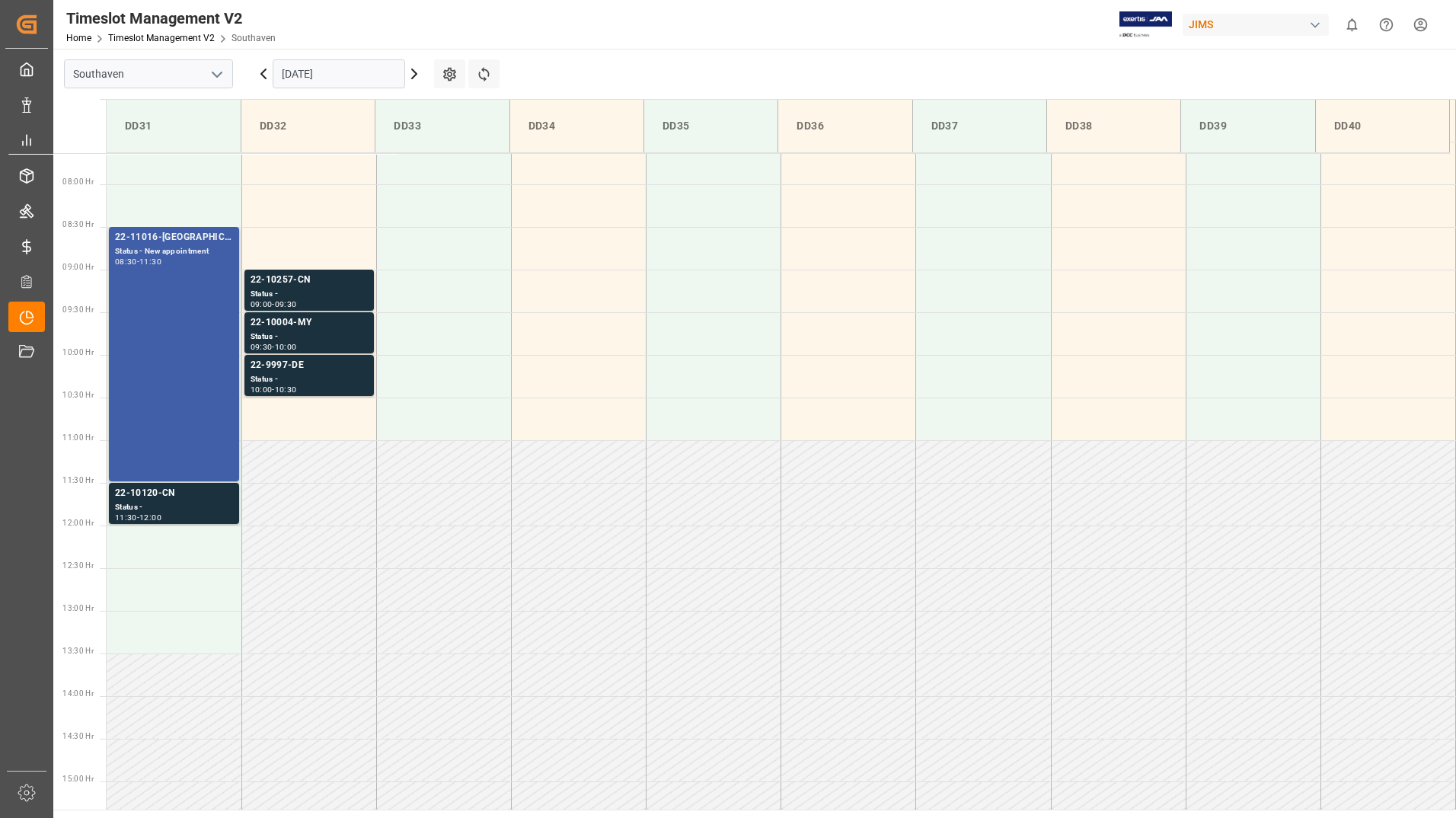
click at [195, 263] on div "08:30 - 11:30" at bounding box center [174, 262] width 118 height 9
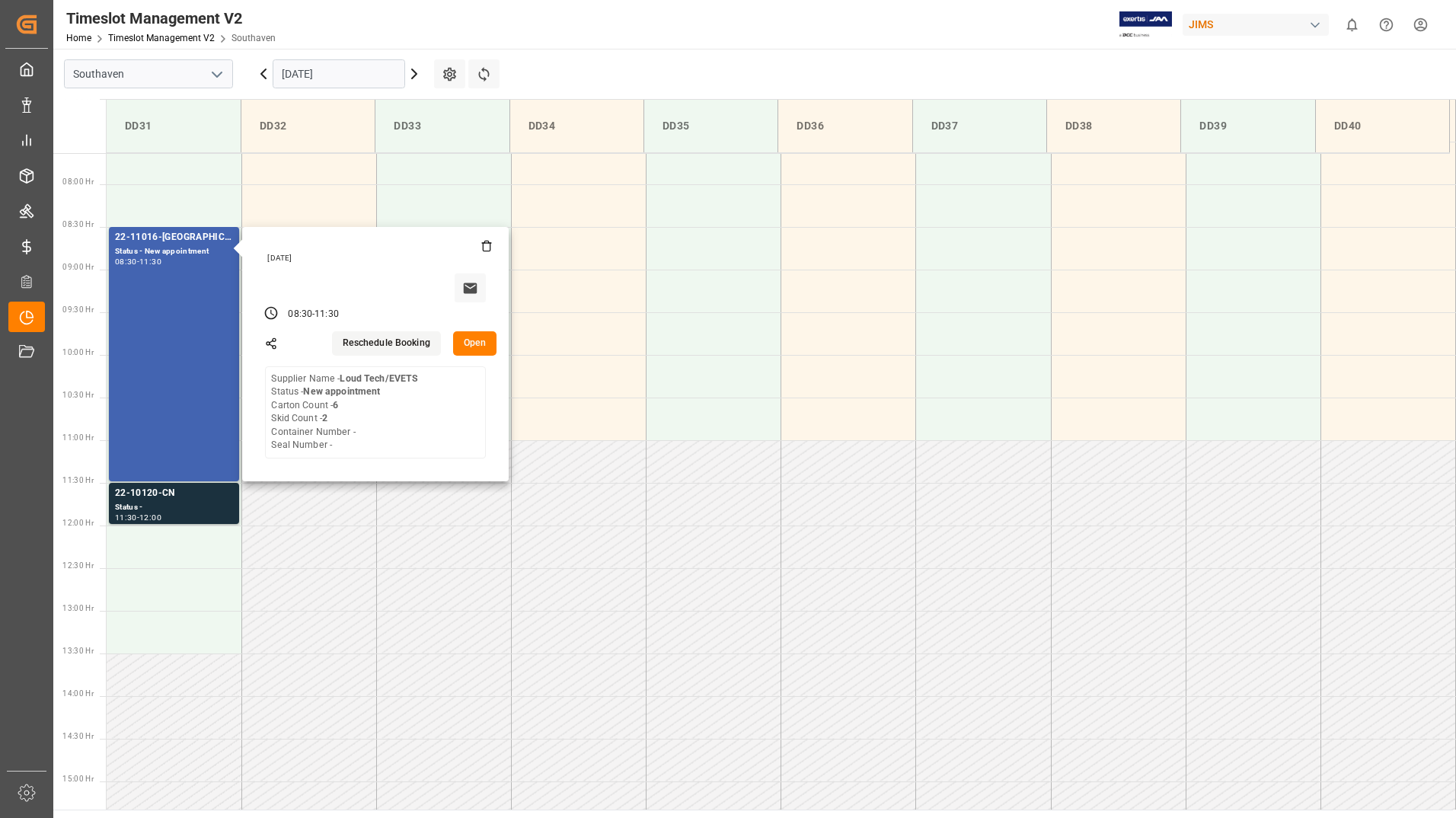
click at [376, 74] on input "[DATE]" at bounding box center [338, 73] width 132 height 29
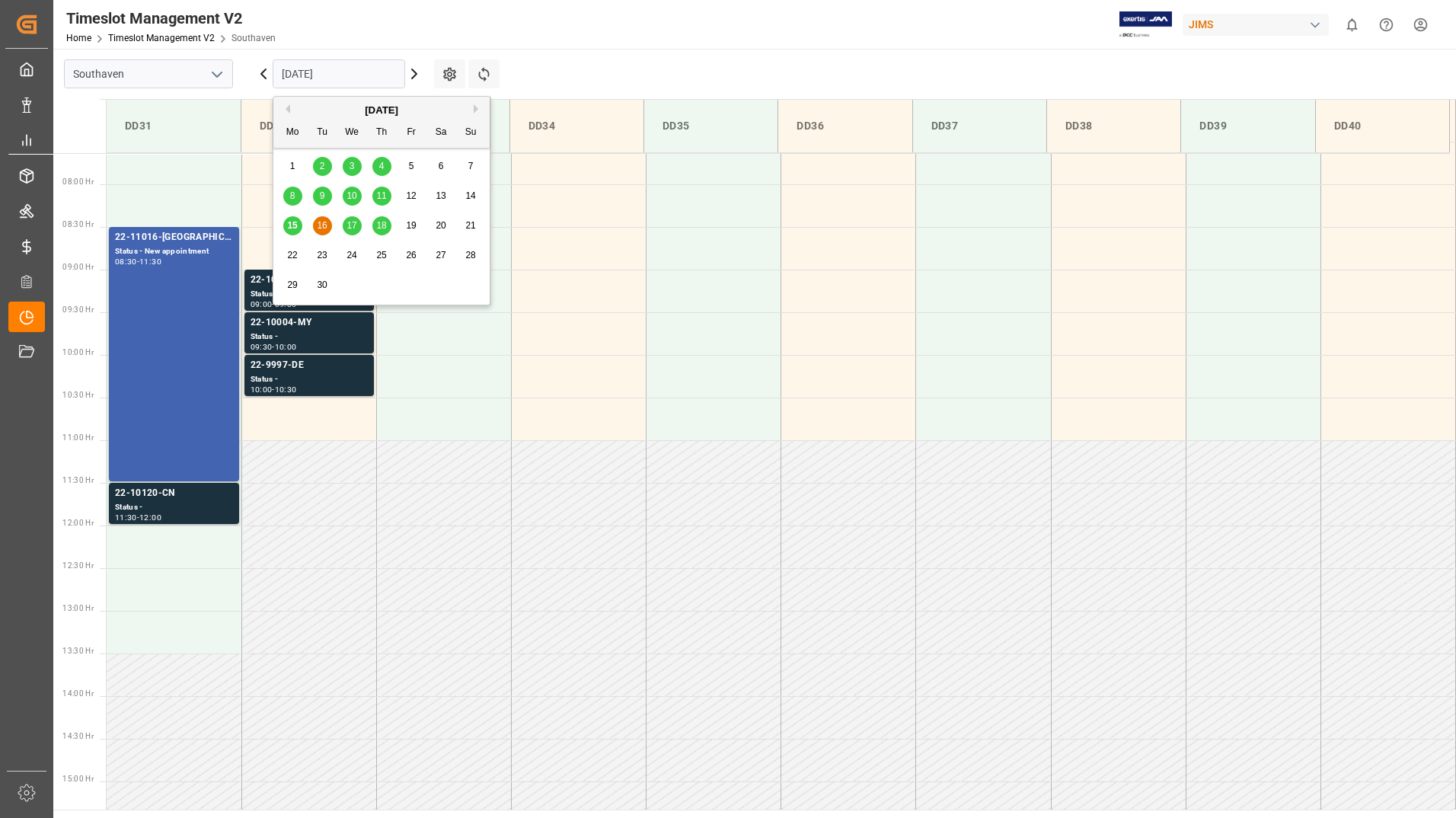
click at [348, 224] on span "17" at bounding box center [351, 225] width 10 height 10
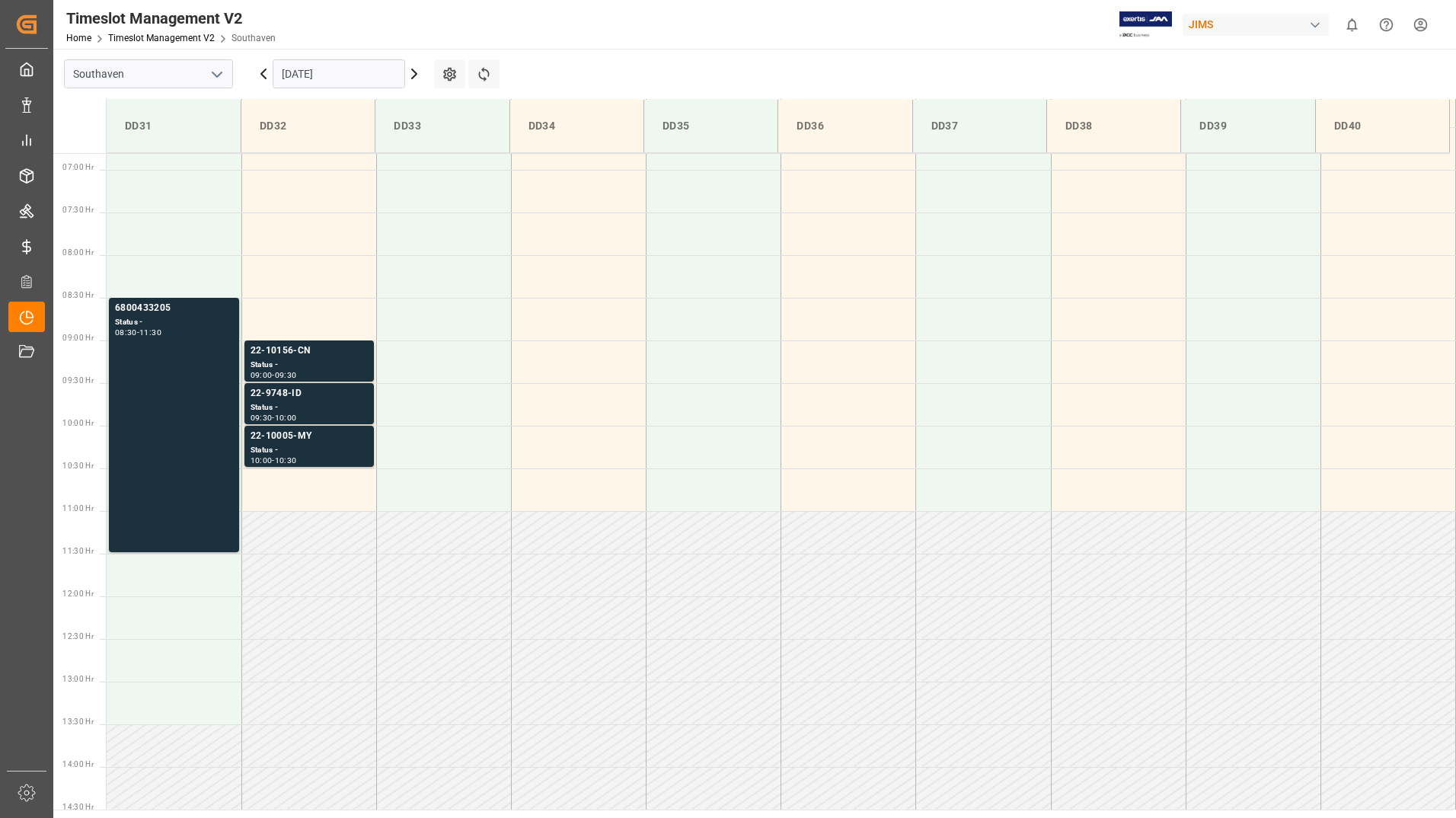
scroll to position [575, 0]
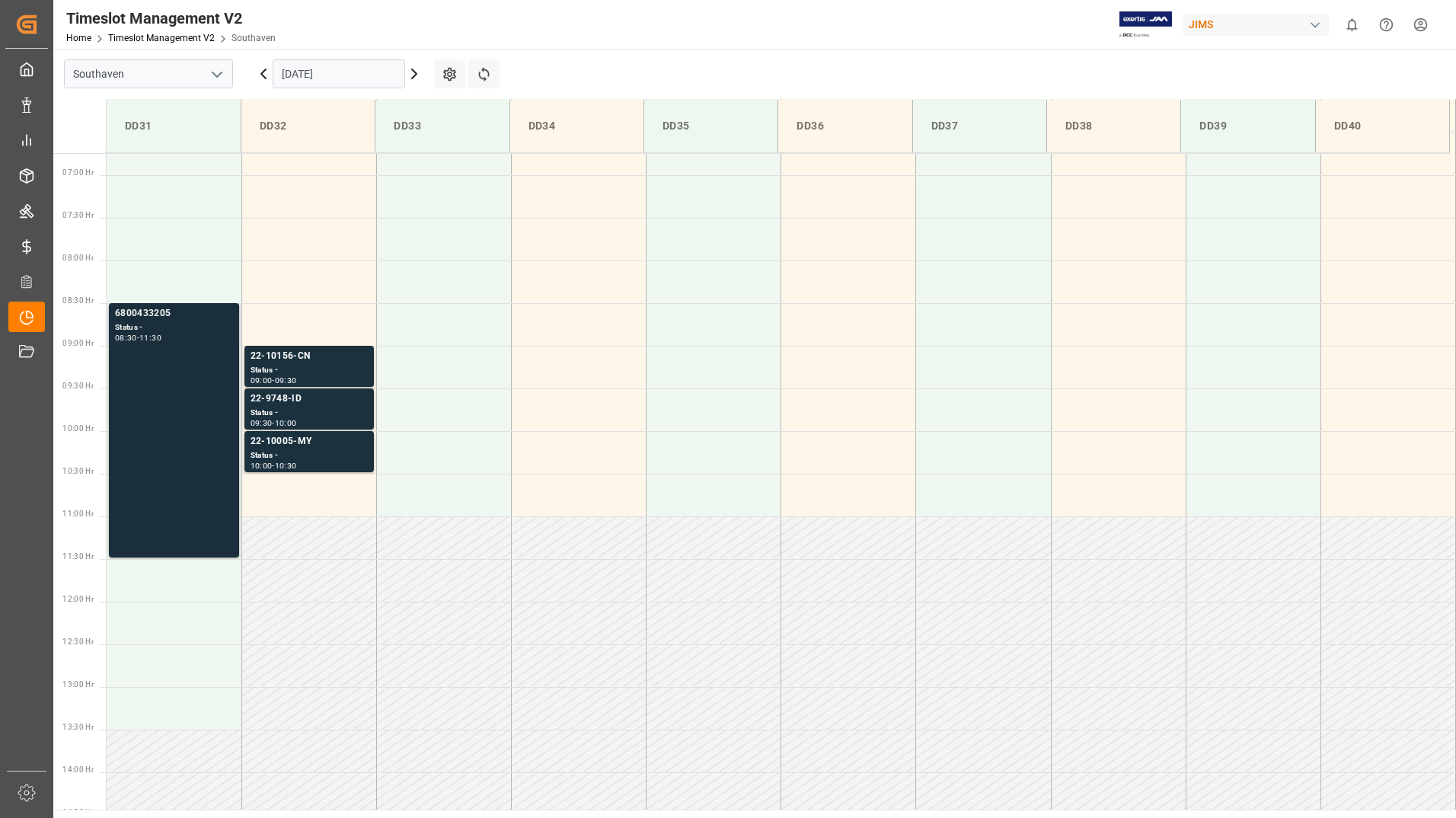
click at [145, 417] on div "6800433205 Status - 08:30 - 11:30" at bounding box center [174, 429] width 118 height 249
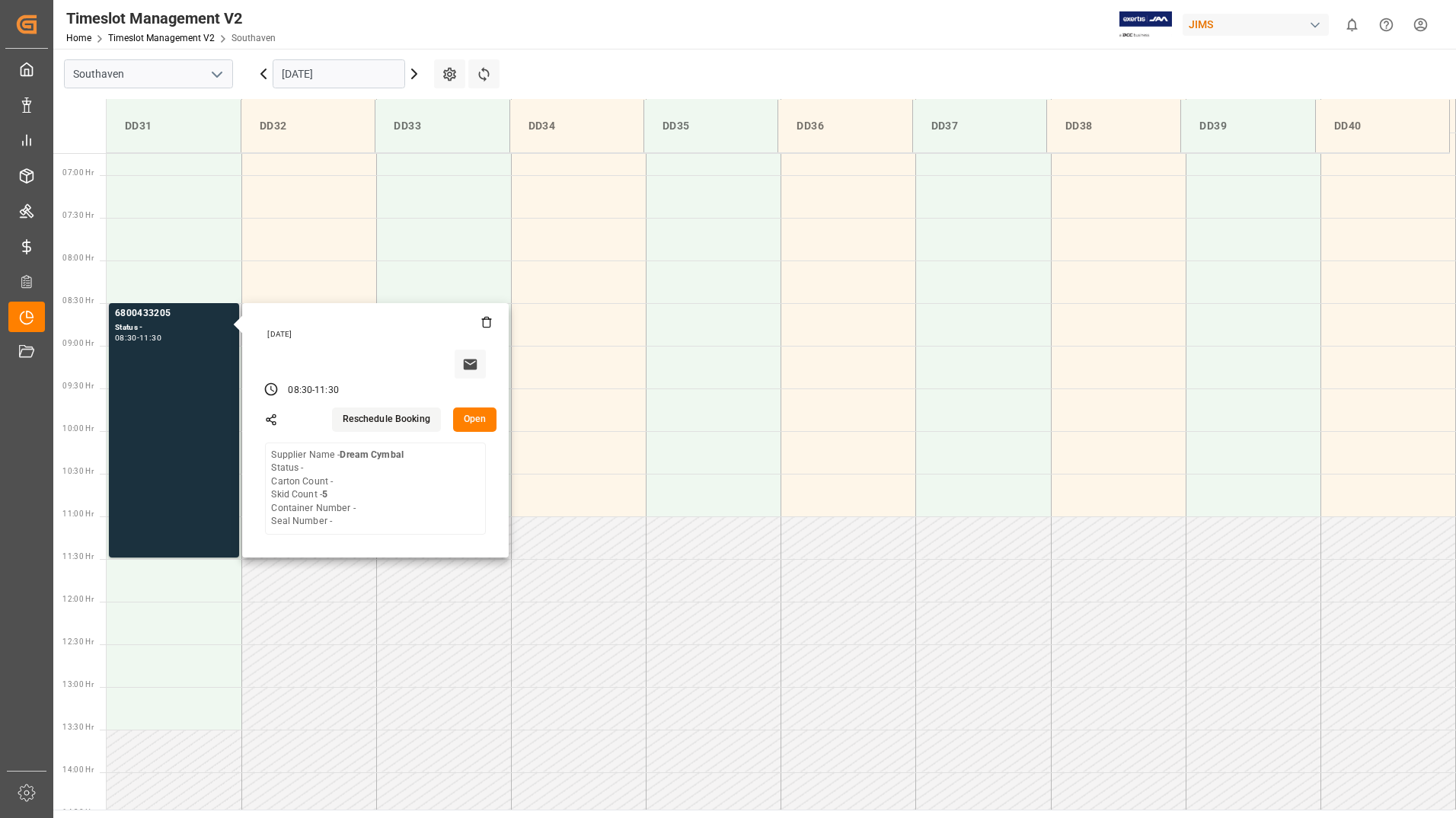
click at [473, 424] on button "Open" at bounding box center [475, 420] width 44 height 25
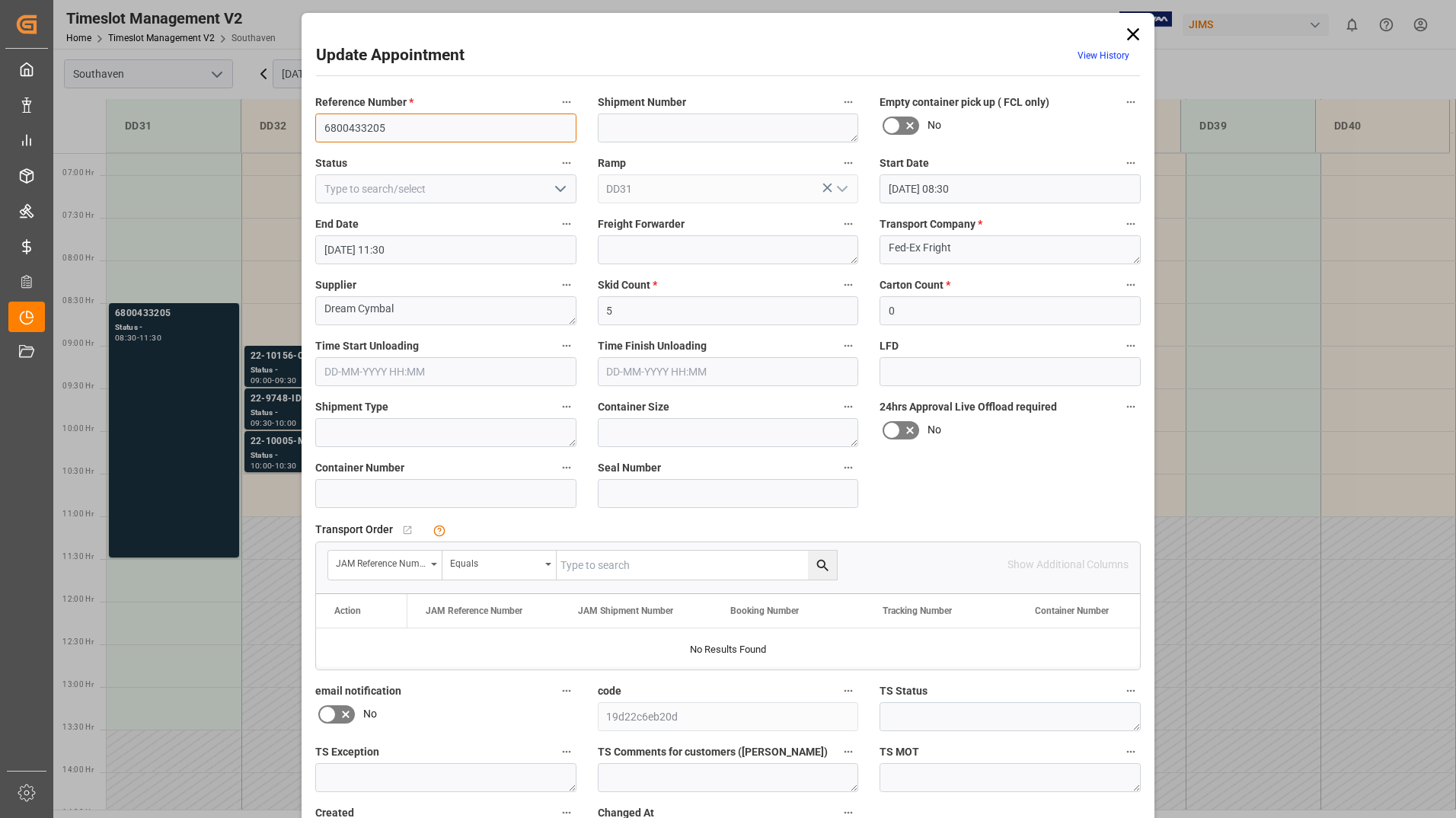
drag, startPoint x: 327, startPoint y: 123, endPoint x: 393, endPoint y: 122, distance: 66.0
click at [393, 122] on input "6800433205" at bounding box center [446, 128] width 261 height 29
click at [1130, 31] on icon at bounding box center [1133, 34] width 21 height 21
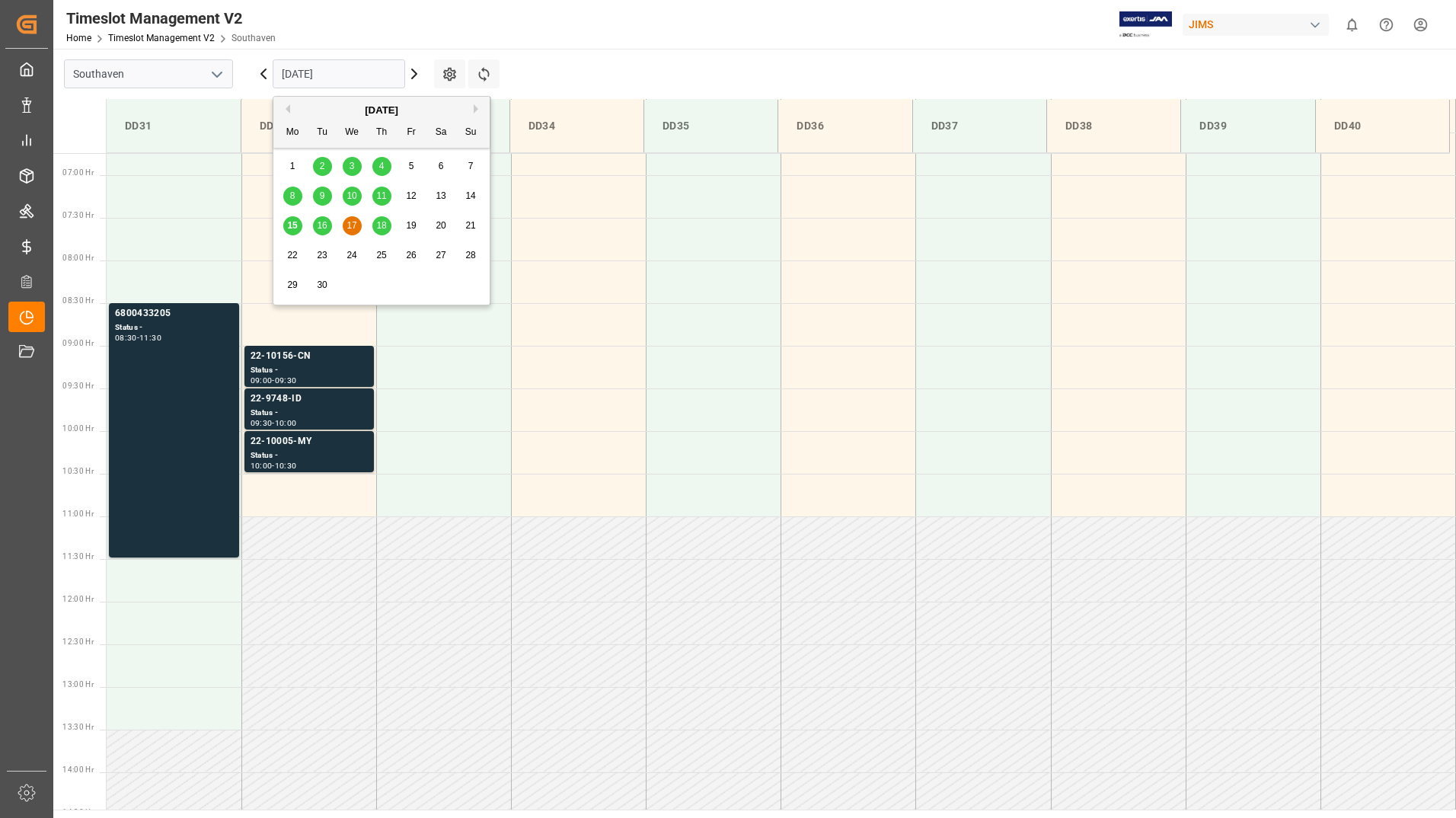
click at [360, 66] on input "17-09-2025" at bounding box center [338, 73] width 132 height 29
click at [381, 222] on span "18" at bounding box center [381, 225] width 10 height 10
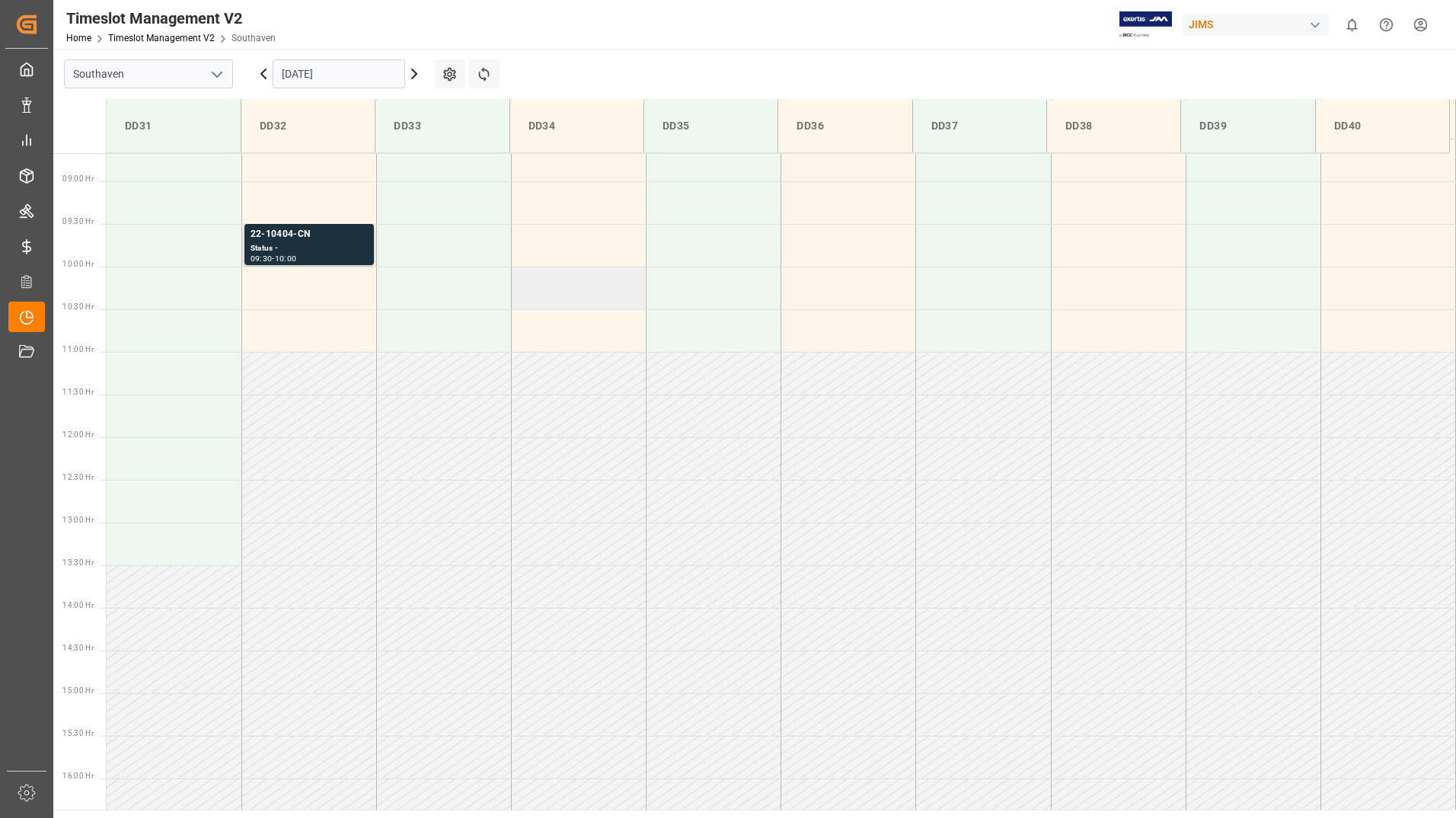
scroll to position [643, 0]
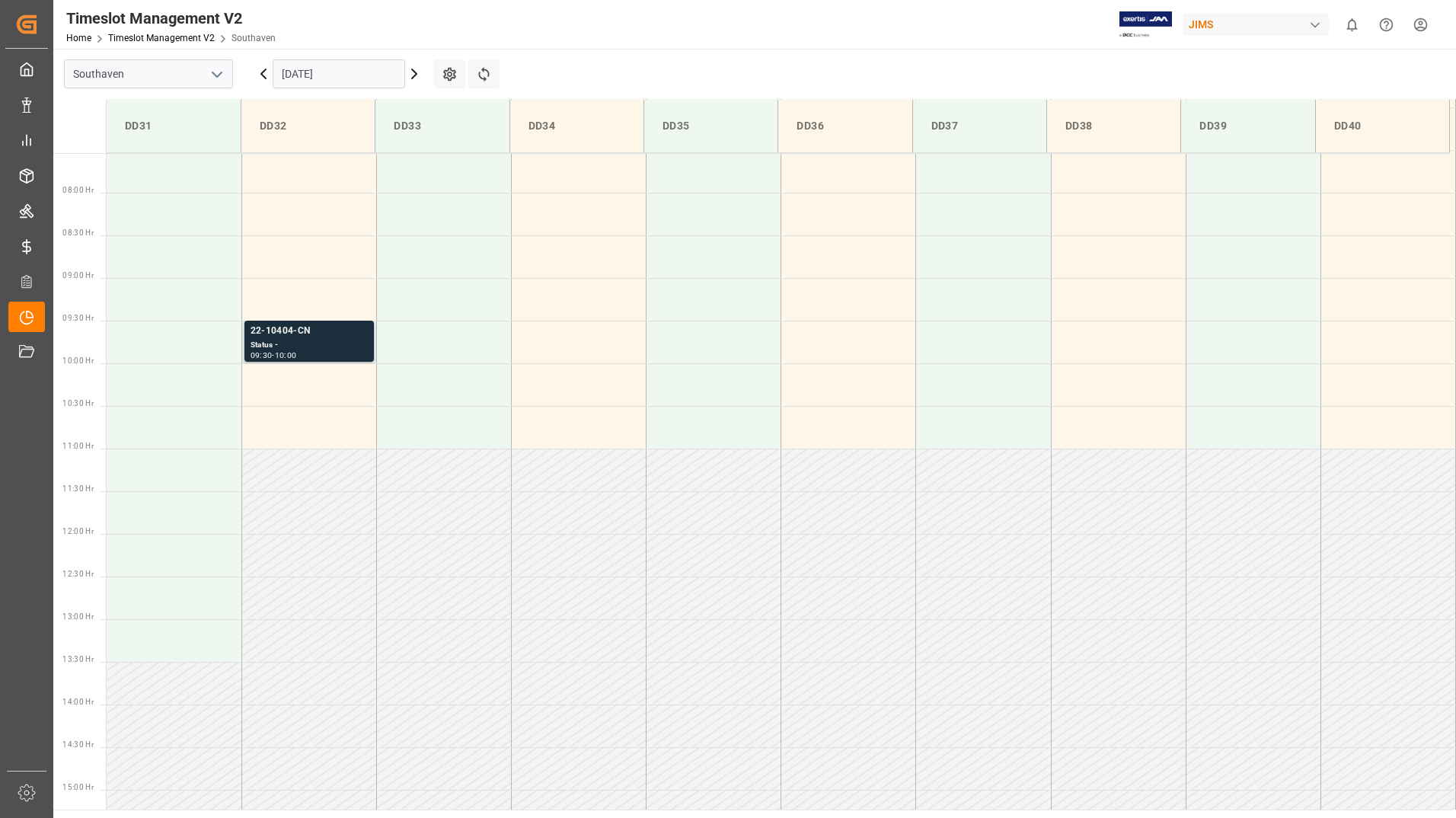
click at [340, 344] on div "Status -" at bounding box center [309, 346] width 117 height 13
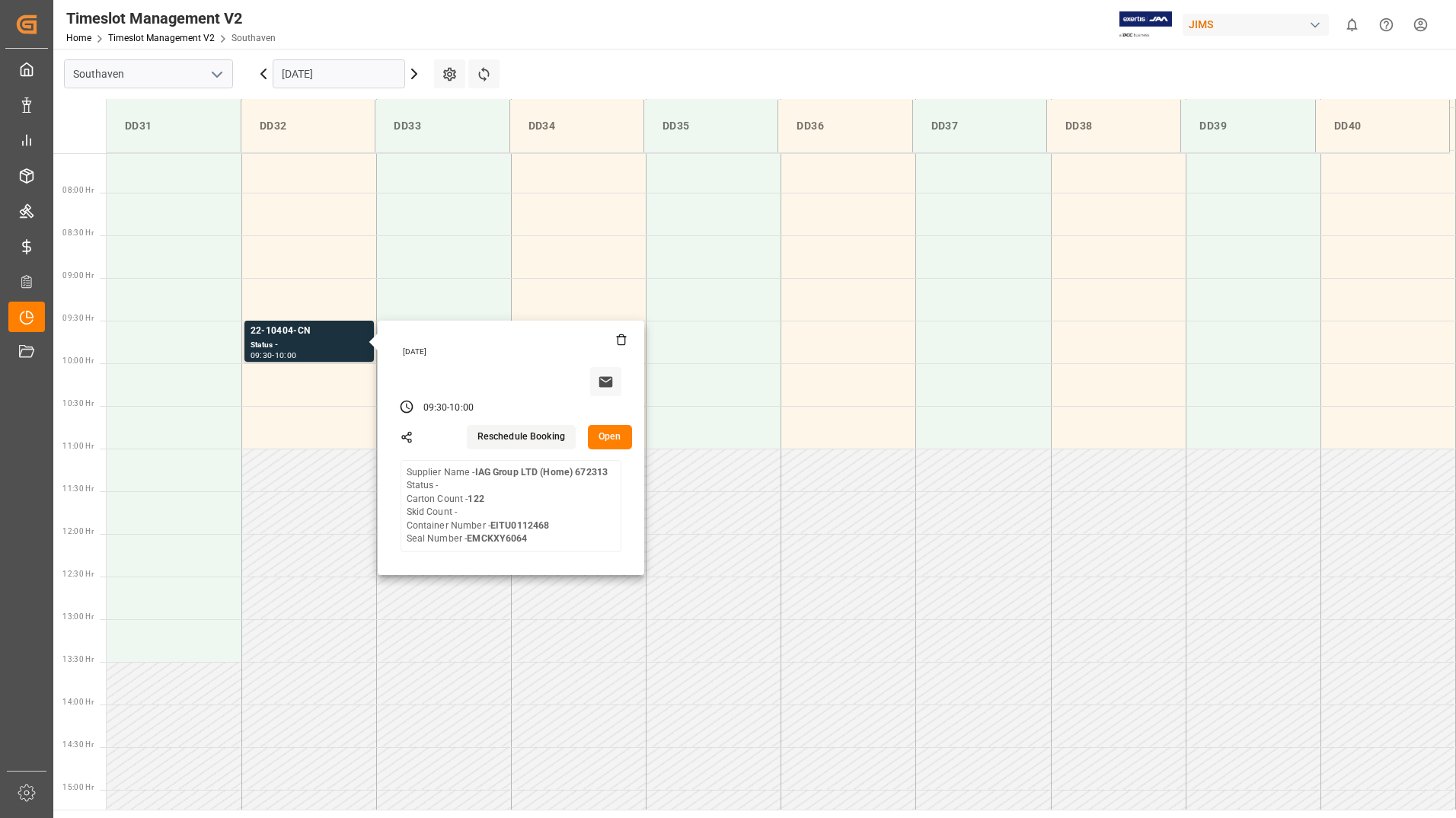
click at [663, 32] on div "Timeslot Management V2 Home Timeslot Management V2 Southaven JIMS 0 Notificatio…" at bounding box center [749, 24] width 1413 height 49
